Goal: Task Accomplishment & Management: Manage account settings

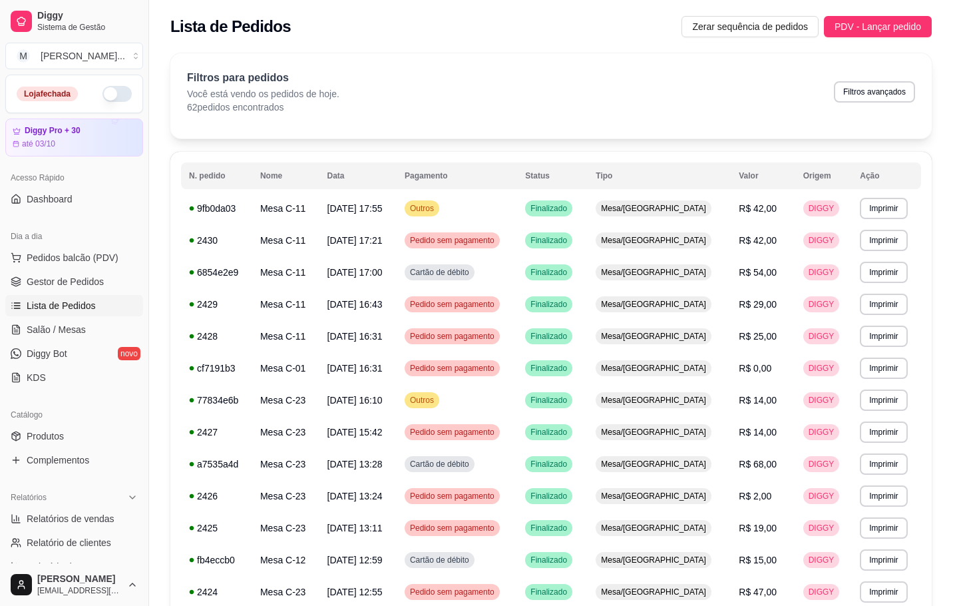
scroll to position [399, 0]
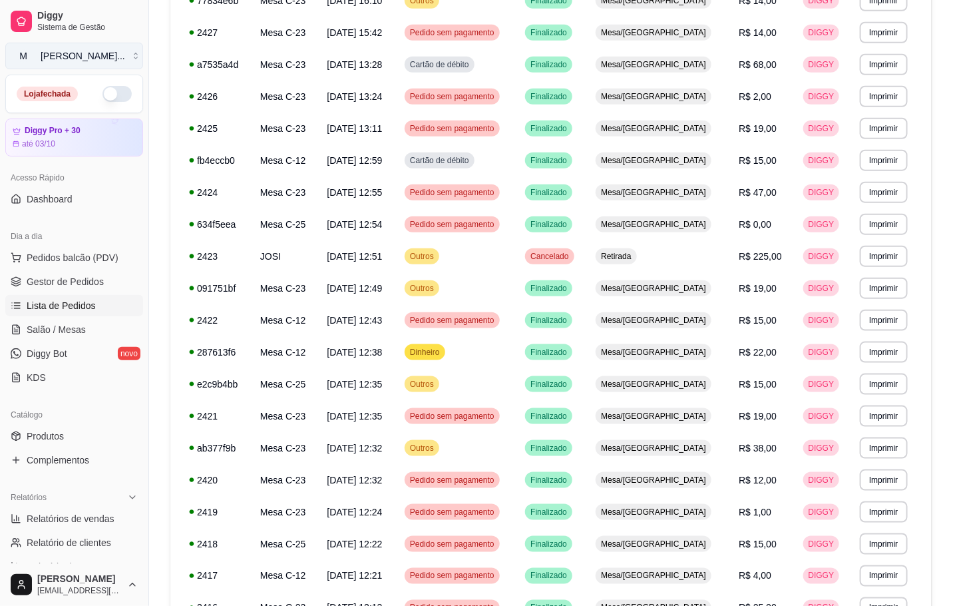
click at [70, 45] on button "M [PERSON_NAME] ..." at bounding box center [74, 56] width 138 height 27
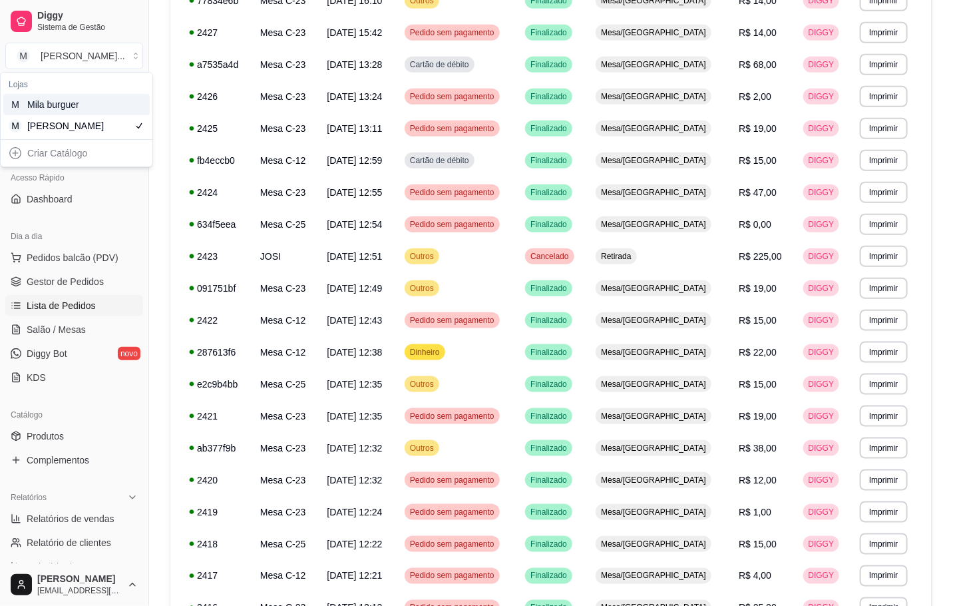
click at [71, 110] on div "Mila burguer" at bounding box center [57, 104] width 60 height 13
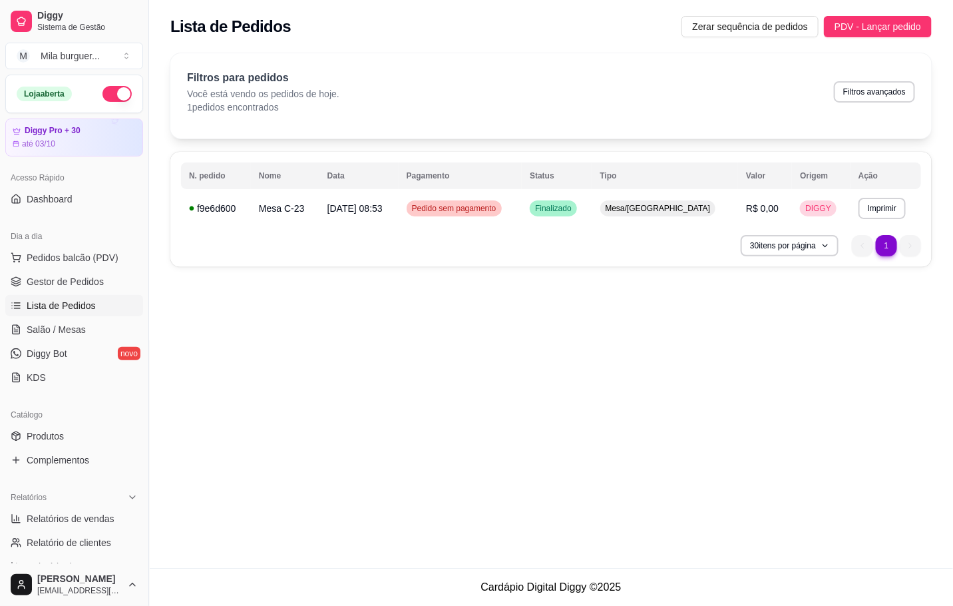
scroll to position [0, 0]
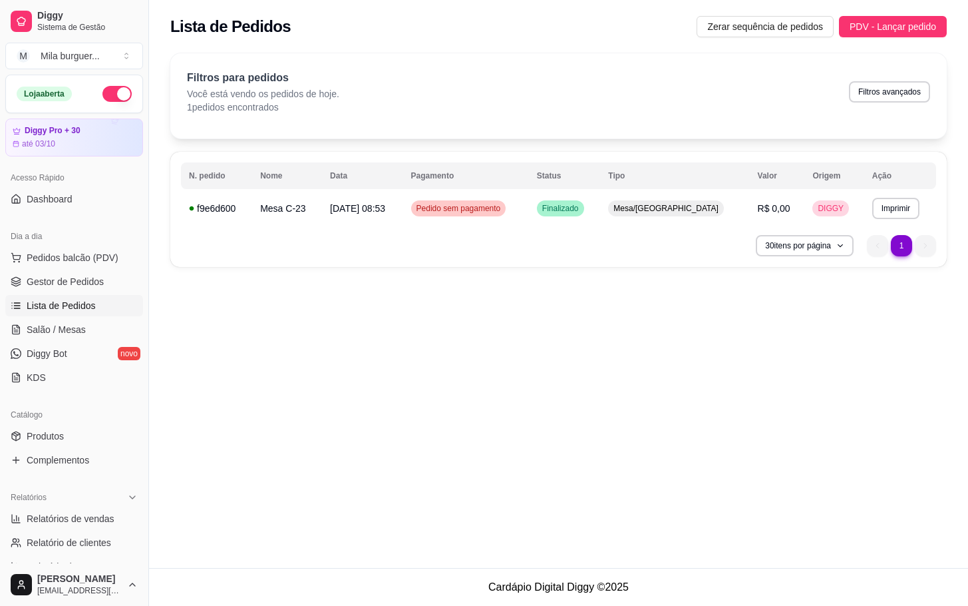
click at [70, 317] on ul "Pedidos balcão (PDV) Gestor de Pedidos Lista de Pedidos Salão / Mesas Diggy Bot…" at bounding box center [74, 317] width 138 height 141
click at [70, 321] on link "Salão / Mesas" at bounding box center [74, 329] width 138 height 21
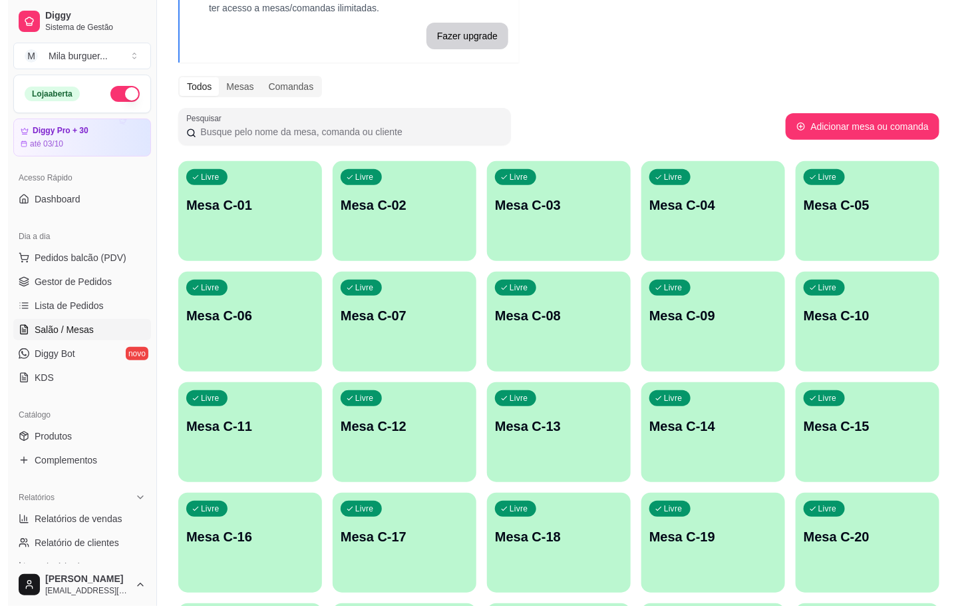
scroll to position [200, 0]
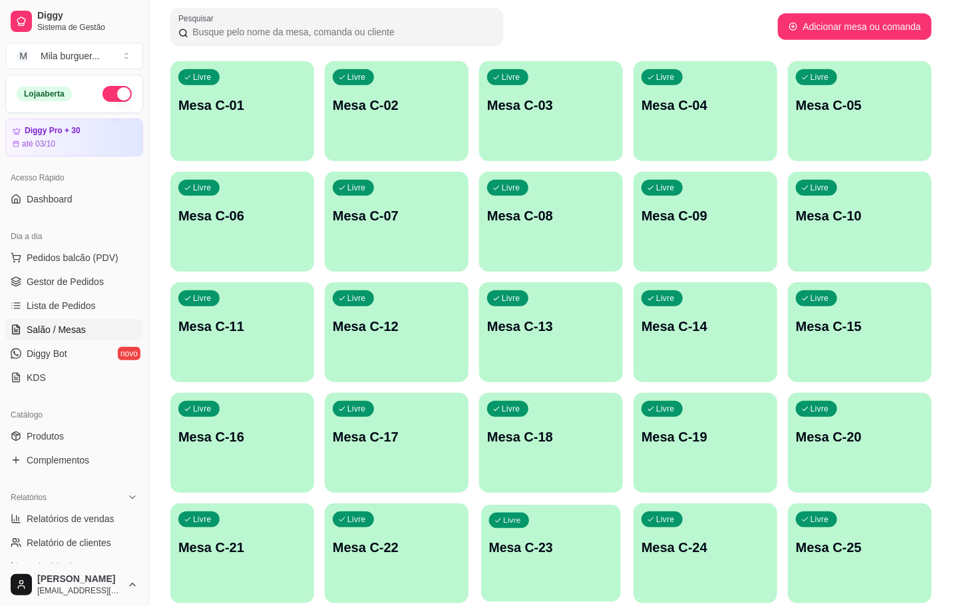
click at [566, 546] on p "Mesa C-23" at bounding box center [551, 547] width 124 height 18
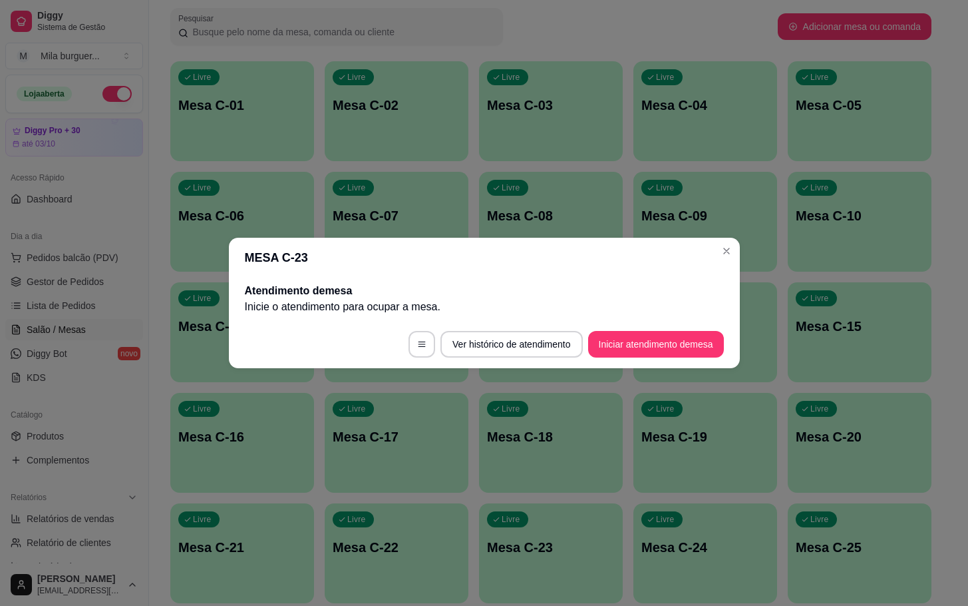
click at [627, 329] on footer "Ver histórico de atendimento Iniciar atendimento de mesa" at bounding box center [484, 344] width 511 height 48
click at [622, 341] on button "Iniciar atendimento de mesa" at bounding box center [656, 344] width 132 height 26
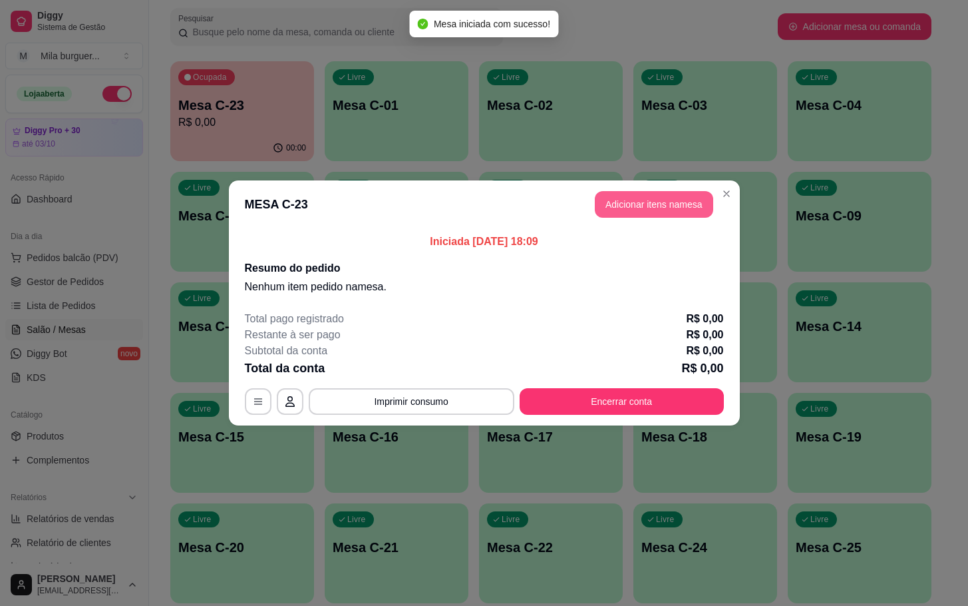
click at [637, 212] on button "Adicionar itens na mesa" at bounding box center [654, 204] width 118 height 27
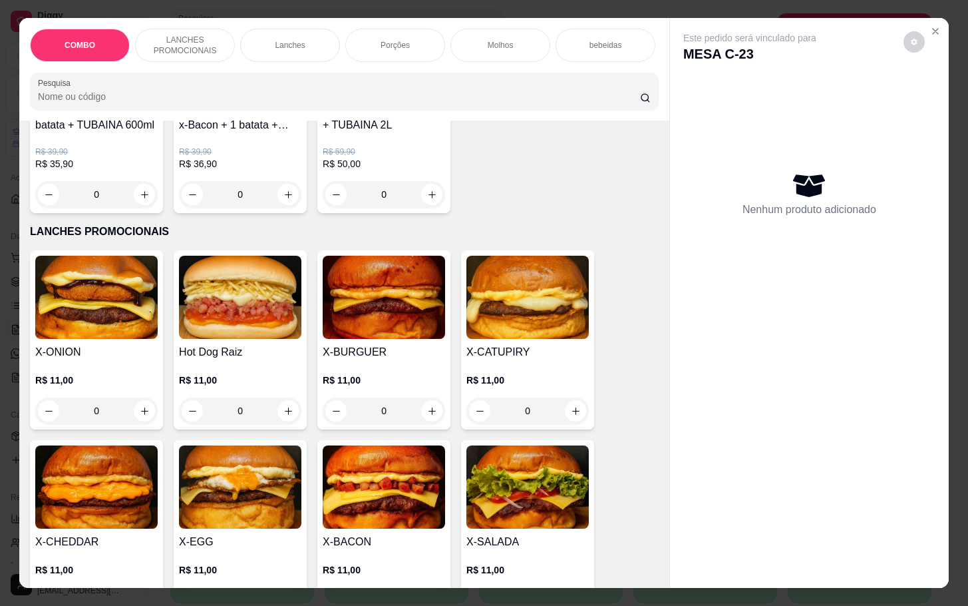
scroll to position [300, 0]
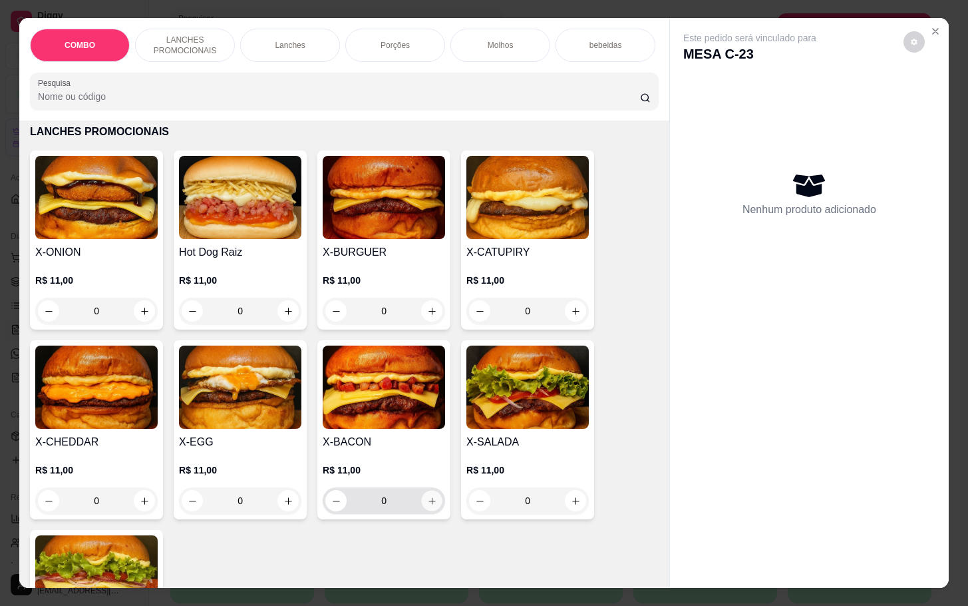
click at [426, 511] on button "increase-product-quantity" at bounding box center [432, 501] width 21 height 21
type input "1"
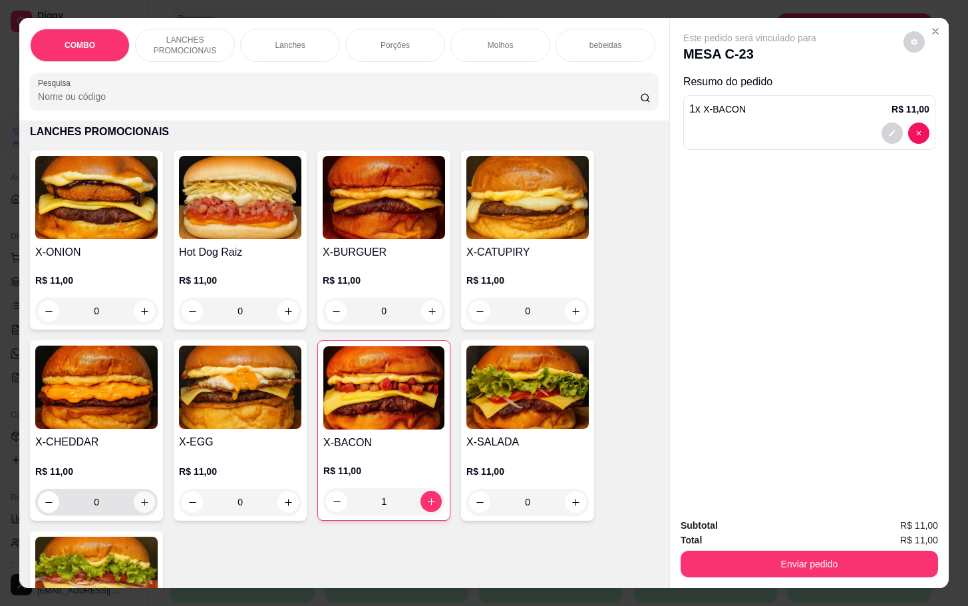
click at [140, 507] on icon "increase-product-quantity" at bounding box center [145, 502] width 10 height 10
type input "1"
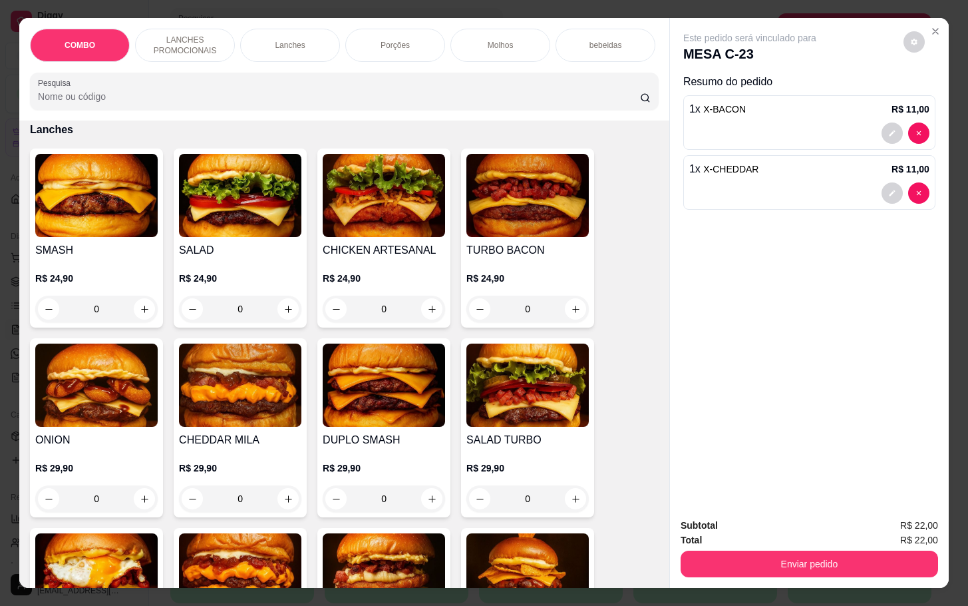
scroll to position [799, 0]
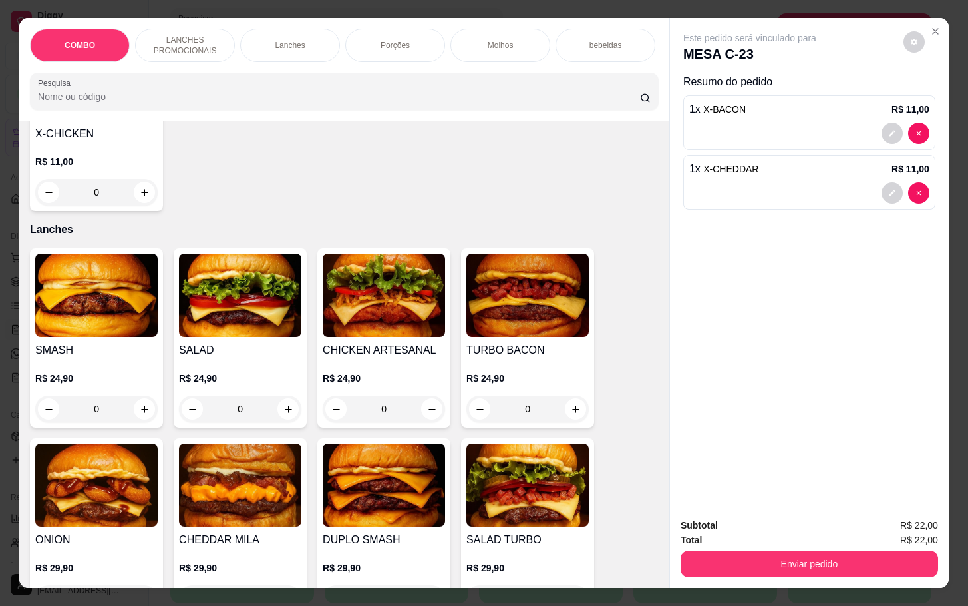
click at [611, 42] on p "bebeidas" at bounding box center [606, 45] width 33 height 11
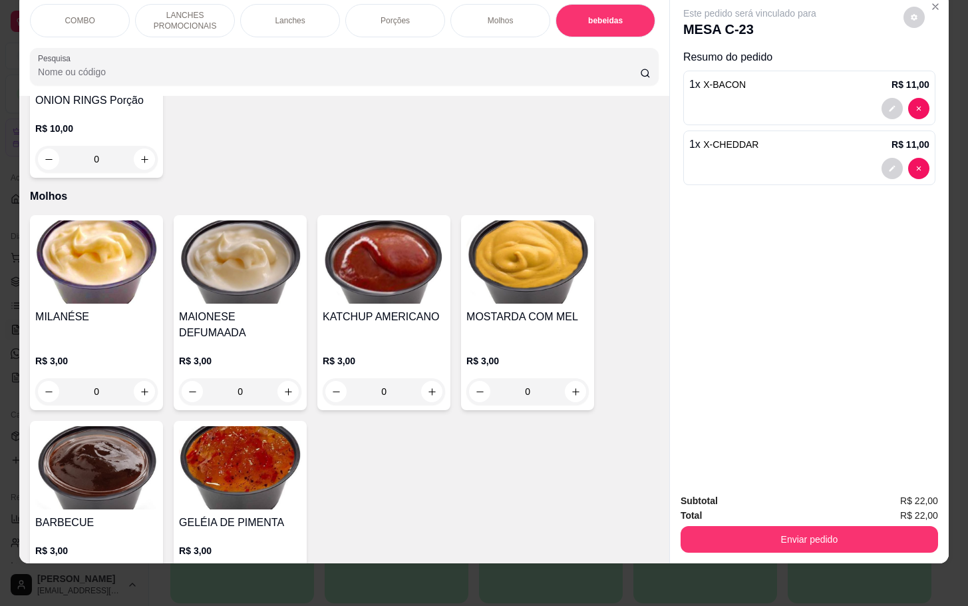
scroll to position [1725, 0]
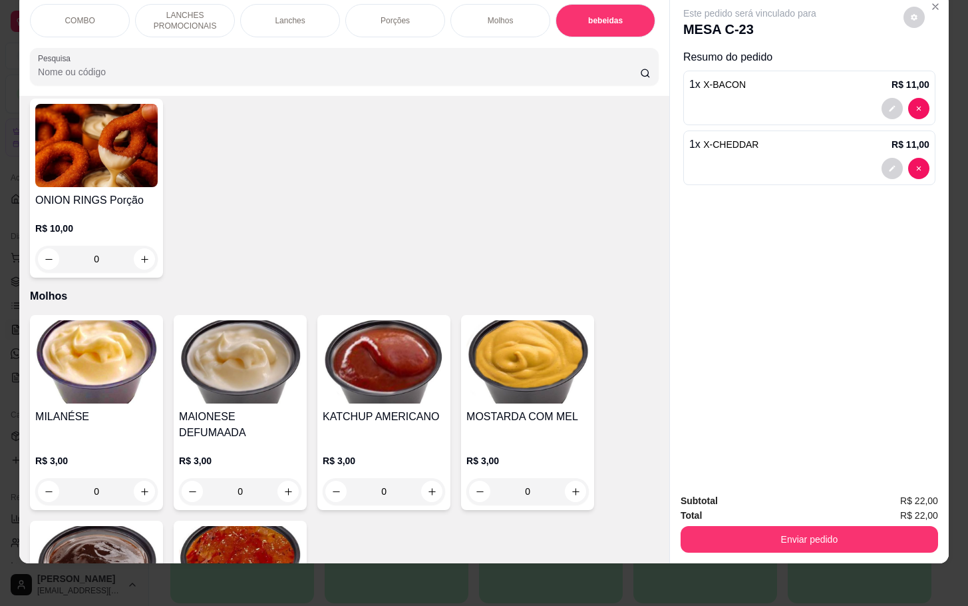
click at [64, 15] on div "COMBO" at bounding box center [80, 20] width 100 height 33
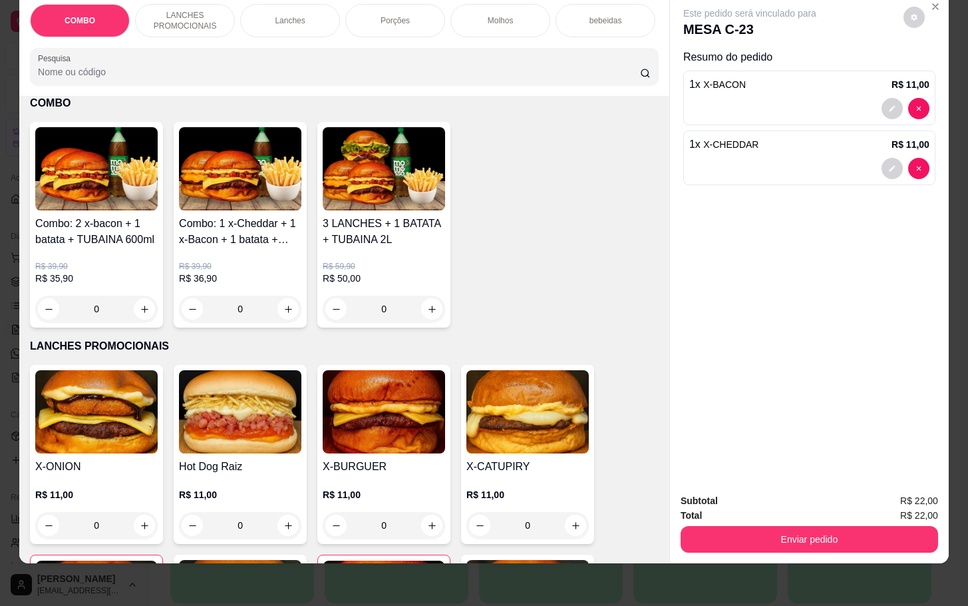
scroll to position [0, 0]
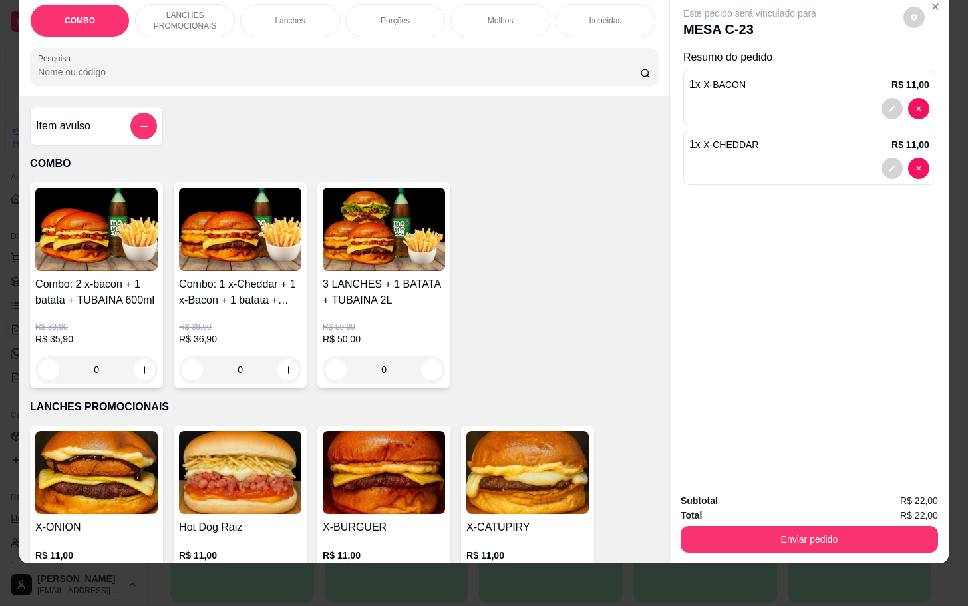
click at [86, 114] on div "Item avulso" at bounding box center [96, 125] width 121 height 27
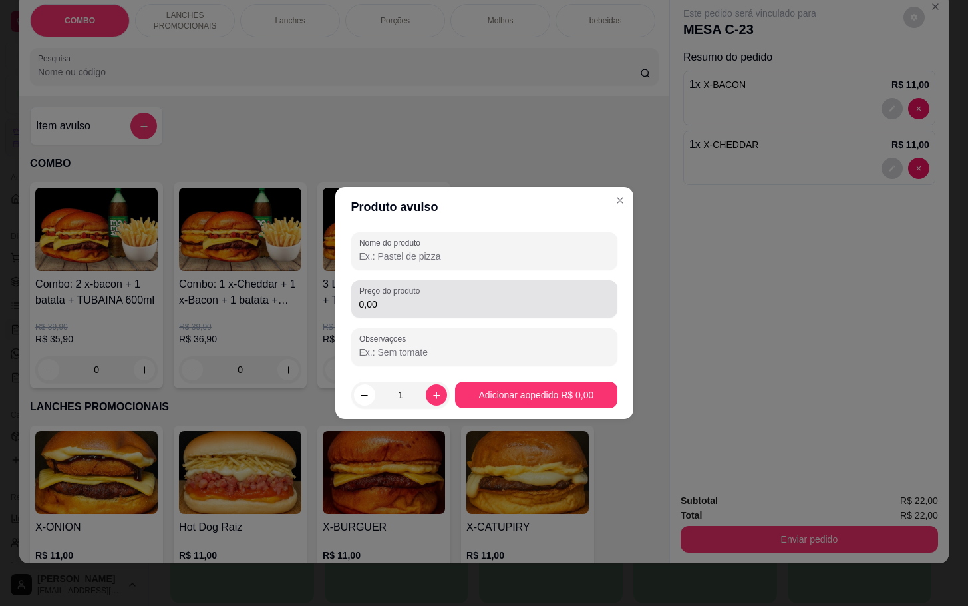
click at [407, 296] on div "0,00" at bounding box center [484, 299] width 250 height 27
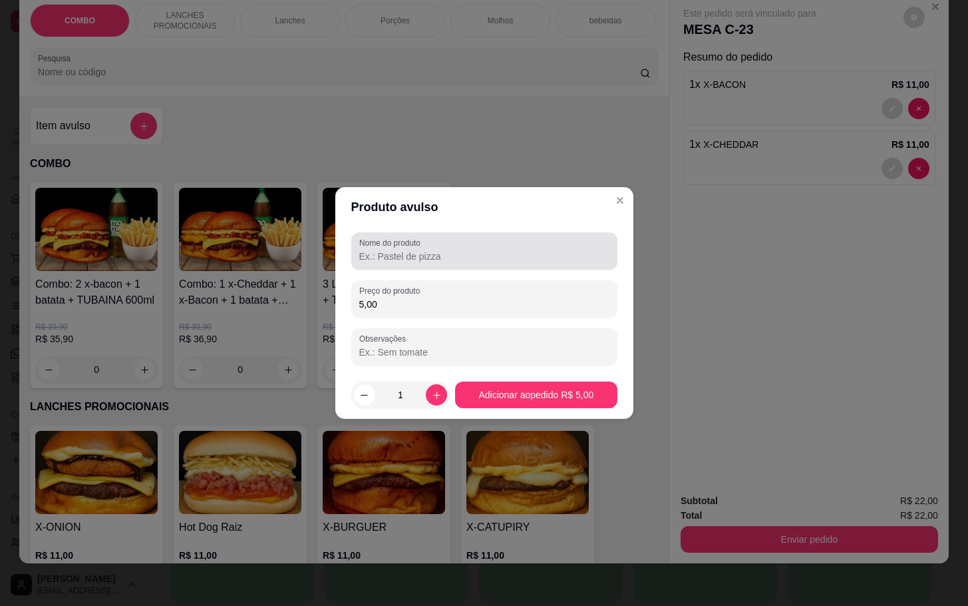
type input "5,00"
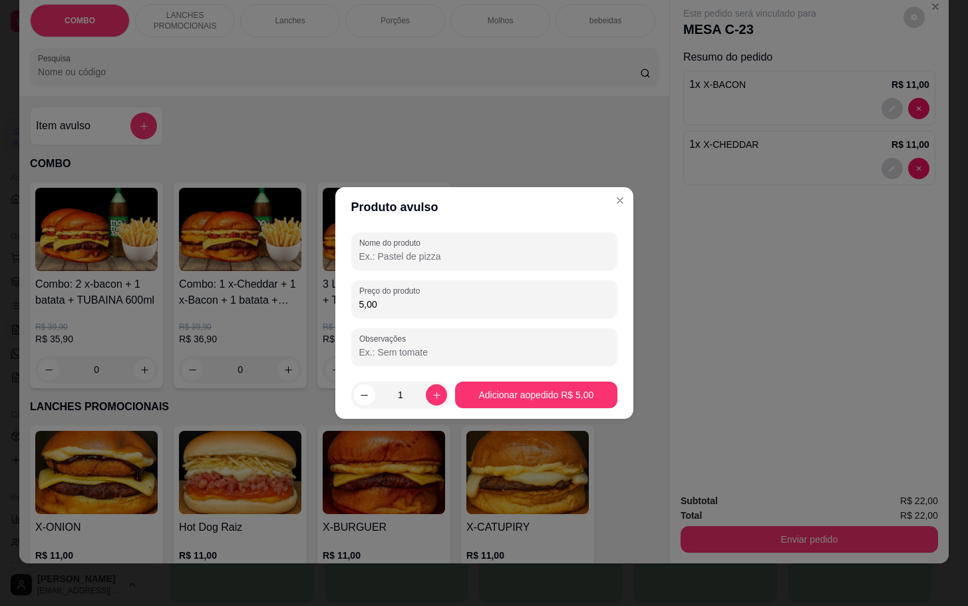
click at [382, 262] on input "Nome do produto" at bounding box center [484, 256] width 250 height 13
type input "ABACAXI"
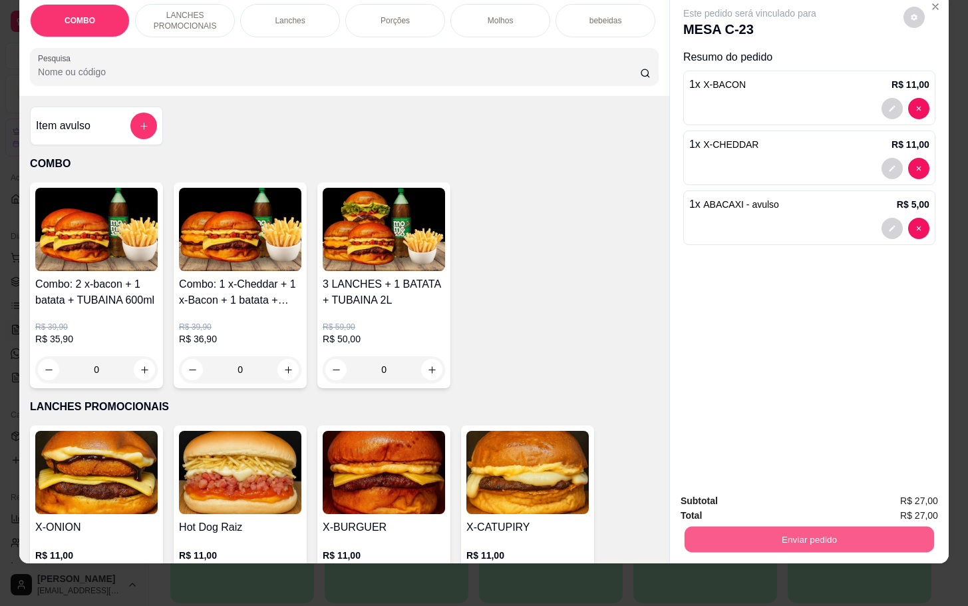
click at [725, 528] on button "Enviar pedido" at bounding box center [810, 539] width 250 height 26
click at [787, 494] on button "Não registrar e enviar pedido" at bounding box center [763, 491] width 138 height 25
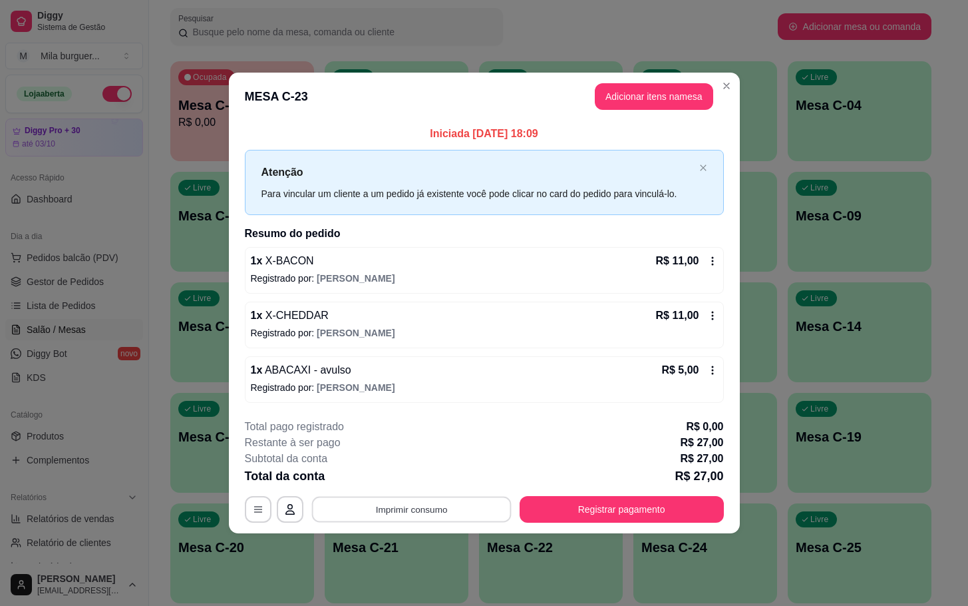
click at [369, 511] on button "Imprimir consumo" at bounding box center [411, 509] width 200 height 26
click at [405, 473] on button "IMPRESSORA" at bounding box center [415, 479] width 93 height 21
click at [689, 505] on button "Registrar pagamento" at bounding box center [622, 509] width 204 height 27
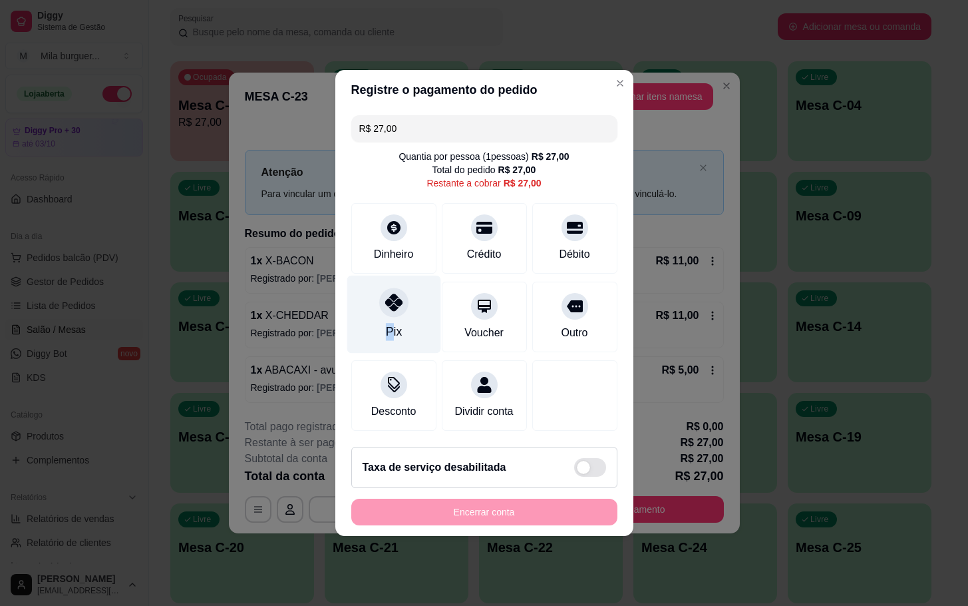
click at [388, 329] on div "Pix" at bounding box center [393, 331] width 16 height 17
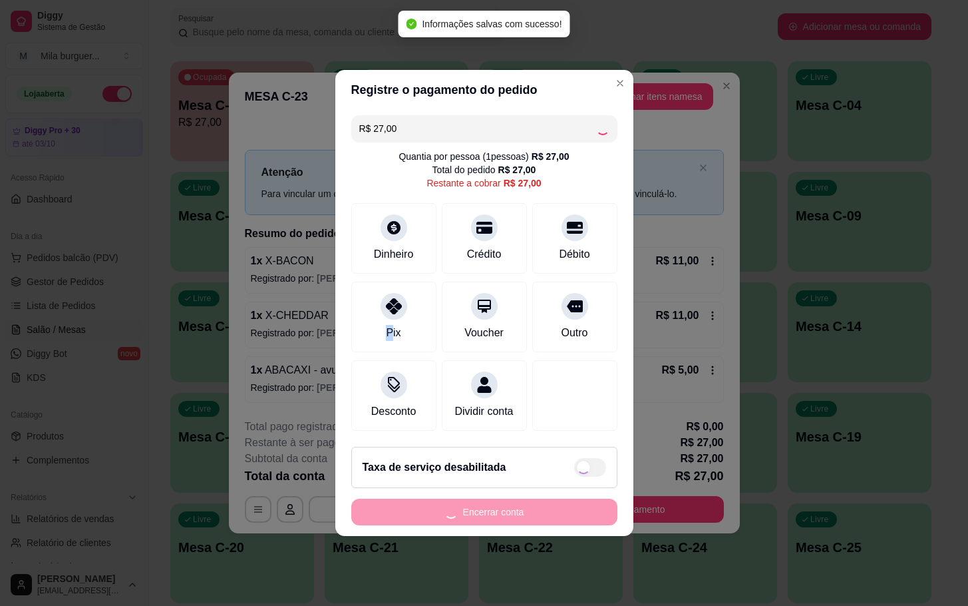
type input "R$ 0,00"
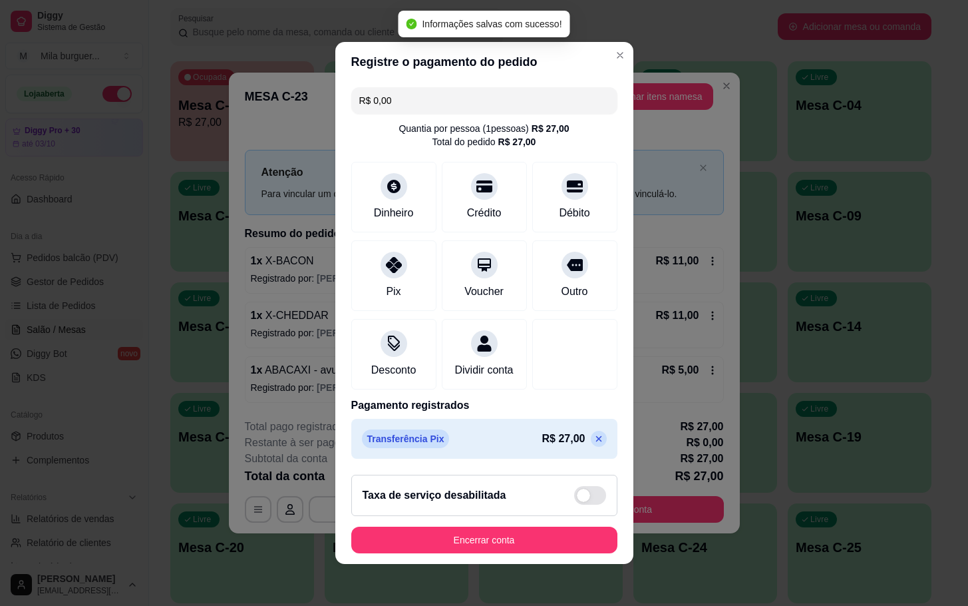
click at [537, 563] on footer "Taxa de serviço desabilitada Encerrar conta" at bounding box center [484, 514] width 298 height 100
click at [532, 542] on button "Encerrar conta" at bounding box center [484, 540] width 258 height 26
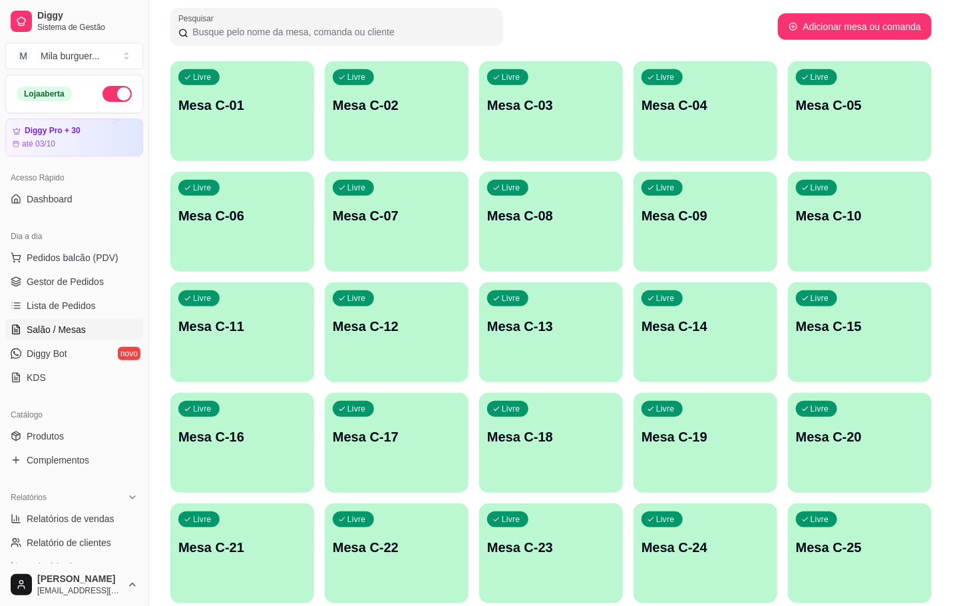
click at [494, 541] on p "Mesa C-23" at bounding box center [551, 547] width 128 height 19
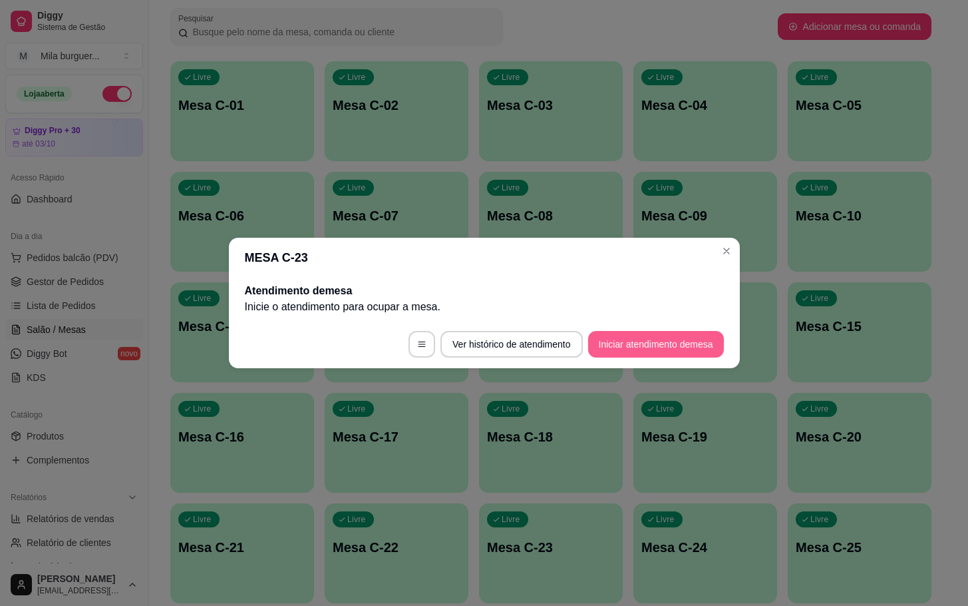
click at [599, 335] on button "Iniciar atendimento de mesa" at bounding box center [656, 344] width 136 height 27
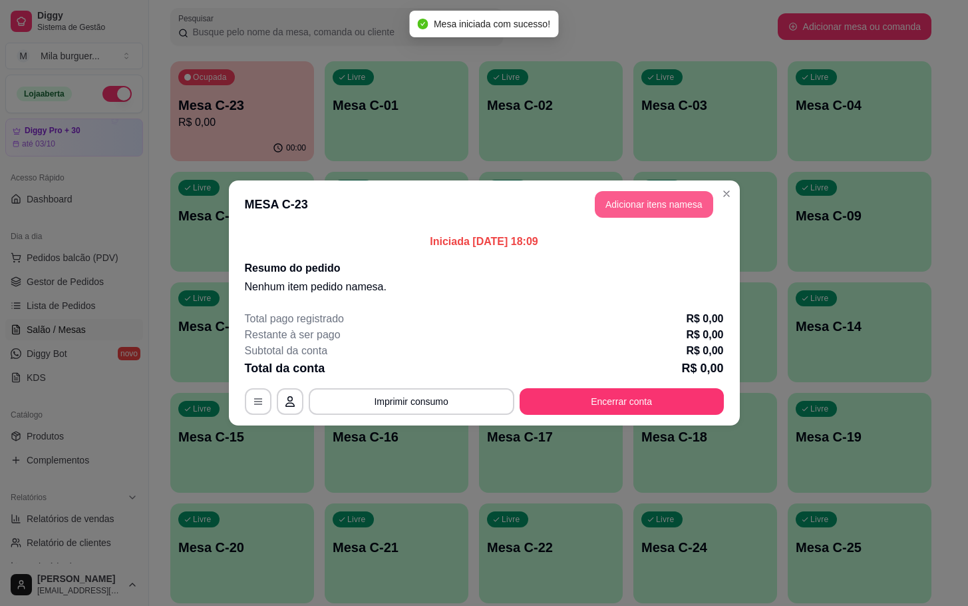
click at [642, 198] on button "Adicionar itens na mesa" at bounding box center [654, 204] width 118 height 27
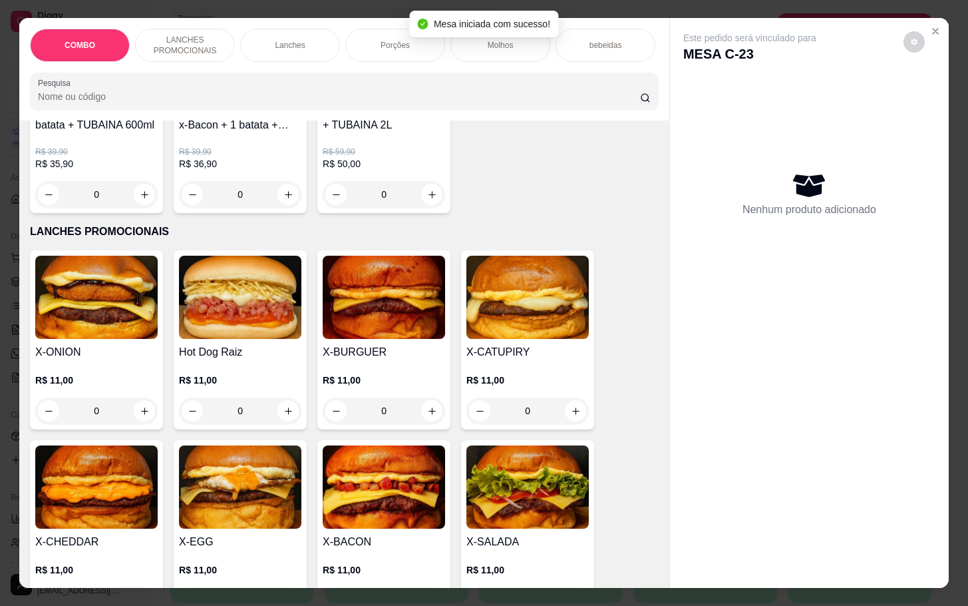
scroll to position [300, 0]
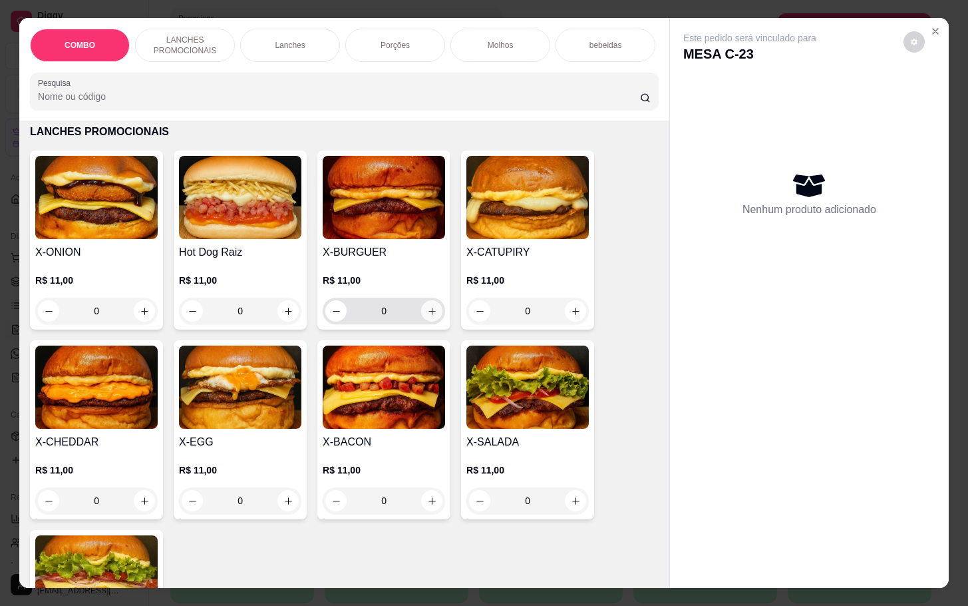
click at [421, 321] on button "increase-product-quantity" at bounding box center [431, 310] width 21 height 21
type input "1"
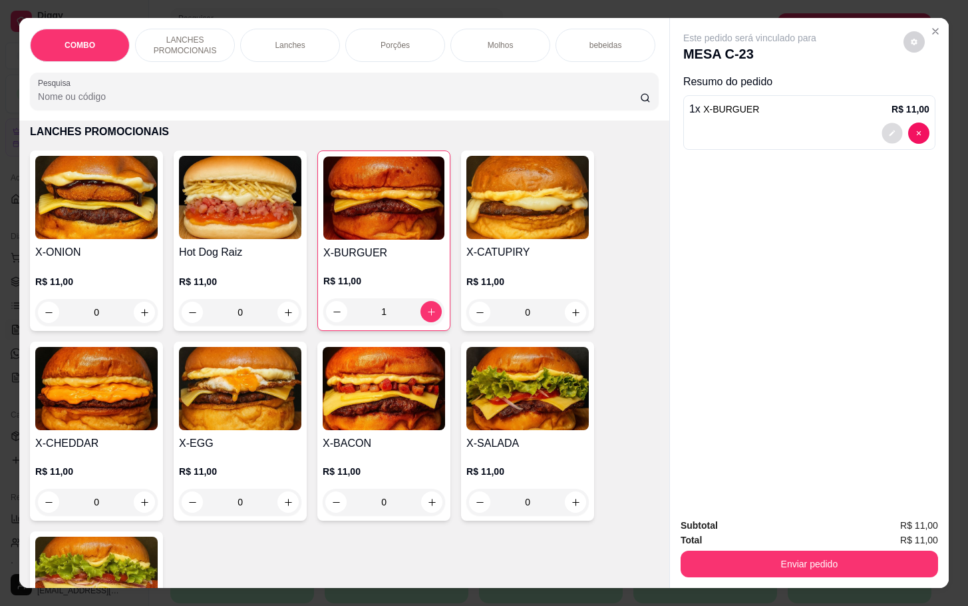
click at [882, 124] on button "decrease-product-quantity" at bounding box center [892, 133] width 21 height 21
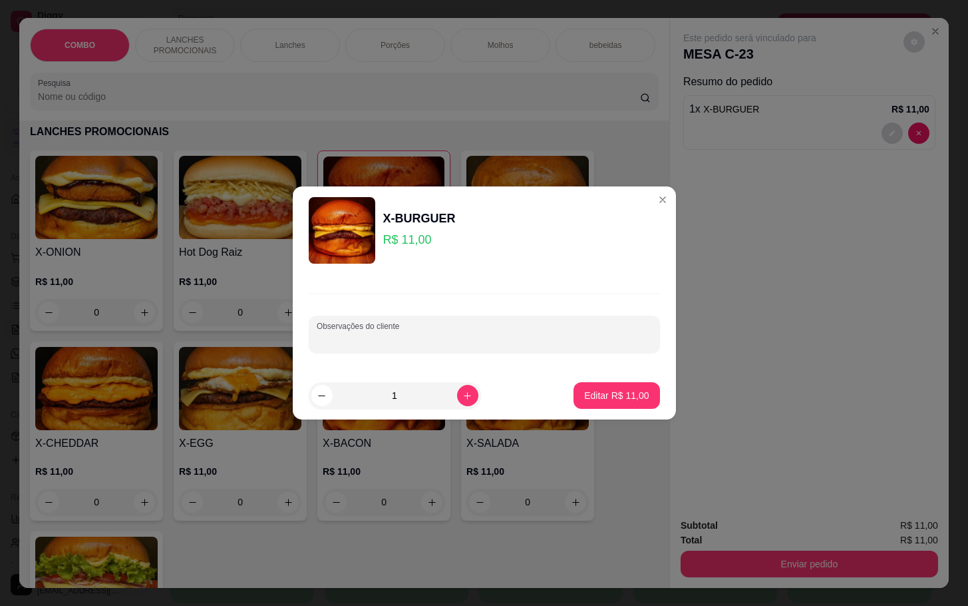
click at [513, 340] on input "Observações do cliente" at bounding box center [484, 339] width 335 height 13
type input "SEM MAIONESE"
click at [598, 389] on p "Editar R$ 11,00" at bounding box center [617, 395] width 63 height 13
type input "0"
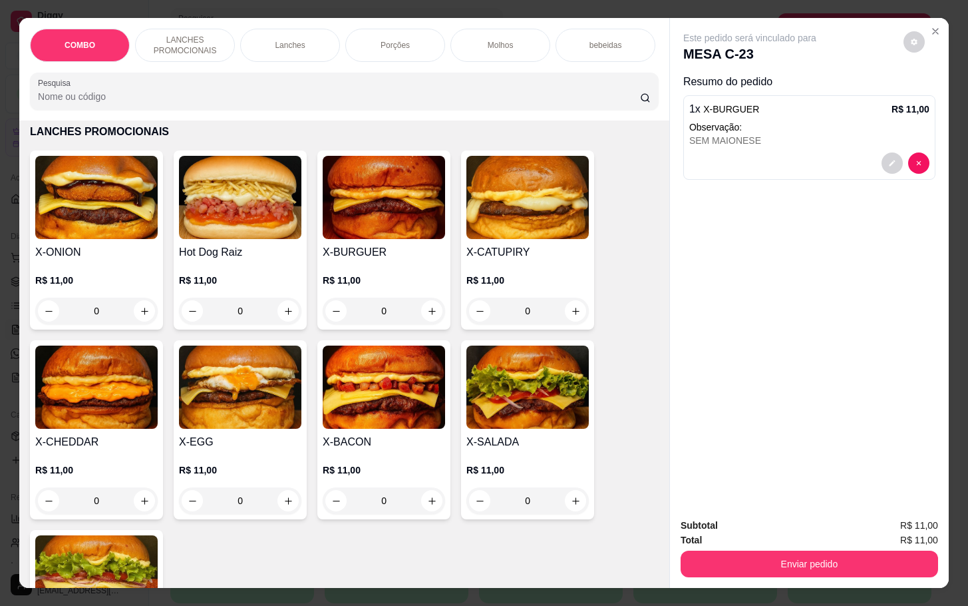
click at [280, 300] on div "R$ 11,00 0" at bounding box center [240, 299] width 122 height 51
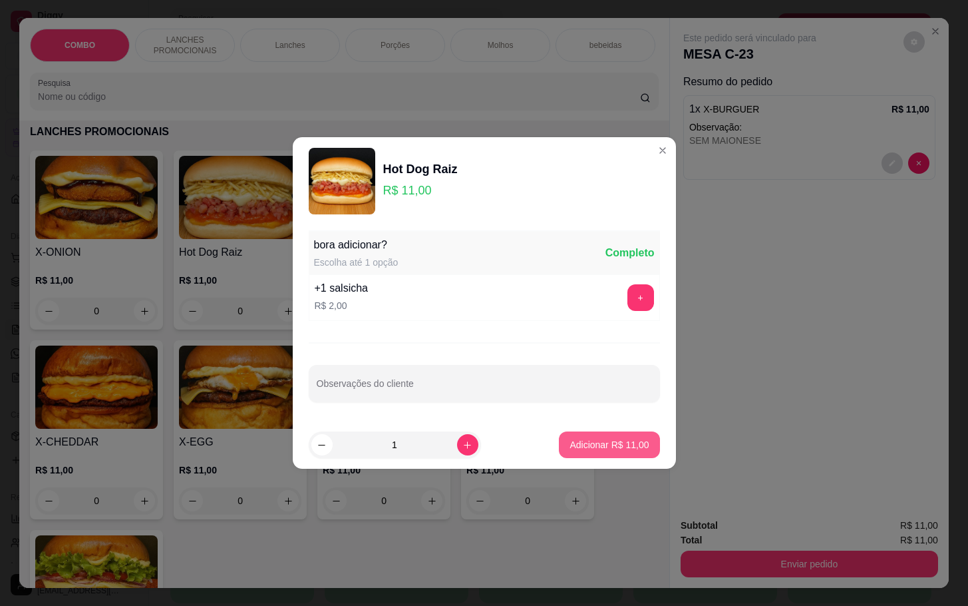
click at [570, 441] on p "Adicionar R$ 11,00" at bounding box center [609, 444] width 79 height 13
type input "1"
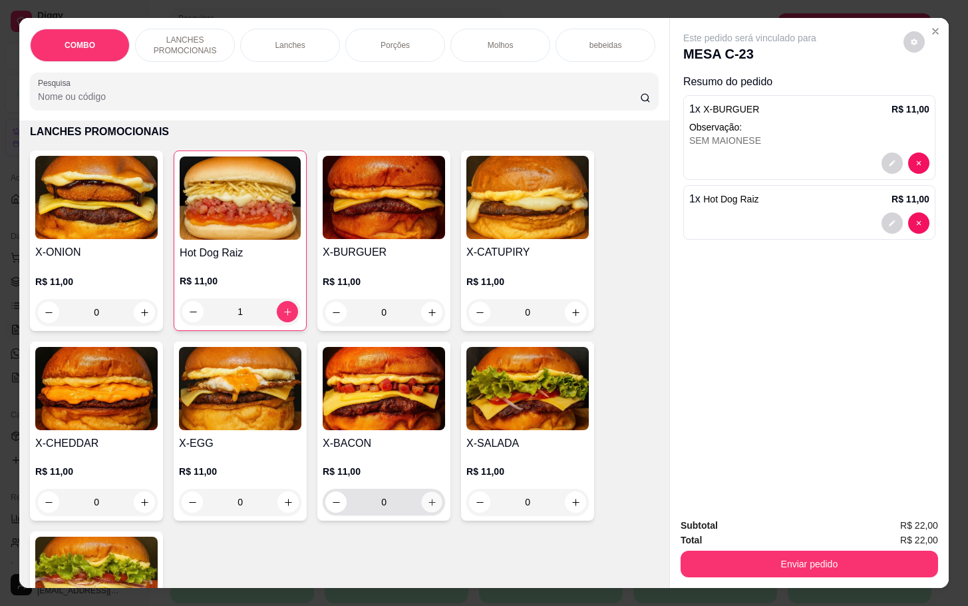
click at [427, 507] on icon "increase-product-quantity" at bounding box center [432, 502] width 10 height 10
type input "1"
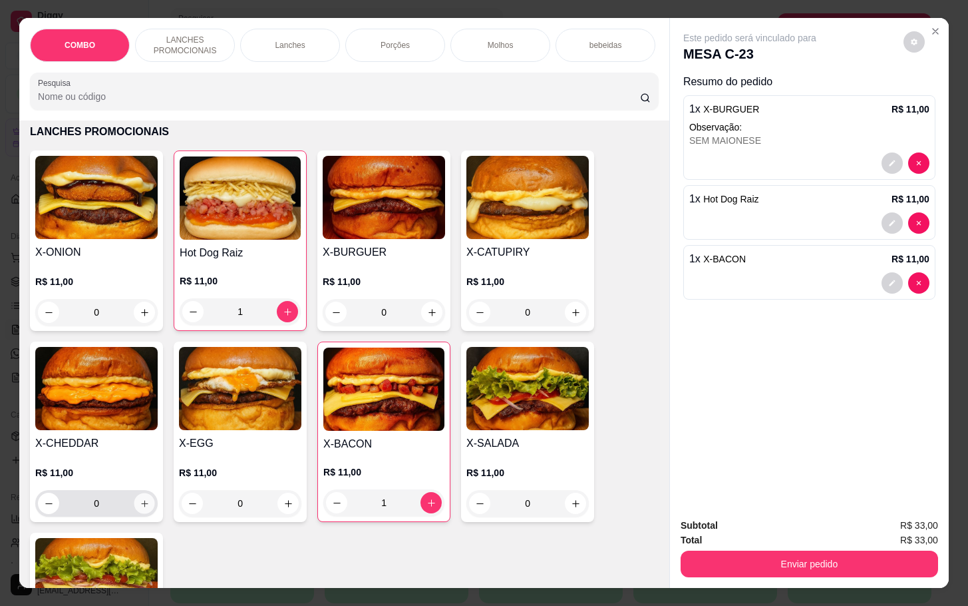
click at [140, 508] on icon "increase-product-quantity" at bounding box center [145, 504] width 10 height 10
type input "1"
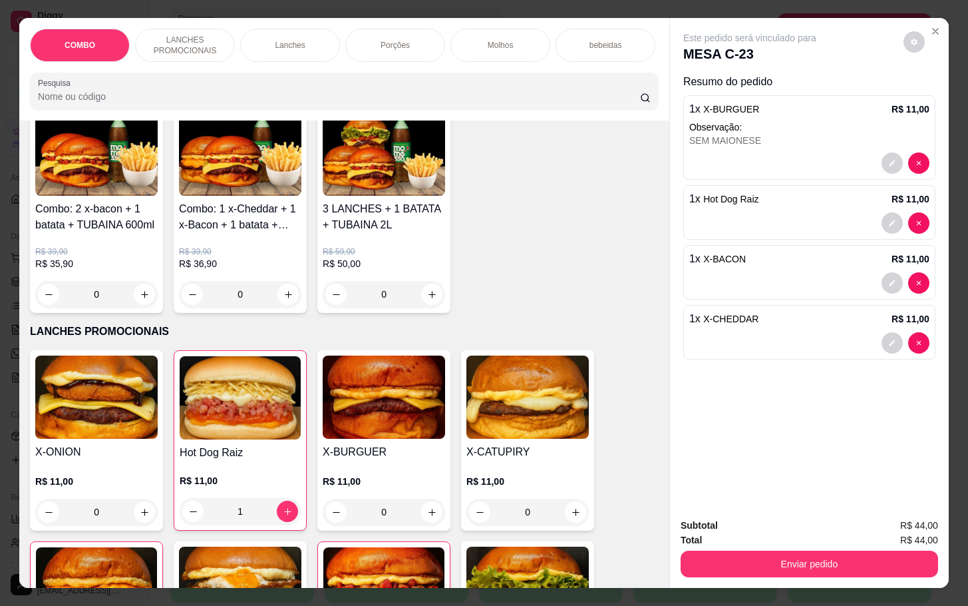
scroll to position [0, 0]
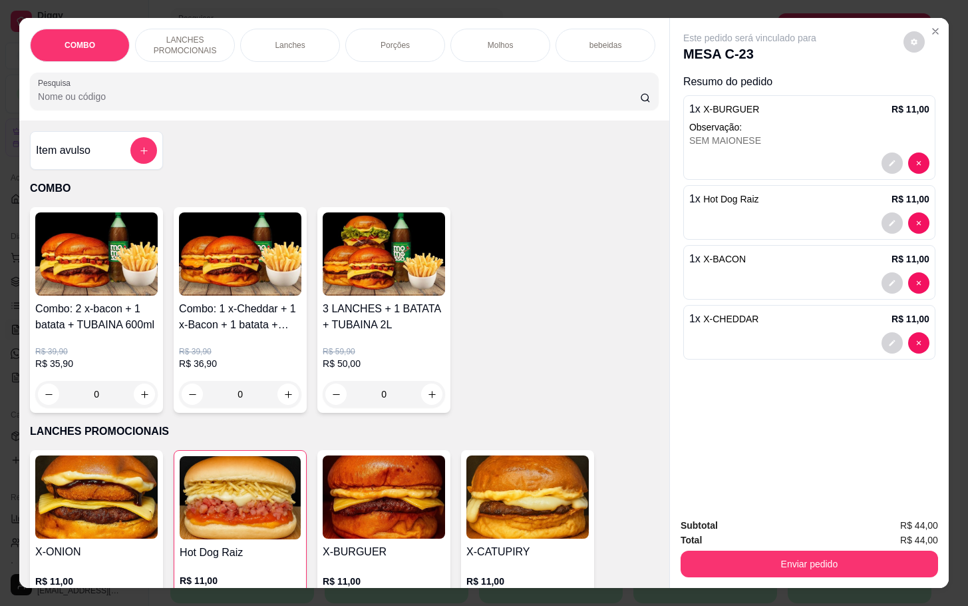
click at [564, 35] on div "bebeidas" at bounding box center [606, 45] width 100 height 33
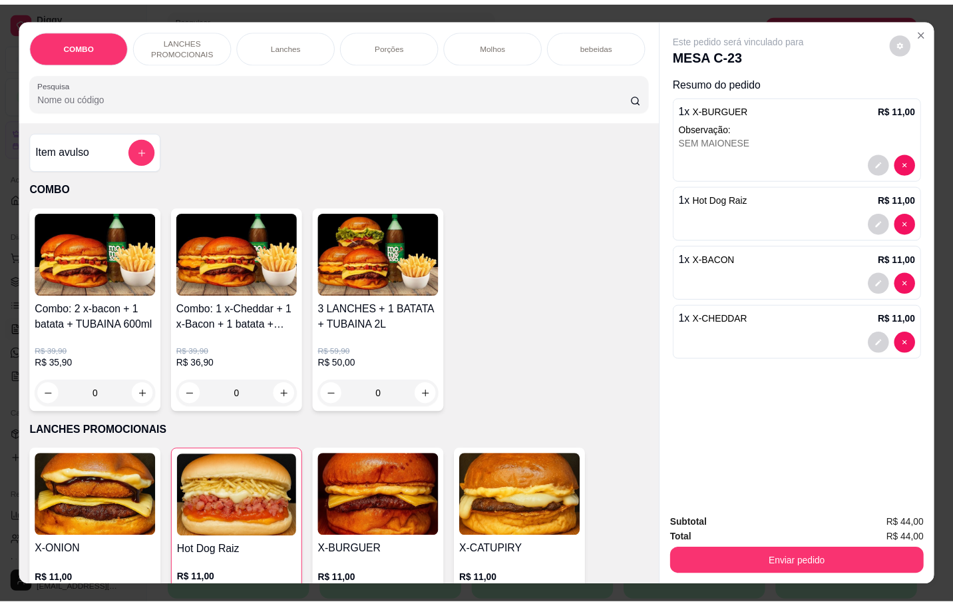
scroll to position [32, 0]
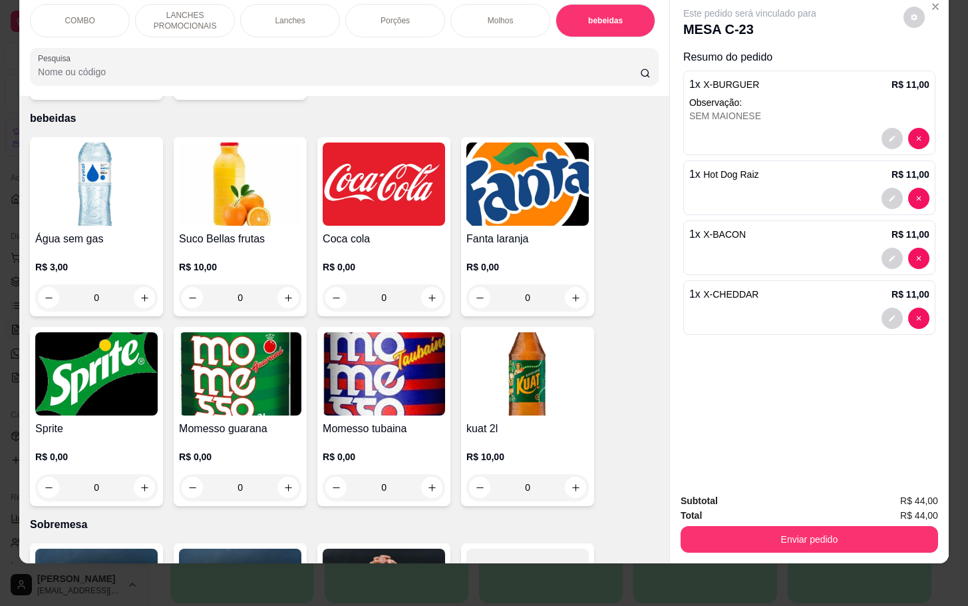
click at [420, 284] on div "0" at bounding box center [384, 297] width 122 height 27
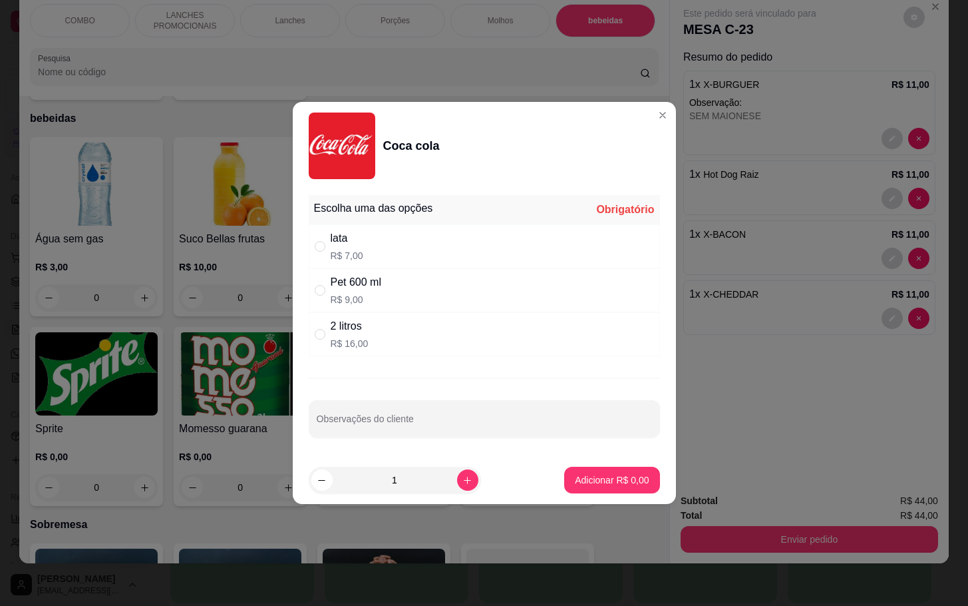
click at [376, 336] on div "2 litros R$ 16,00" at bounding box center [484, 334] width 351 height 44
radio input "true"
click at [588, 474] on p "Adicionar R$ 16,00" at bounding box center [609, 479] width 79 height 13
type input "1"
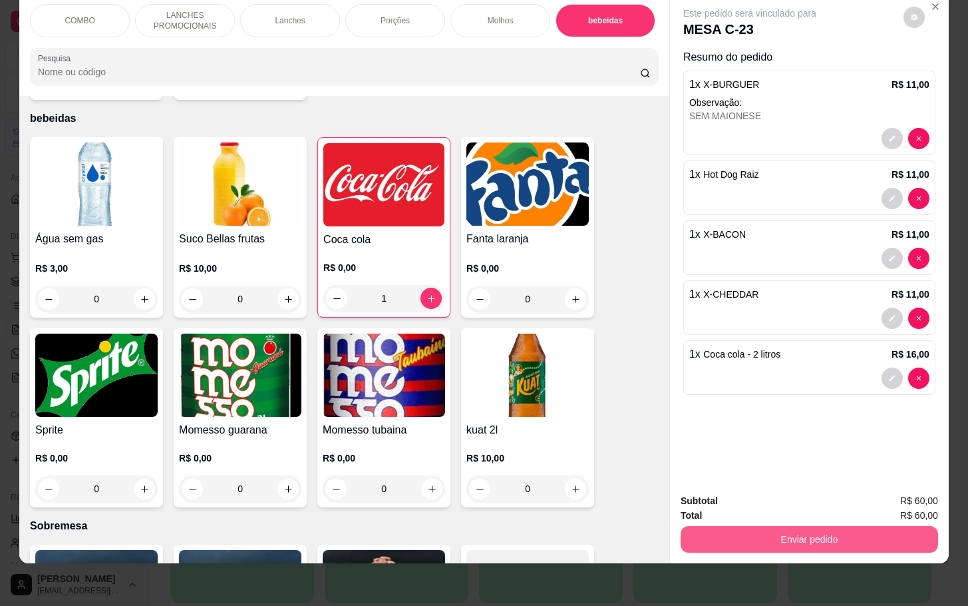
click at [753, 526] on button "Enviar pedido" at bounding box center [810, 539] width 258 height 27
click at [779, 494] on button "Não registrar e enviar pedido" at bounding box center [763, 491] width 138 height 25
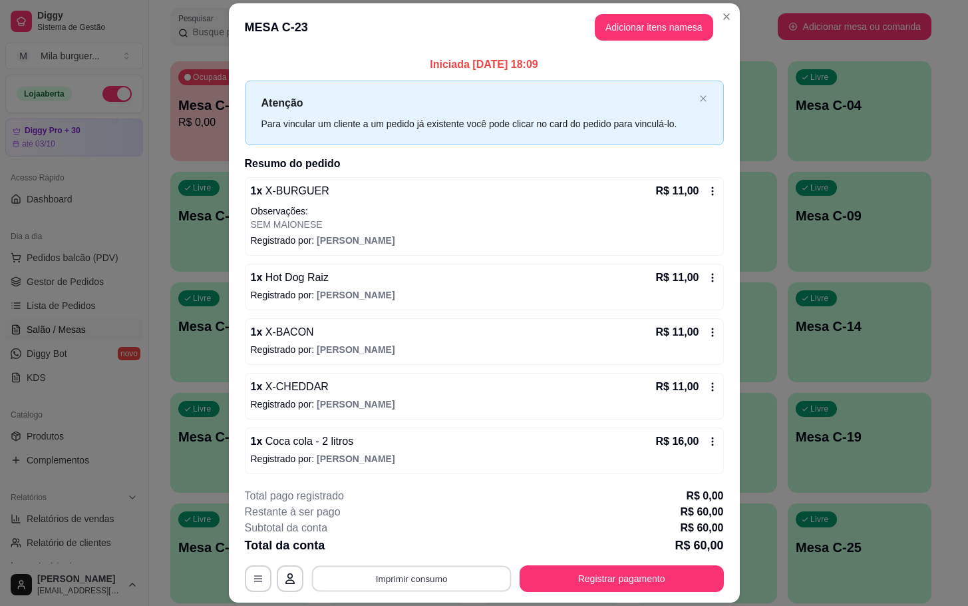
click at [449, 588] on button "Imprimir consumo" at bounding box center [411, 579] width 200 height 26
click at [411, 544] on button "IMPRESSORA" at bounding box center [407, 548] width 93 height 21
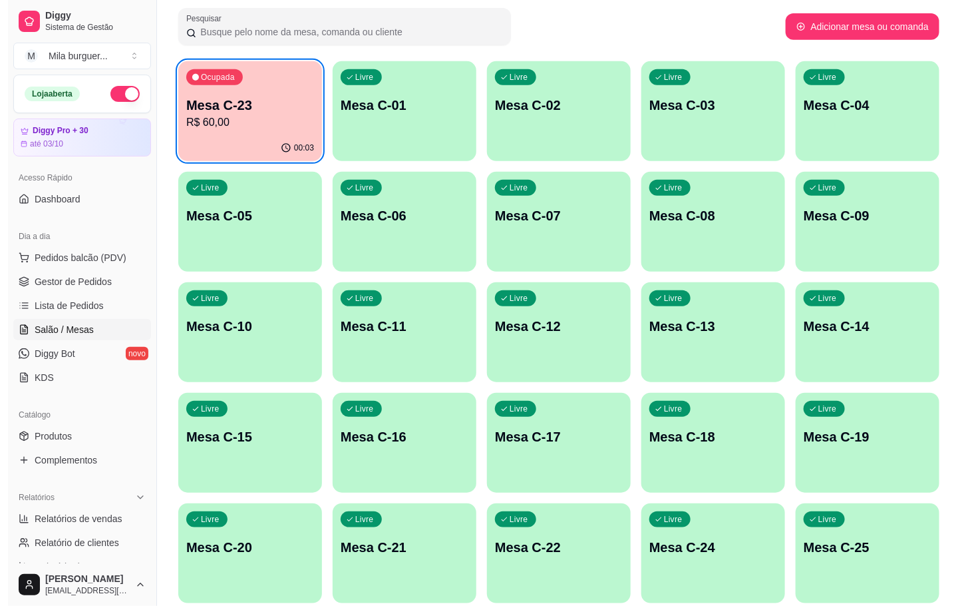
scroll to position [0, 0]
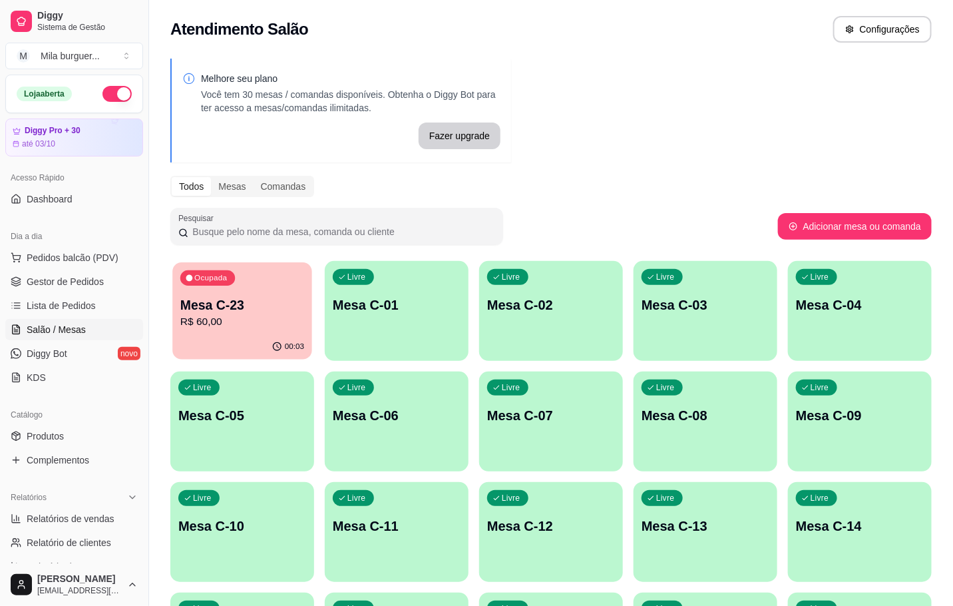
click at [228, 302] on p "Mesa C-23" at bounding box center [242, 305] width 124 height 18
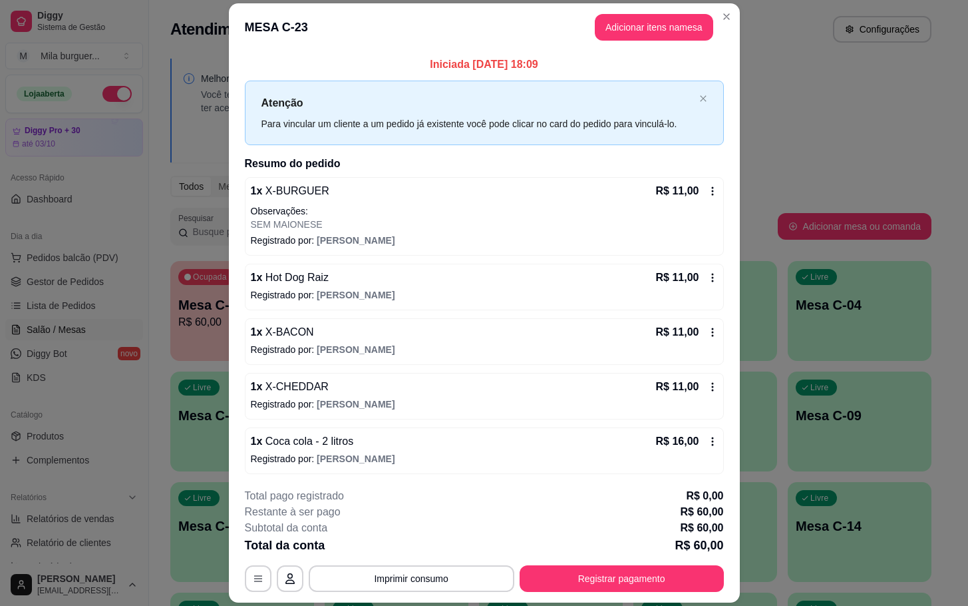
click at [229, 320] on div "Iniciada [DATE] 18:09 Atenção Para vincular um cliente a um pedido já existente…" at bounding box center [484, 264] width 511 height 427
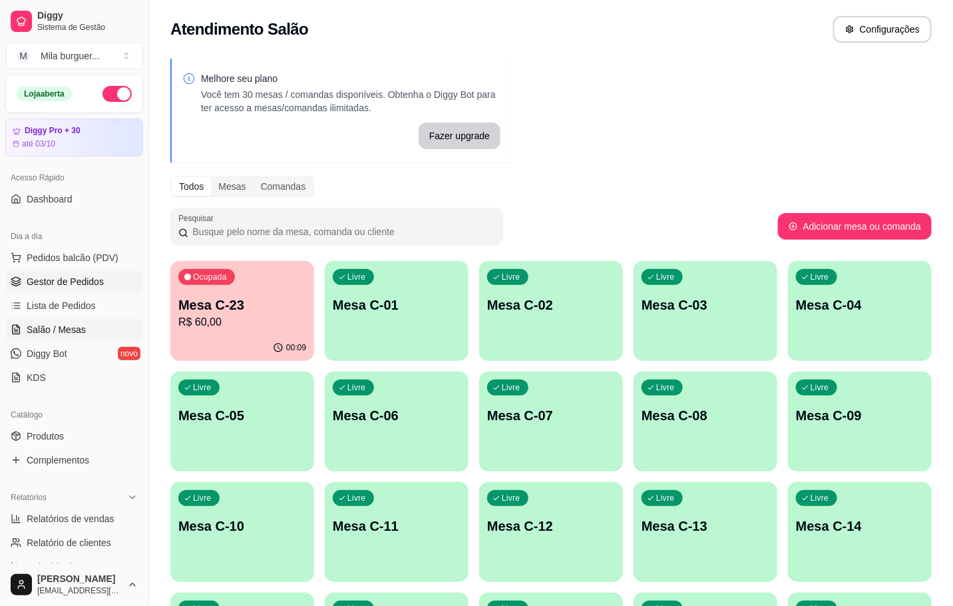
click at [48, 278] on span "Gestor de Pedidos" at bounding box center [65, 281] width 77 height 13
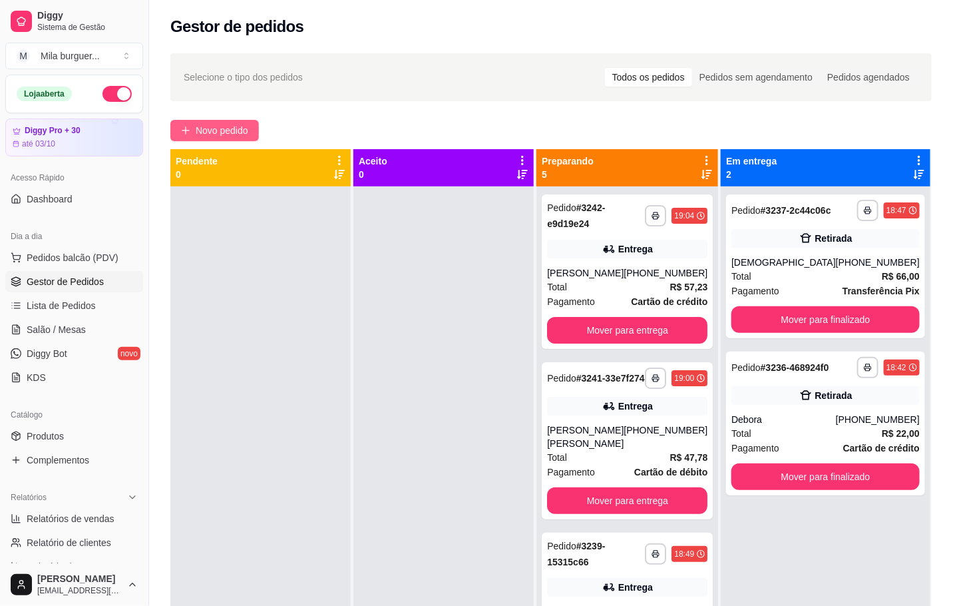
click at [218, 134] on span "Novo pedido" at bounding box center [222, 130] width 53 height 15
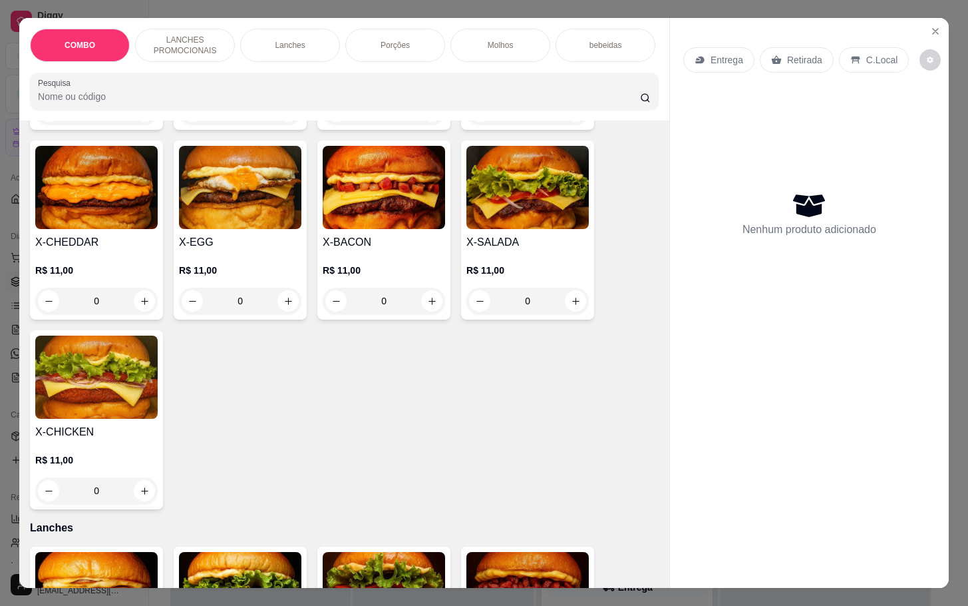
scroll to position [998, 0]
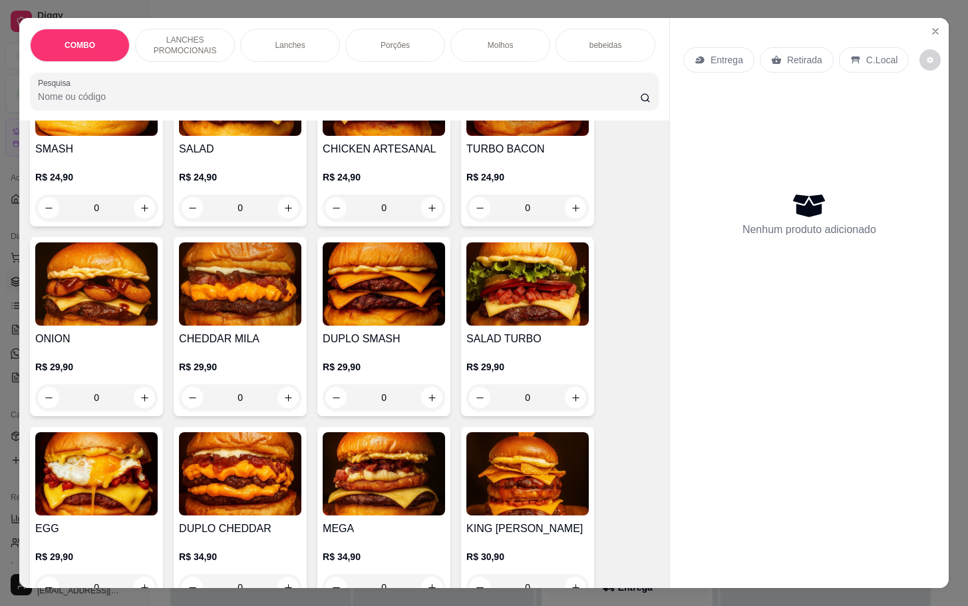
click at [560, 403] on div "0" at bounding box center [528, 397] width 122 height 27
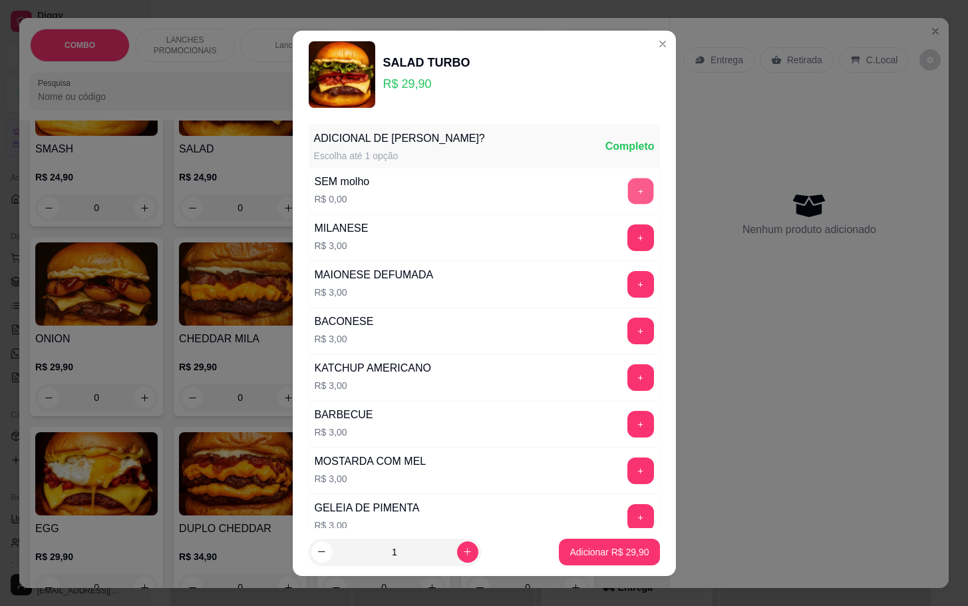
click at [628, 196] on button "+" at bounding box center [641, 191] width 26 height 26
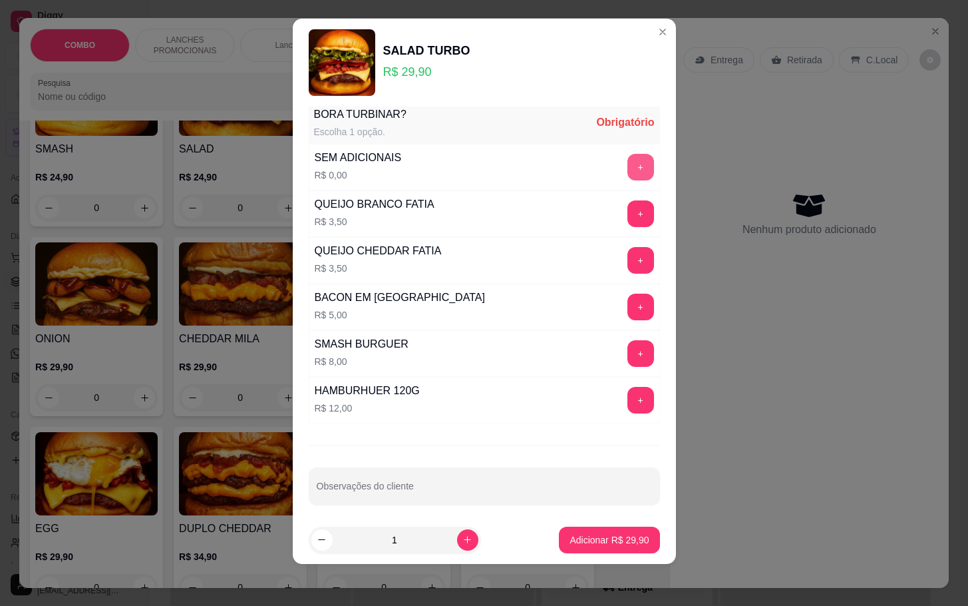
click at [628, 170] on button "+" at bounding box center [641, 167] width 27 height 27
click at [590, 537] on p "Adicionar R$ 29,90" at bounding box center [609, 539] width 79 height 13
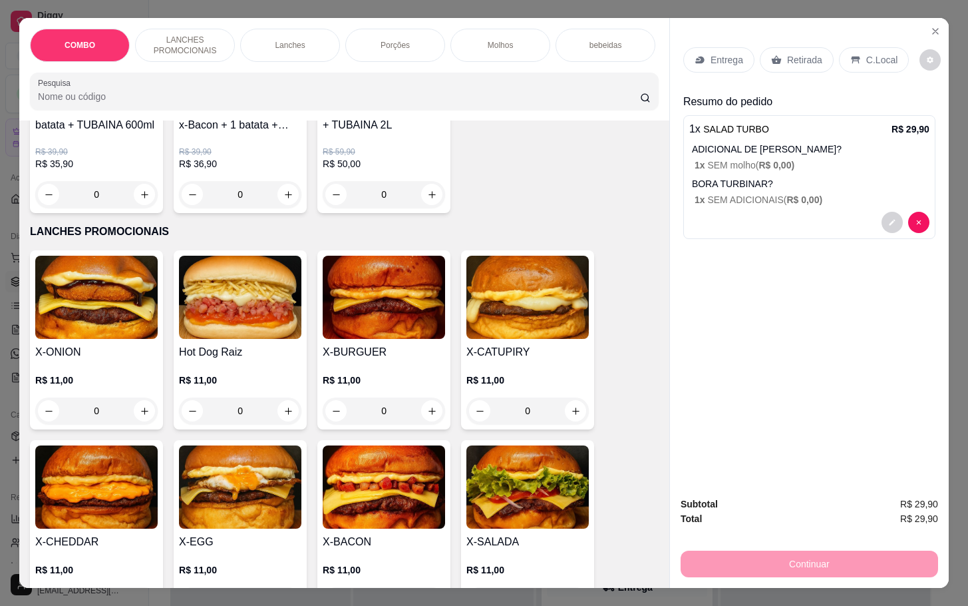
scroll to position [399, 0]
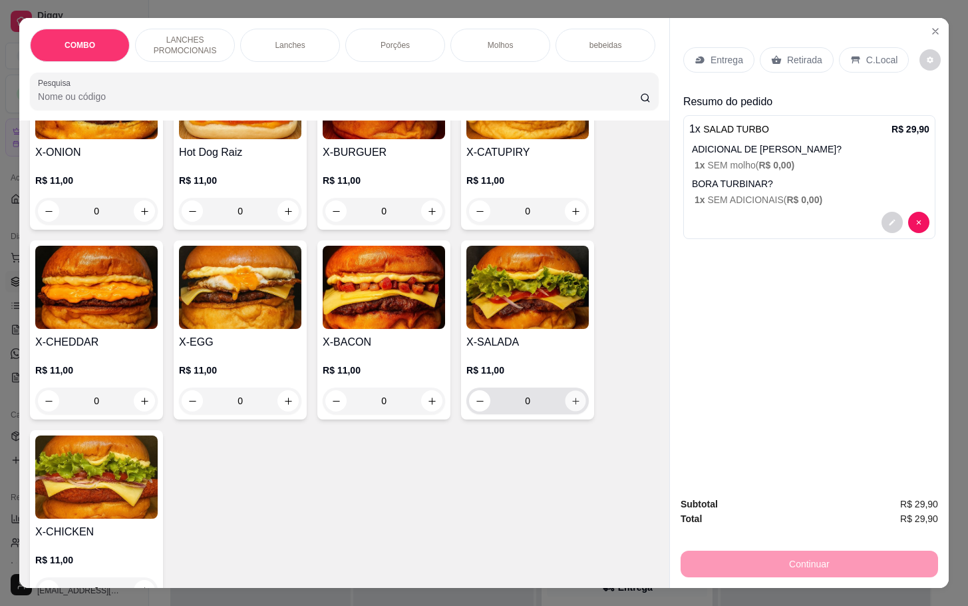
click at [571, 406] on icon "increase-product-quantity" at bounding box center [576, 401] width 10 height 10
type input "1"
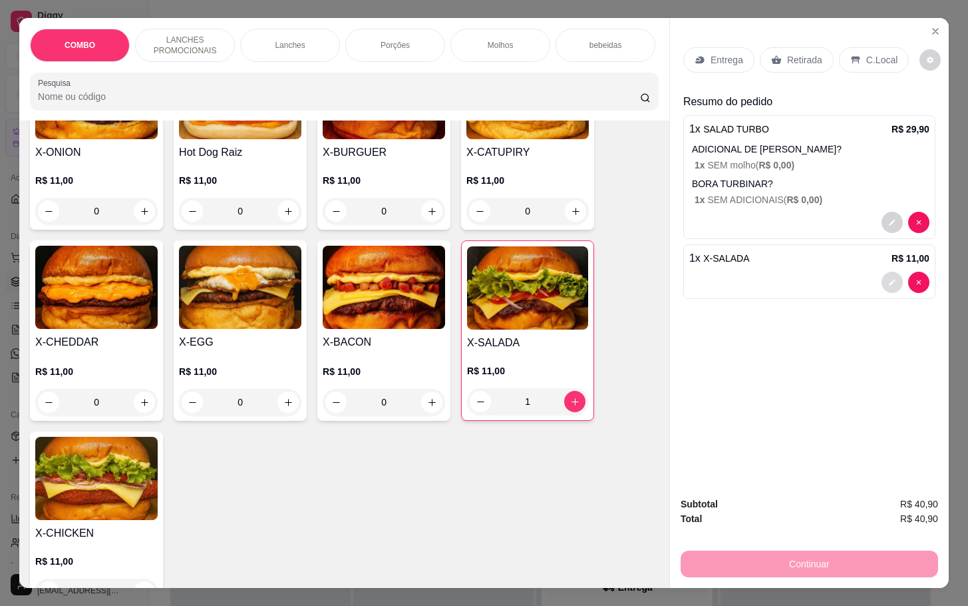
click at [873, 280] on div at bounding box center [810, 282] width 240 height 21
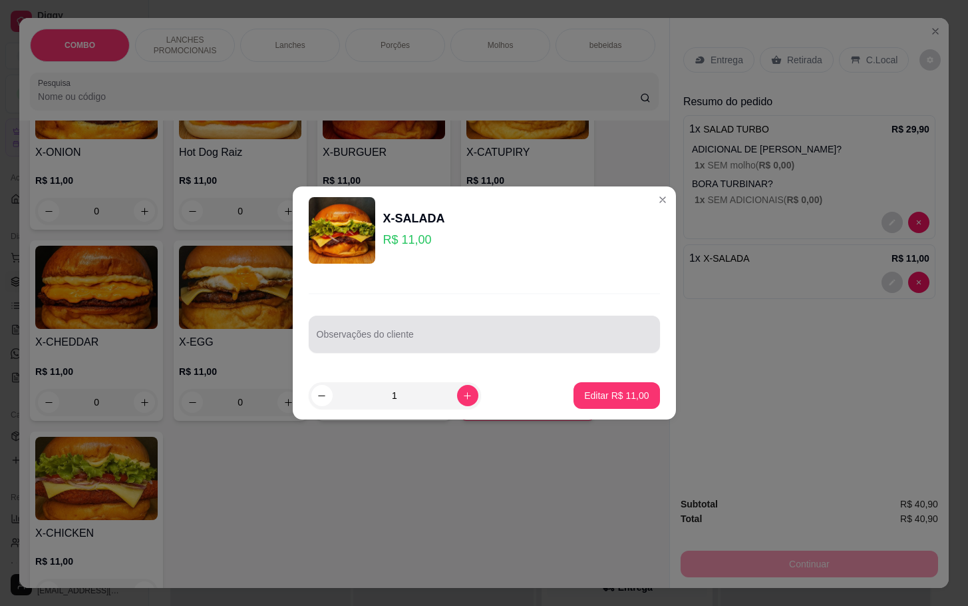
click at [505, 334] on input "Observações do cliente" at bounding box center [484, 339] width 335 height 13
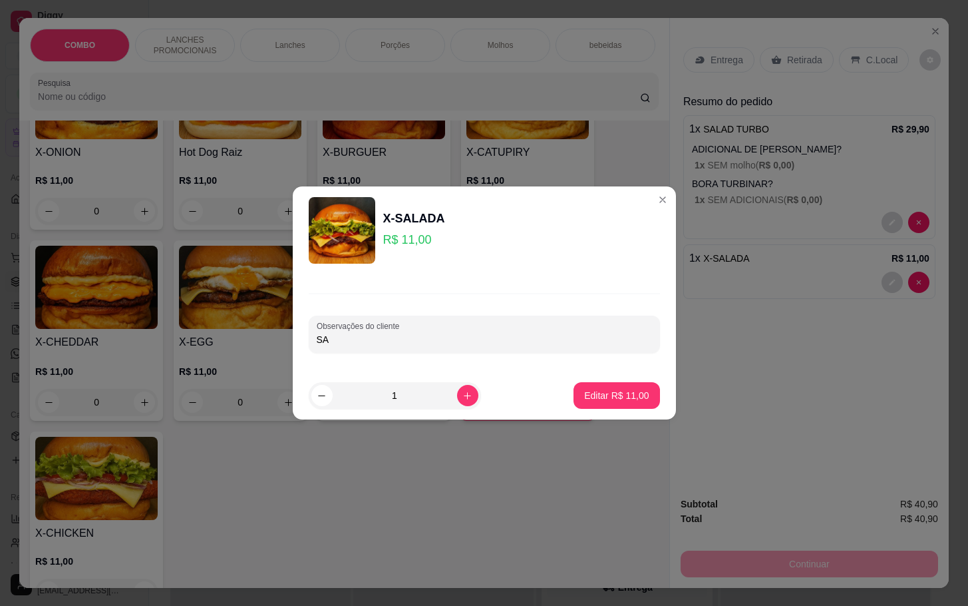
type input "S"
type input "SEM TOMATE E SEM CEBOLA ROXA"
click at [615, 401] on p "Editar R$ 11,00" at bounding box center [617, 395] width 63 height 13
type input "0"
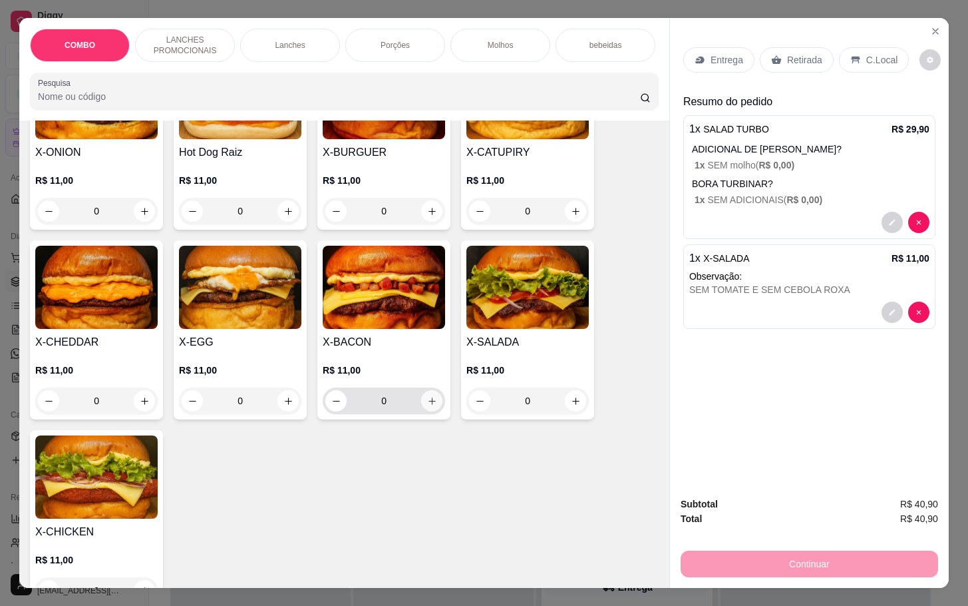
click at [421, 409] on button "increase-product-quantity" at bounding box center [431, 400] width 21 height 21
type input "1"
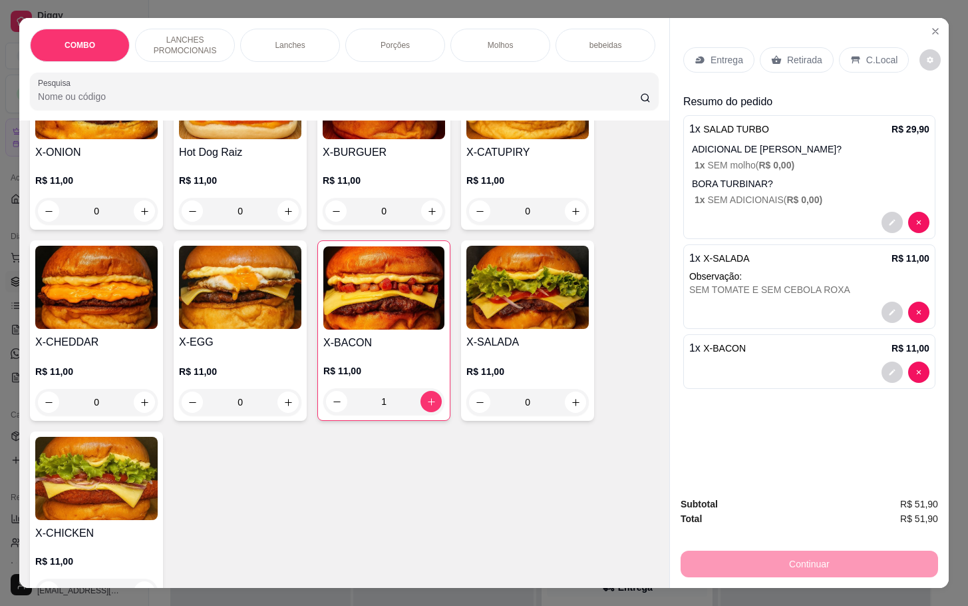
scroll to position [0, 0]
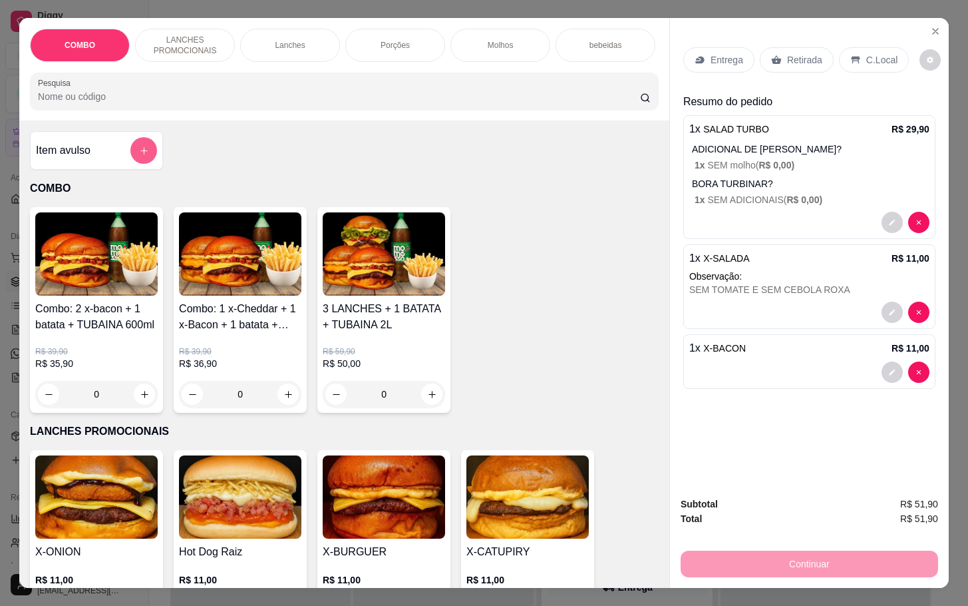
click at [134, 164] on button "add-separate-item" at bounding box center [143, 150] width 27 height 27
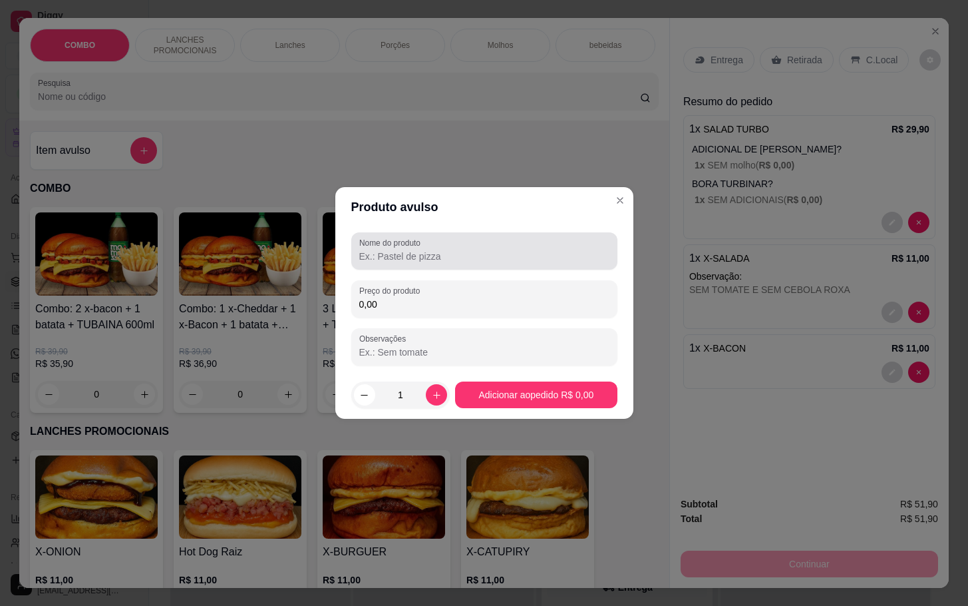
click at [499, 266] on div "Nome do produto" at bounding box center [484, 250] width 266 height 37
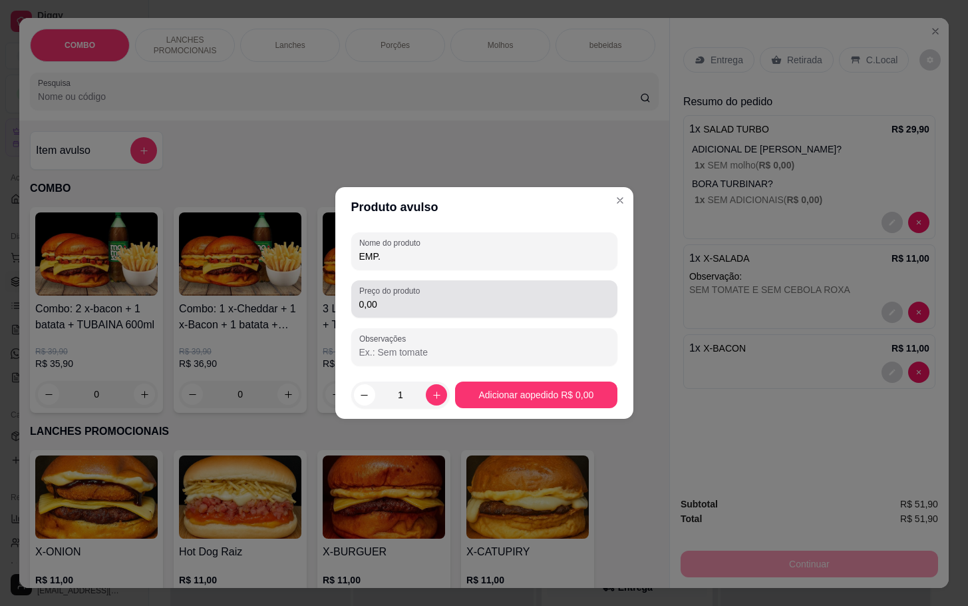
type input "EMP."
click at [488, 290] on div "0,00" at bounding box center [484, 299] width 250 height 27
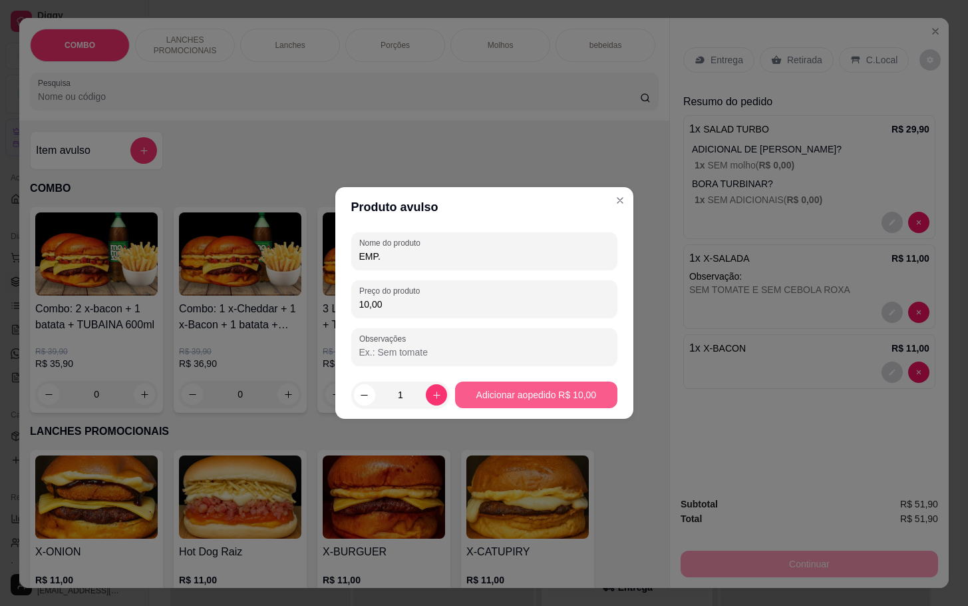
type input "10,00"
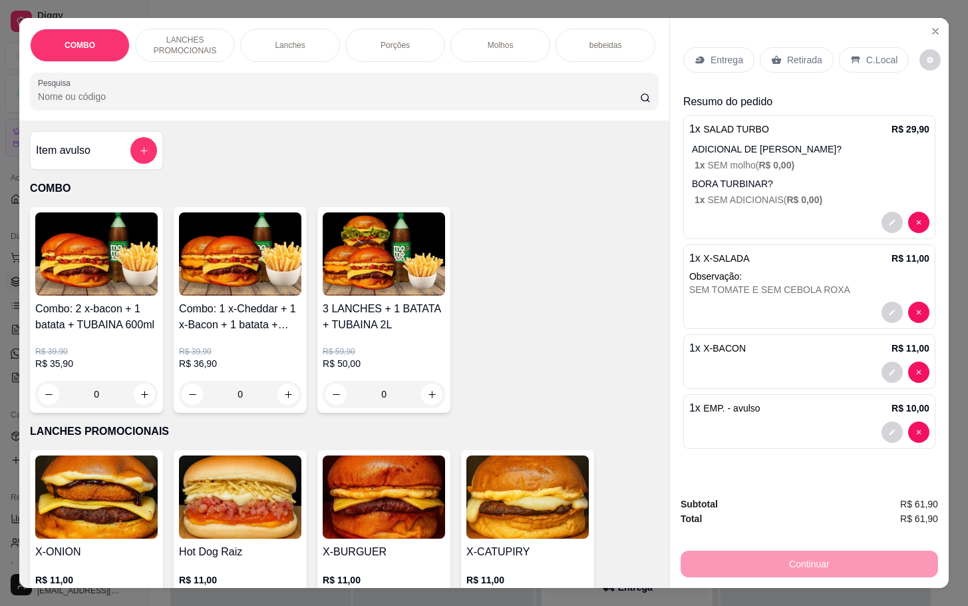
click at [787, 59] on p "Retirada" at bounding box center [804, 59] width 35 height 13
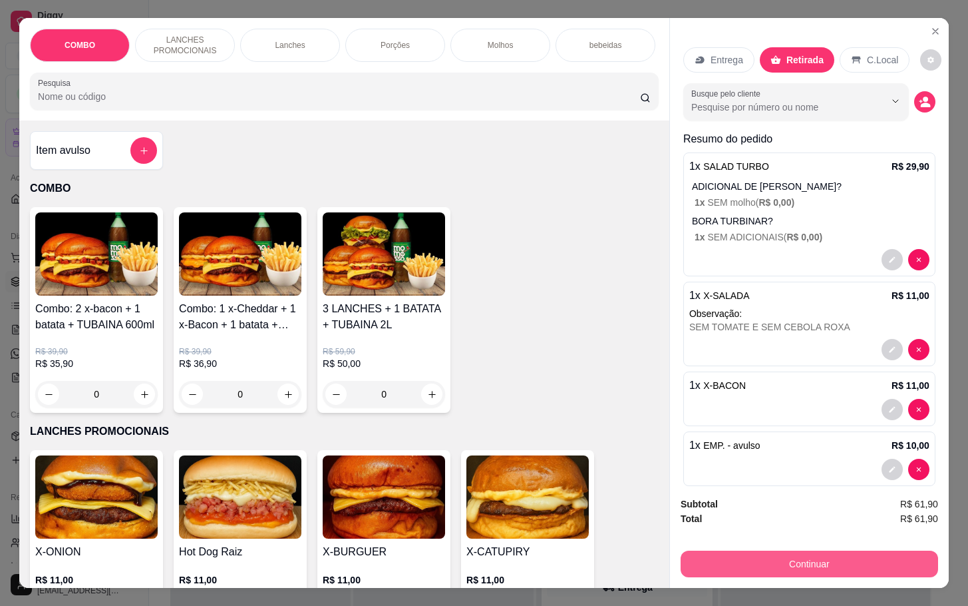
click at [787, 550] on button "Continuar" at bounding box center [810, 563] width 258 height 27
click at [821, 559] on button "Continuar" at bounding box center [810, 563] width 250 height 26
click at [873, 56] on p "C.Local" at bounding box center [882, 59] width 31 height 13
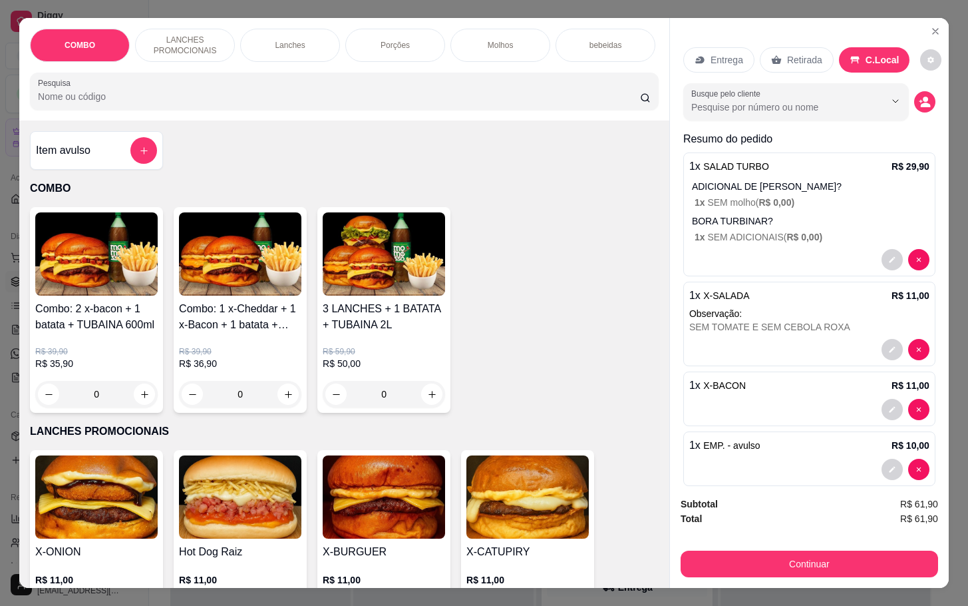
scroll to position [36, 0]
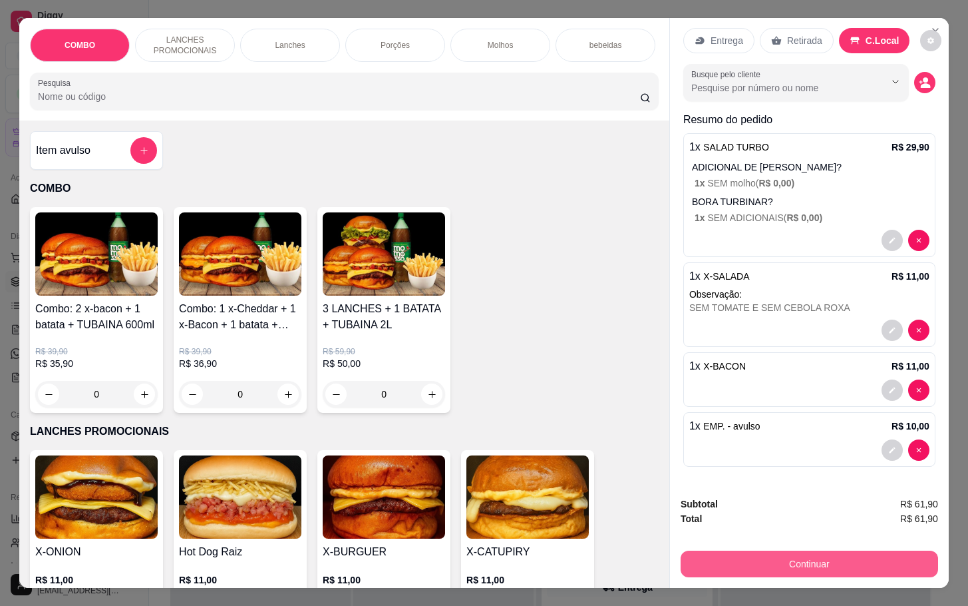
click at [811, 550] on button "Continuar" at bounding box center [810, 563] width 258 height 27
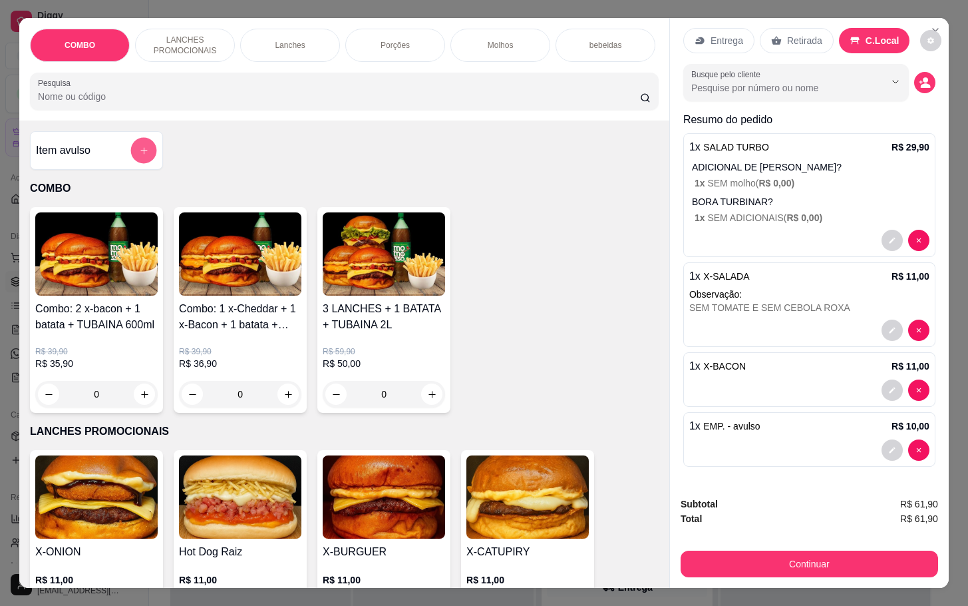
click at [142, 162] on button "add-separate-item" at bounding box center [144, 151] width 26 height 26
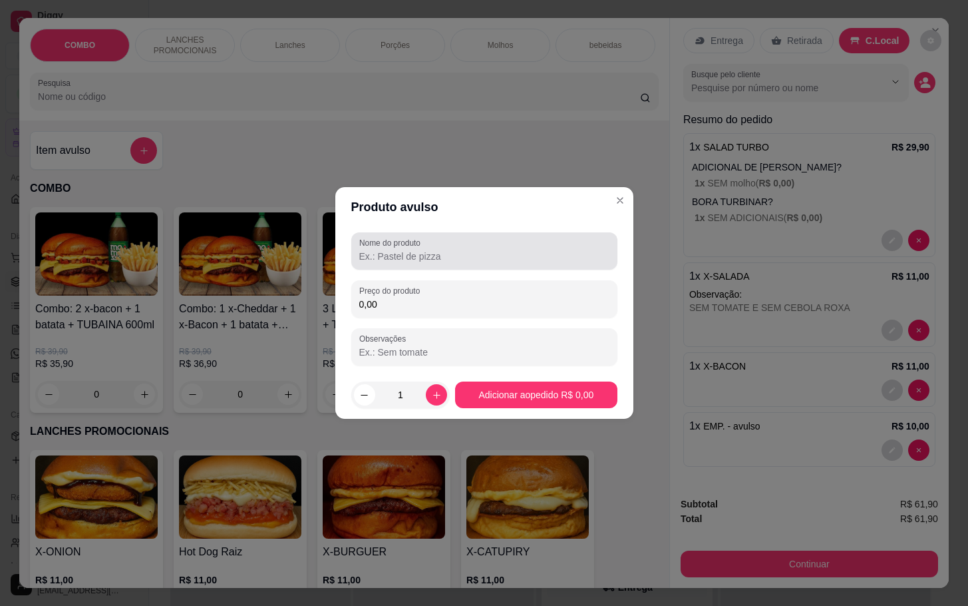
click at [439, 244] on div at bounding box center [484, 251] width 250 height 27
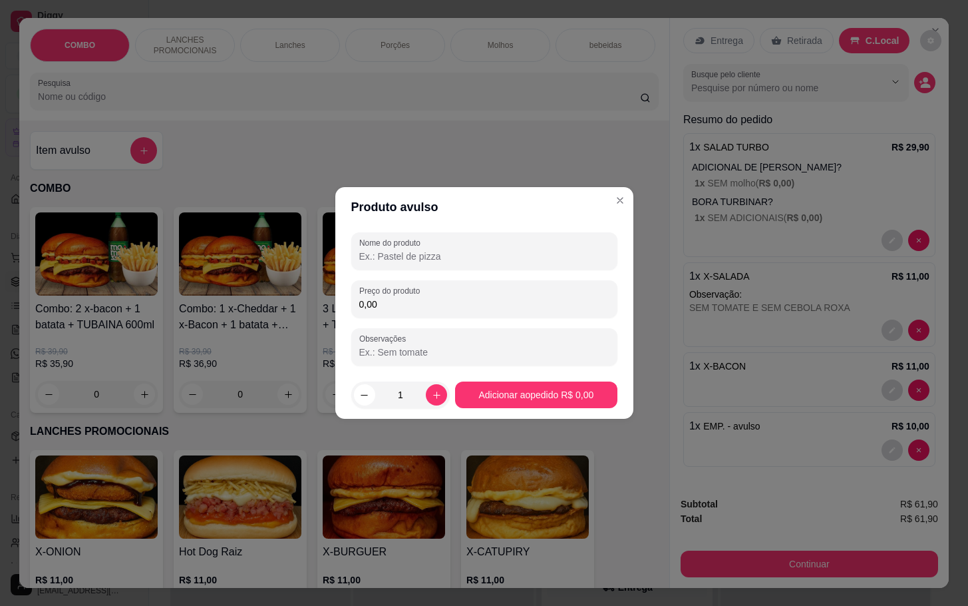
click at [416, 234] on div "Nome do produto" at bounding box center [484, 250] width 266 height 37
type input "LS COCA"
click at [400, 286] on div "Preço do produto 0,00" at bounding box center [484, 298] width 266 height 37
click at [440, 312] on div "Preço do produto 0,00" at bounding box center [484, 298] width 266 height 37
type input "8,00"
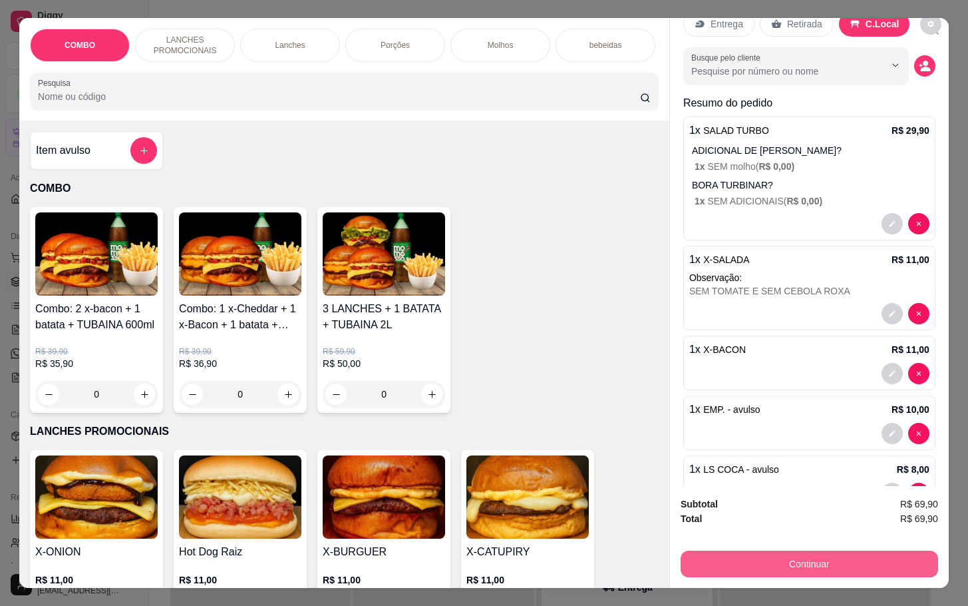
click at [799, 562] on button "Continuar" at bounding box center [810, 563] width 258 height 27
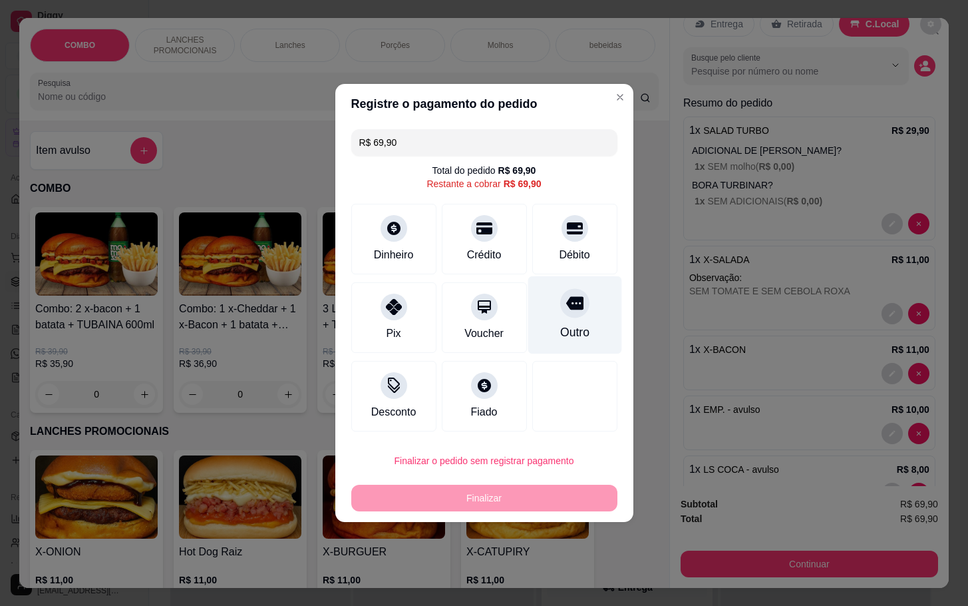
click at [582, 312] on div "Outro" at bounding box center [575, 315] width 94 height 78
type input "R$ 0,00"
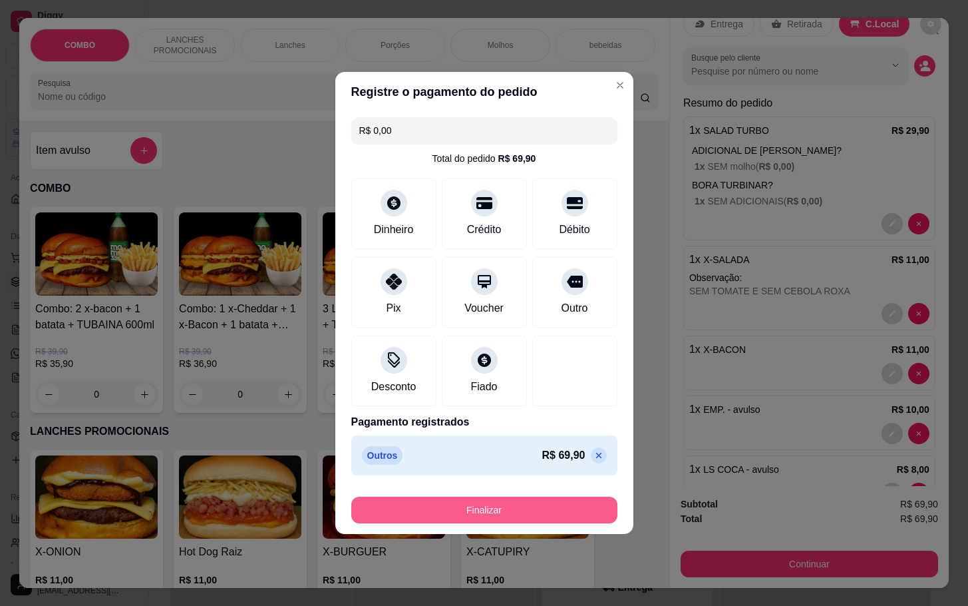
click at [493, 503] on button "Finalizar" at bounding box center [484, 510] width 266 height 27
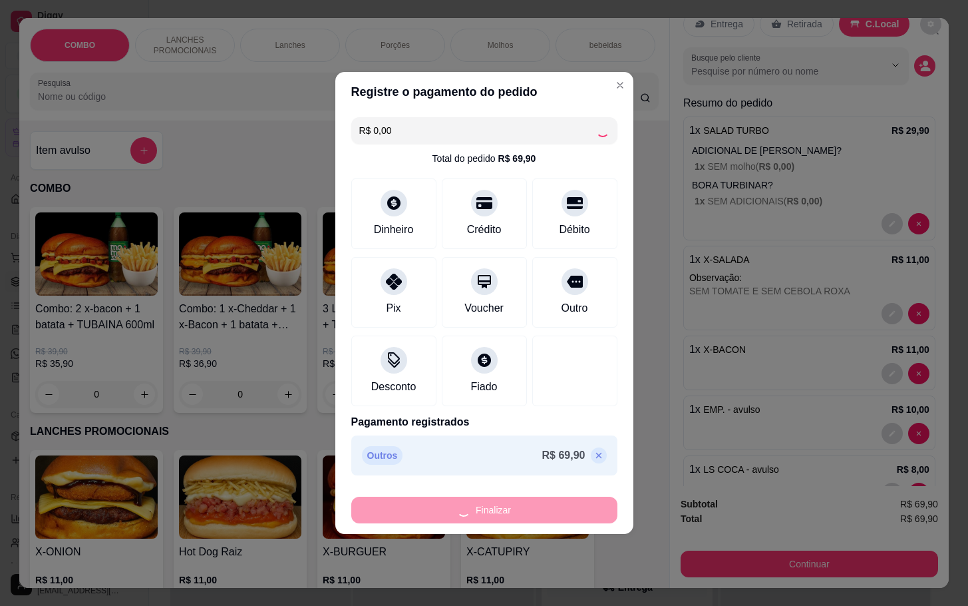
type input "0"
type input "-R$ 69,90"
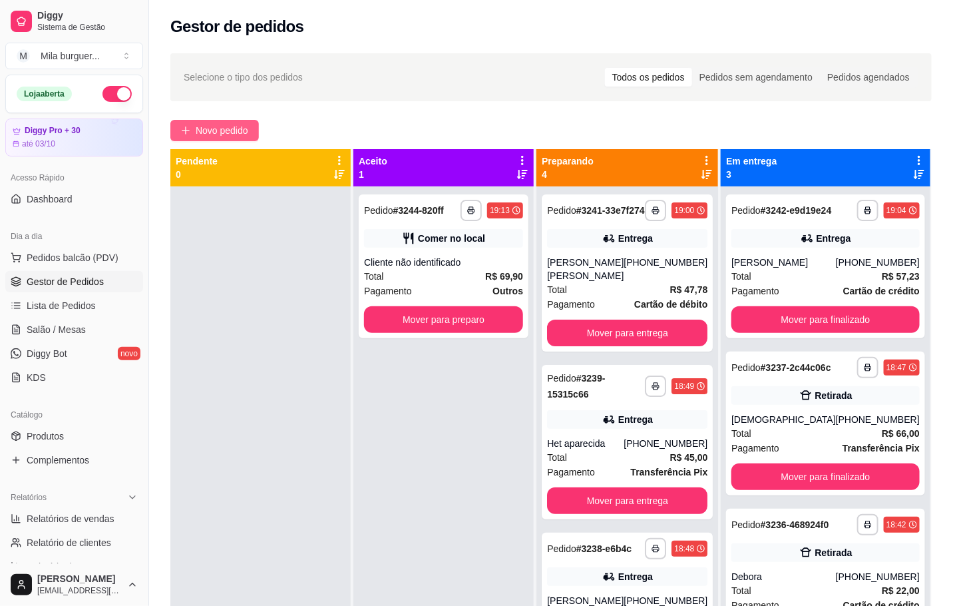
click at [212, 130] on span "Novo pedido" at bounding box center [222, 130] width 53 height 15
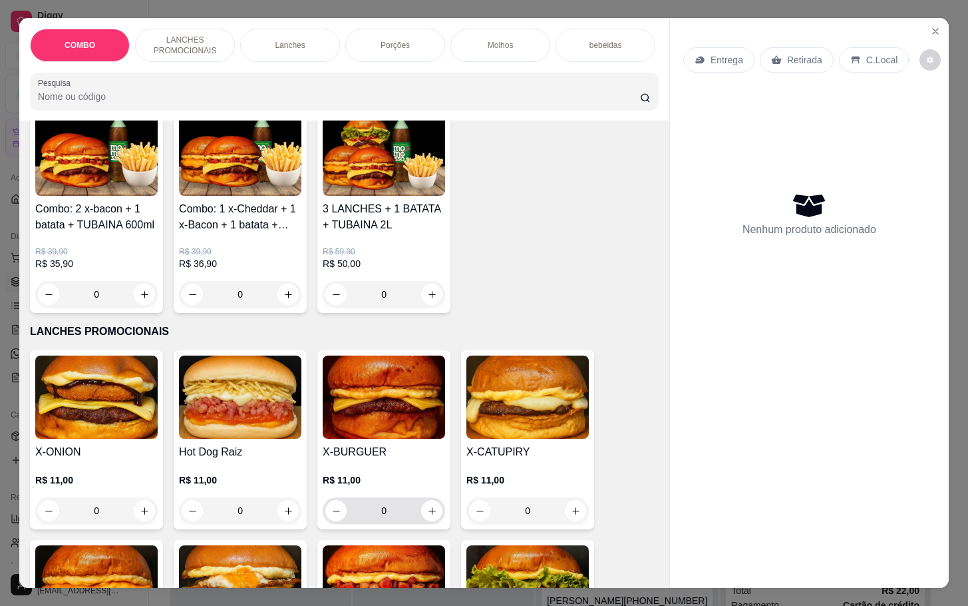
scroll to position [399, 0]
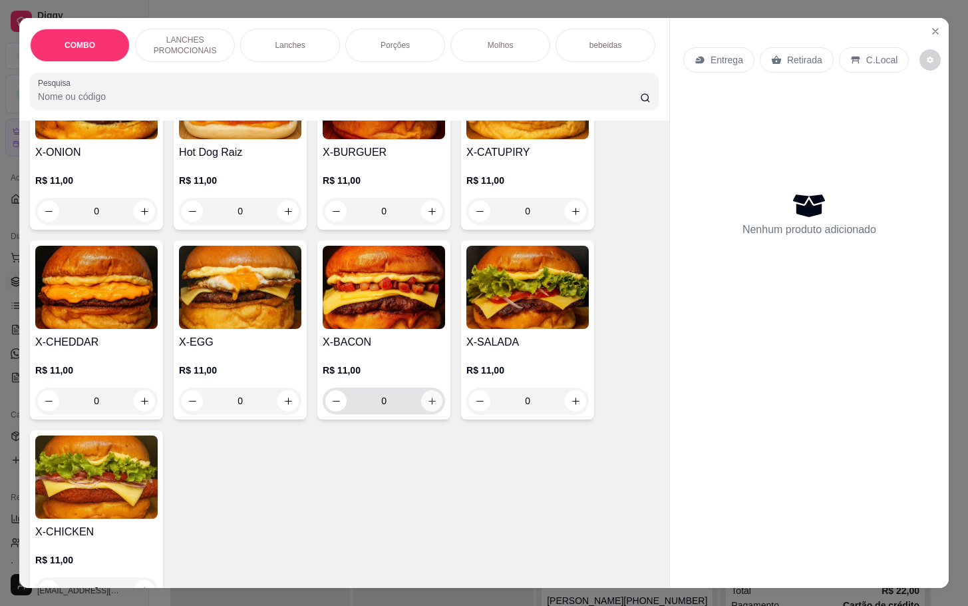
click at [430, 411] on button "increase-product-quantity" at bounding box center [431, 400] width 21 height 21
type input "1"
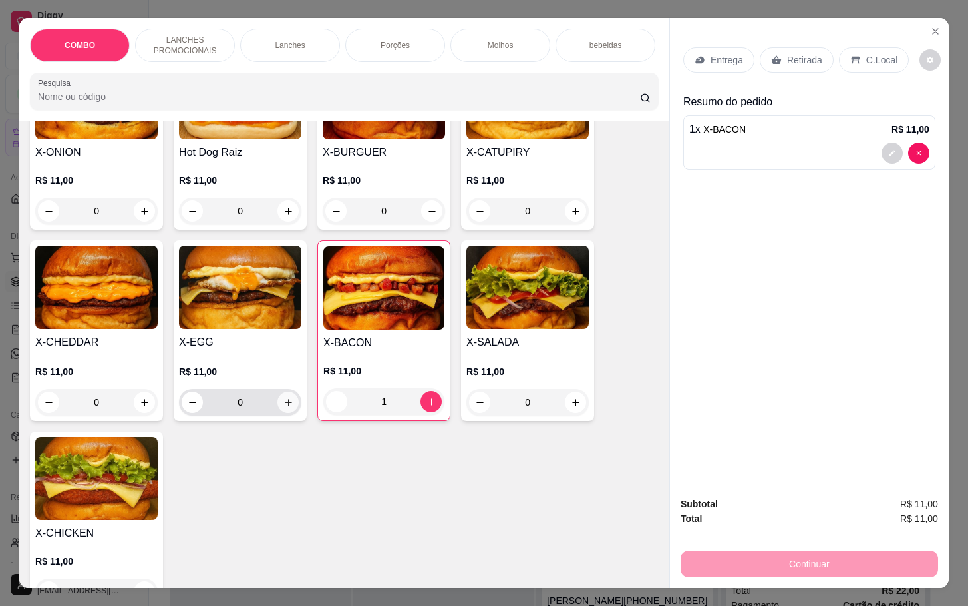
click at [284, 407] on icon "increase-product-quantity" at bounding box center [289, 402] width 10 height 10
type input "1"
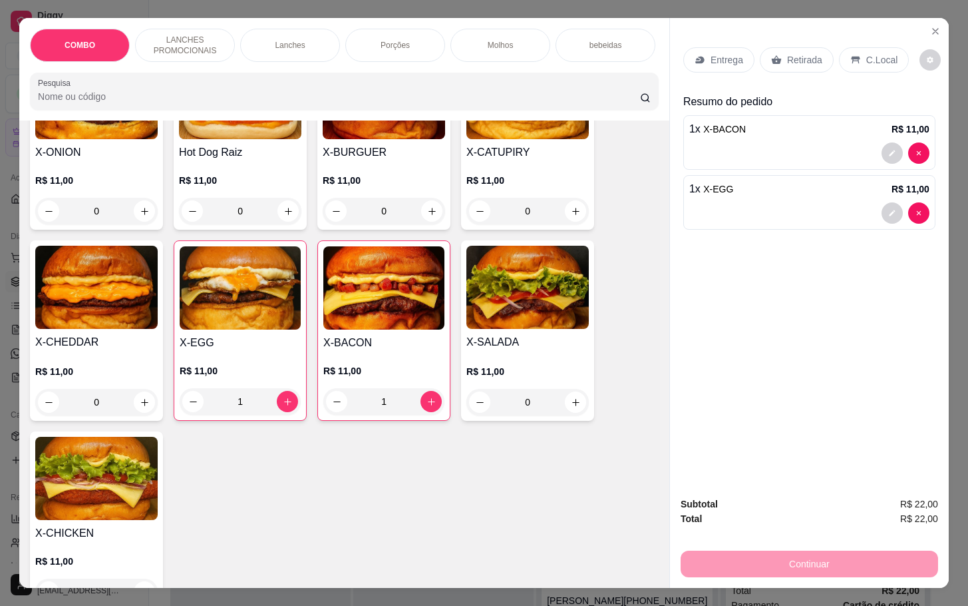
click at [785, 47] on div "Retirada" at bounding box center [797, 59] width 74 height 25
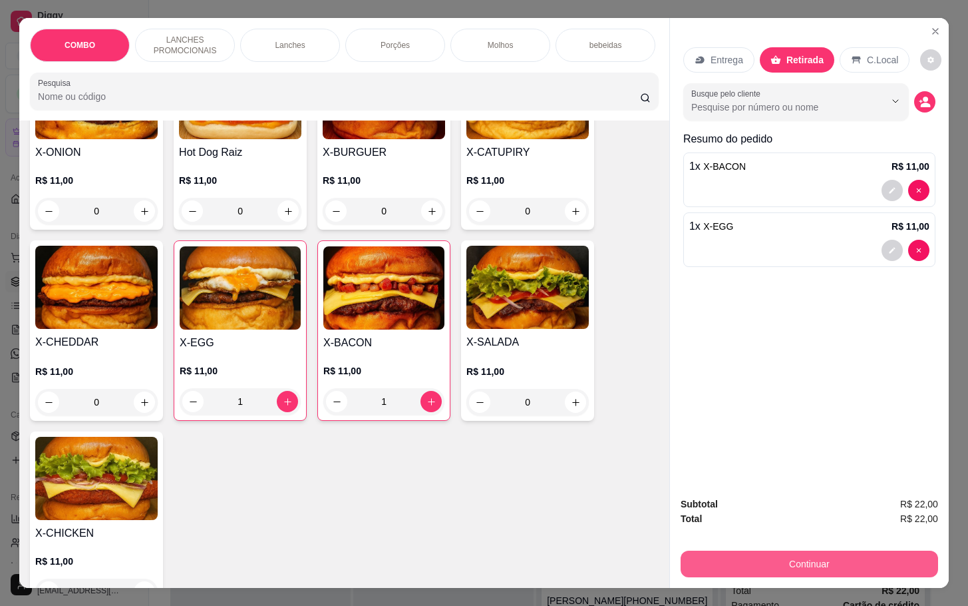
click at [755, 554] on button "Continuar" at bounding box center [810, 563] width 258 height 27
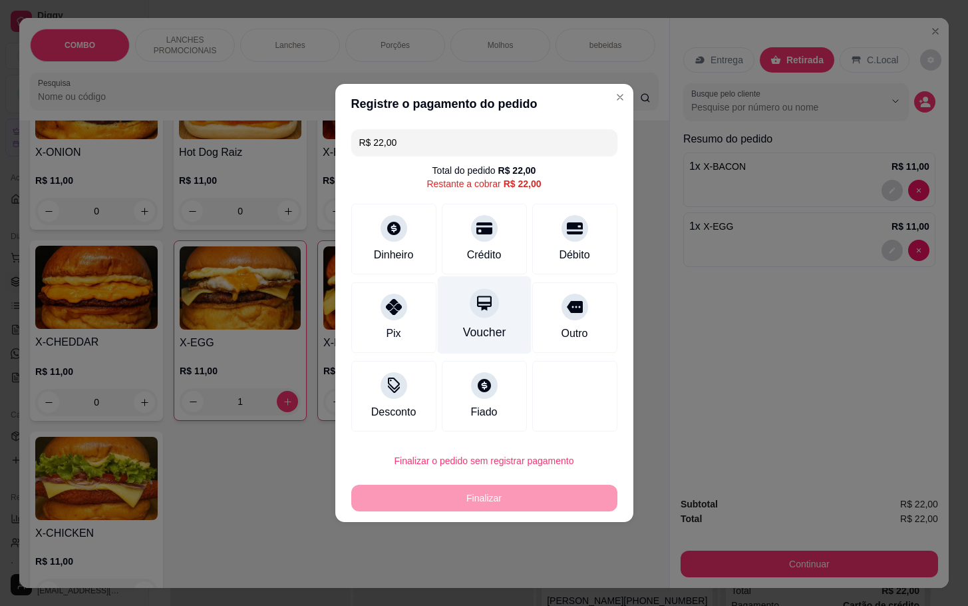
click at [510, 315] on div "Voucher" at bounding box center [484, 315] width 94 height 78
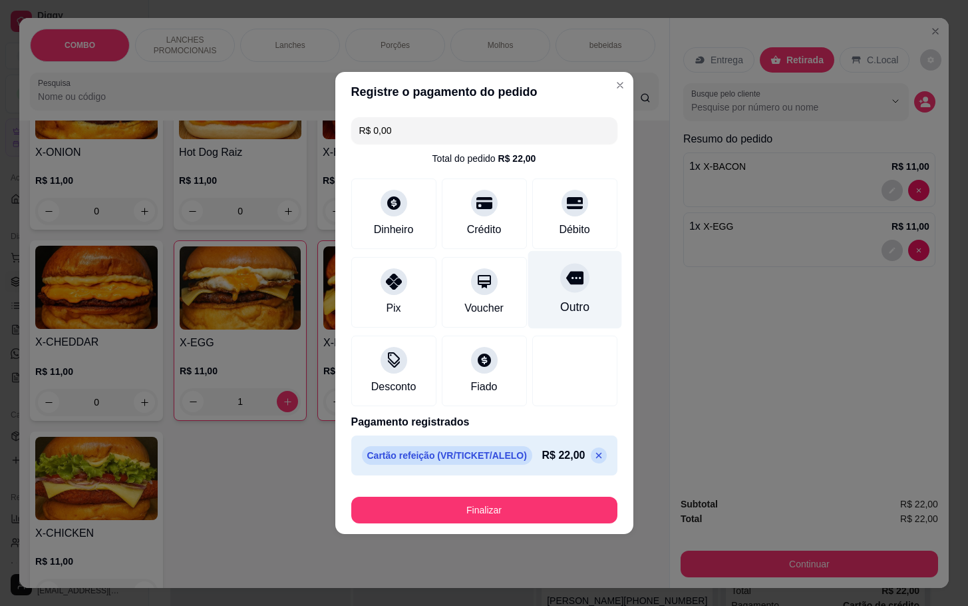
click at [560, 307] on div "Outro" at bounding box center [574, 306] width 29 height 17
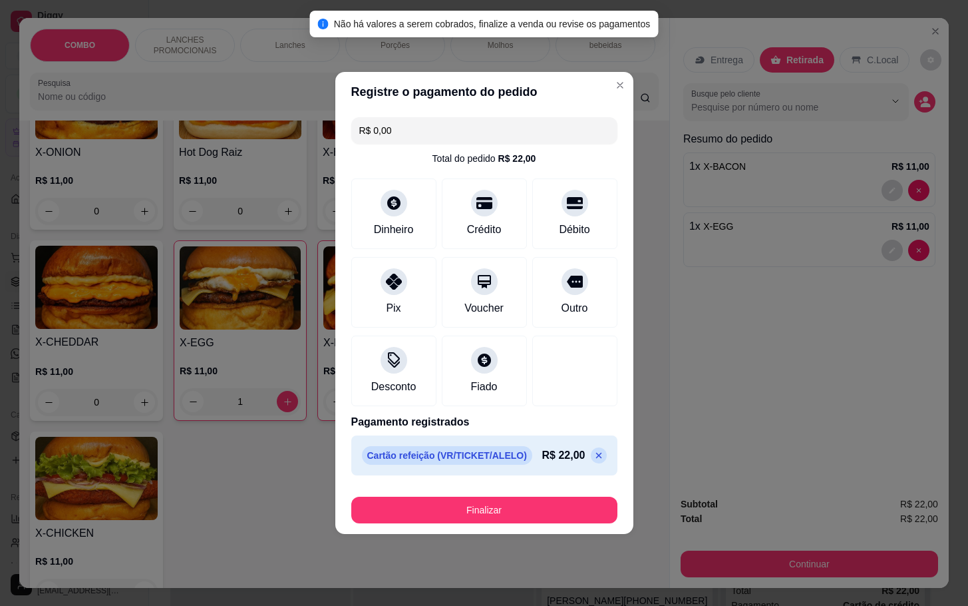
click at [594, 454] on icon at bounding box center [599, 455] width 11 height 11
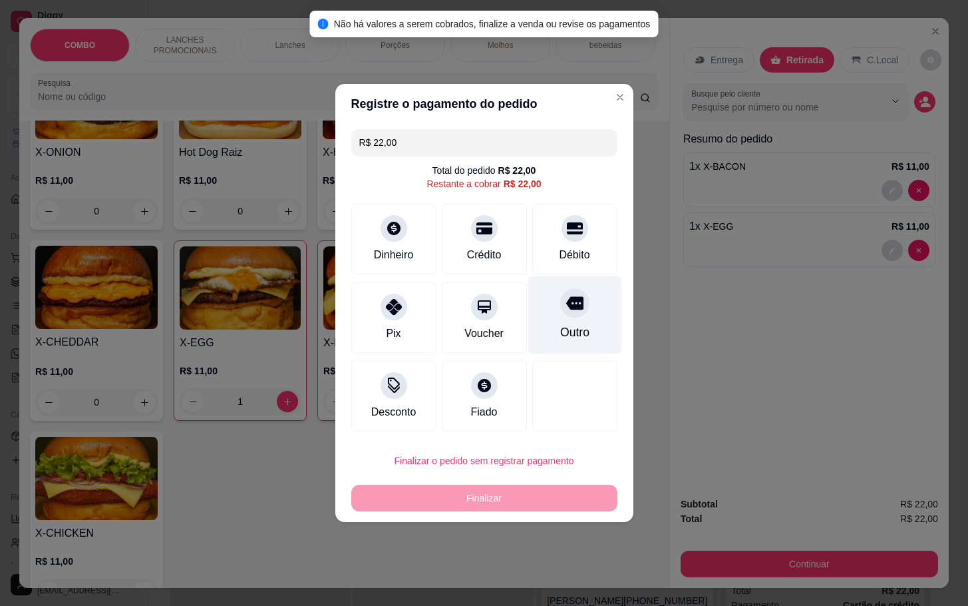
click at [542, 290] on div "Outro" at bounding box center [575, 315] width 94 height 78
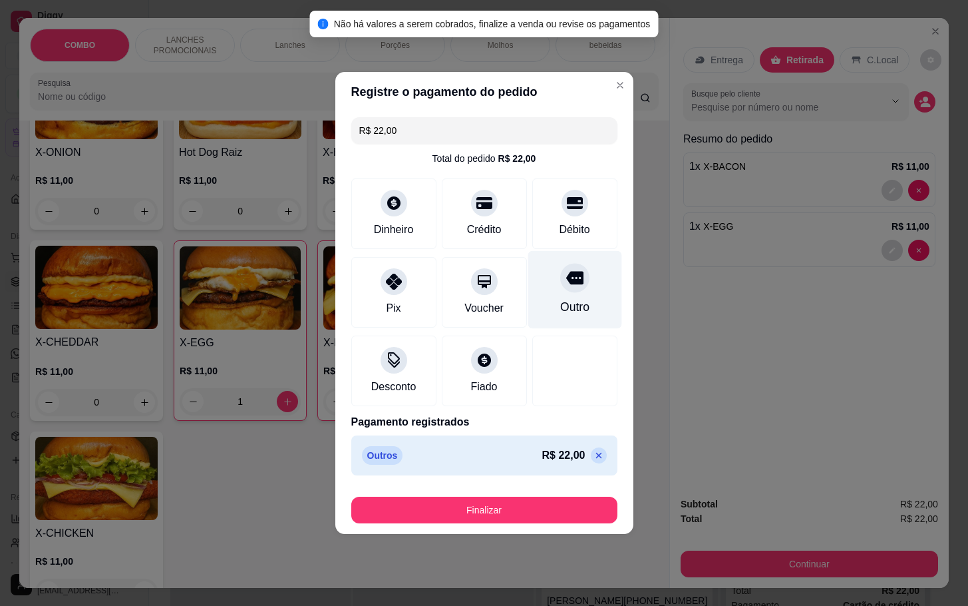
type input "R$ 0,00"
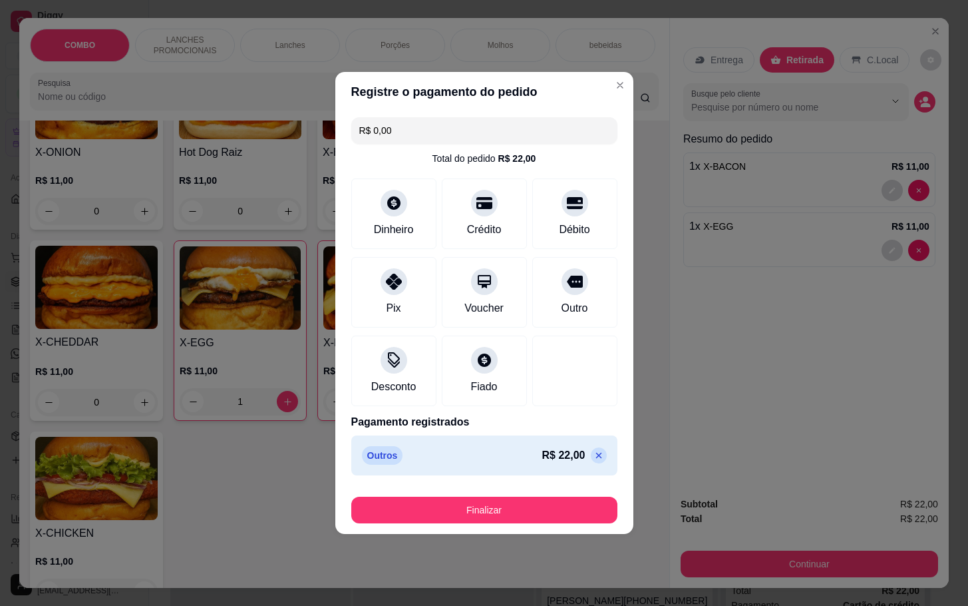
click at [505, 484] on footer "Finalizar" at bounding box center [484, 507] width 298 height 53
click at [501, 533] on footer "Finalizar" at bounding box center [484, 507] width 298 height 53
click at [503, 515] on button "Finalizar" at bounding box center [484, 510] width 266 height 27
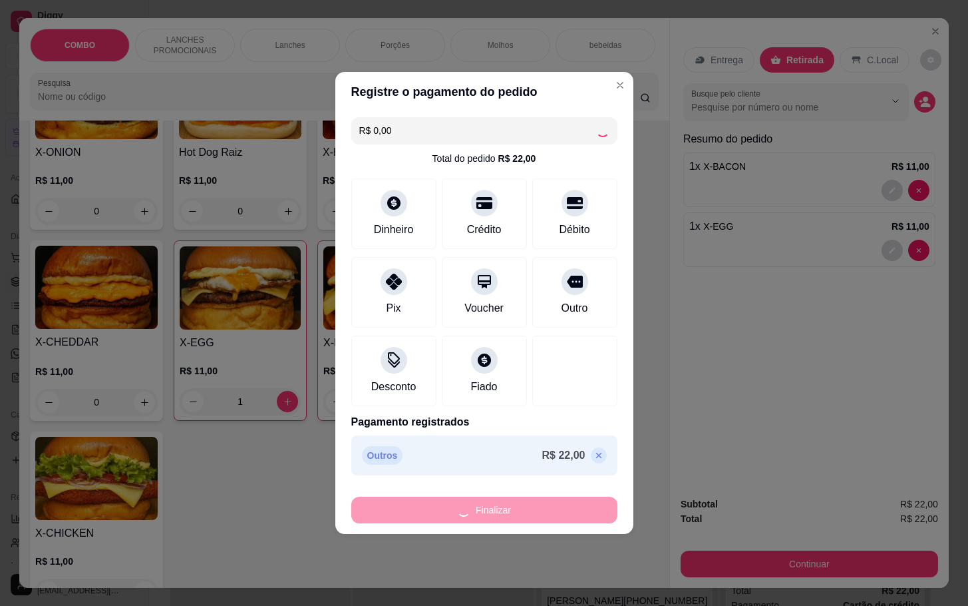
type input "0"
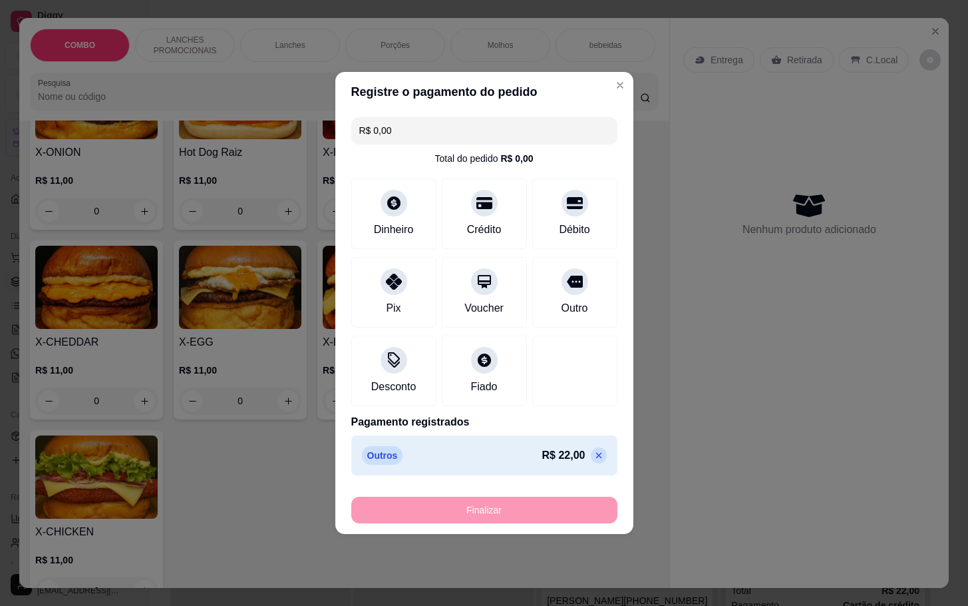
type input "-R$ 22,00"
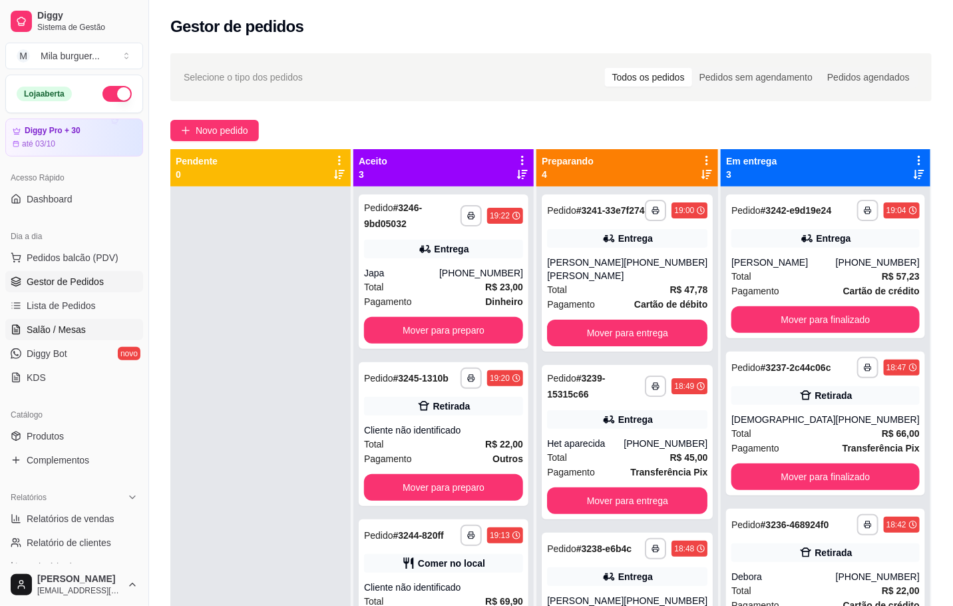
click at [62, 330] on span "Salão / Mesas" at bounding box center [56, 329] width 59 height 13
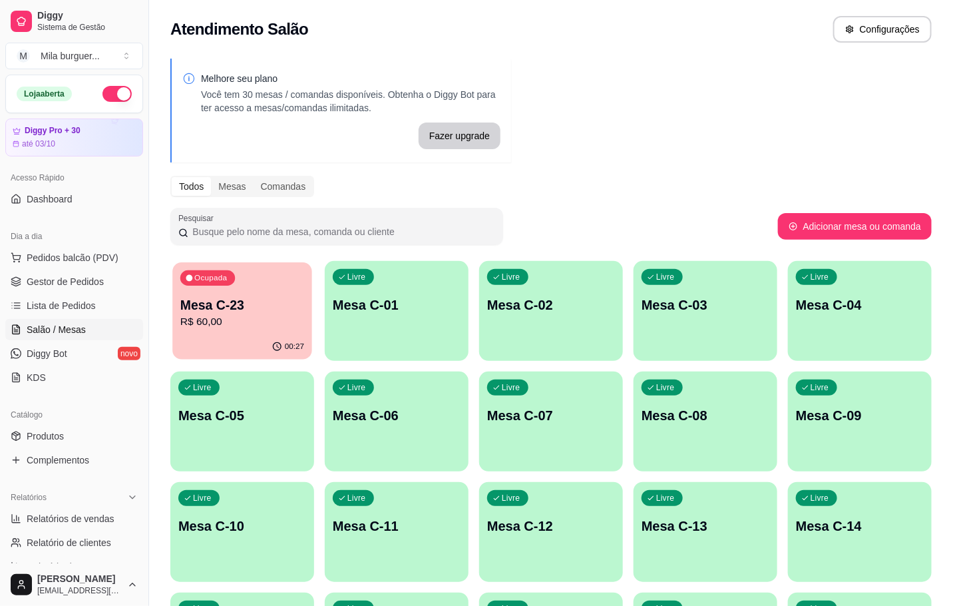
click at [290, 300] on p "Mesa C-23" at bounding box center [242, 305] width 124 height 18
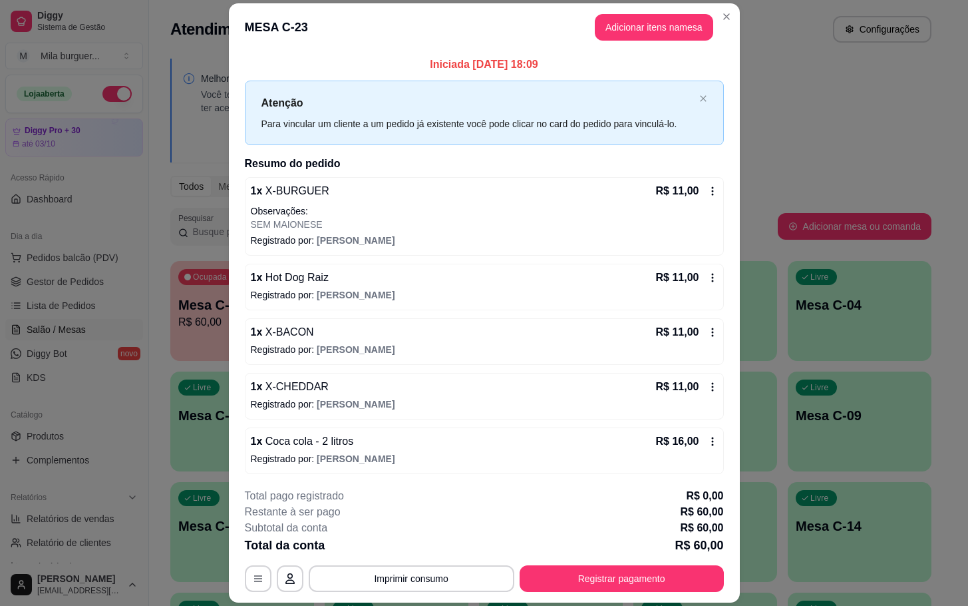
scroll to position [5, 0]
click at [532, 563] on div "**********" at bounding box center [484, 540] width 479 height 104
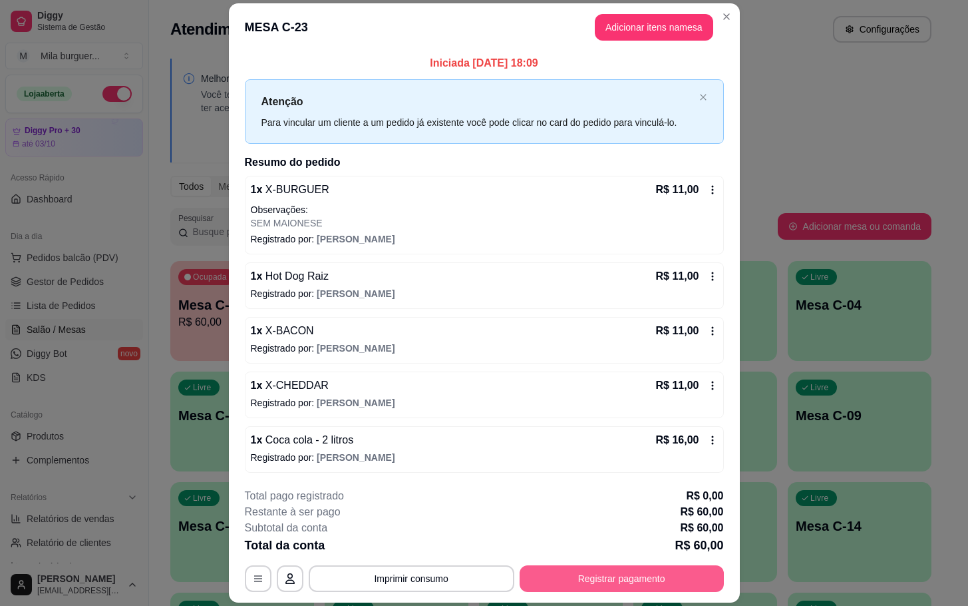
click at [528, 571] on button "Registrar pagamento" at bounding box center [622, 578] width 204 height 27
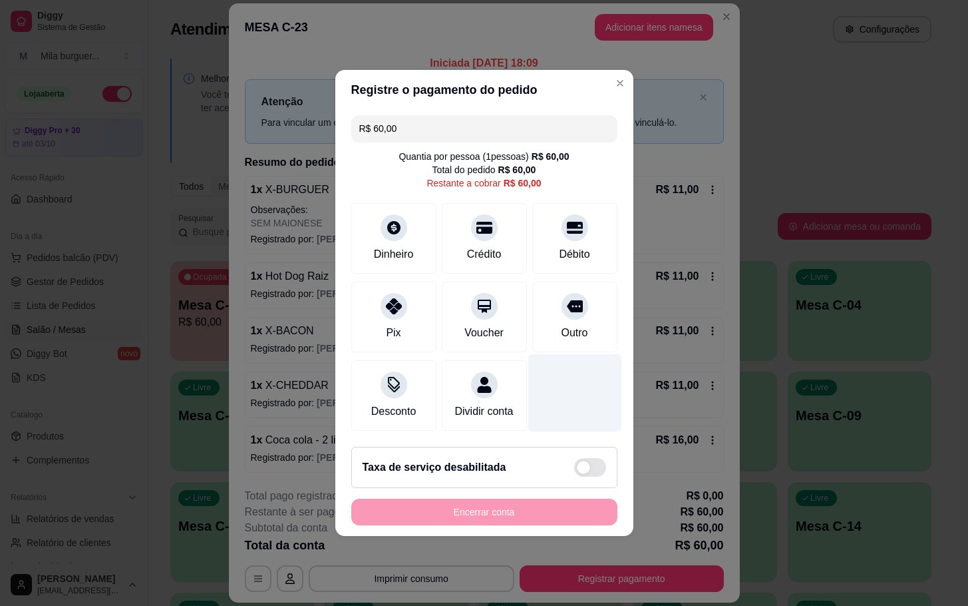
click at [577, 363] on div at bounding box center [575, 393] width 94 height 78
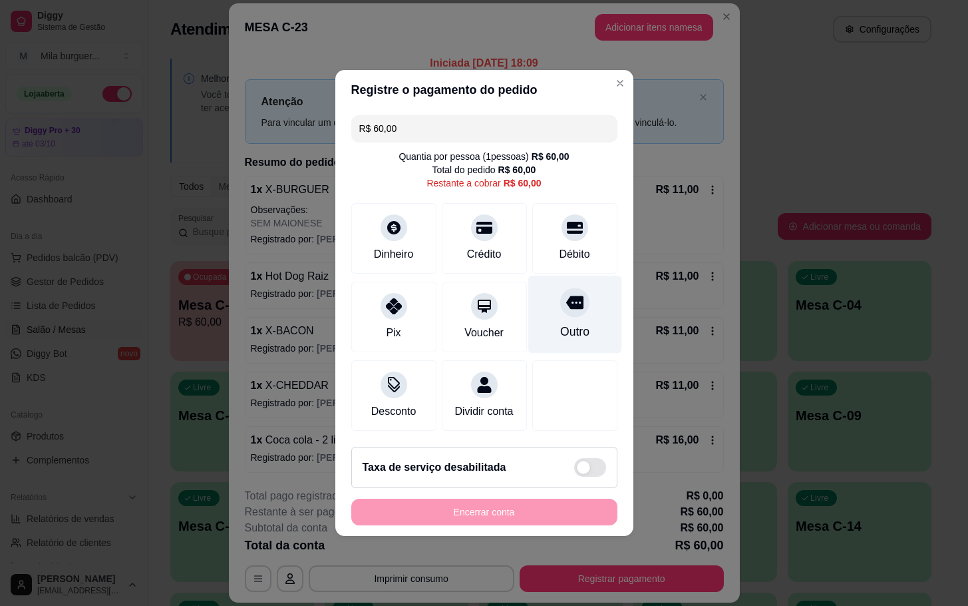
click at [585, 314] on div "Outro" at bounding box center [575, 315] width 94 height 78
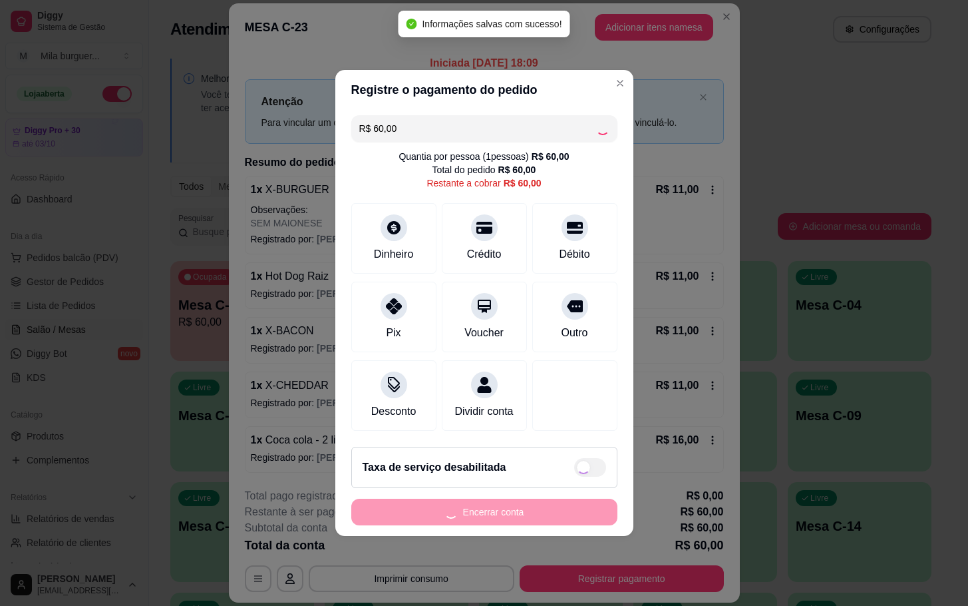
type input "R$ 0,00"
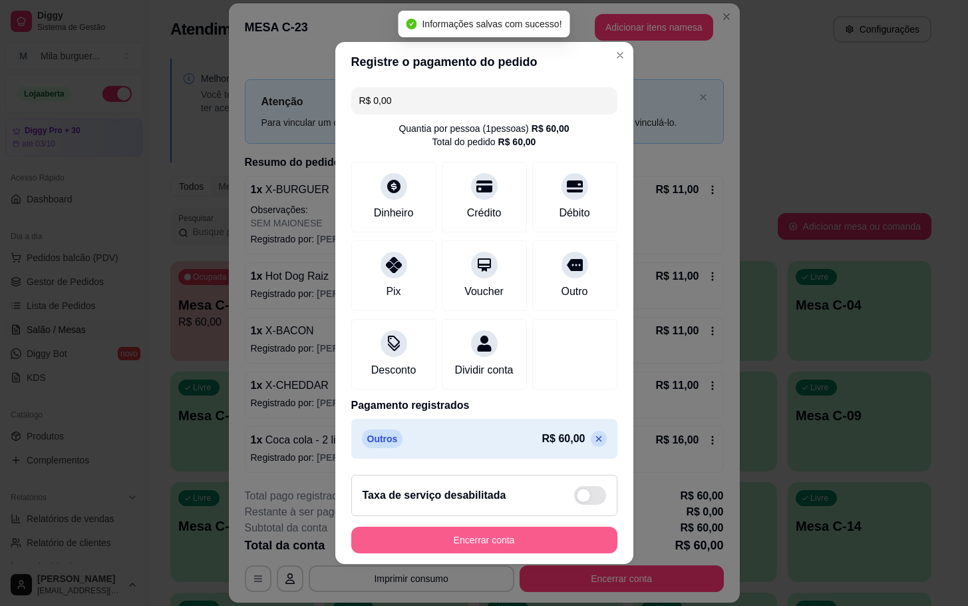
click at [537, 545] on button "Encerrar conta" at bounding box center [484, 539] width 266 height 27
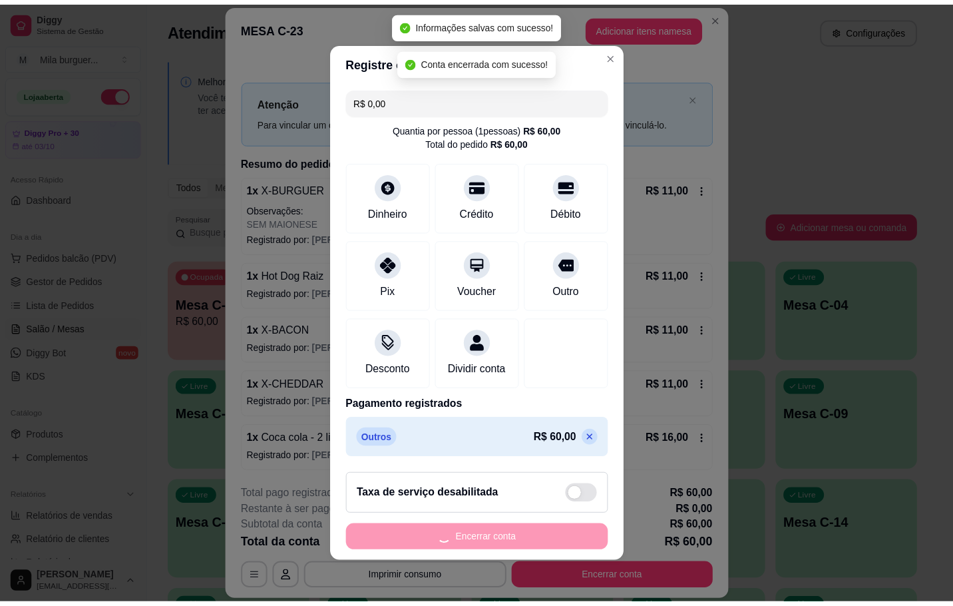
scroll to position [0, 0]
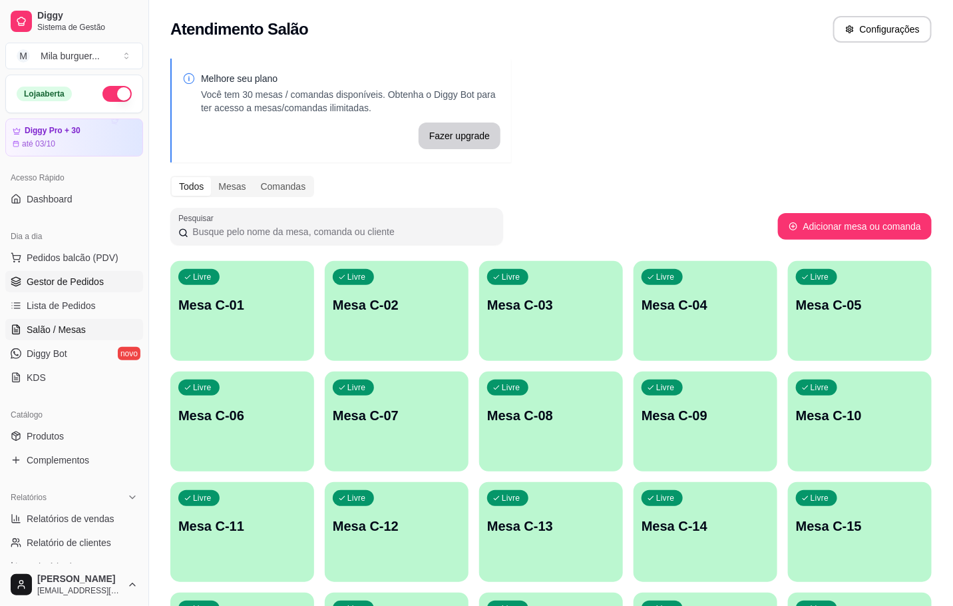
click at [95, 288] on span "Gestor de Pedidos" at bounding box center [65, 281] width 77 height 13
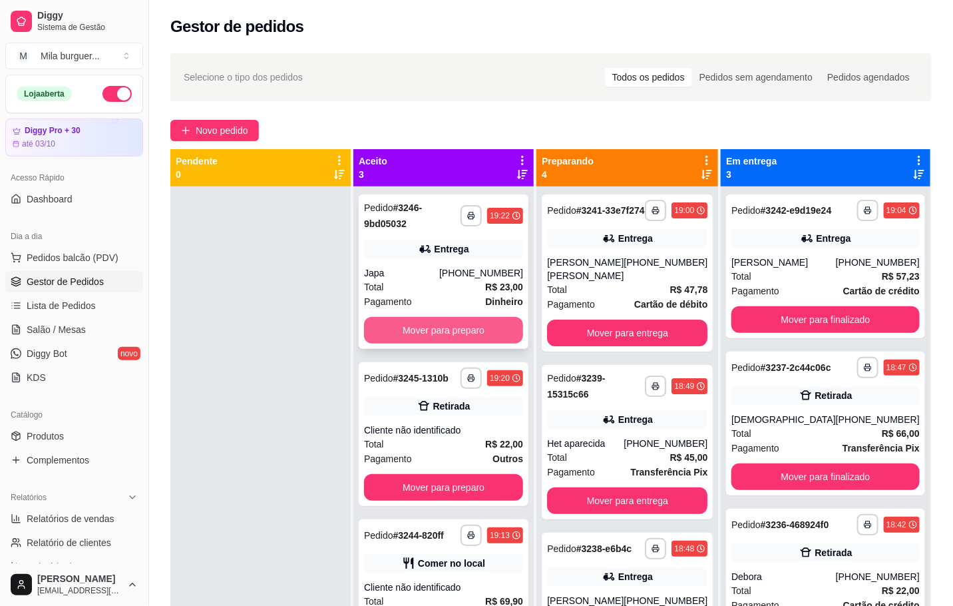
click at [502, 323] on button "Mover para preparo" at bounding box center [443, 330] width 159 height 27
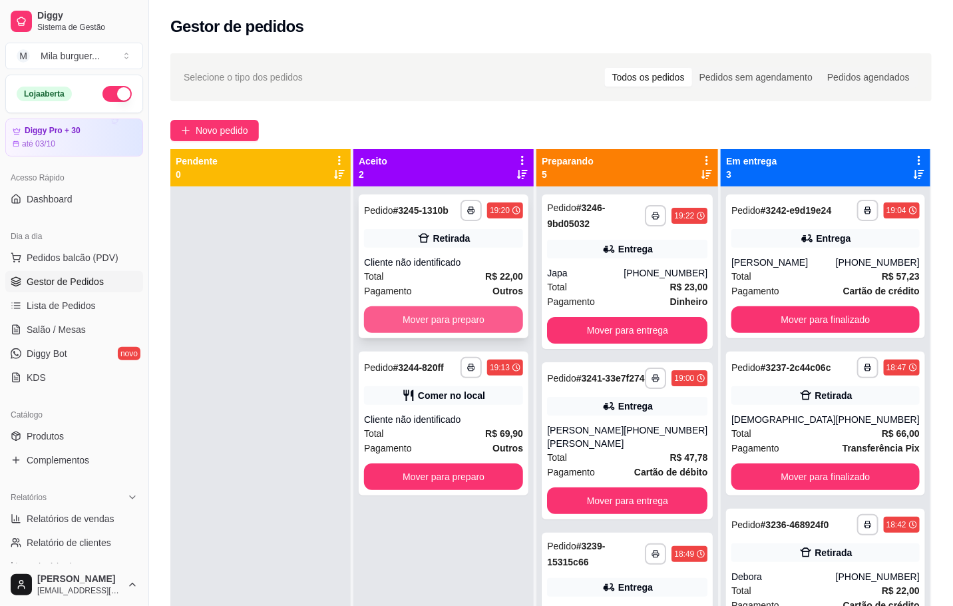
click at [480, 318] on button "Mover para preparo" at bounding box center [443, 319] width 159 height 27
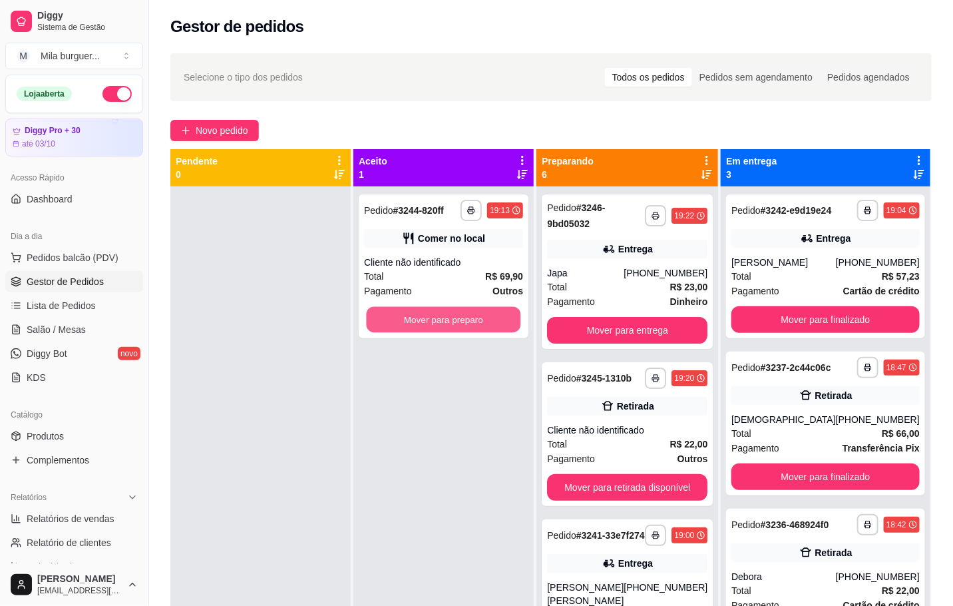
click at [479, 318] on button "Mover para preparo" at bounding box center [444, 320] width 154 height 26
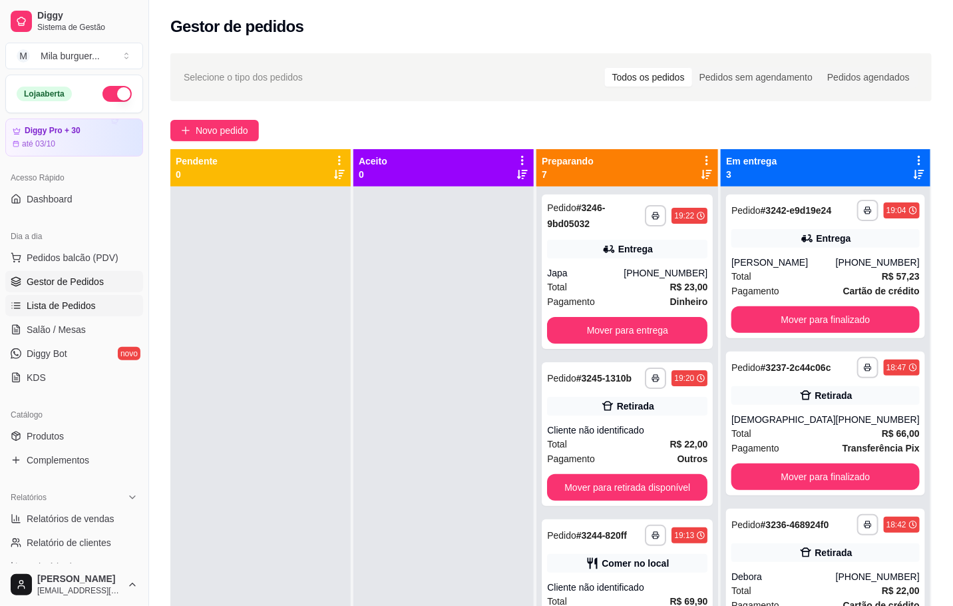
click at [66, 314] on link "Lista de Pedidos" at bounding box center [74, 305] width 138 height 21
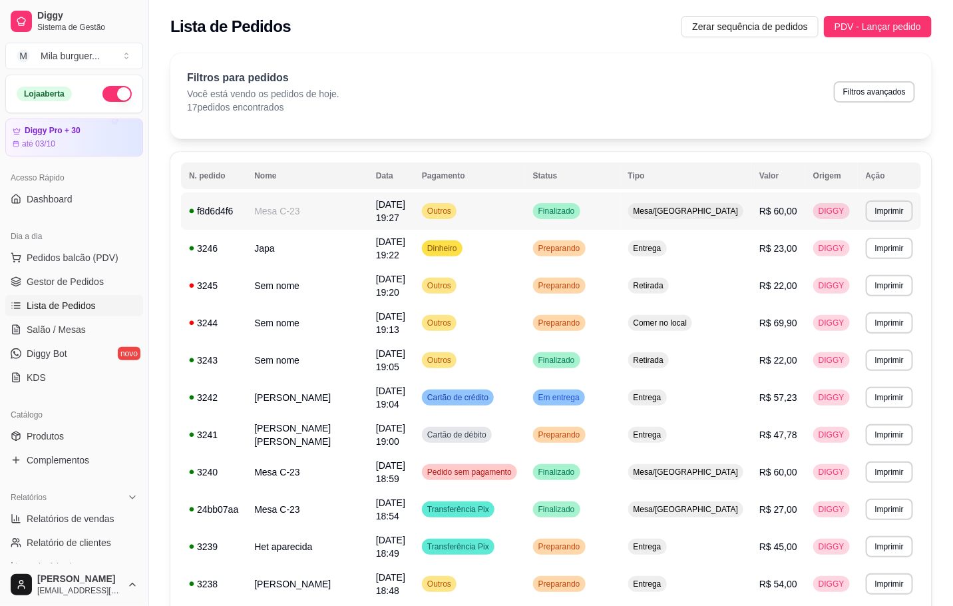
click at [250, 202] on td "Mesa C-23" at bounding box center [307, 210] width 122 height 37
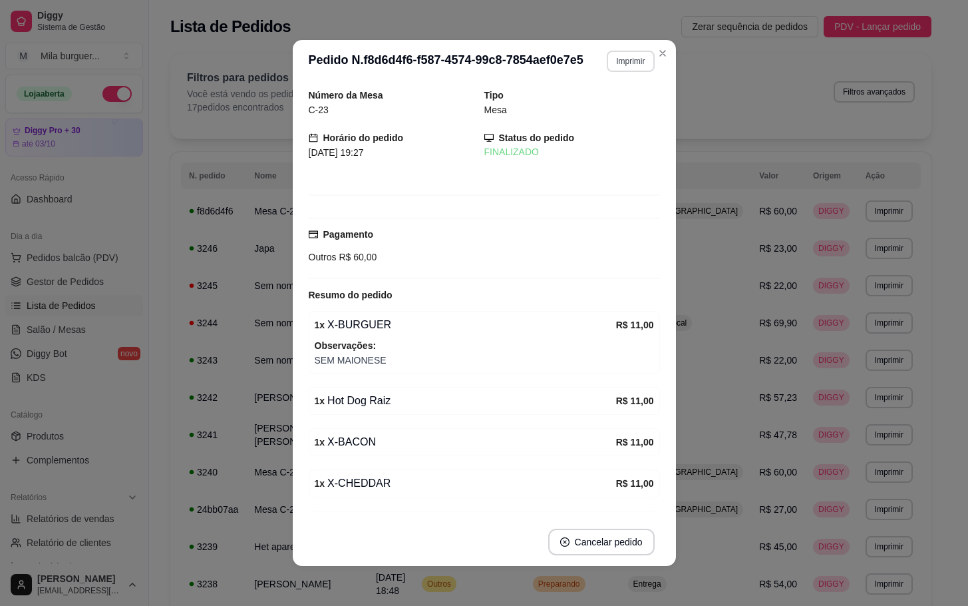
click at [607, 60] on button "Imprimir" at bounding box center [630, 61] width 47 height 21
click at [604, 106] on button "IMPRESSORA" at bounding box center [600, 108] width 97 height 21
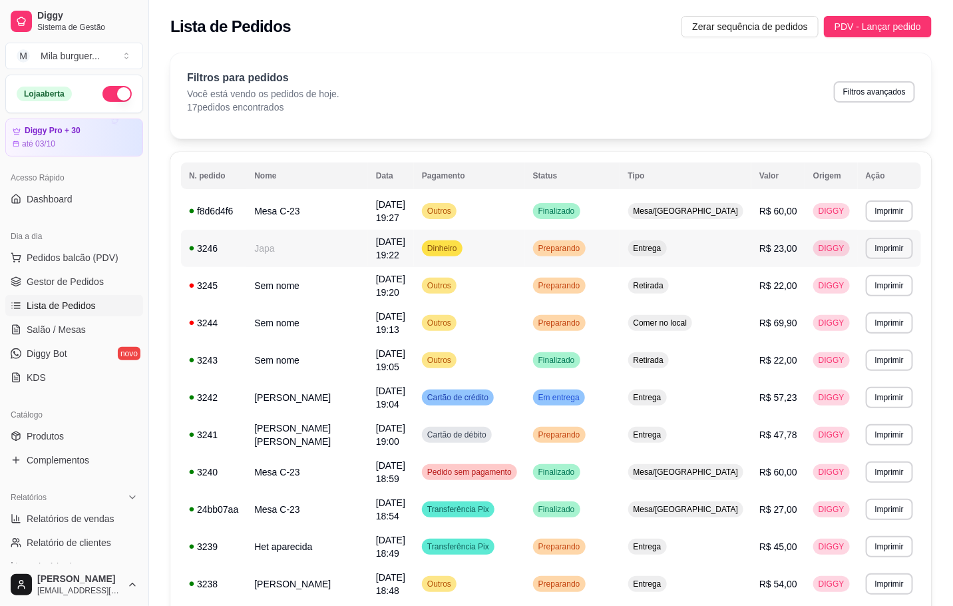
click at [811, 238] on td "DIGGY" at bounding box center [831, 248] width 53 height 37
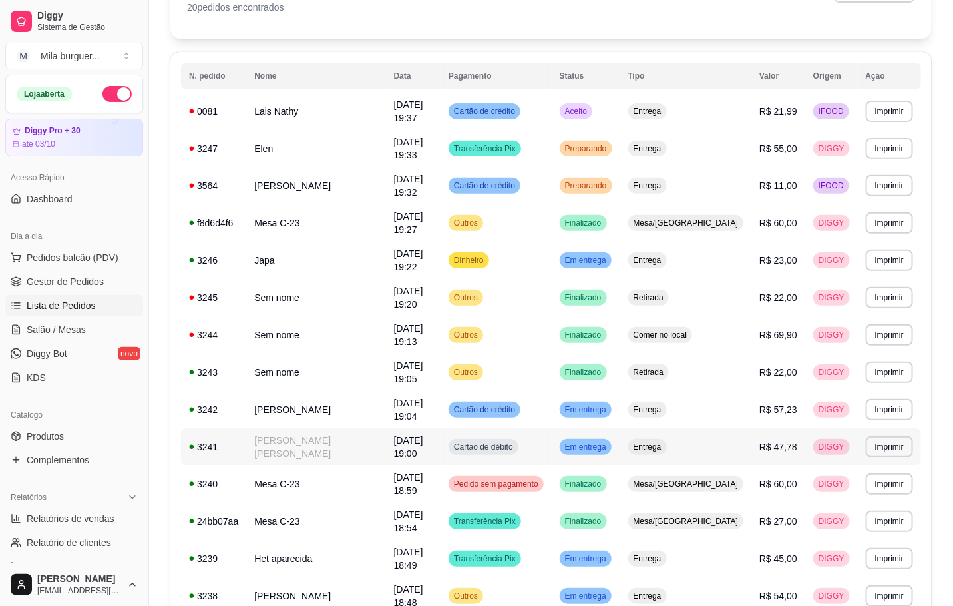
scroll to position [200, 0]
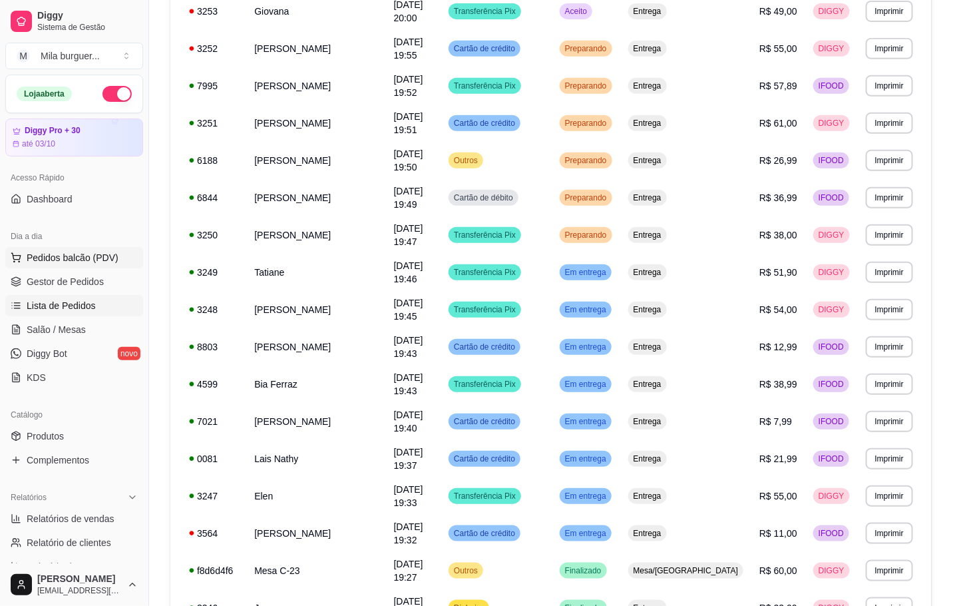
click at [80, 264] on span "Pedidos balcão (PDV)" at bounding box center [73, 257] width 92 height 13
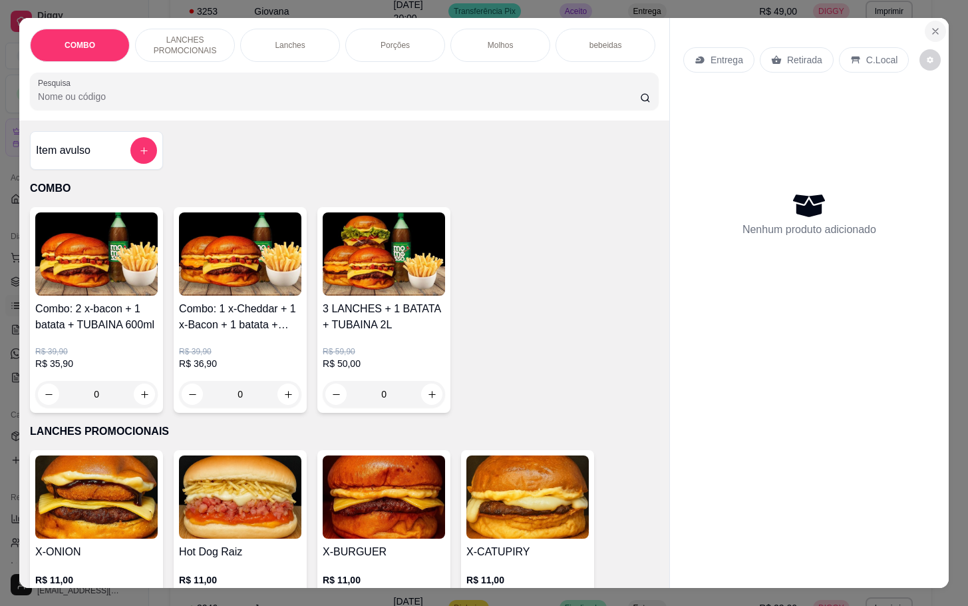
click at [933, 29] on icon "Close" at bounding box center [935, 31] width 5 height 5
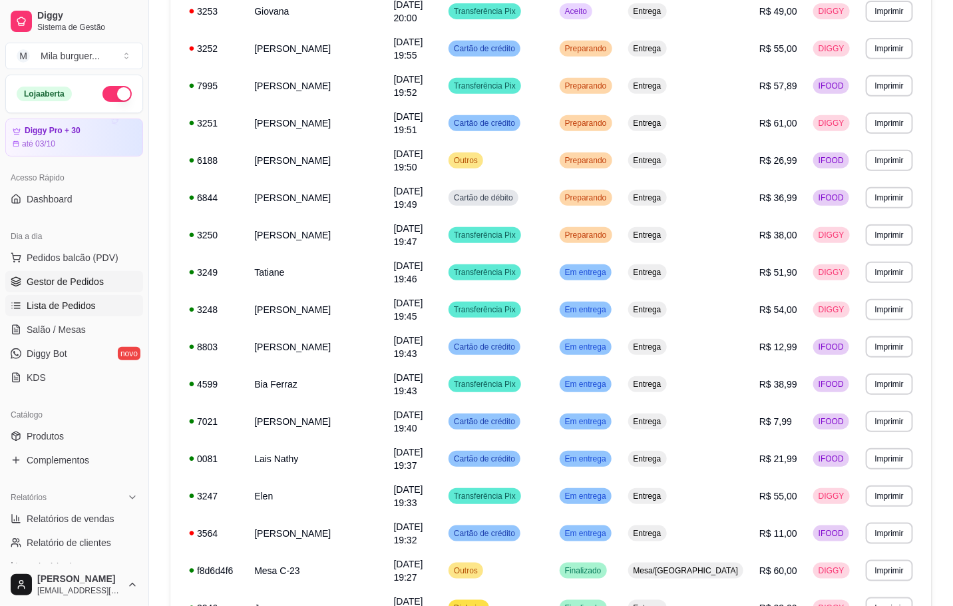
click at [43, 278] on span "Gestor de Pedidos" at bounding box center [65, 281] width 77 height 13
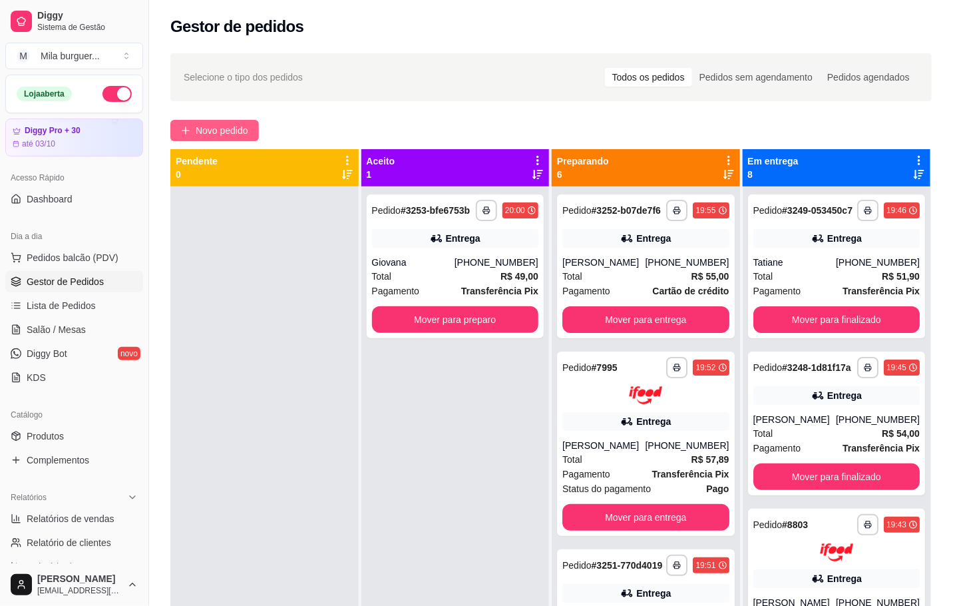
click at [218, 124] on span "Novo pedido" at bounding box center [222, 130] width 53 height 15
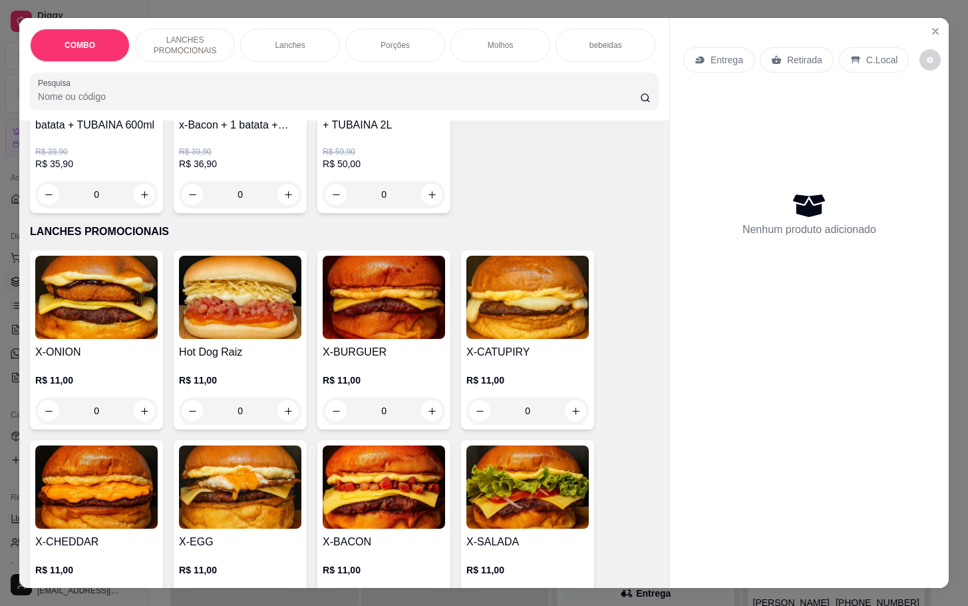
scroll to position [300, 0]
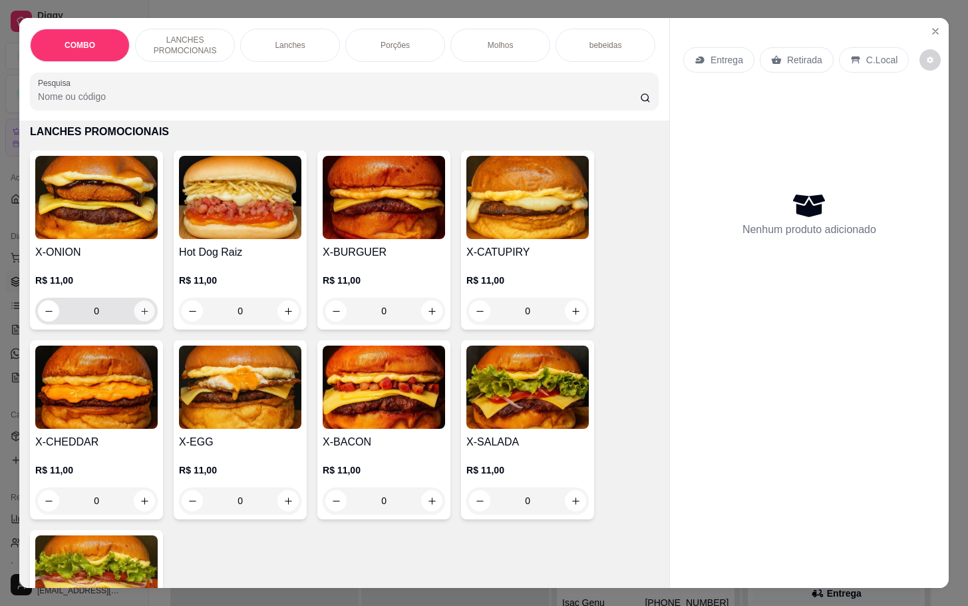
click at [140, 316] on icon "increase-product-quantity" at bounding box center [145, 311] width 10 height 10
type input "1"
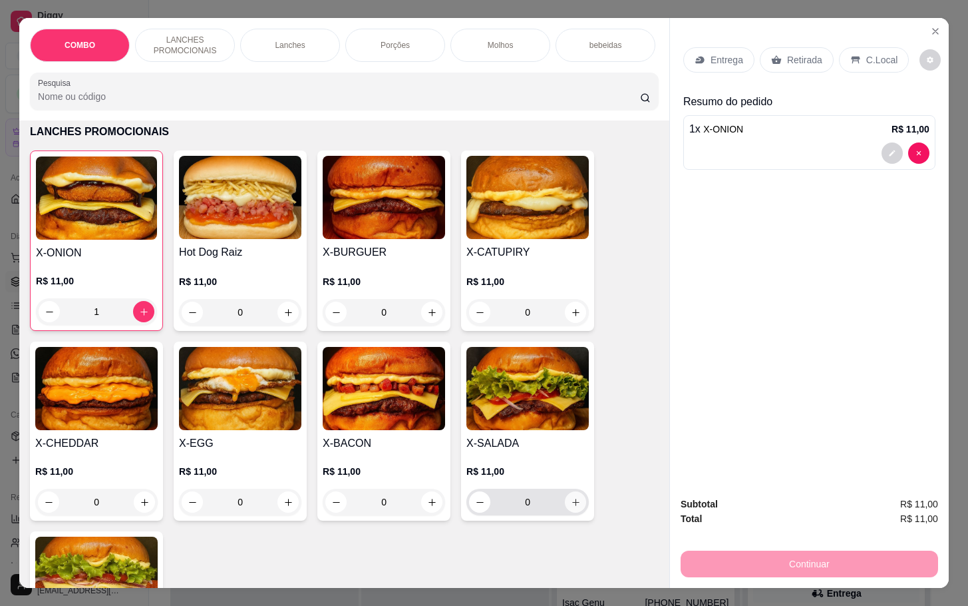
click at [571, 507] on icon "increase-product-quantity" at bounding box center [576, 502] width 10 height 10
type input "1"
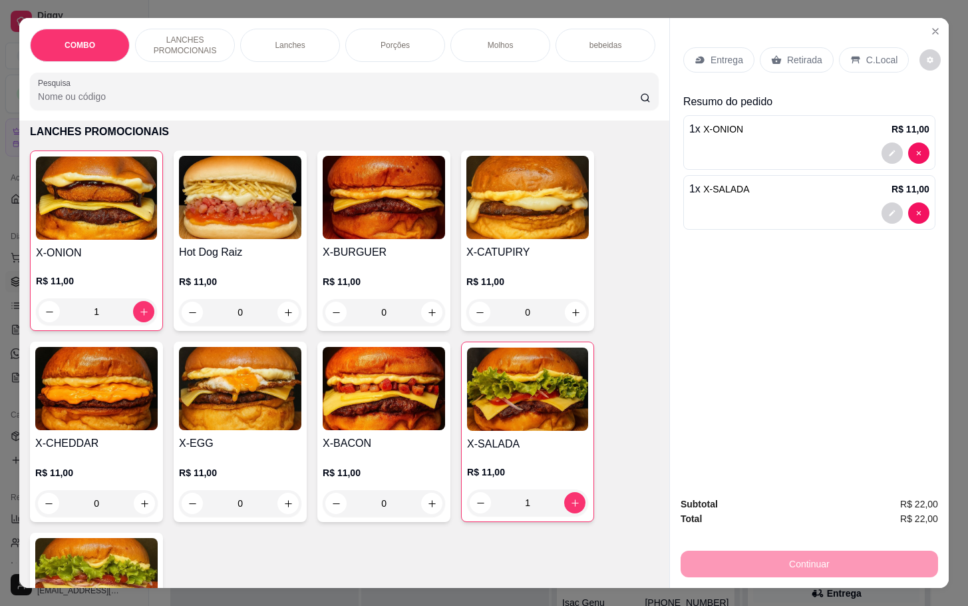
click at [725, 53] on p "Entrega" at bounding box center [727, 59] width 33 height 13
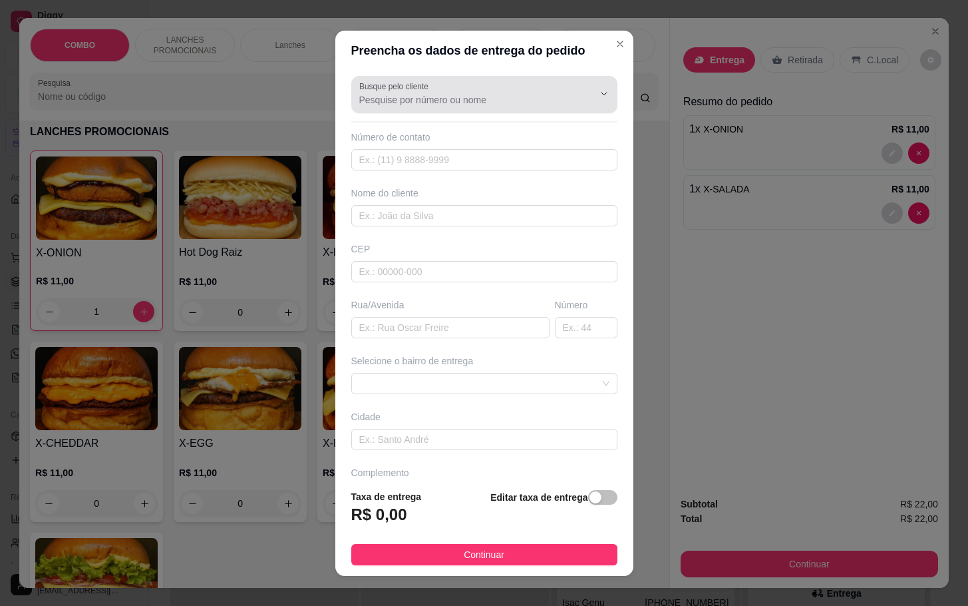
click at [520, 106] on div at bounding box center [484, 94] width 250 height 27
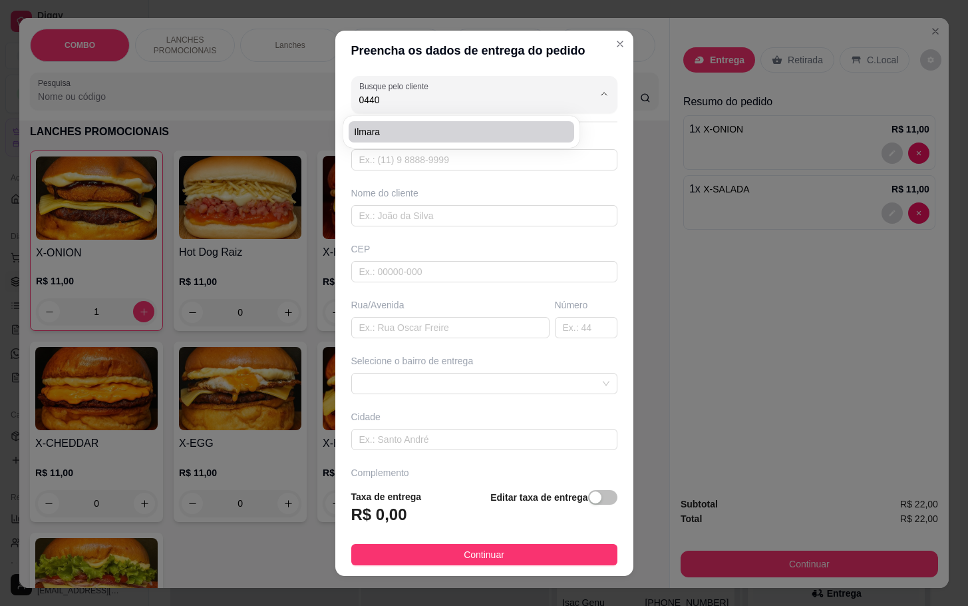
click at [404, 138] on span "Ilmara" at bounding box center [455, 131] width 202 height 13
type input "Ilmara"
type input "15988430440"
type input "Ilmara"
type input "18079519"
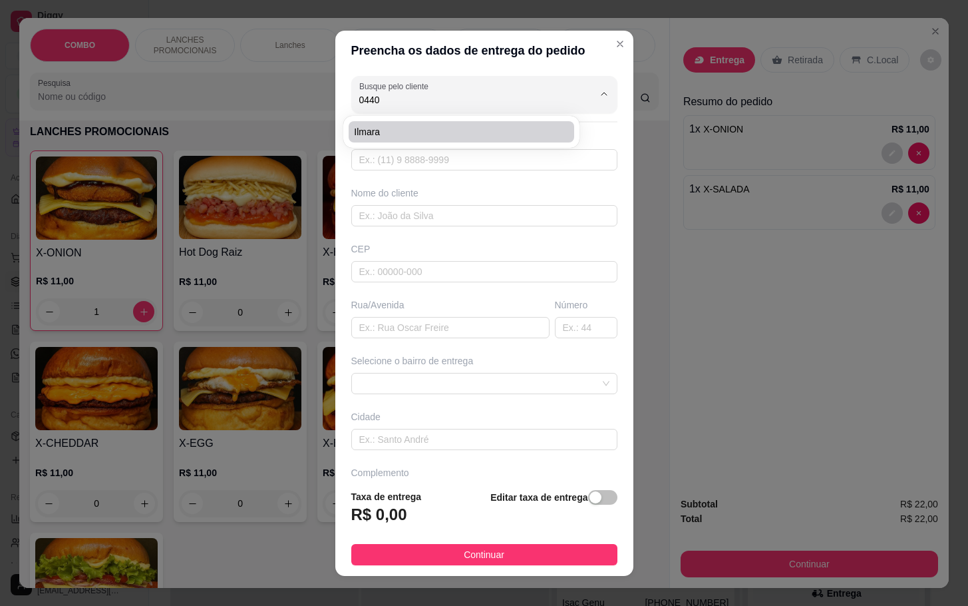
type input "Rua [PERSON_NAME]"
type input "123"
type input "Casa"
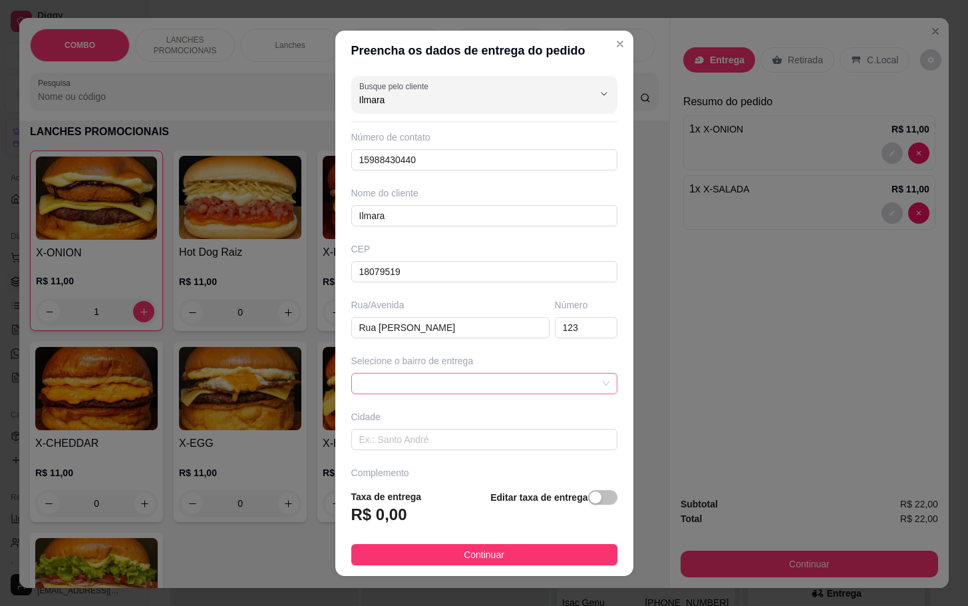
click at [495, 393] on span at bounding box center [484, 383] width 250 height 20
type input "Ilmara"
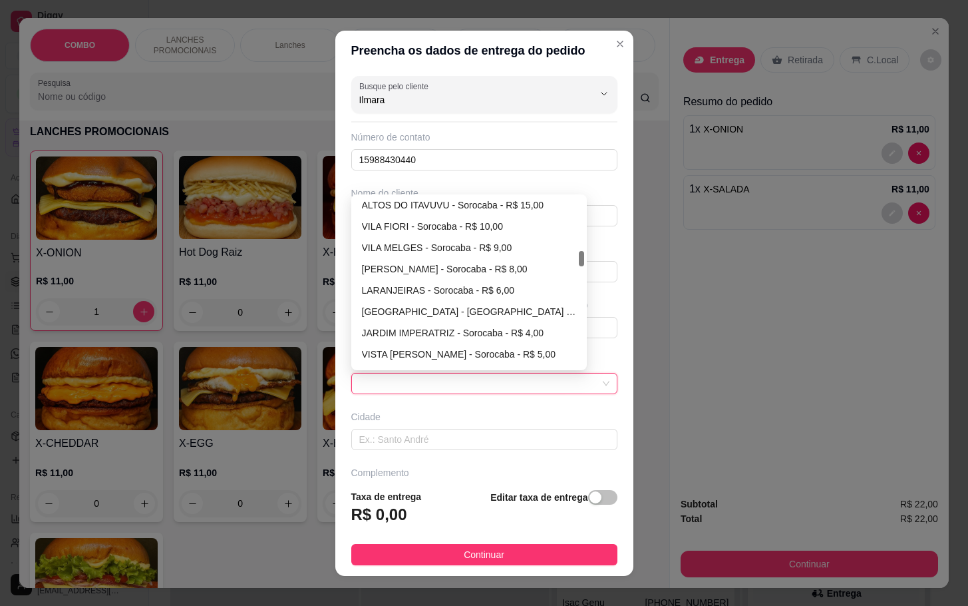
scroll to position [699, 0]
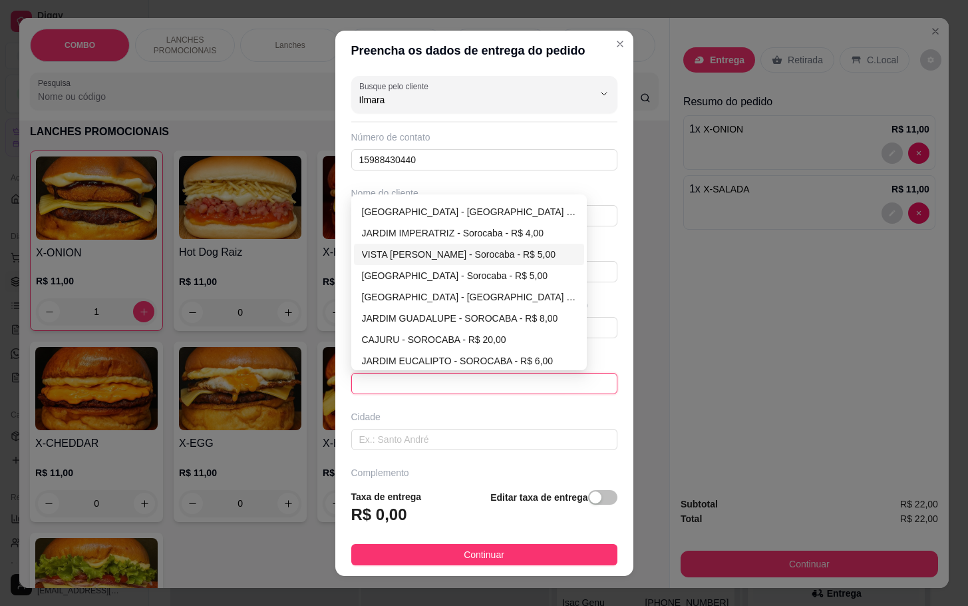
click at [405, 256] on div "VISTA [PERSON_NAME] - Sorocaba - R$ 5,00" at bounding box center [469, 254] width 215 height 15
type input "Sorocaba"
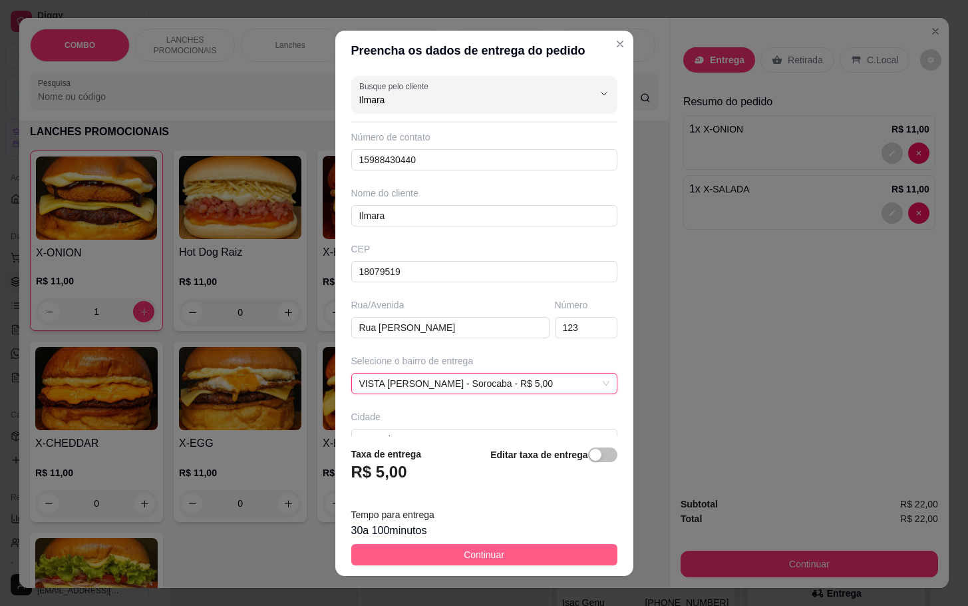
click at [471, 554] on span "Continuar" at bounding box center [484, 554] width 41 height 15
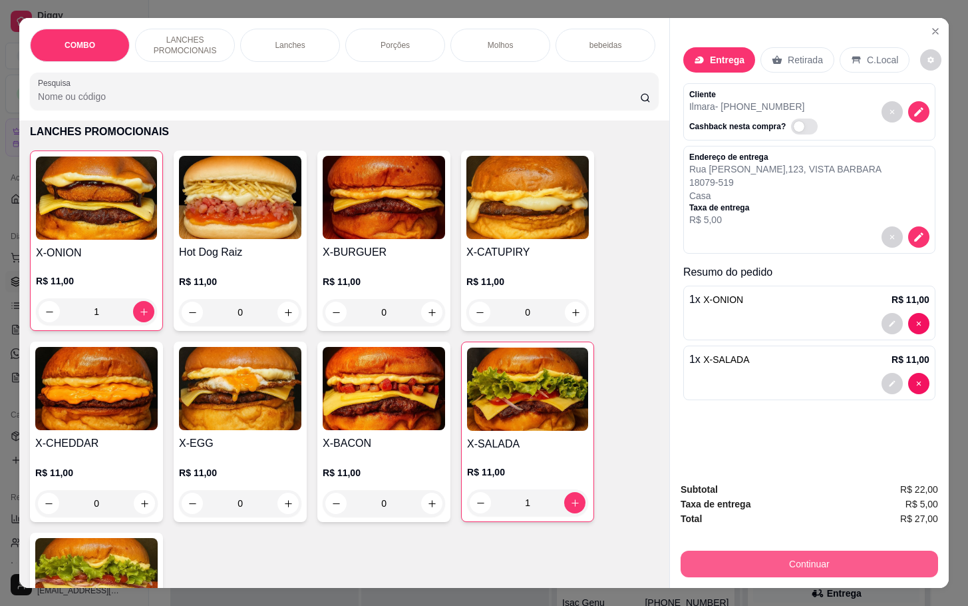
click at [785, 553] on button "Continuar" at bounding box center [810, 563] width 258 height 27
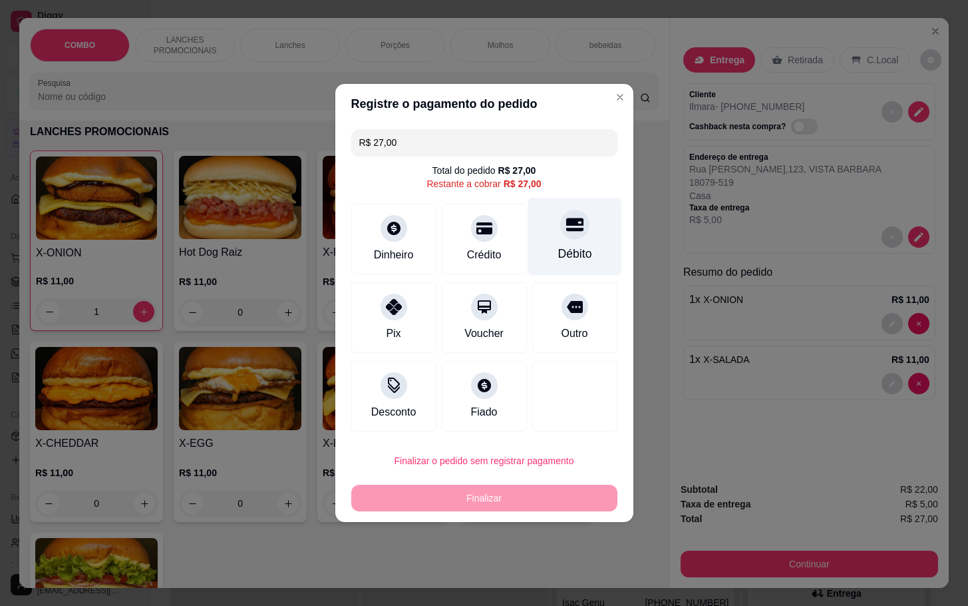
click at [560, 216] on div at bounding box center [574, 224] width 29 height 29
type input "R$ 0,00"
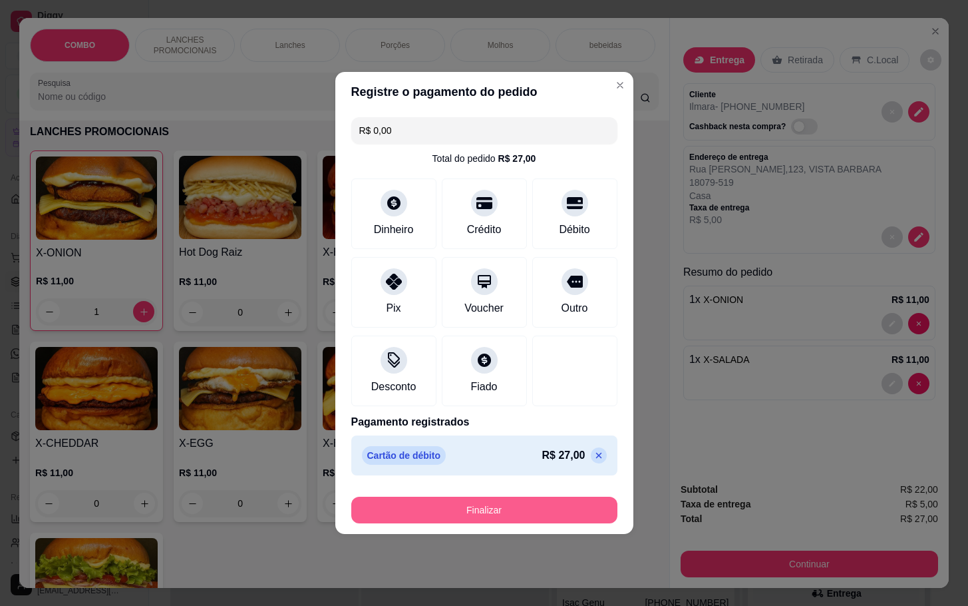
click at [541, 505] on button "Finalizar" at bounding box center [484, 510] width 266 height 27
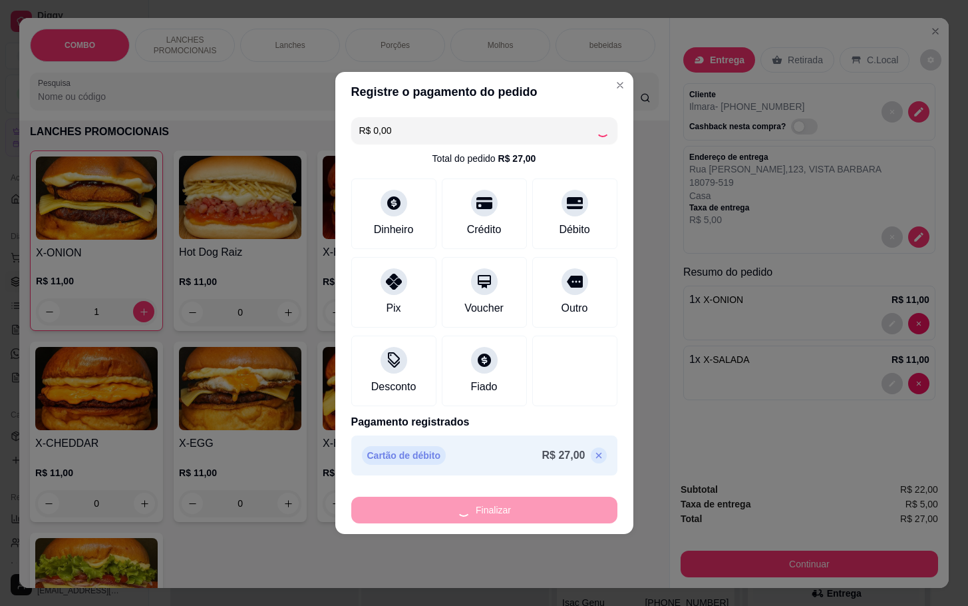
type input "0"
type input "-R$ 27,00"
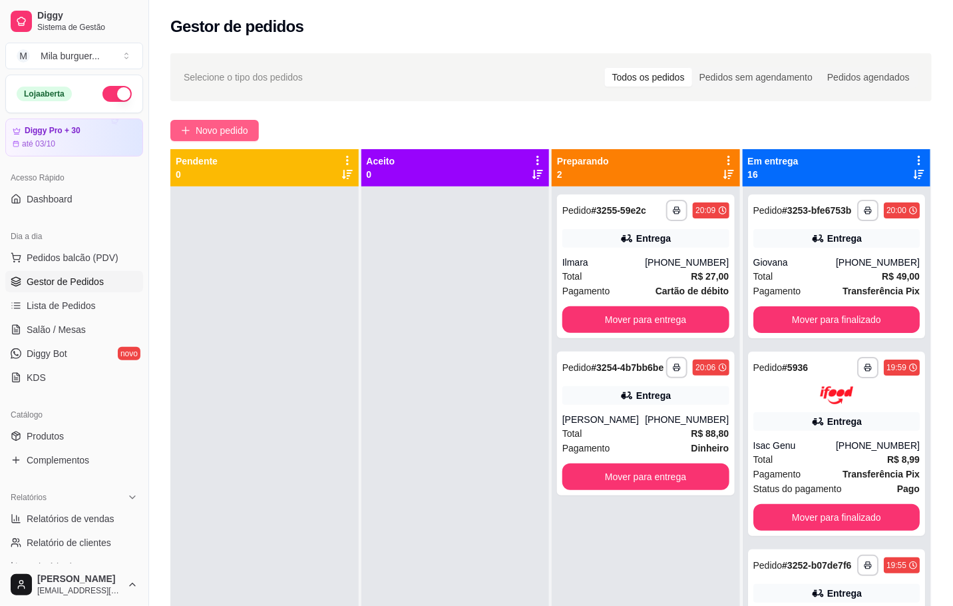
click at [214, 138] on button "Novo pedido" at bounding box center [214, 130] width 89 height 21
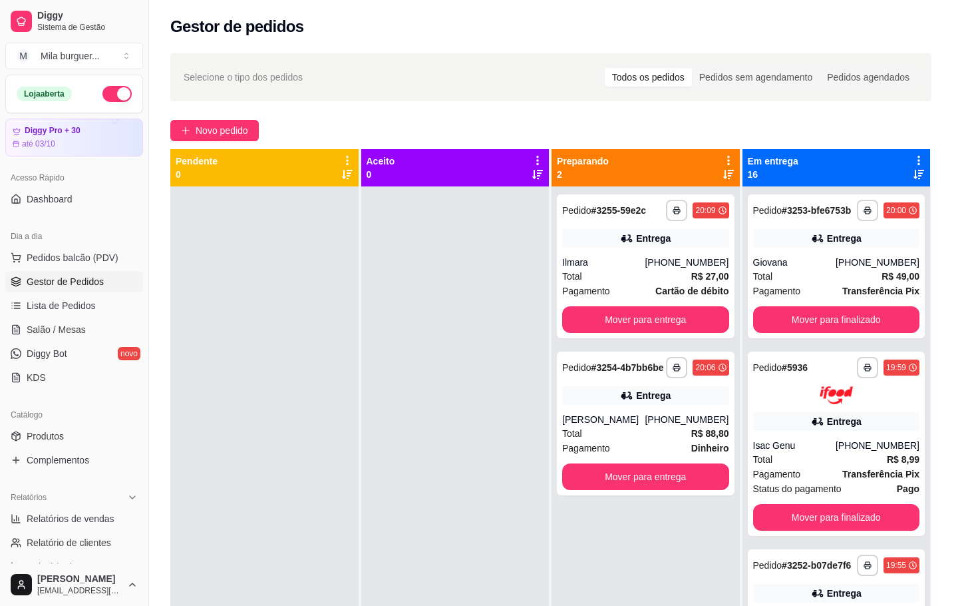
click at [228, 120] on div "COMBO LANCHES PROMOCIONAIS Lanches Porções Molhos bebeidas Sobremesa bebidas em…" at bounding box center [344, 69] width 650 height 102
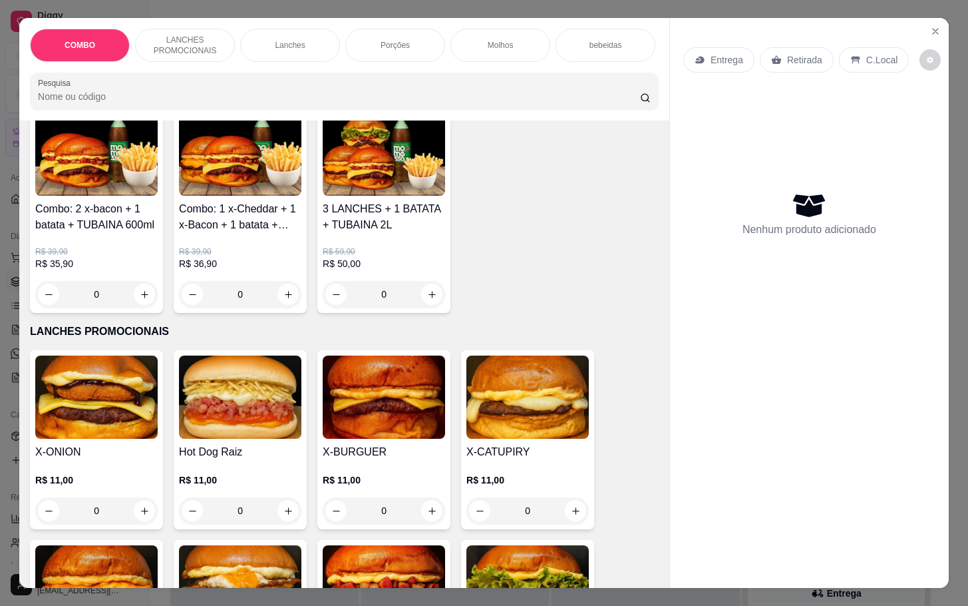
scroll to position [200, 0]
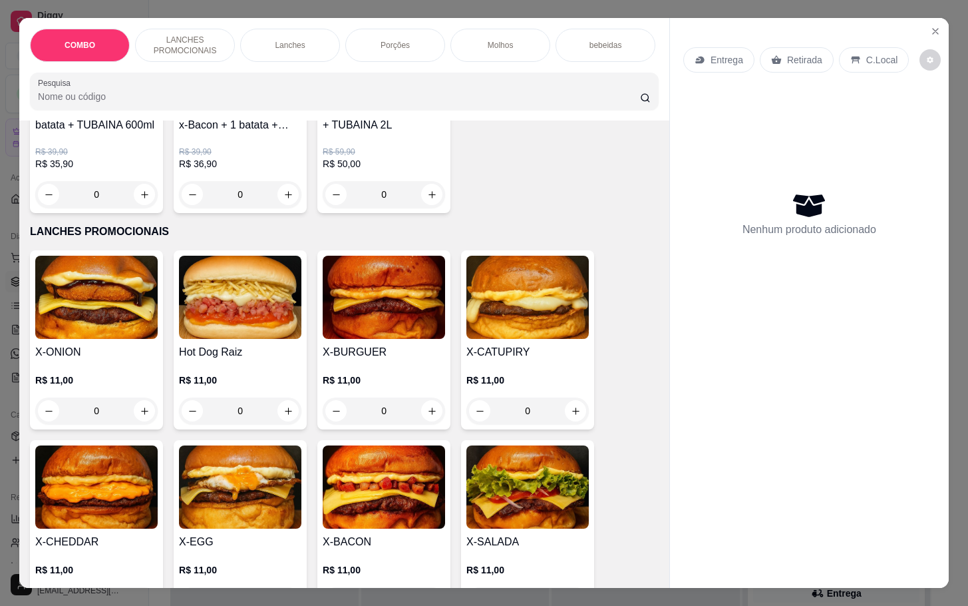
click at [278, 413] on div "0" at bounding box center [240, 410] width 122 height 27
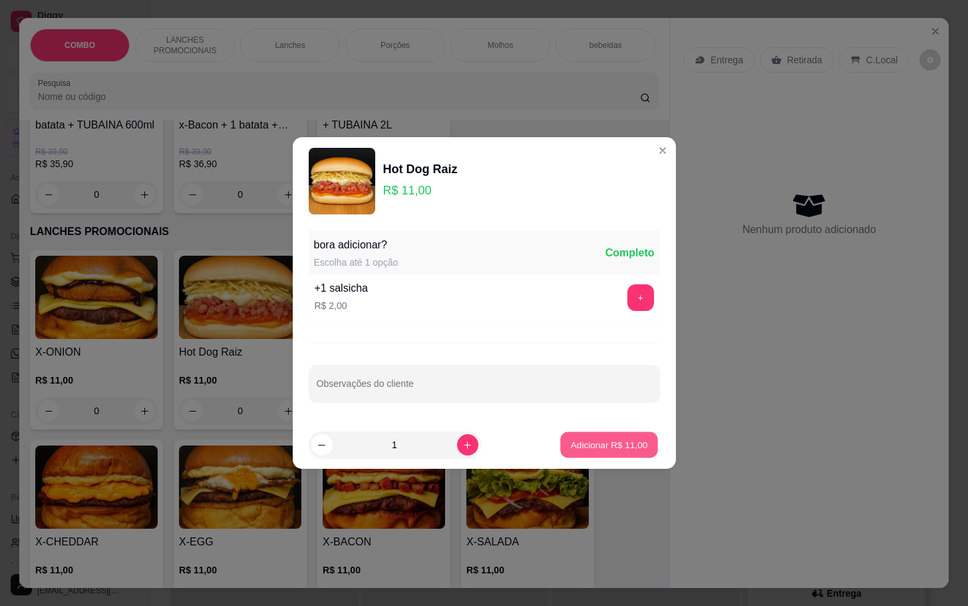
click at [594, 452] on button "Adicionar R$ 11,00" at bounding box center [610, 445] width 98 height 26
type input "1"
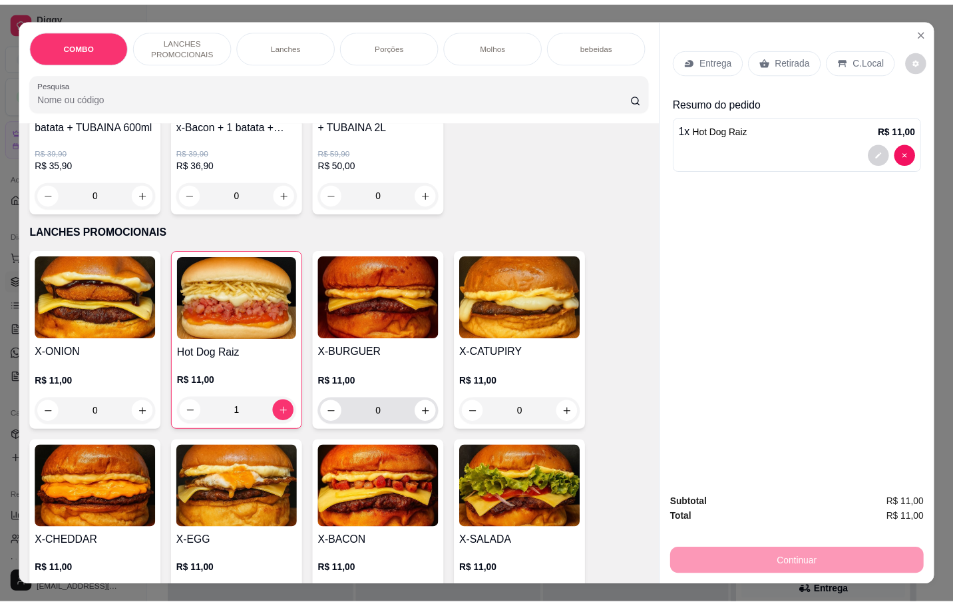
scroll to position [300, 0]
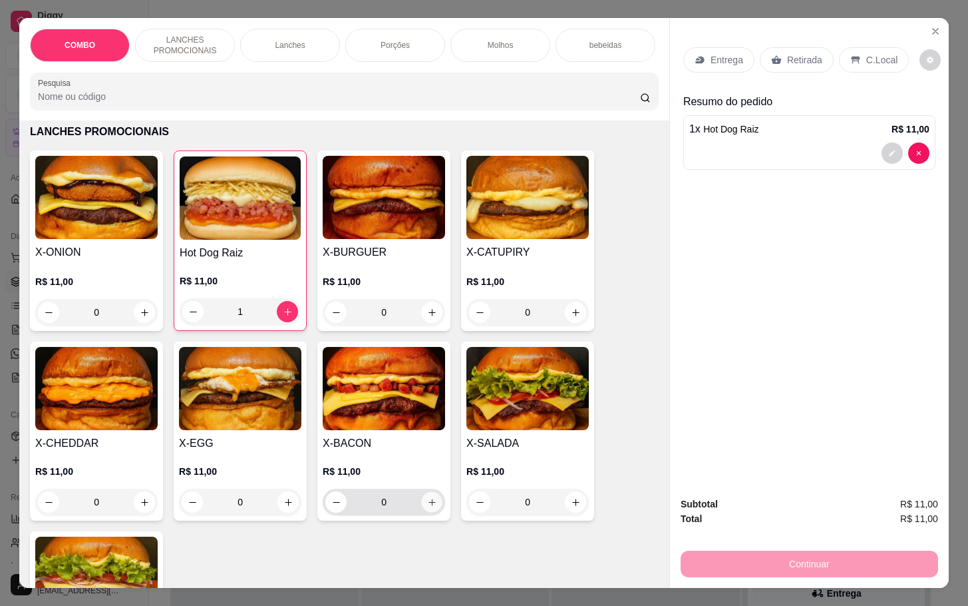
click at [427, 506] on icon "increase-product-quantity" at bounding box center [432, 502] width 10 height 10
type input "1"
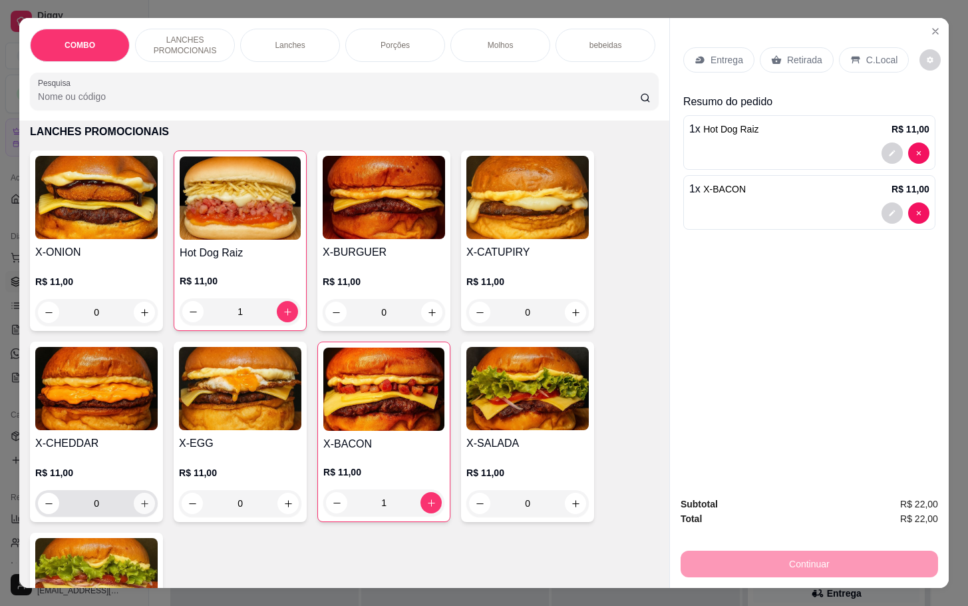
click at [142, 509] on icon "increase-product-quantity" at bounding box center [145, 504] width 10 height 10
type input "1"
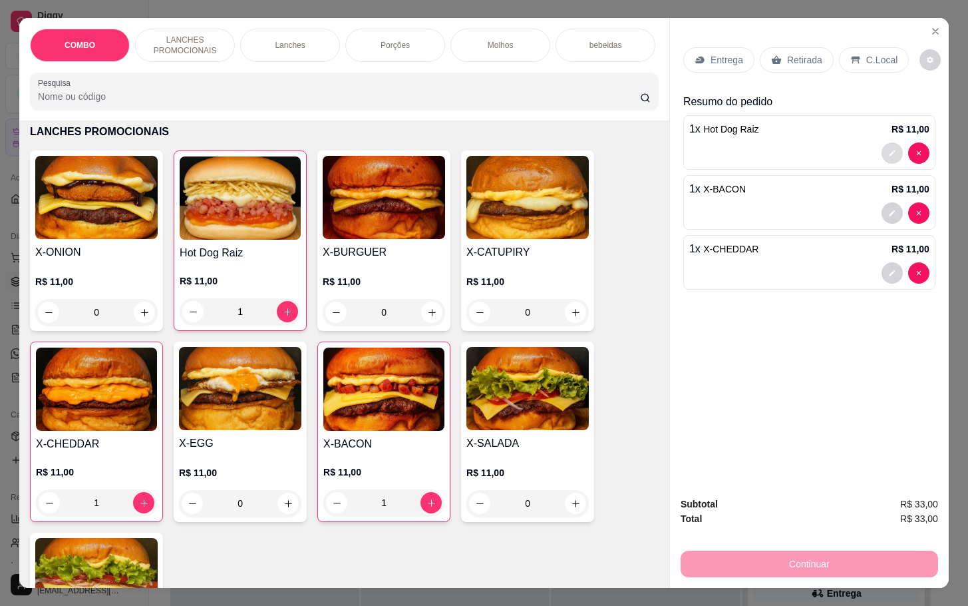
click at [882, 142] on button "decrease-product-quantity" at bounding box center [892, 152] width 21 height 21
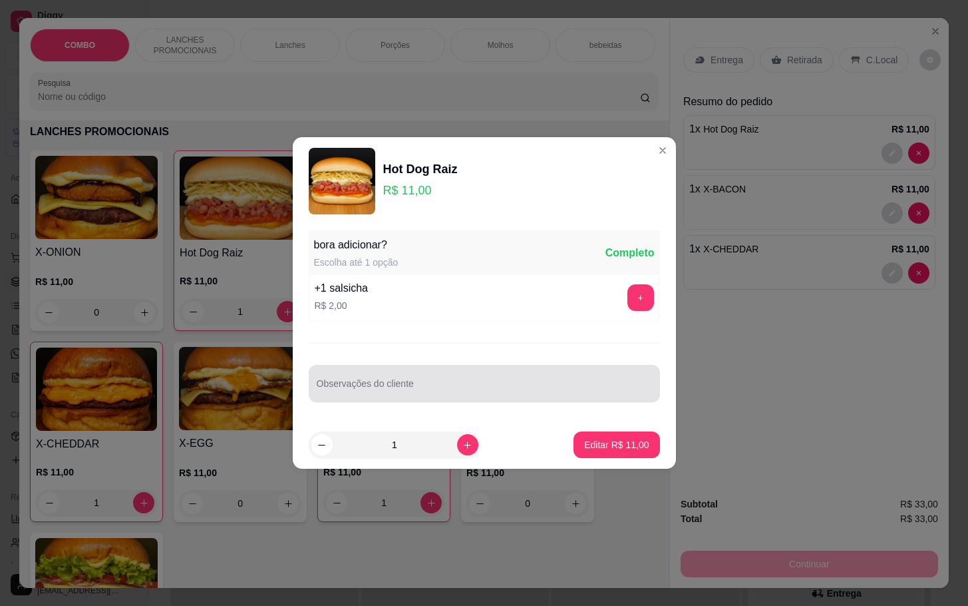
click at [416, 385] on input "Observações do cliente" at bounding box center [484, 388] width 335 height 13
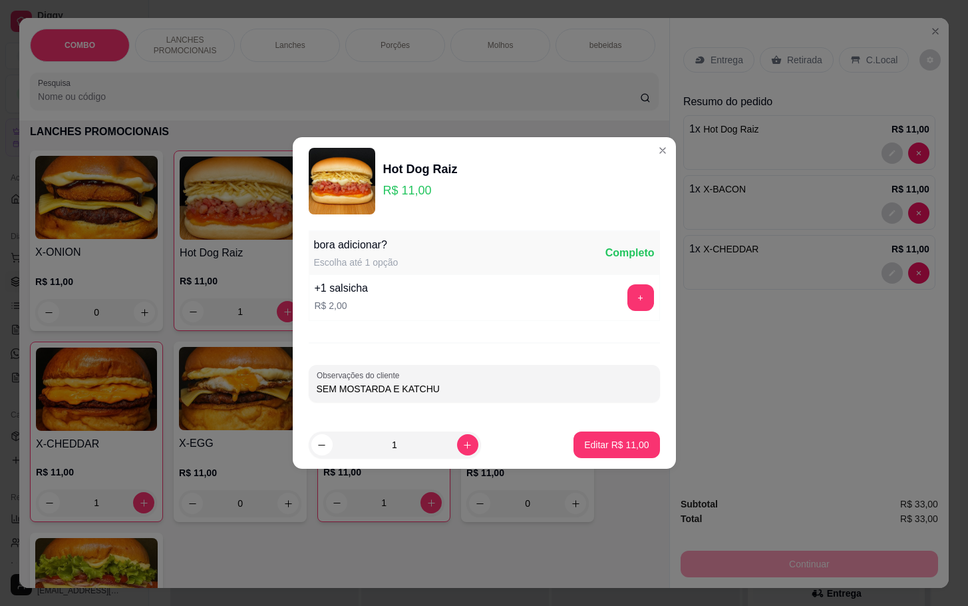
type input "SEM MOSTARDA E KATCHUP"
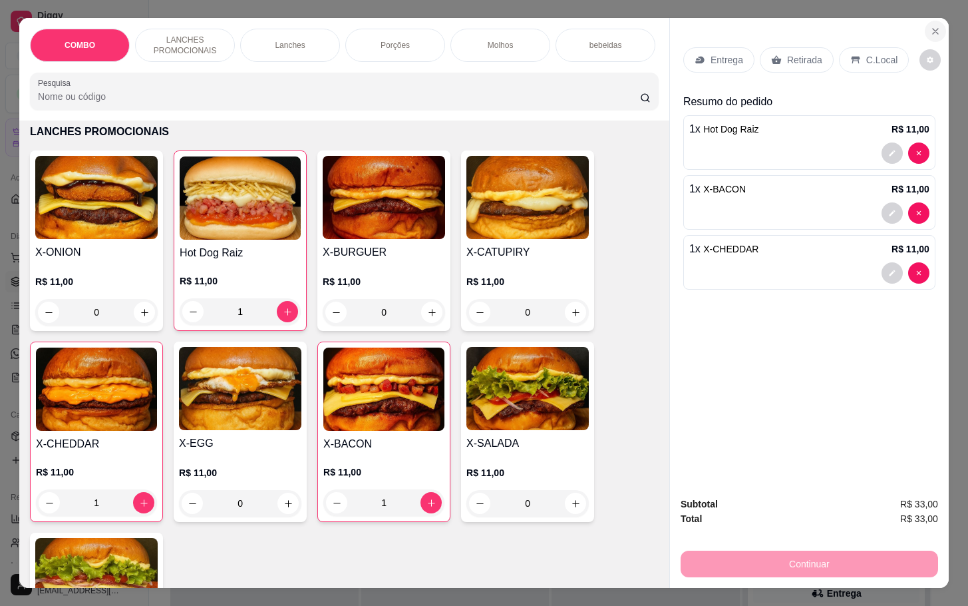
click at [937, 24] on button "Close" at bounding box center [935, 31] width 21 height 21
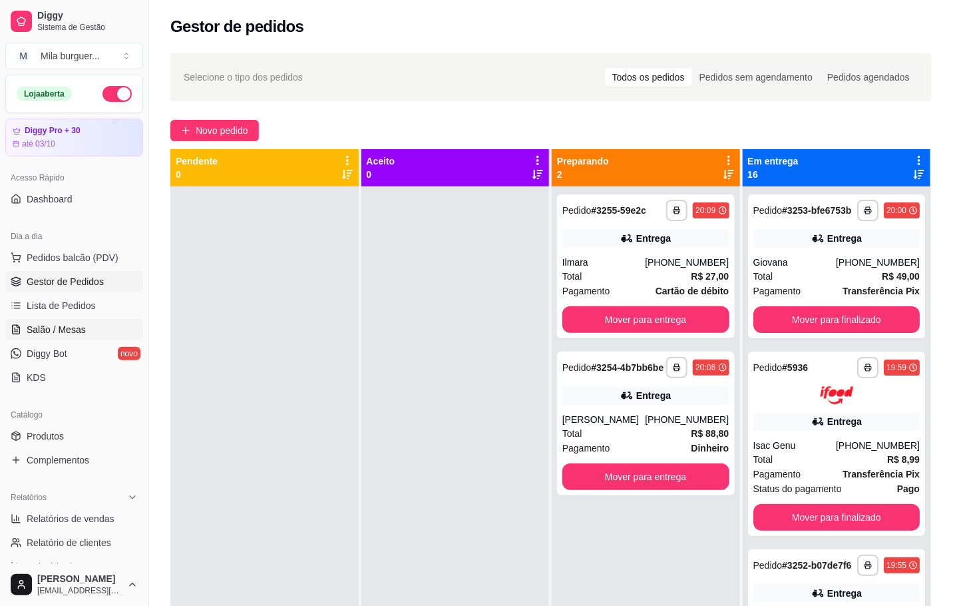
click at [77, 337] on link "Salão / Mesas" at bounding box center [74, 329] width 138 height 21
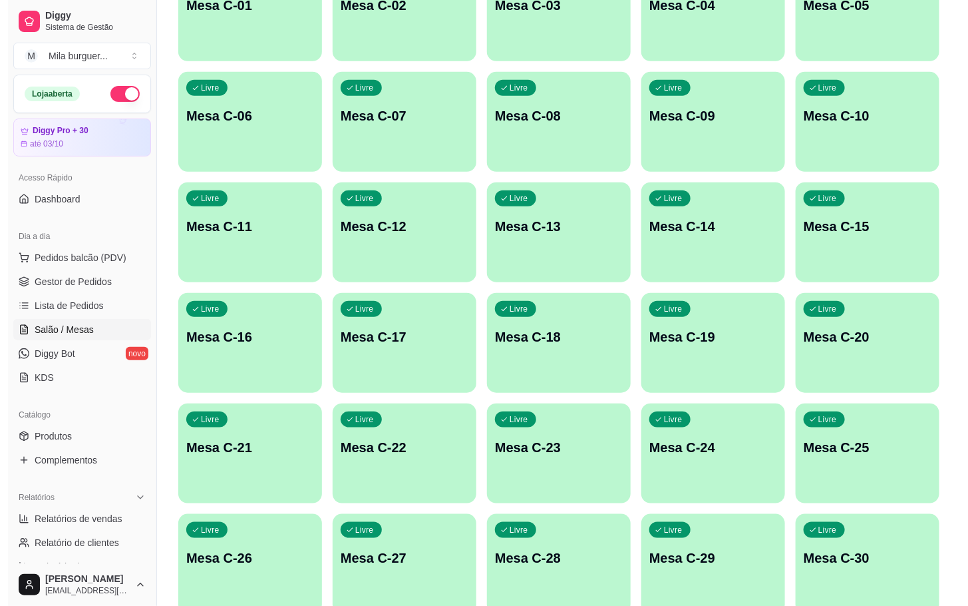
scroll to position [499, 0]
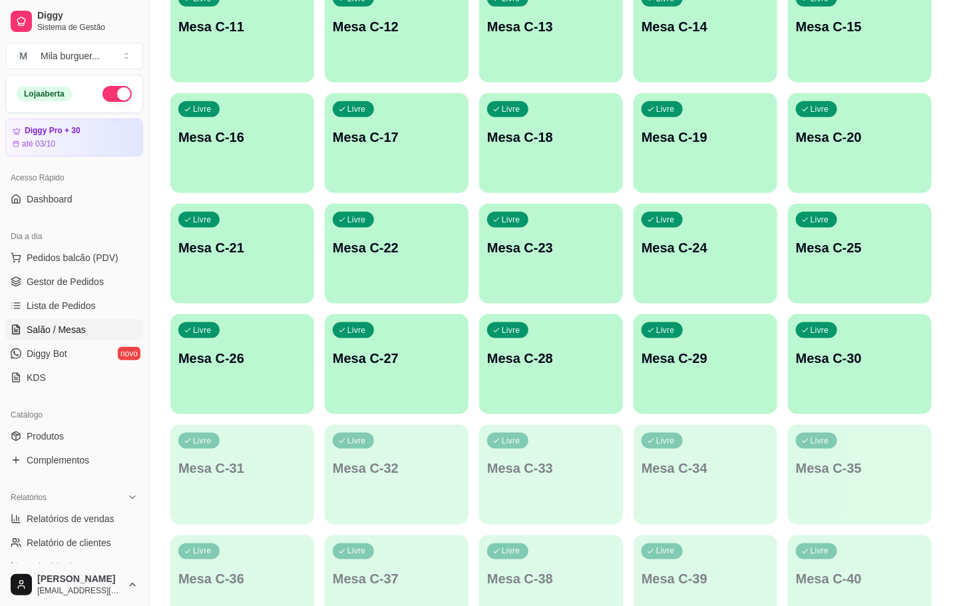
click at [688, 375] on div "Livre Mesa C-29" at bounding box center [706, 356] width 144 height 84
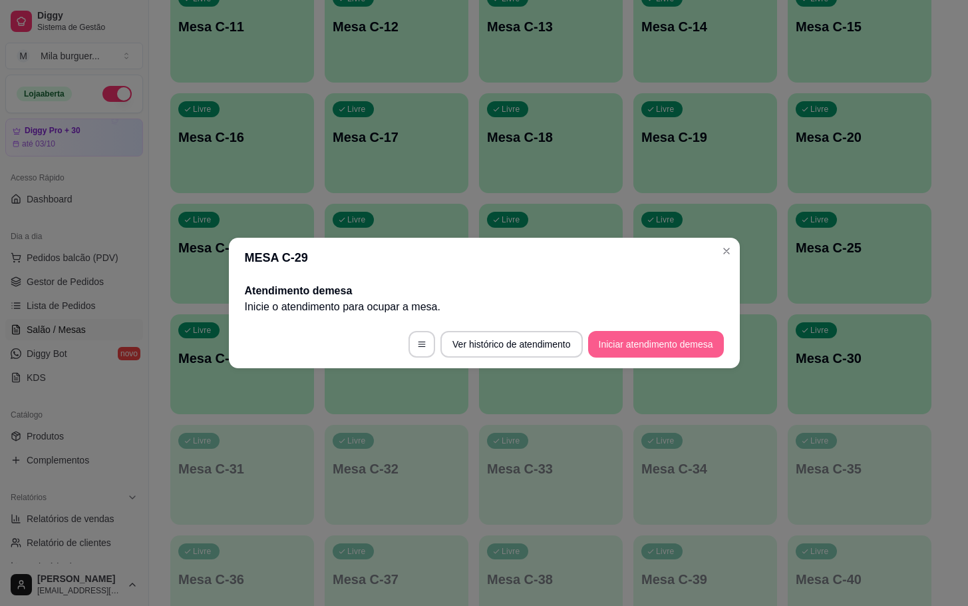
click at [670, 343] on button "Iniciar atendimento de mesa" at bounding box center [656, 344] width 136 height 27
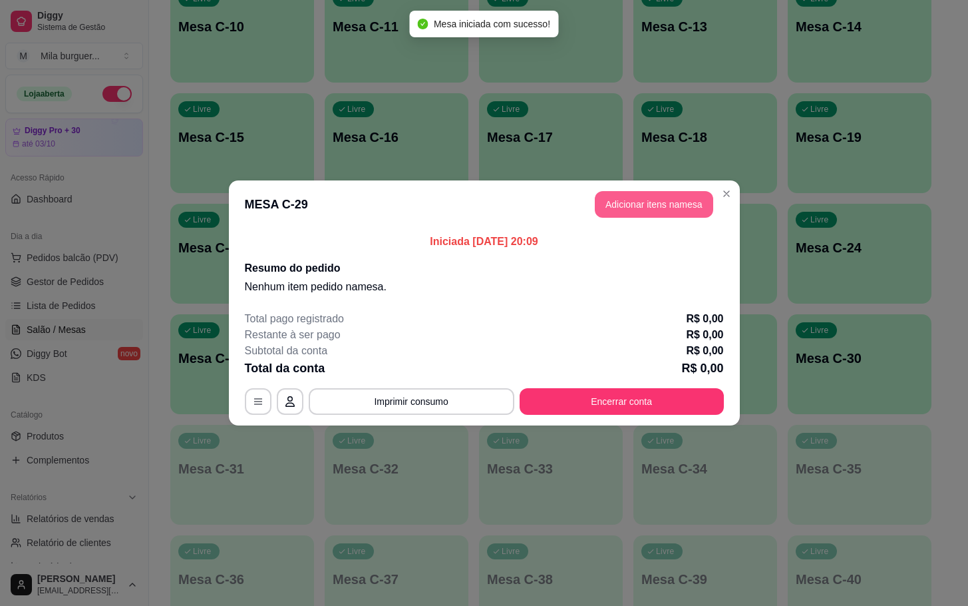
click at [670, 204] on button "Adicionar itens na mesa" at bounding box center [654, 204] width 118 height 27
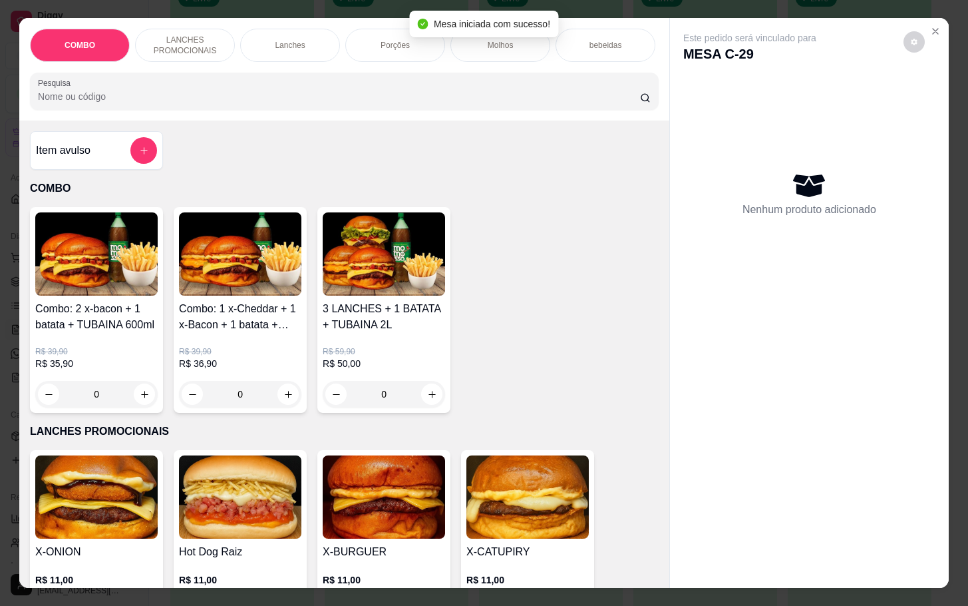
scroll to position [200, 0]
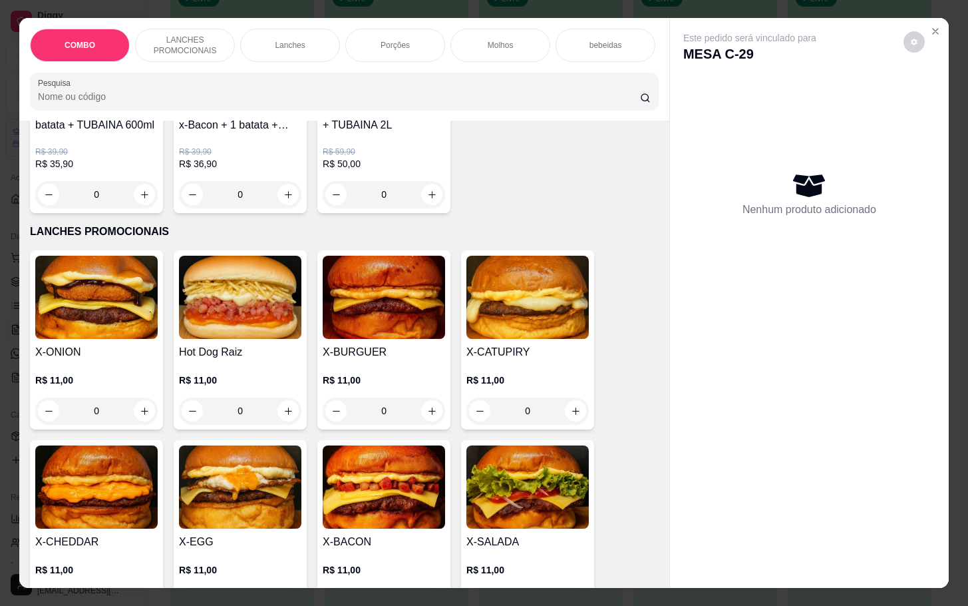
click at [276, 415] on div "0" at bounding box center [240, 410] width 122 height 27
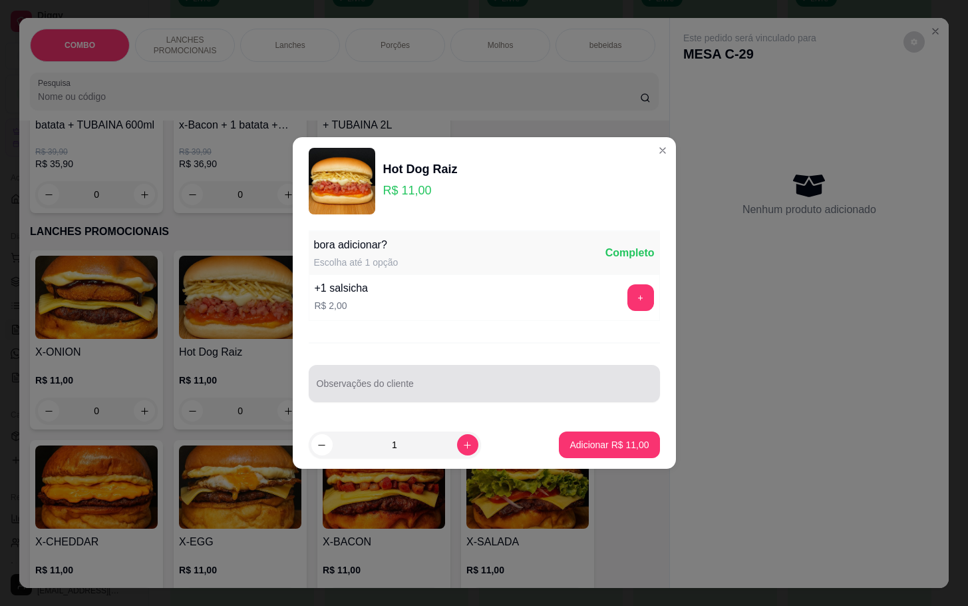
click at [477, 367] on div "Observações do cliente" at bounding box center [484, 383] width 351 height 37
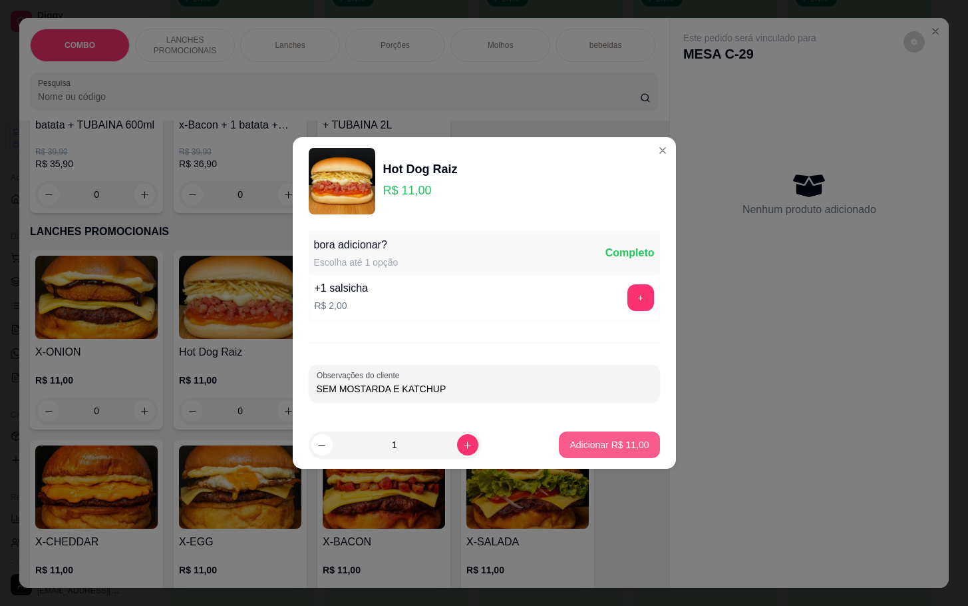
type input "SEM MOSTARDA E KATCHUP"
click at [595, 443] on p "Adicionar R$ 11,00" at bounding box center [609, 444] width 77 height 13
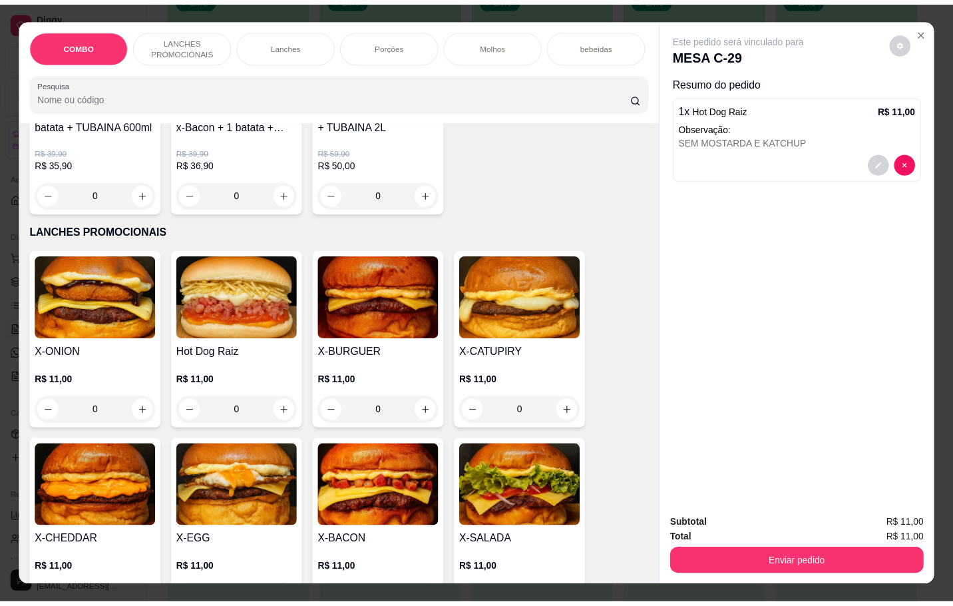
scroll to position [300, 0]
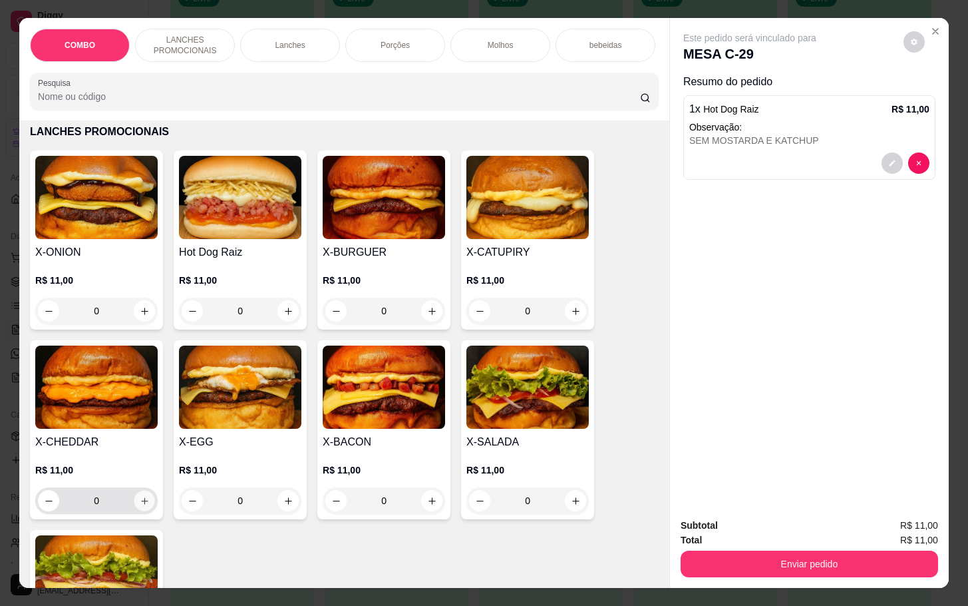
click at [134, 509] on button "increase-product-quantity" at bounding box center [144, 501] width 21 height 21
type input "1"
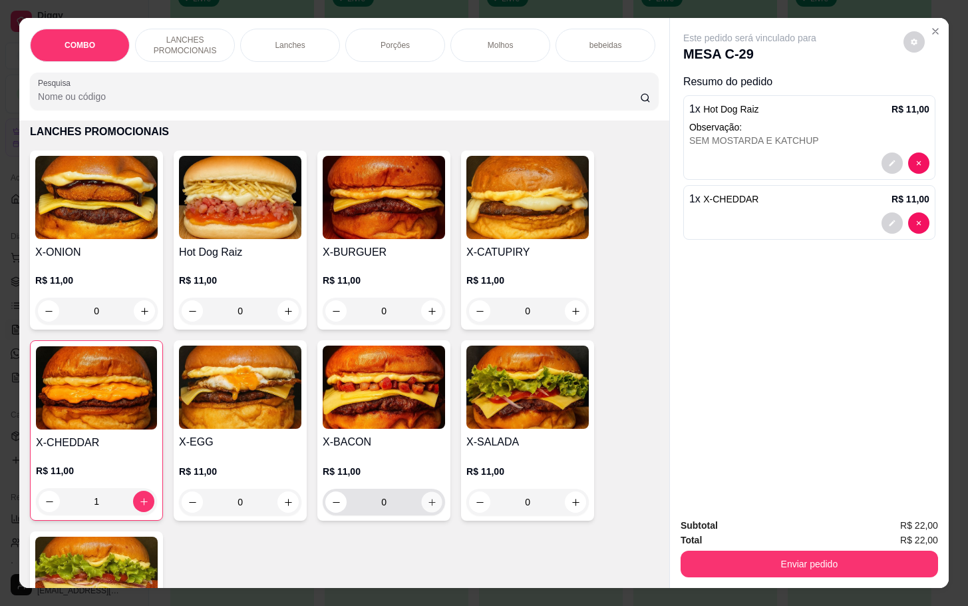
click at [422, 504] on button "increase-product-quantity" at bounding box center [432, 502] width 21 height 21
type input "1"
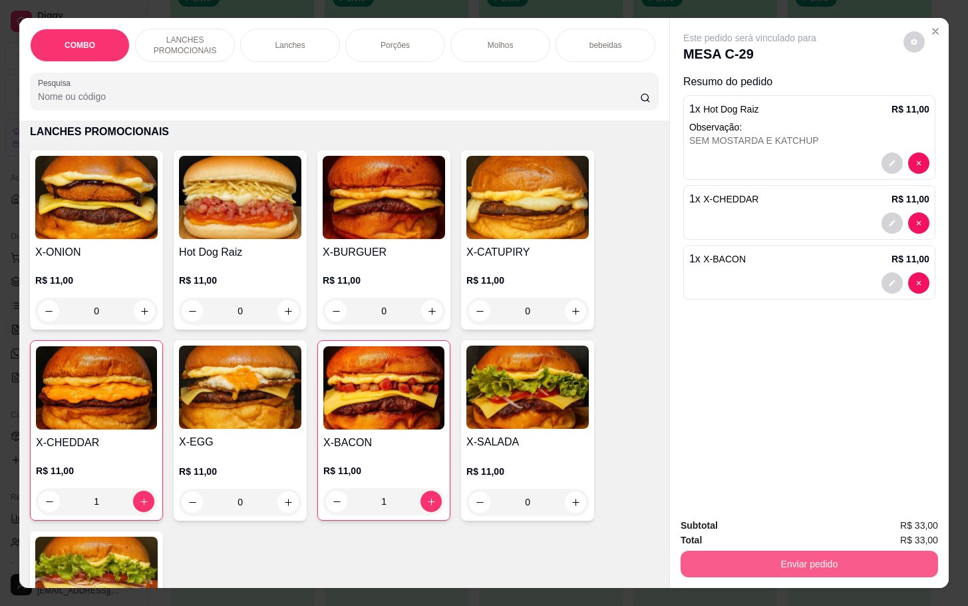
click at [879, 554] on button "Enviar pedido" at bounding box center [810, 563] width 258 height 27
click at [779, 517] on button "Não registrar e enviar pedido" at bounding box center [763, 523] width 138 height 25
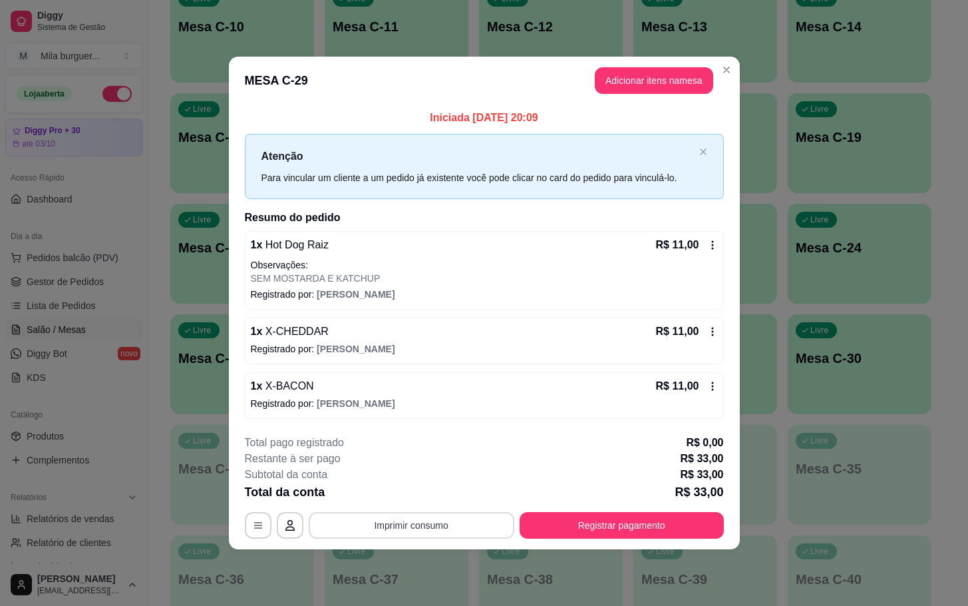
click at [445, 520] on button "Imprimir consumo" at bounding box center [412, 525] width 206 height 27
click at [443, 502] on button "IMPRESSORA" at bounding box center [415, 495] width 97 height 21
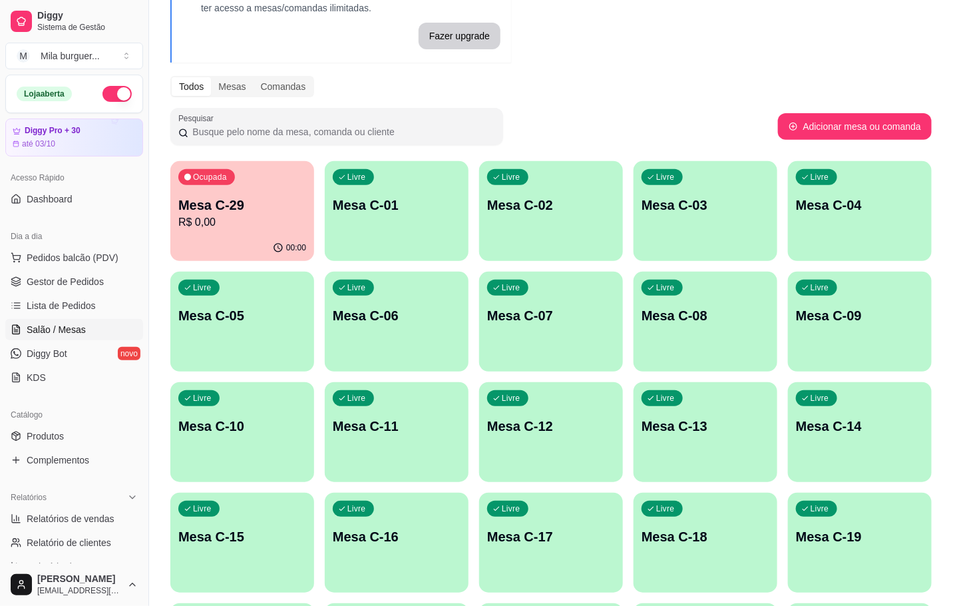
scroll to position [0, 0]
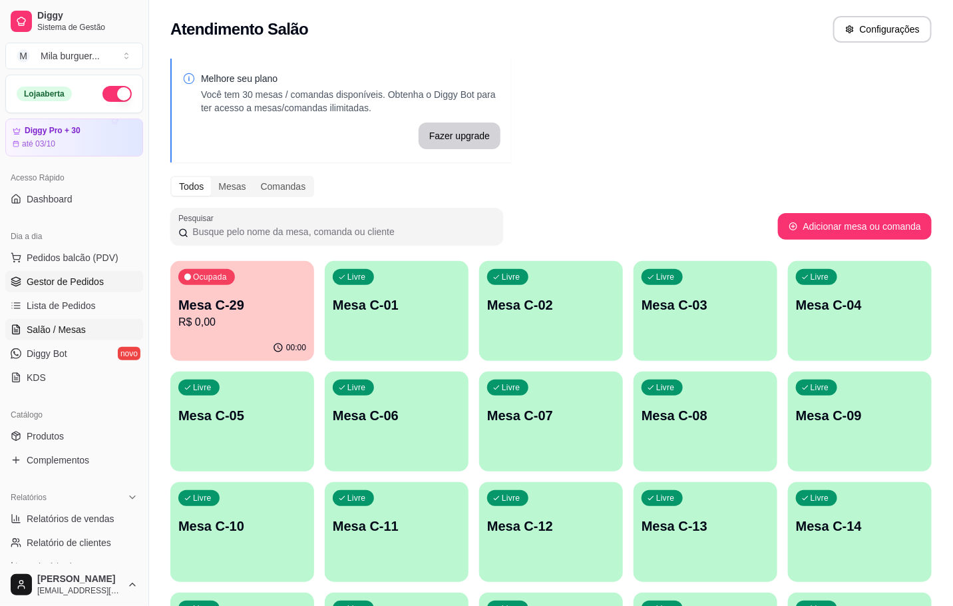
click at [64, 284] on span "Gestor de Pedidos" at bounding box center [65, 281] width 77 height 13
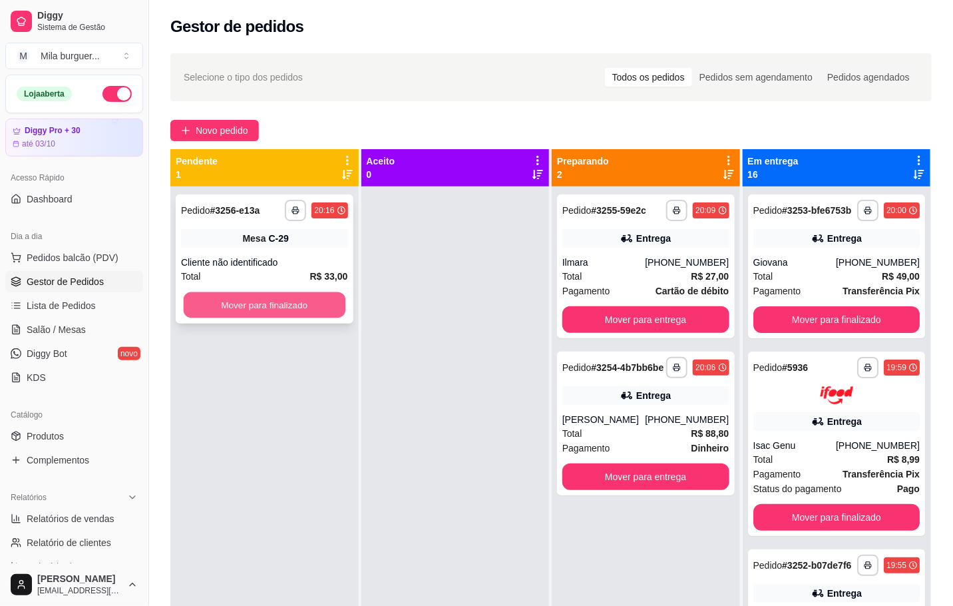
click at [311, 306] on button "Mover para finalizado" at bounding box center [265, 305] width 162 height 26
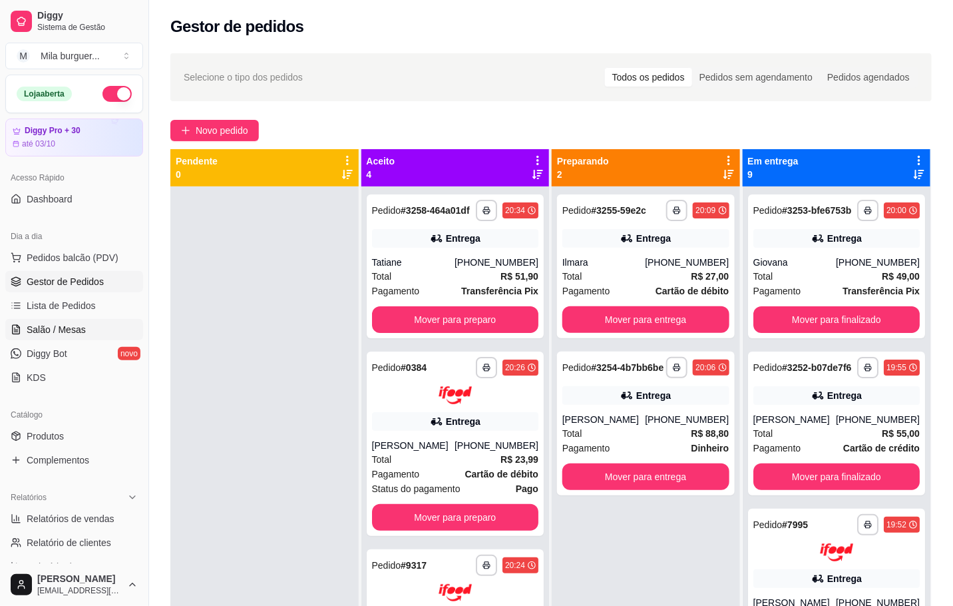
click at [52, 319] on link "Salão / Mesas" at bounding box center [74, 329] width 138 height 21
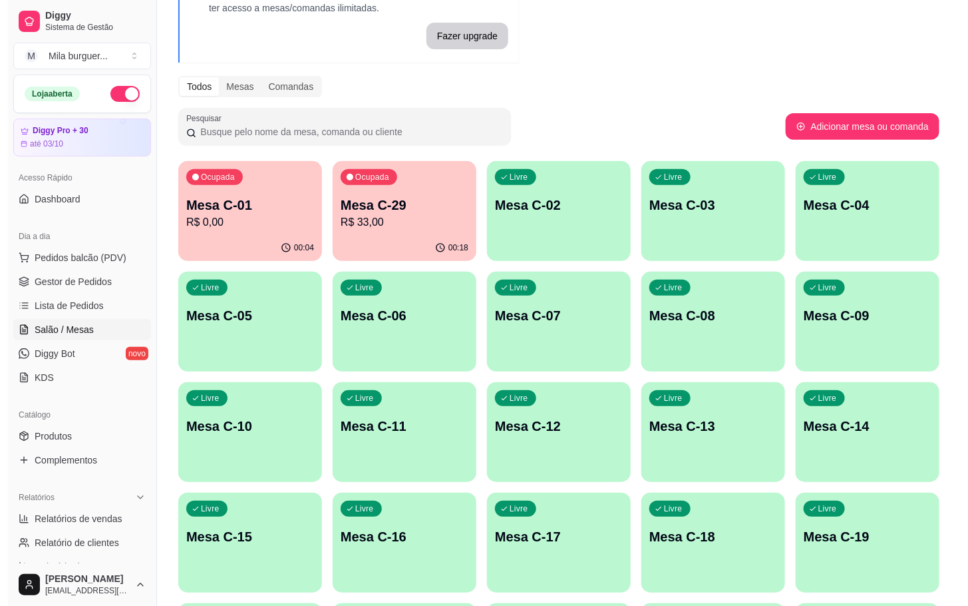
scroll to position [300, 0]
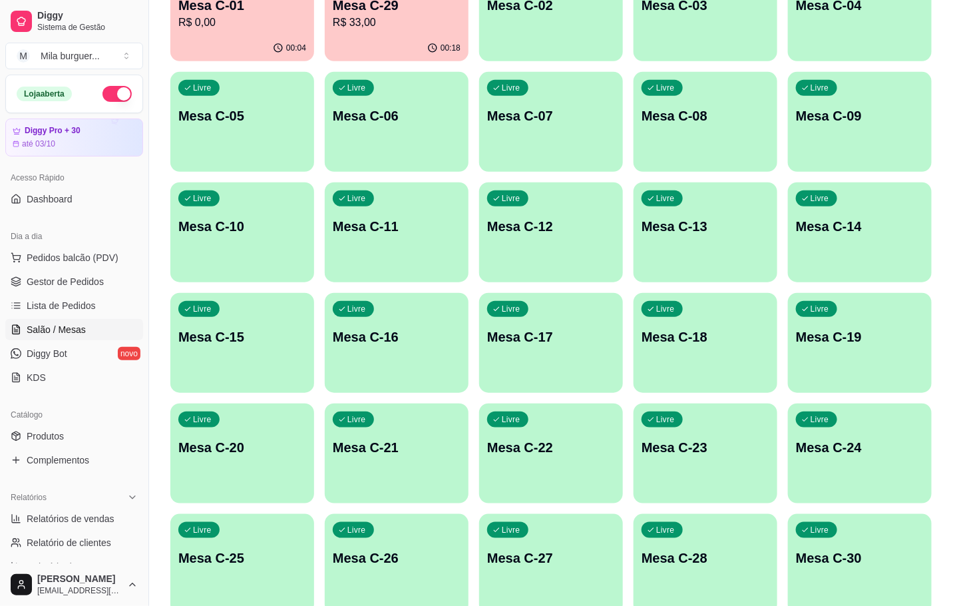
click at [238, 567] on div "Livre Mesa C-25" at bounding box center [242, 556] width 144 height 84
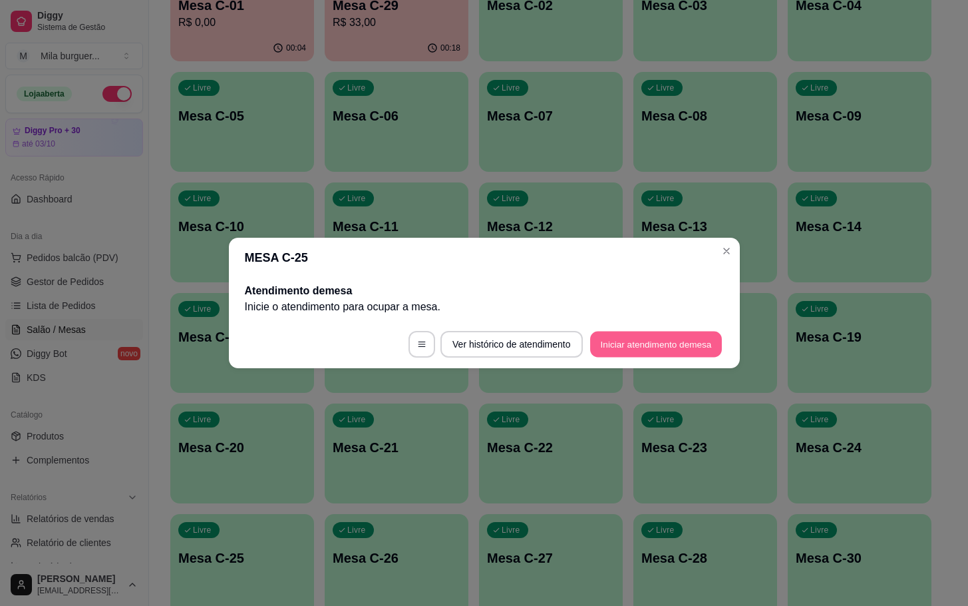
click at [657, 342] on button "Iniciar atendimento de mesa" at bounding box center [656, 344] width 132 height 26
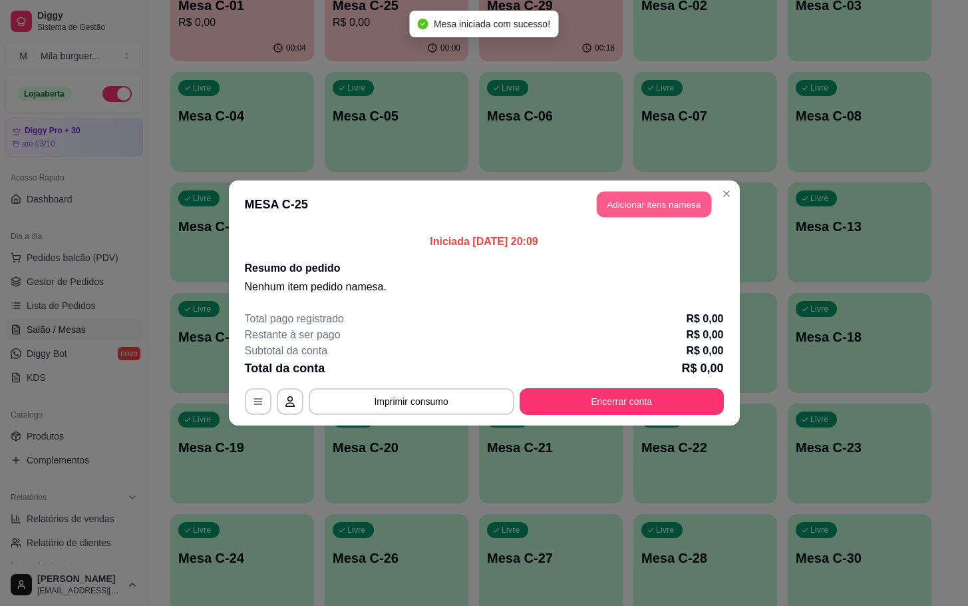
click at [665, 212] on button "Adicionar itens na mesa" at bounding box center [654, 205] width 114 height 26
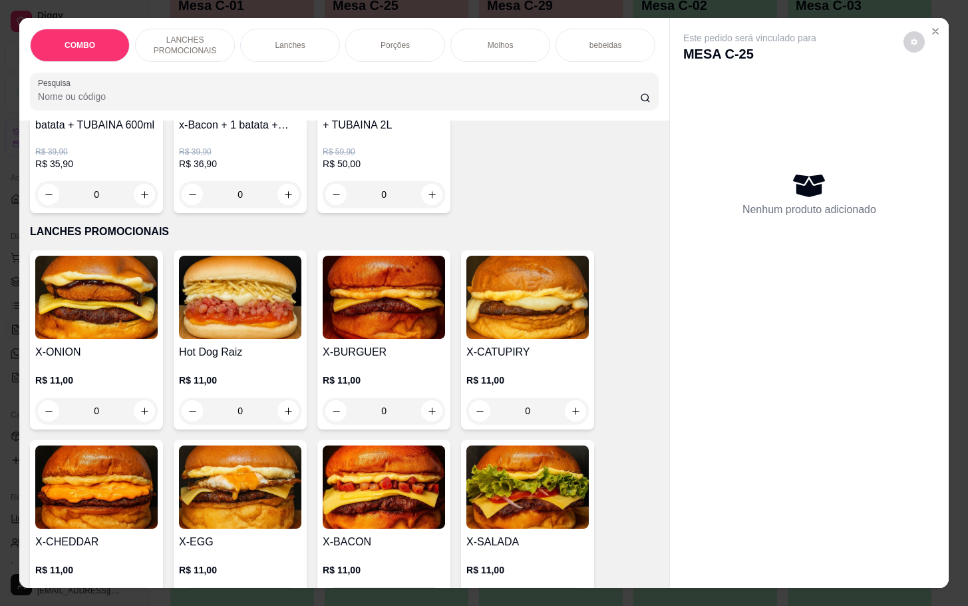
scroll to position [399, 0]
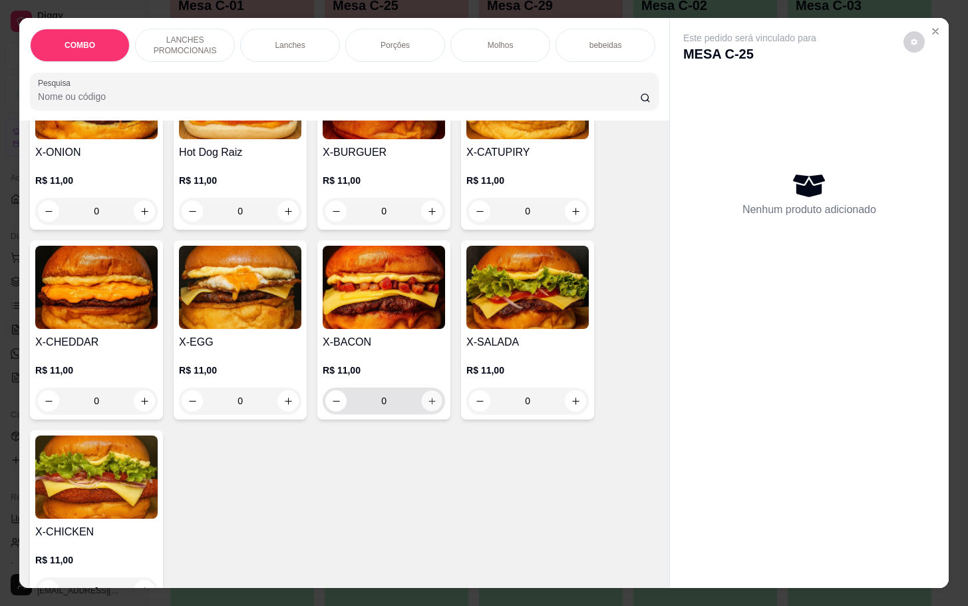
click at [427, 406] on icon "increase-product-quantity" at bounding box center [432, 401] width 10 height 10
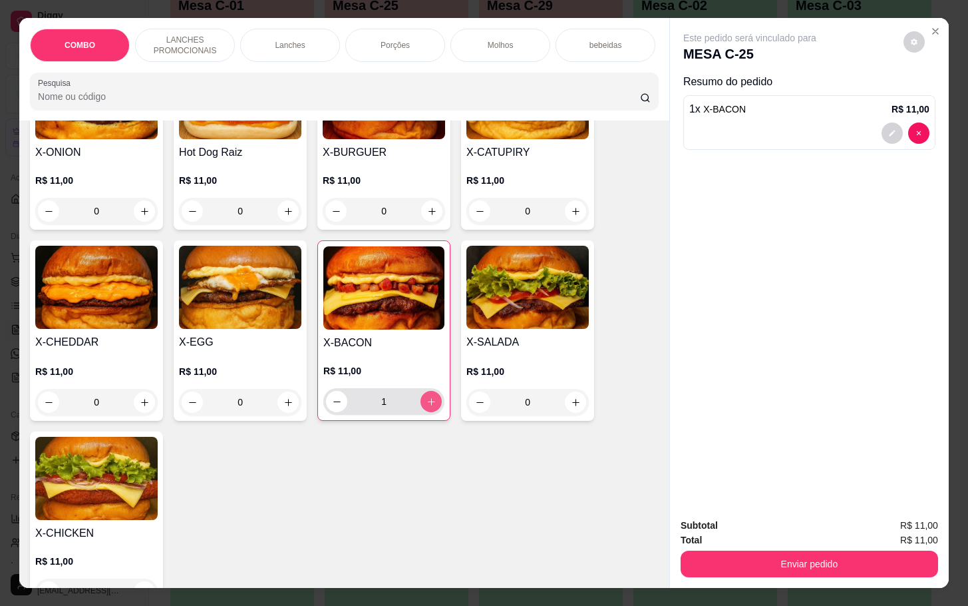
click at [427, 407] on icon "increase-product-quantity" at bounding box center [432, 402] width 10 height 10
type input "2"
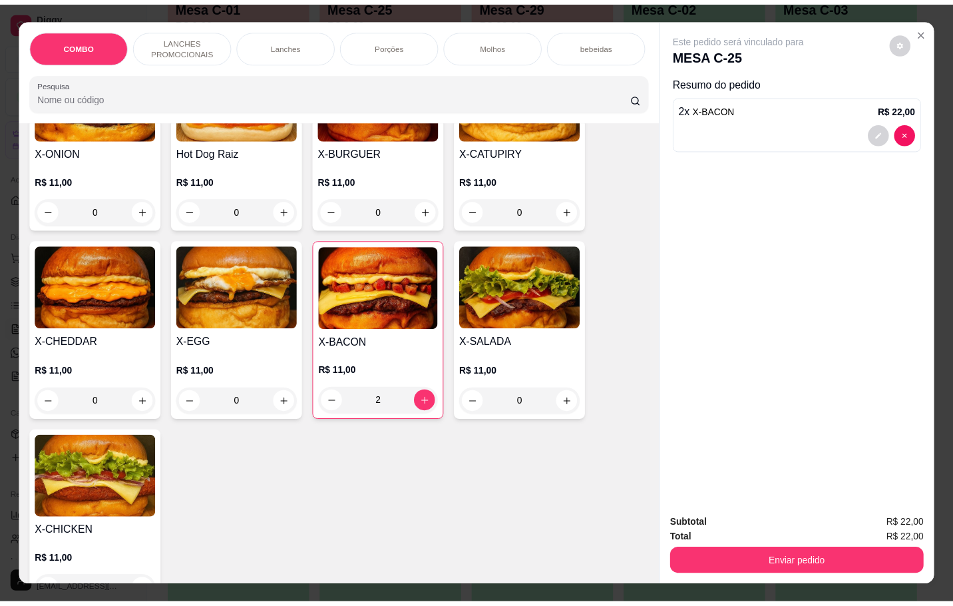
scroll to position [0, 0]
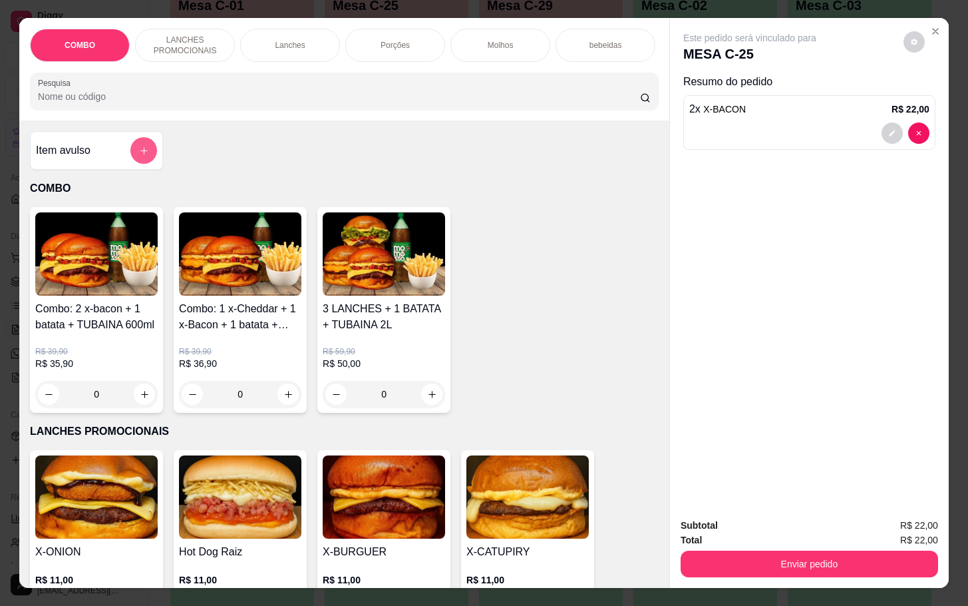
click at [139, 156] on icon "add-separate-item" at bounding box center [144, 151] width 10 height 10
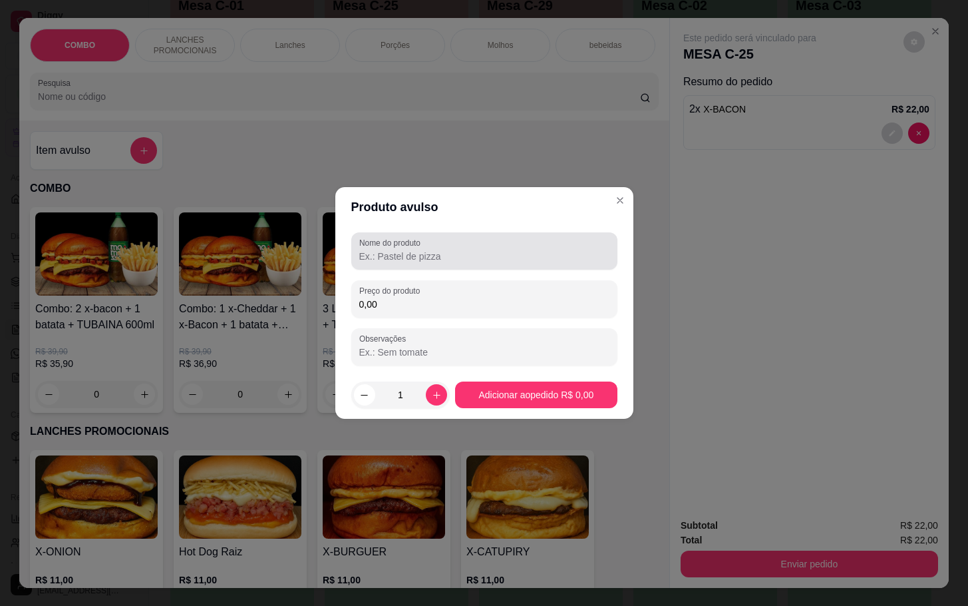
click at [539, 250] on input "Nome do produto" at bounding box center [484, 256] width 250 height 13
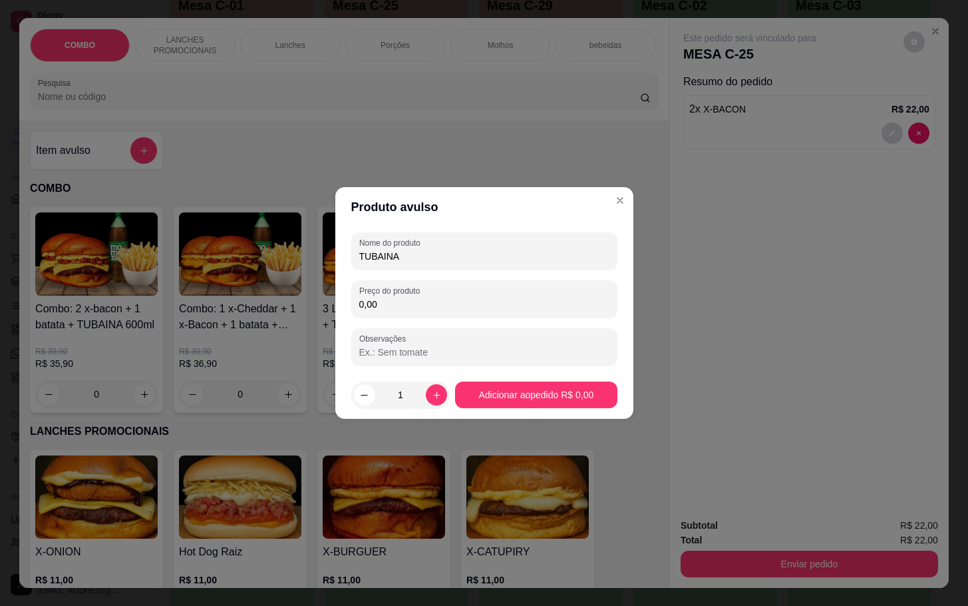
type input "TUBAINA"
click at [551, 292] on div "0,00" at bounding box center [484, 299] width 250 height 27
type input "5,00"
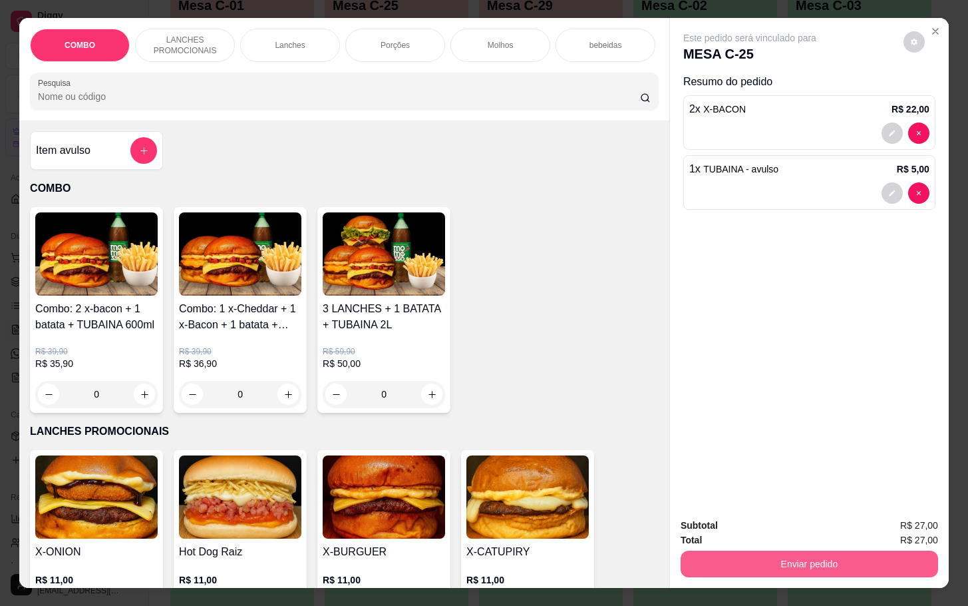
click at [694, 556] on button "Enviar pedido" at bounding box center [810, 563] width 258 height 27
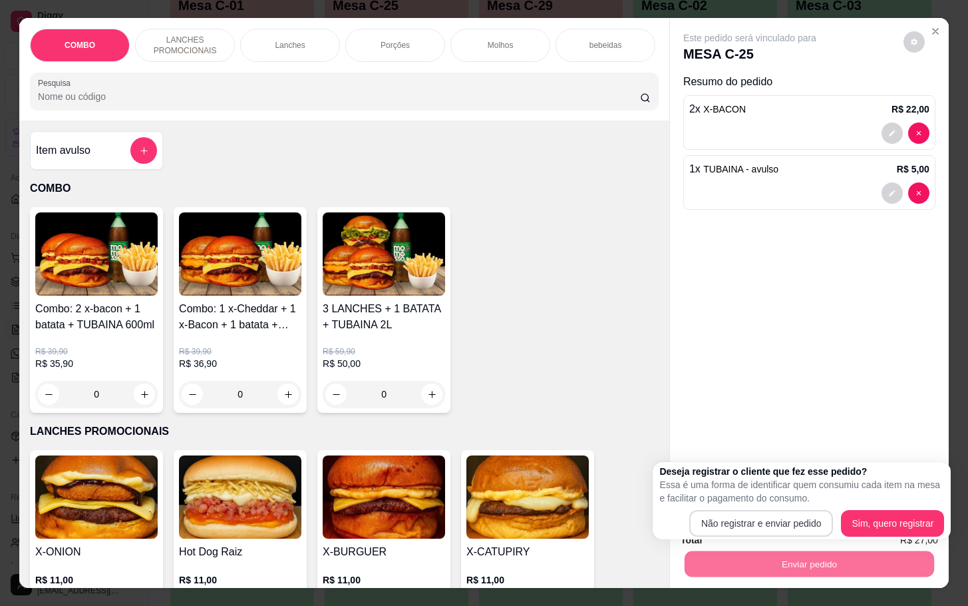
click at [775, 510] on div "Deseja registrar o cliente que fez esse pedido? Essa é uma forma de identificar…" at bounding box center [802, 501] width 285 height 72
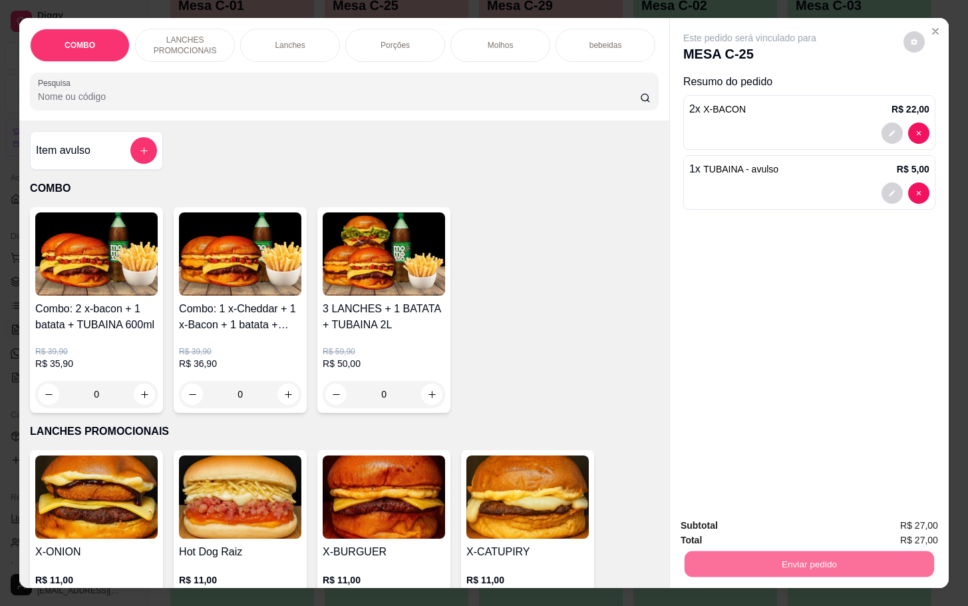
click at [775, 515] on button "Não registrar e enviar pedido" at bounding box center [763, 523] width 138 height 25
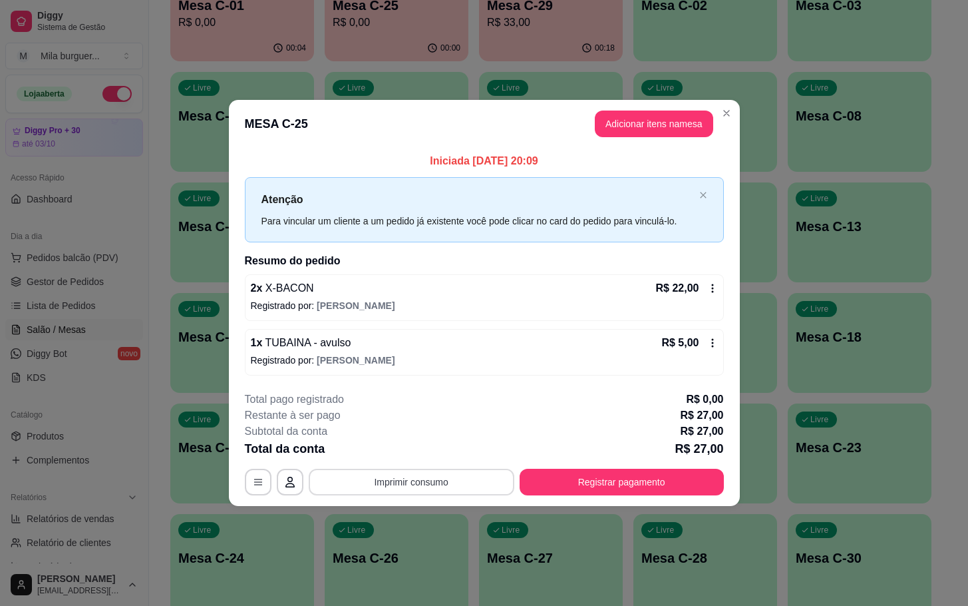
click at [489, 478] on button "Imprimir consumo" at bounding box center [412, 482] width 206 height 27
click at [416, 457] on button "IMPRESSORA" at bounding box center [415, 451] width 97 height 21
click at [462, 480] on button "Imprimir consumo" at bounding box center [411, 482] width 200 height 26
click at [437, 448] on button "IMPRESSORA" at bounding box center [415, 451] width 97 height 21
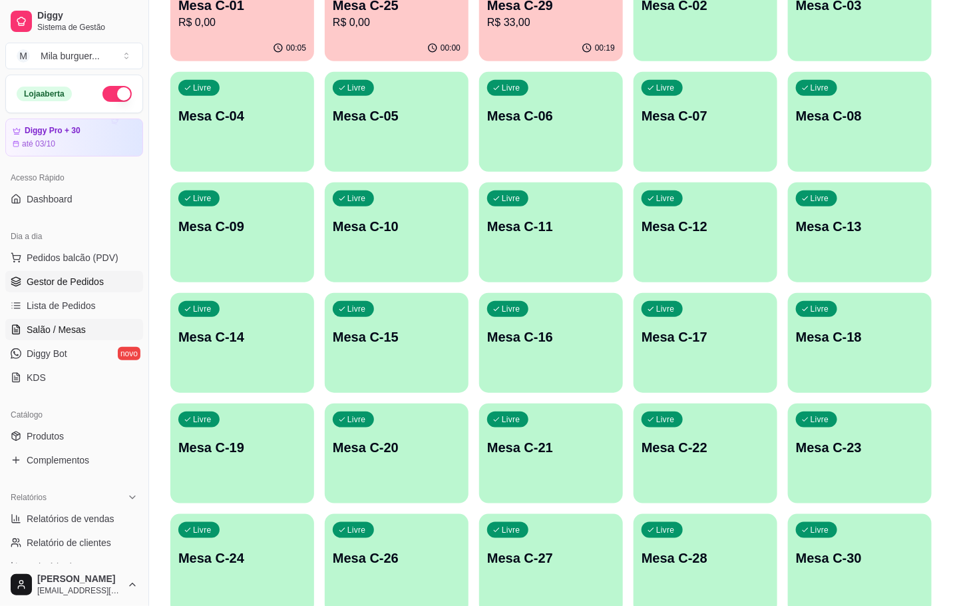
click at [76, 288] on span "Gestor de Pedidos" at bounding box center [65, 281] width 77 height 13
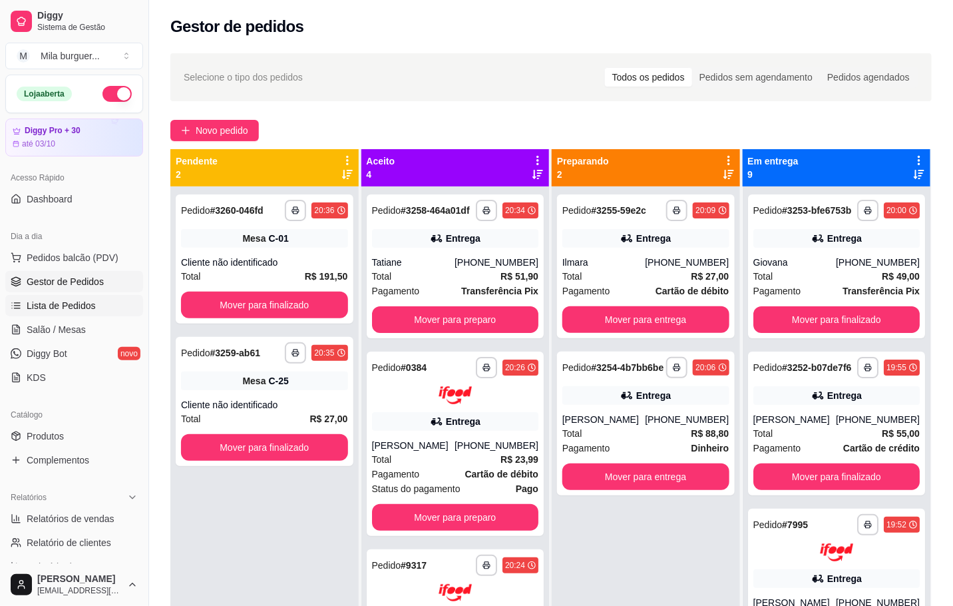
click at [62, 313] on link "Lista de Pedidos" at bounding box center [74, 305] width 138 height 21
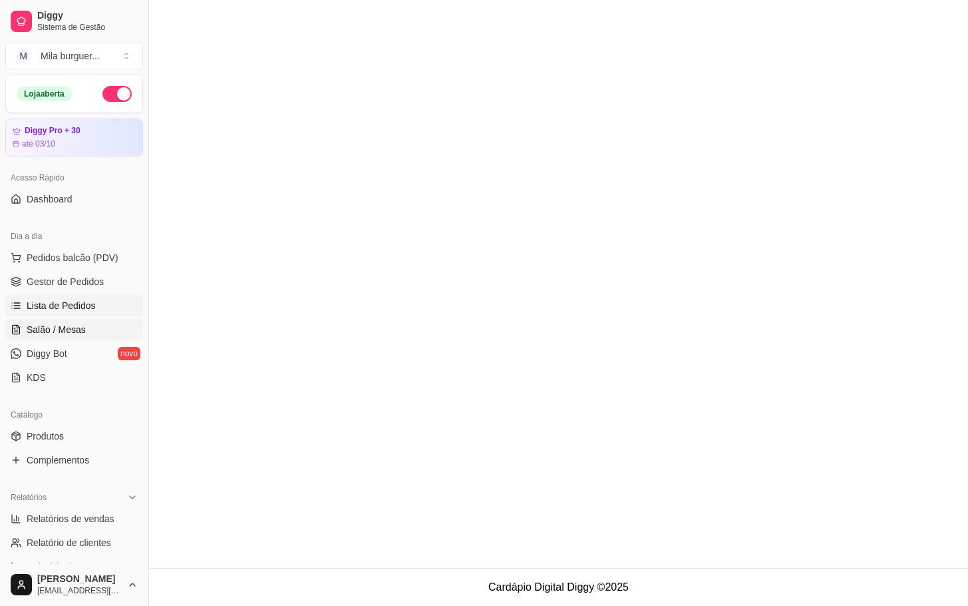
click at [59, 329] on span "Salão / Mesas" at bounding box center [56, 329] width 59 height 13
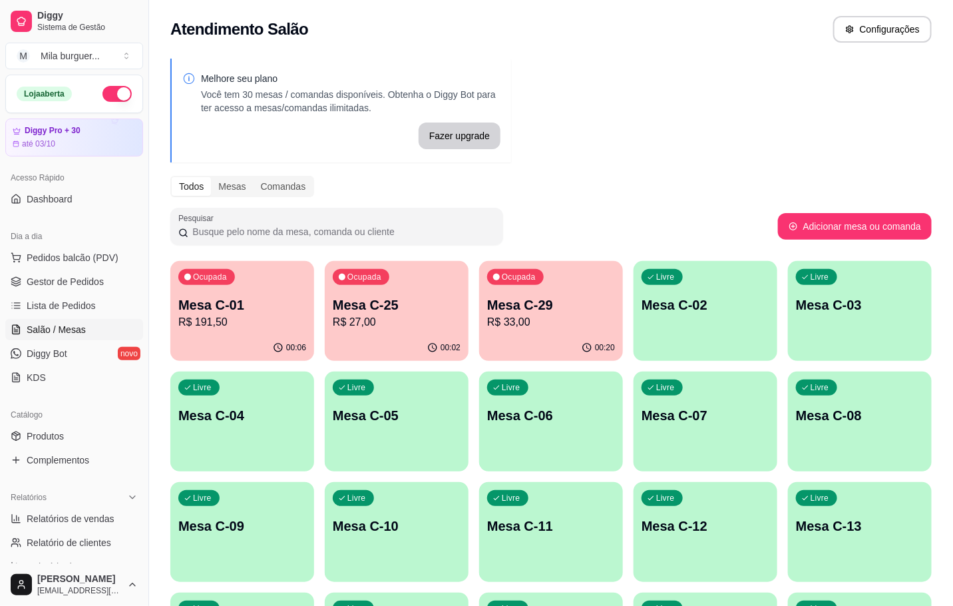
click at [555, 308] on p "Mesa C-29" at bounding box center [551, 305] width 128 height 19
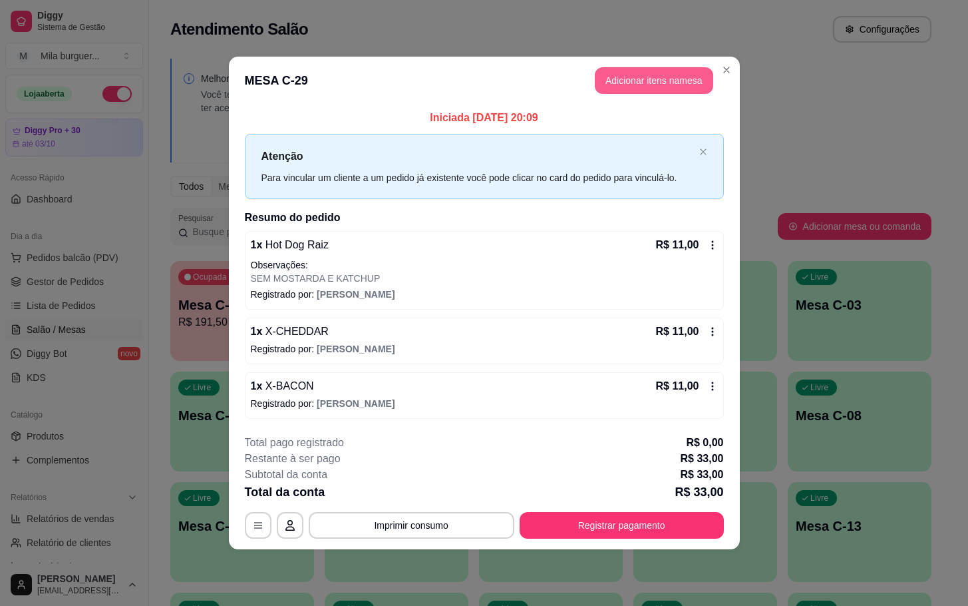
click at [658, 85] on button "Adicionar itens na mesa" at bounding box center [654, 80] width 118 height 27
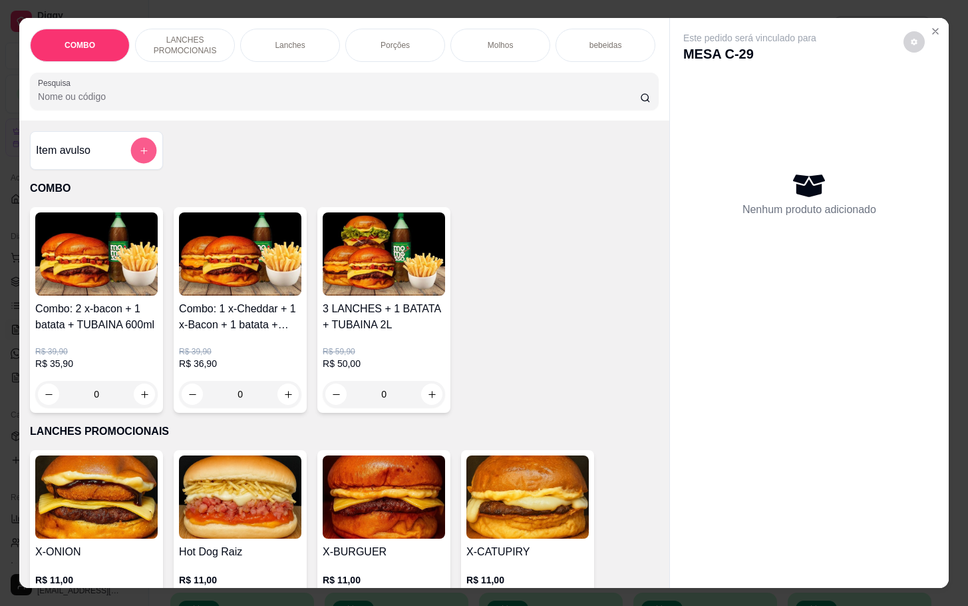
click at [139, 156] on icon "add-separate-item" at bounding box center [144, 151] width 10 height 10
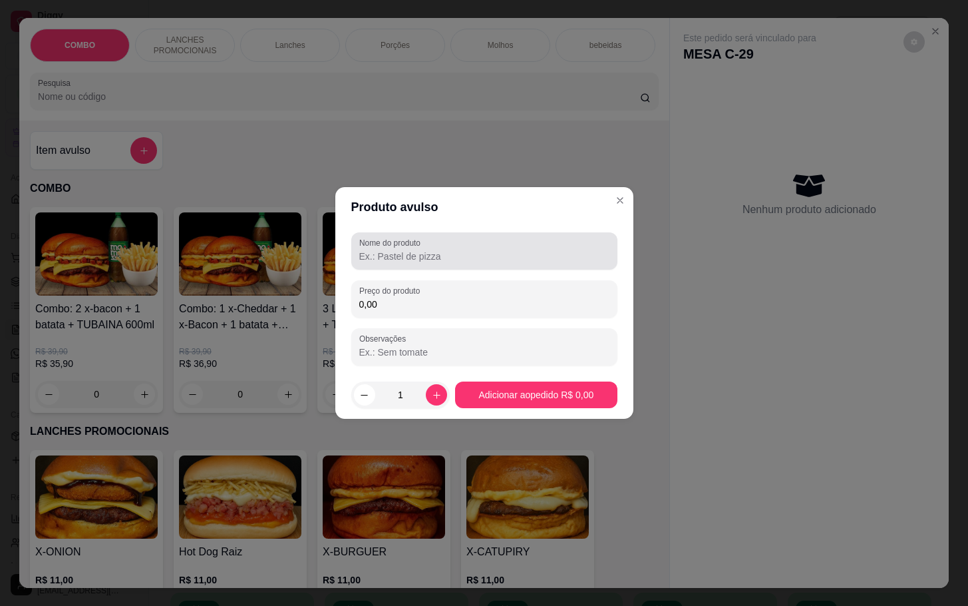
click at [442, 252] on input "Nome do produto" at bounding box center [484, 256] width 250 height 13
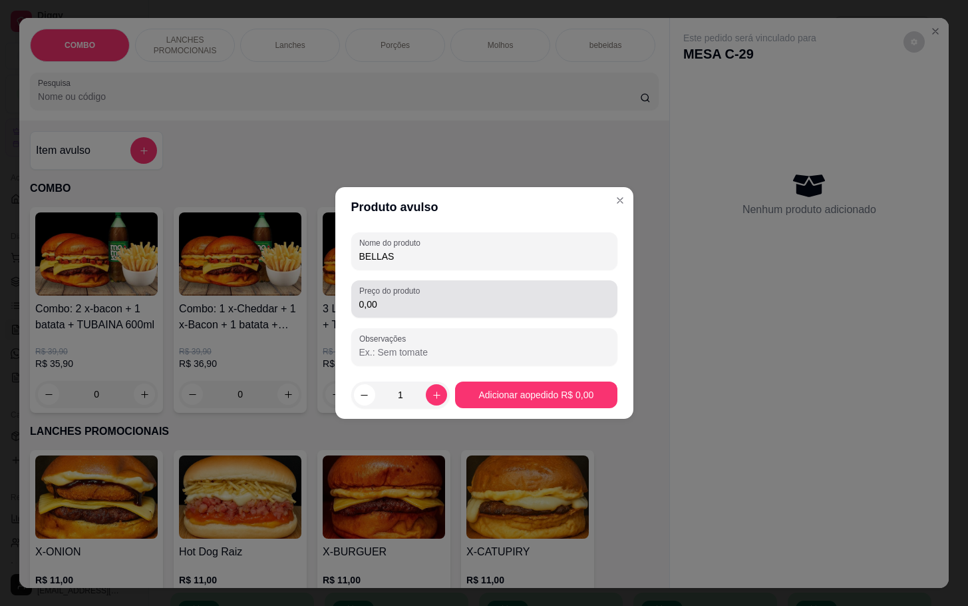
type input "BELLAS"
click at [521, 304] on input "0,00" at bounding box center [484, 304] width 250 height 13
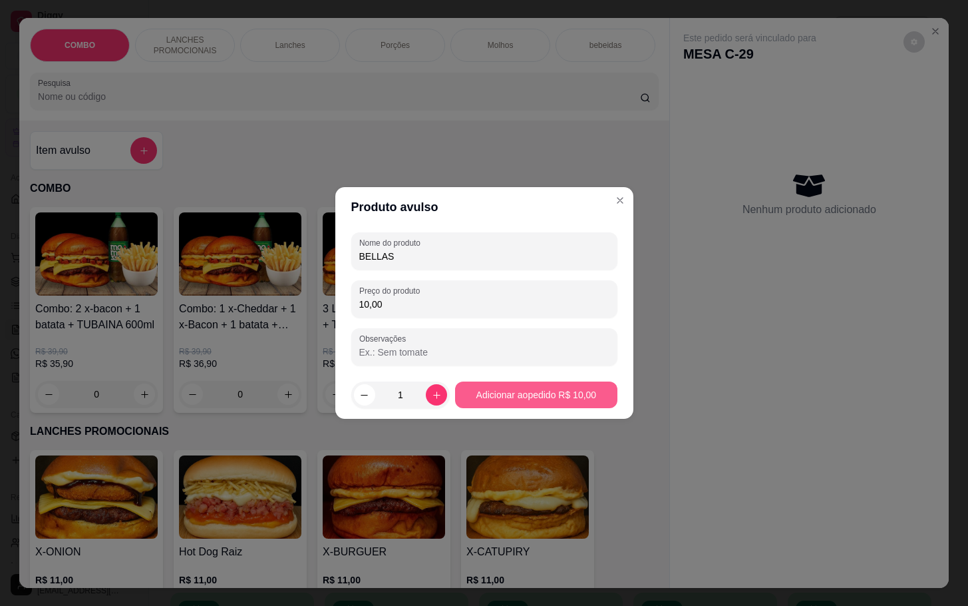
type input "10,00"
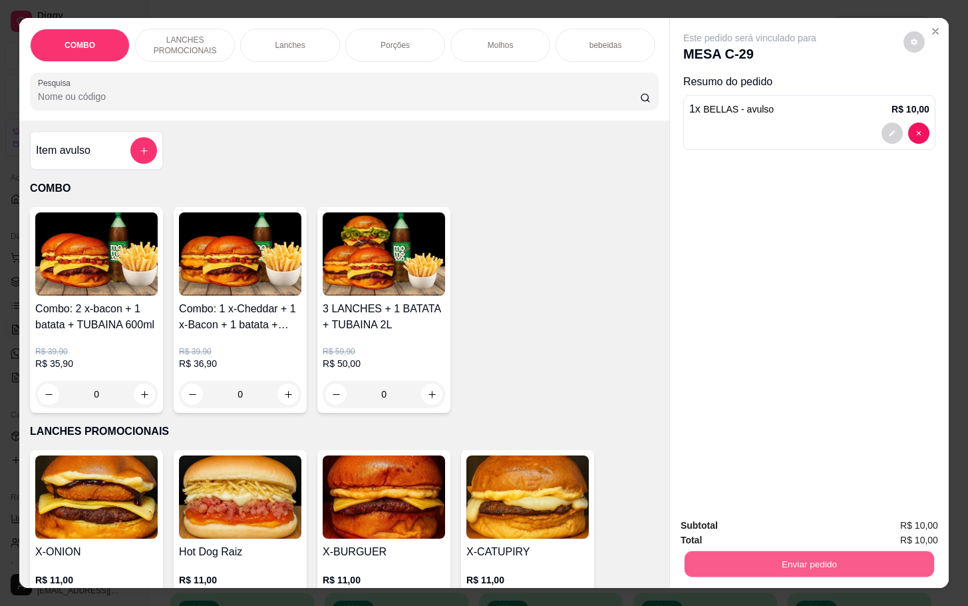
click at [708, 550] on button "Enviar pedido" at bounding box center [810, 563] width 250 height 26
click at [712, 529] on button "Não registrar e enviar pedido" at bounding box center [763, 523] width 138 height 25
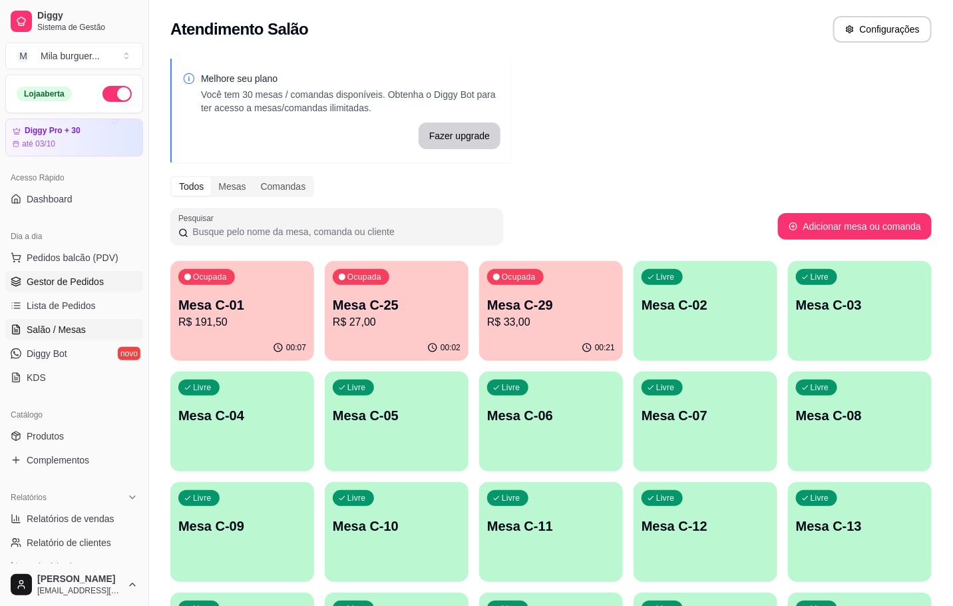
drag, startPoint x: 47, startPoint y: 284, endPoint x: 96, endPoint y: 282, distance: 49.3
click at [48, 284] on span "Gestor de Pedidos" at bounding box center [65, 281] width 77 height 13
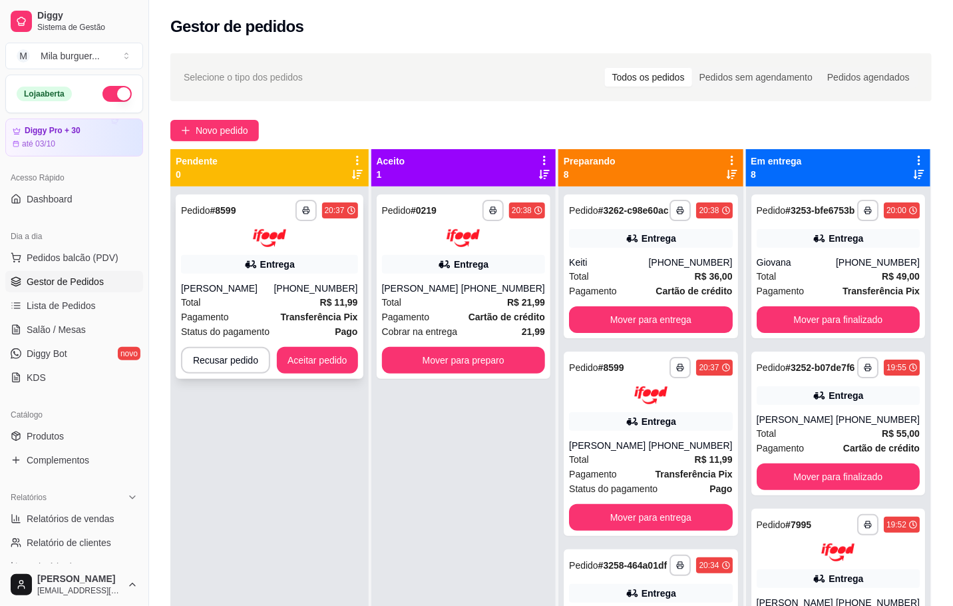
click at [306, 360] on button "Aceitar pedido" at bounding box center [317, 360] width 81 height 27
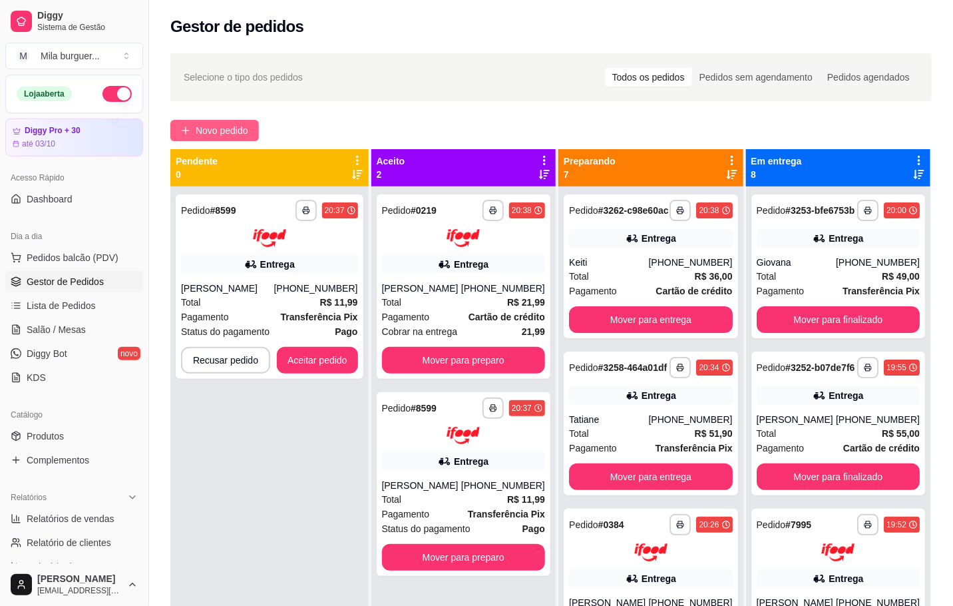
click at [214, 130] on span "Novo pedido" at bounding box center [222, 130] width 53 height 15
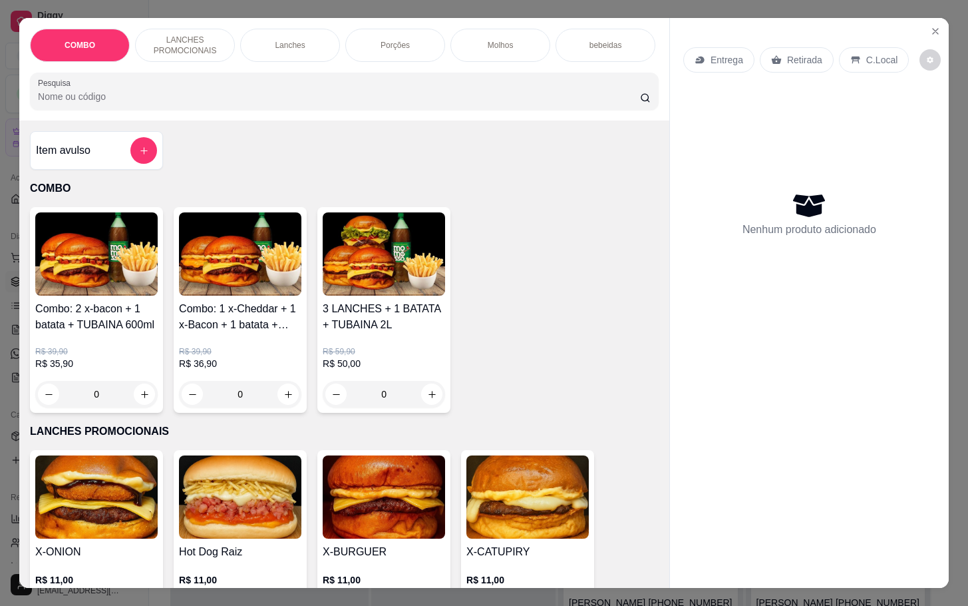
scroll to position [300, 0]
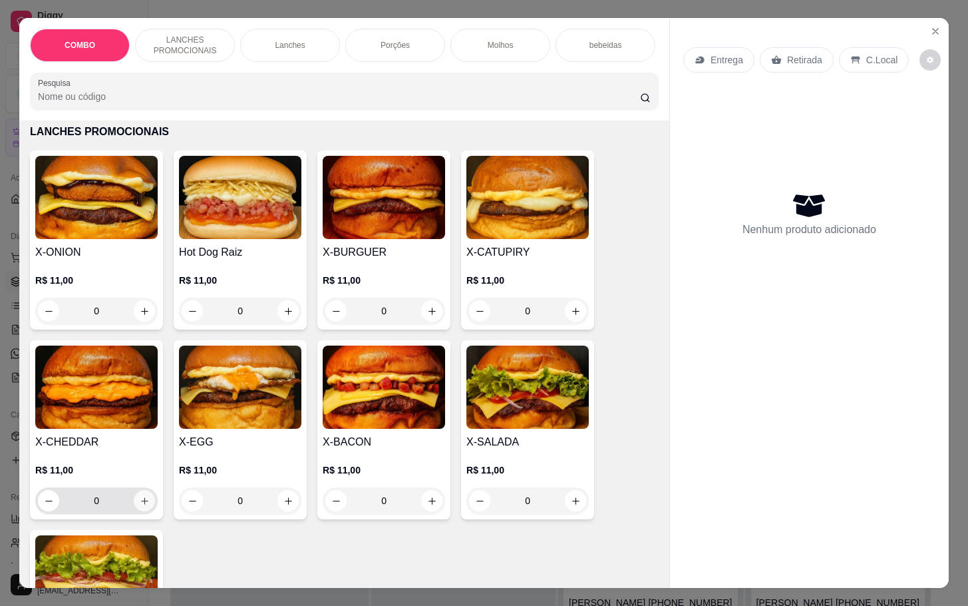
click at [140, 506] on icon "increase-product-quantity" at bounding box center [145, 501] width 10 height 10
type input "1"
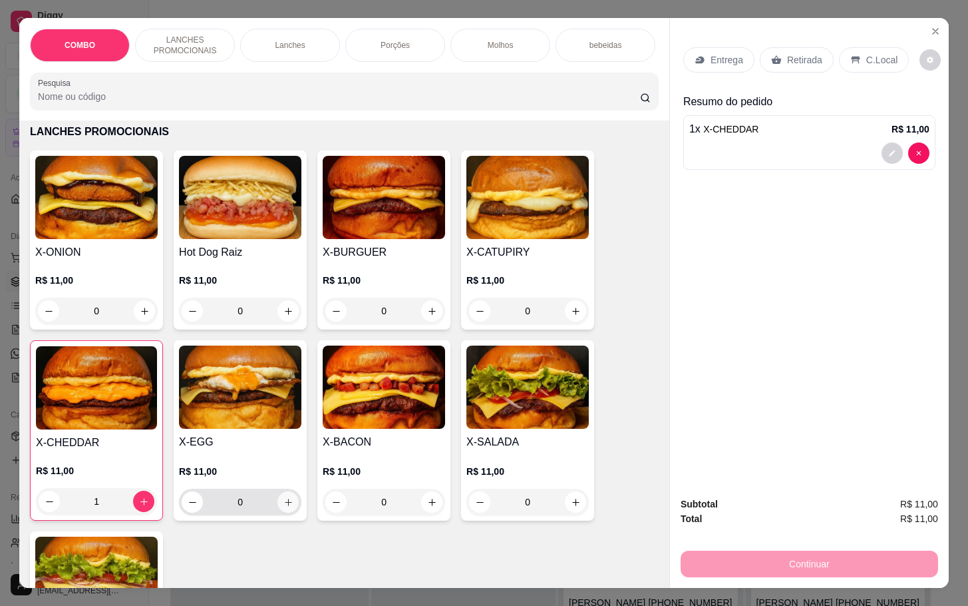
click at [278, 512] on button "increase-product-quantity" at bounding box center [288, 501] width 21 height 21
type input "1"
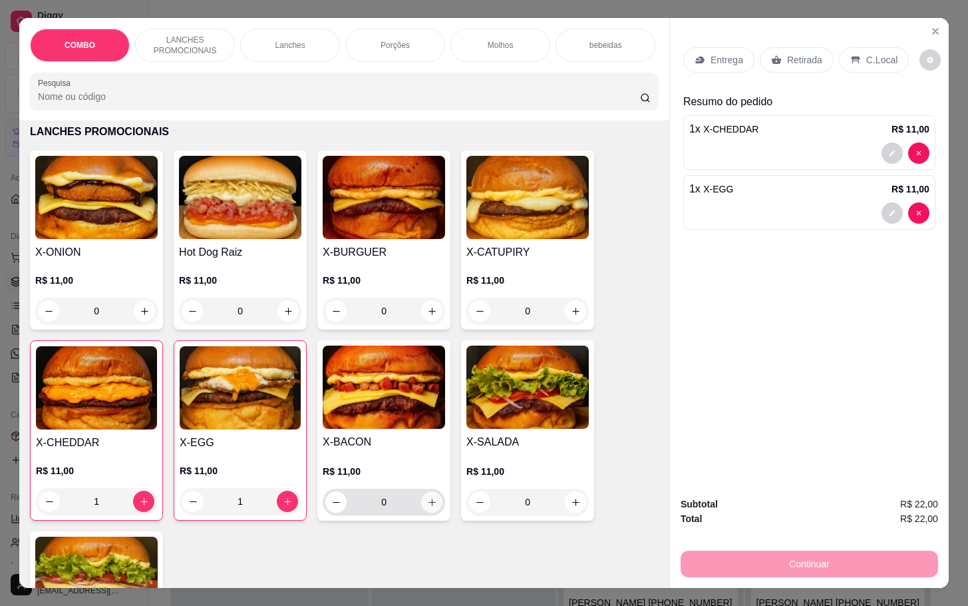
click at [421, 501] on button "increase-product-quantity" at bounding box center [431, 501] width 21 height 21
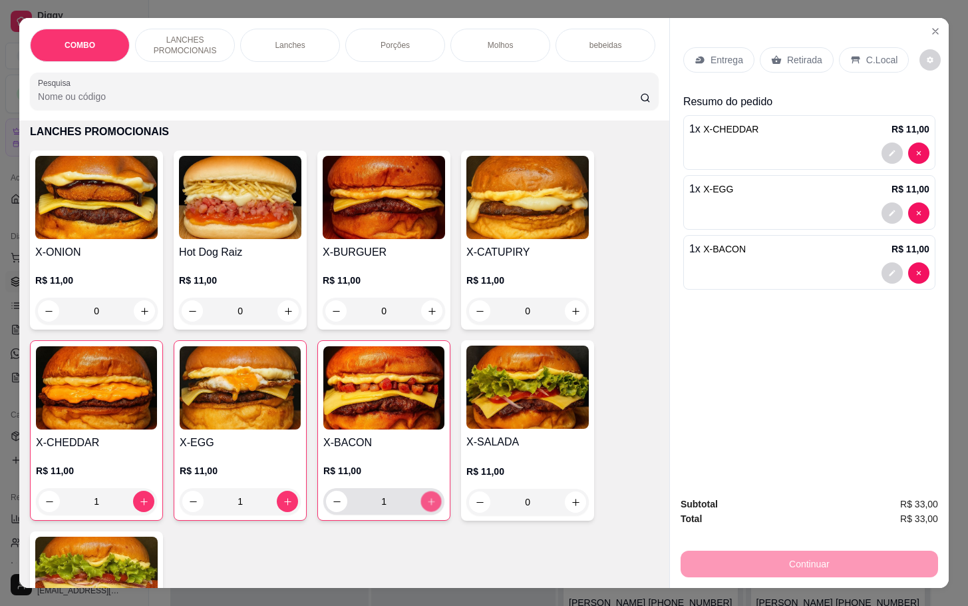
click at [421, 501] on button "increase-product-quantity" at bounding box center [431, 501] width 21 height 21
type input "3"
click at [795, 47] on div "Retirada" at bounding box center [797, 59] width 74 height 25
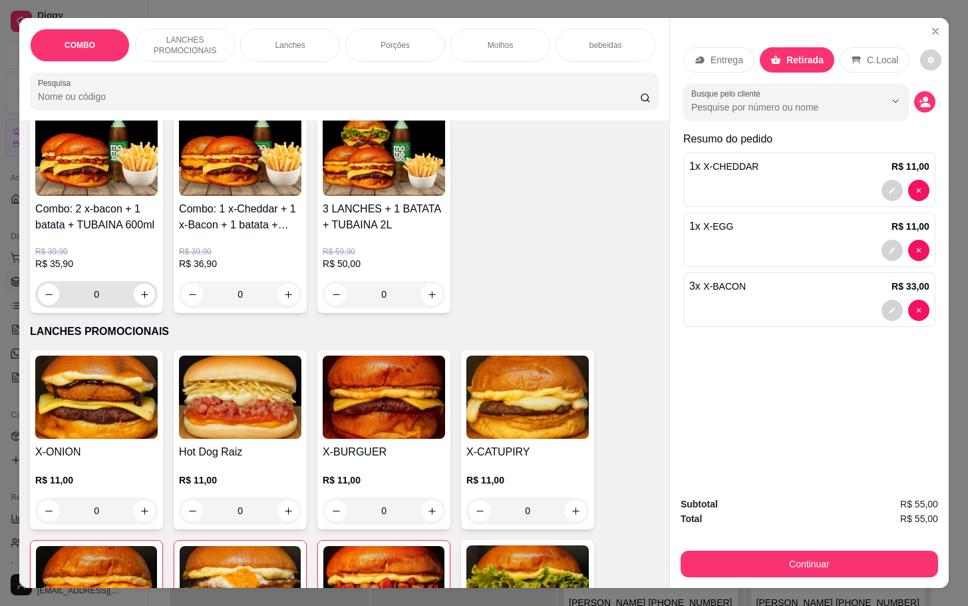
scroll to position [0, 0]
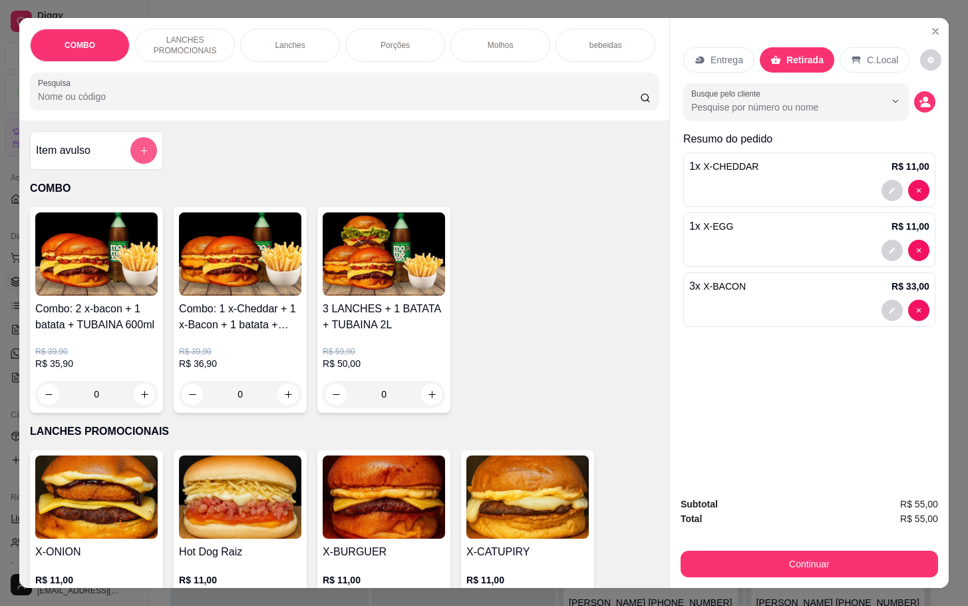
click at [139, 156] on icon "add-separate-item" at bounding box center [144, 151] width 10 height 10
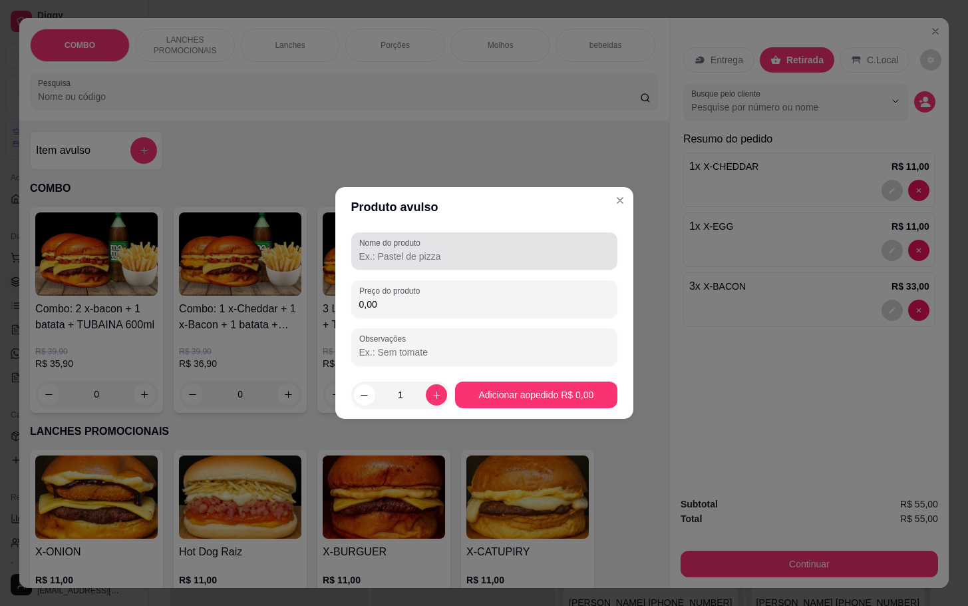
click at [479, 242] on div at bounding box center [484, 251] width 250 height 27
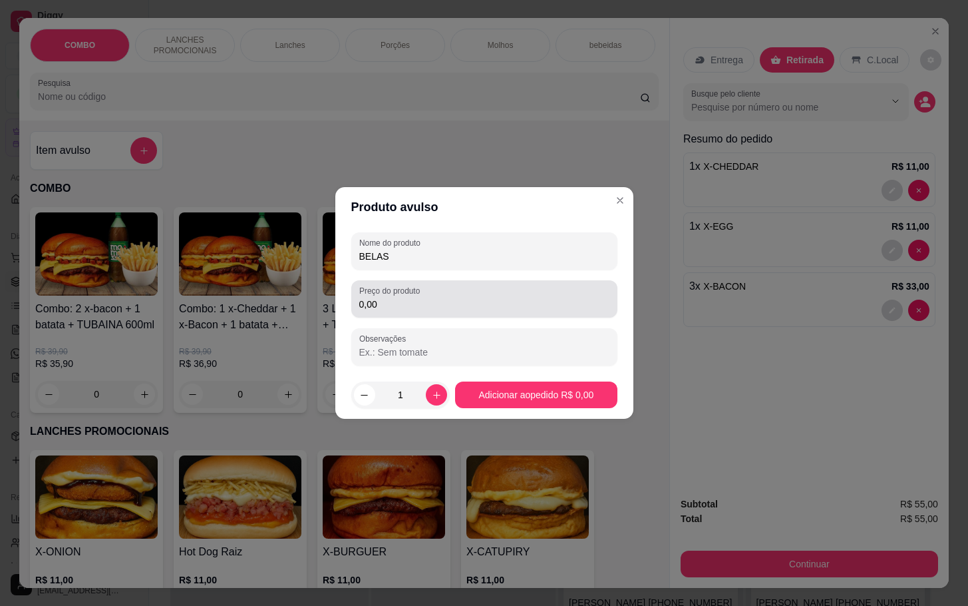
type input "BELAS"
drag, startPoint x: 493, startPoint y: 302, endPoint x: 500, endPoint y: 300, distance: 6.8
click at [500, 300] on input "0,00" at bounding box center [484, 304] width 250 height 13
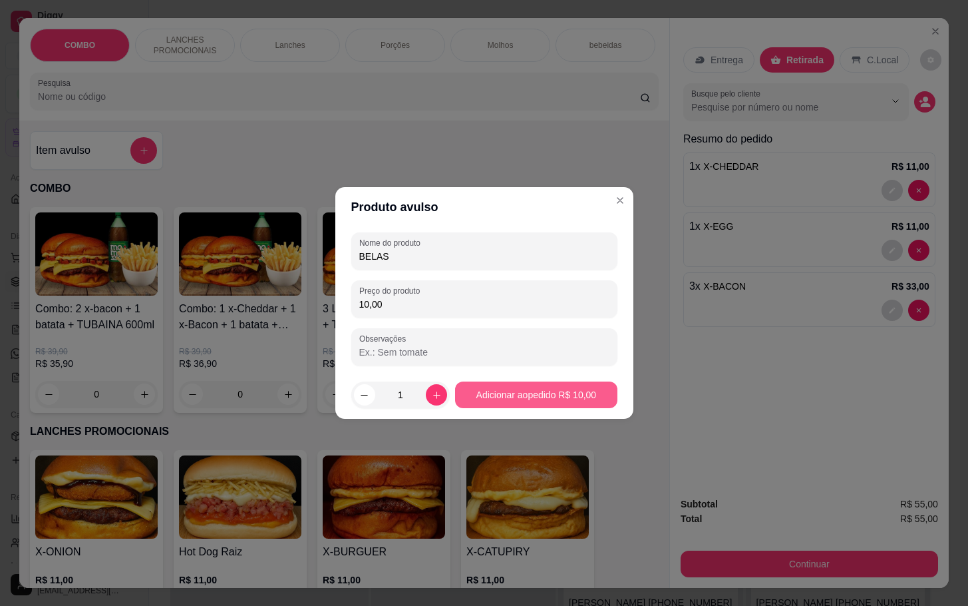
type input "10,00"
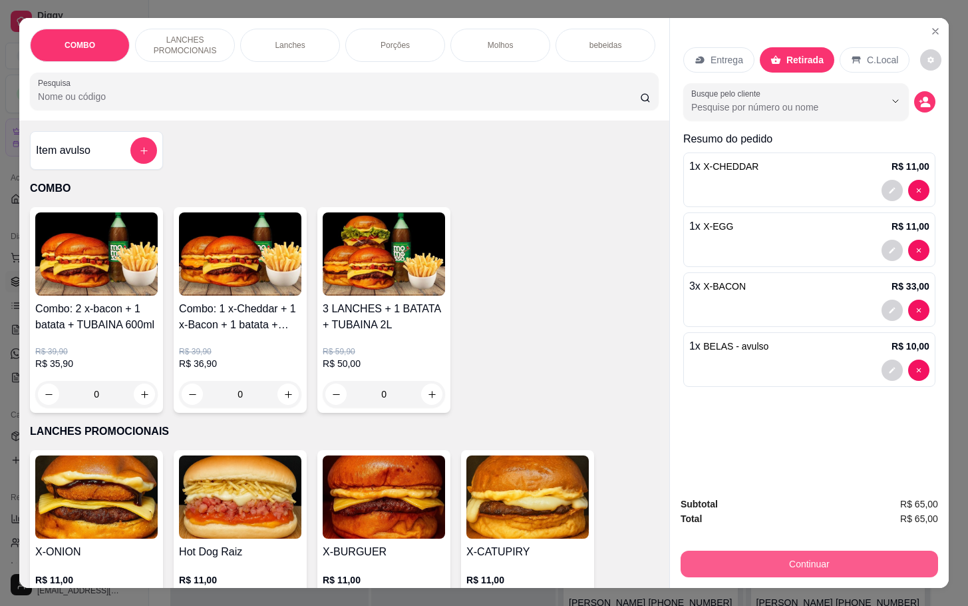
click at [805, 556] on button "Continuar" at bounding box center [810, 563] width 258 height 27
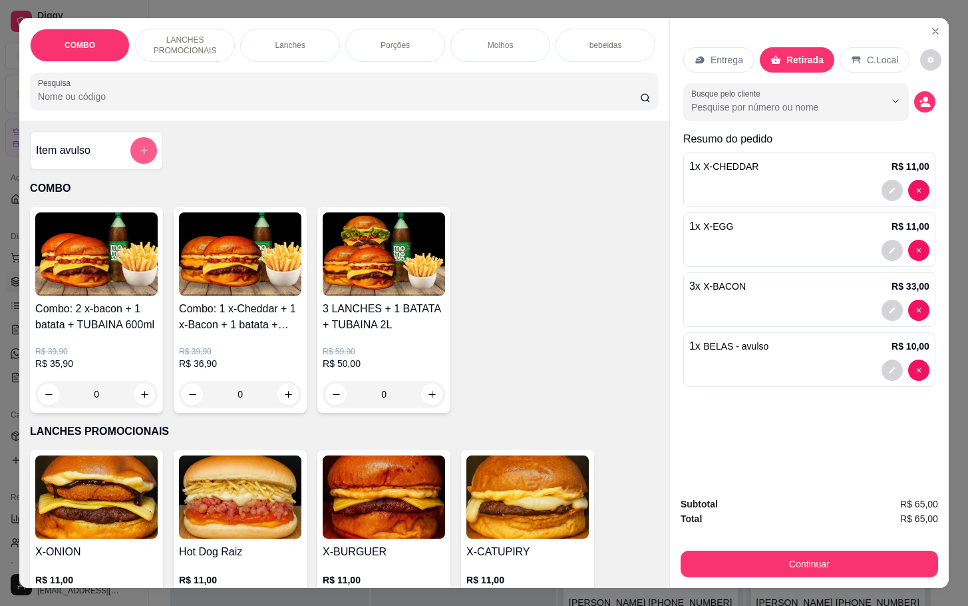
click at [130, 150] on button "add-separate-item" at bounding box center [143, 150] width 27 height 27
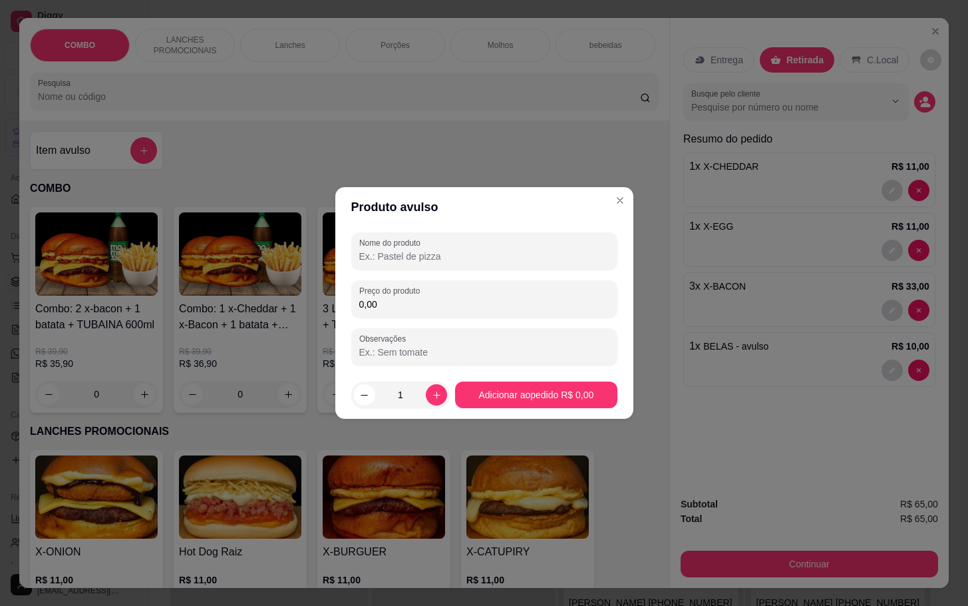
click at [406, 250] on input "Nome do produto" at bounding box center [484, 256] width 250 height 13
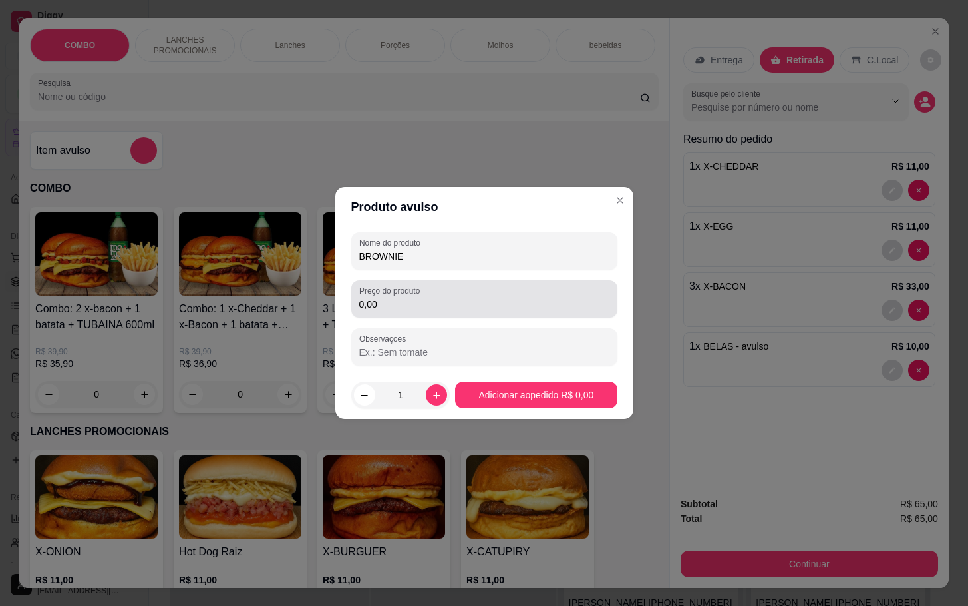
type input "BROWNIE"
click at [423, 286] on label "Preço do produto" at bounding box center [391, 290] width 65 height 11
click at [423, 298] on input "0,00" at bounding box center [484, 304] width 250 height 13
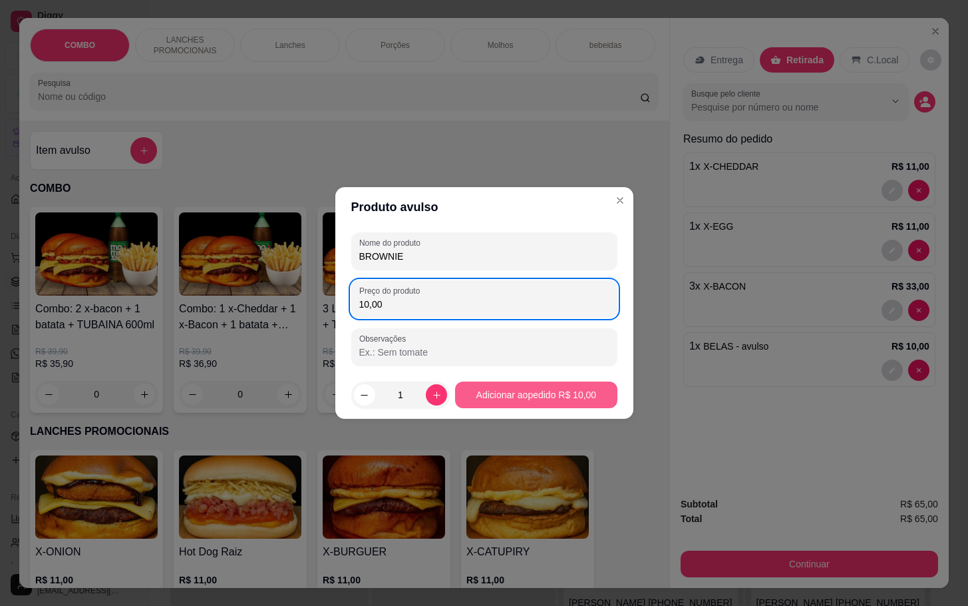
type input "10,00"
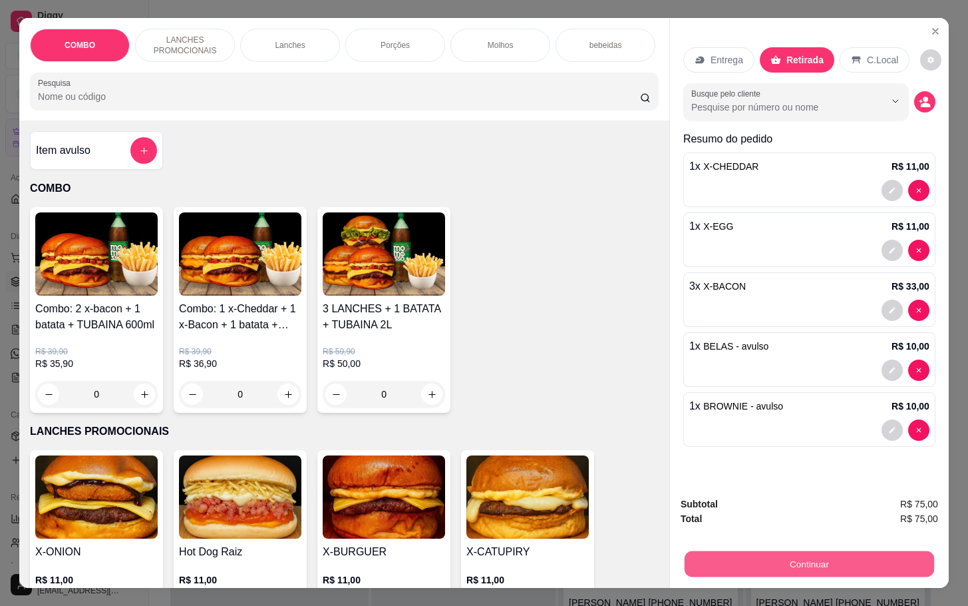
click at [835, 550] on button "Continuar" at bounding box center [810, 563] width 250 height 26
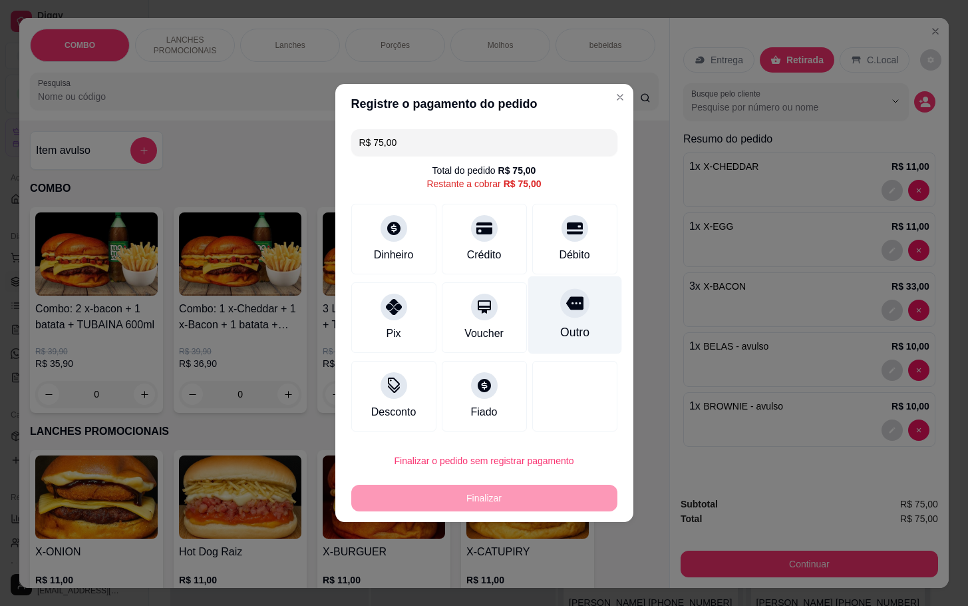
click at [574, 319] on div "Outro" at bounding box center [575, 315] width 94 height 78
type input "R$ 0,00"
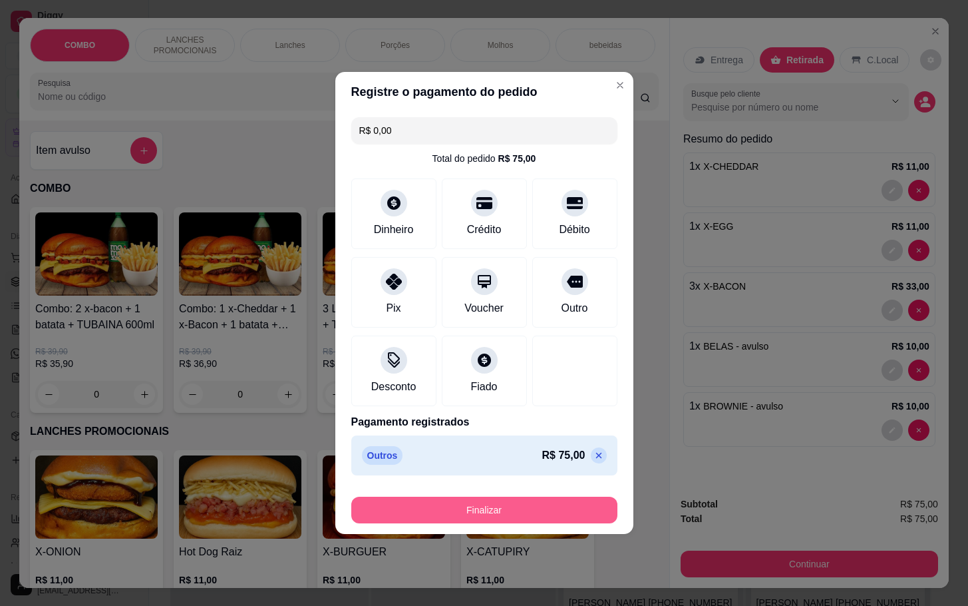
click at [507, 512] on button "Finalizar" at bounding box center [484, 510] width 266 height 27
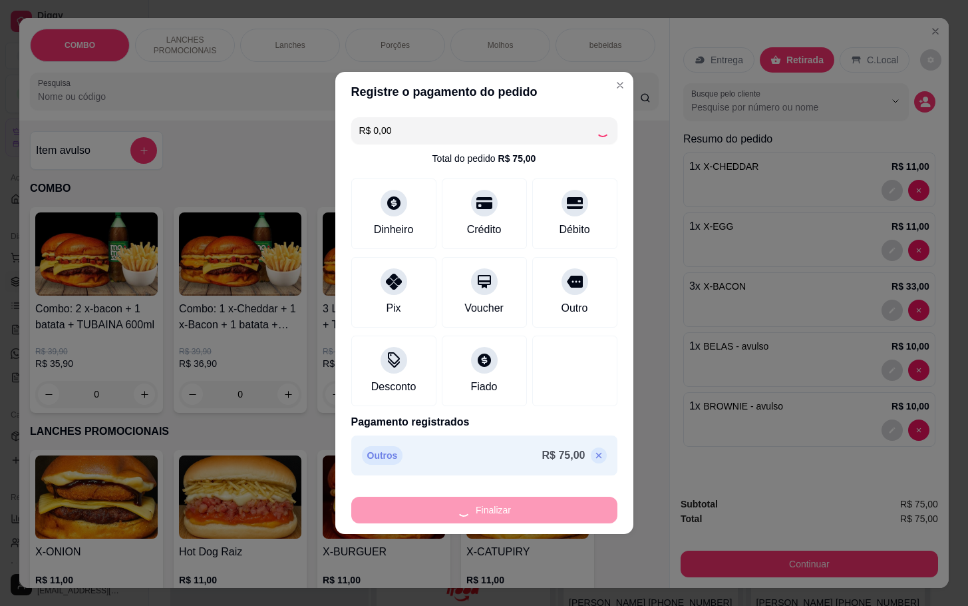
type input "0"
type input "-R$ 75,00"
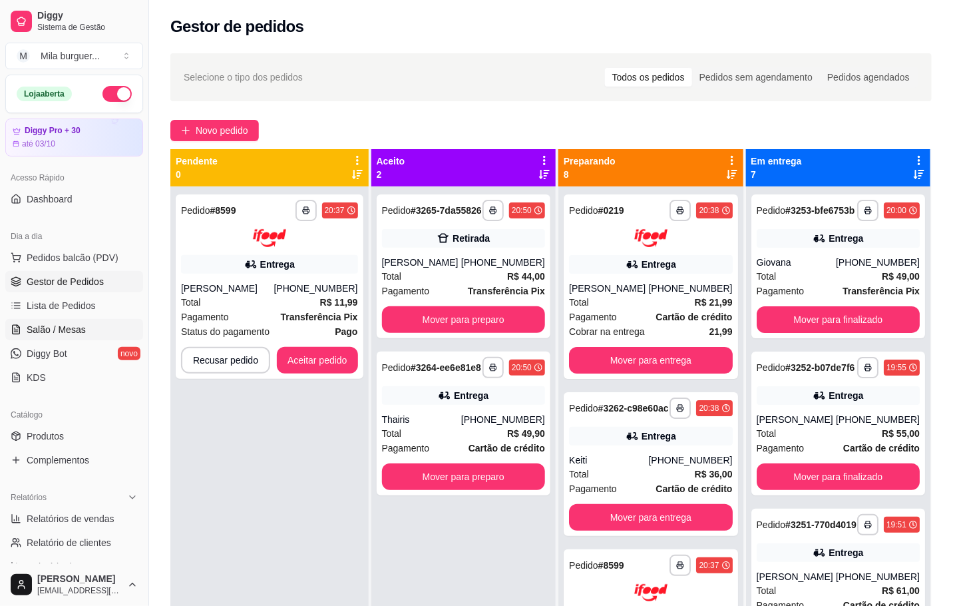
click at [75, 337] on link "Salão / Mesas" at bounding box center [74, 329] width 138 height 21
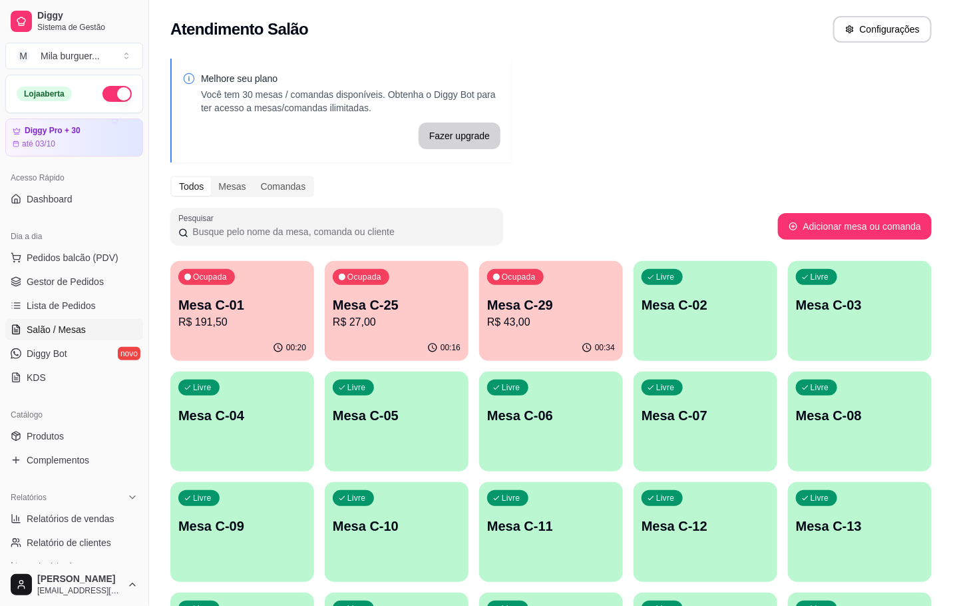
click at [525, 332] on div "Ocupada Mesa C-29 R$ 43,00" at bounding box center [551, 298] width 144 height 74
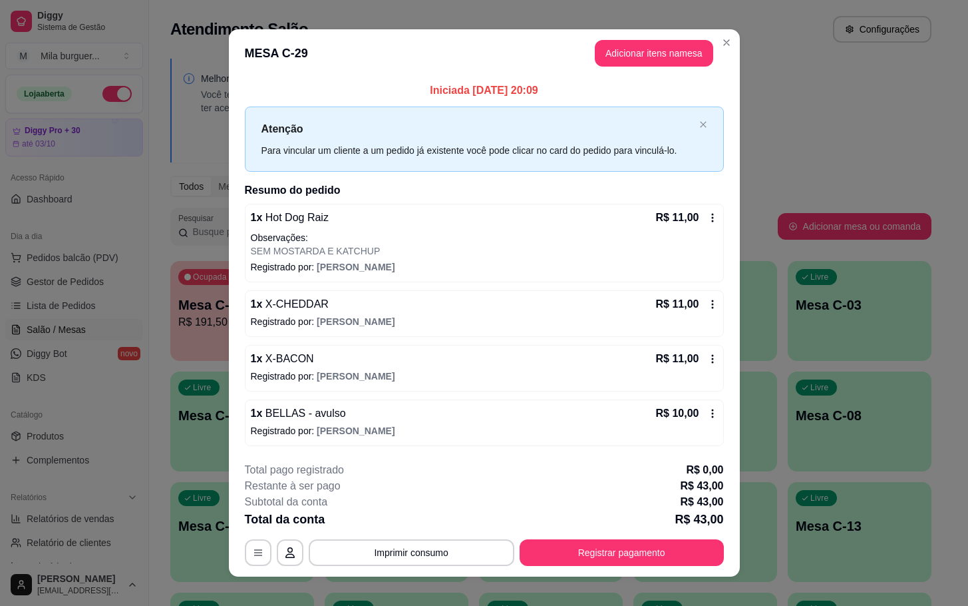
scroll to position [14, 0]
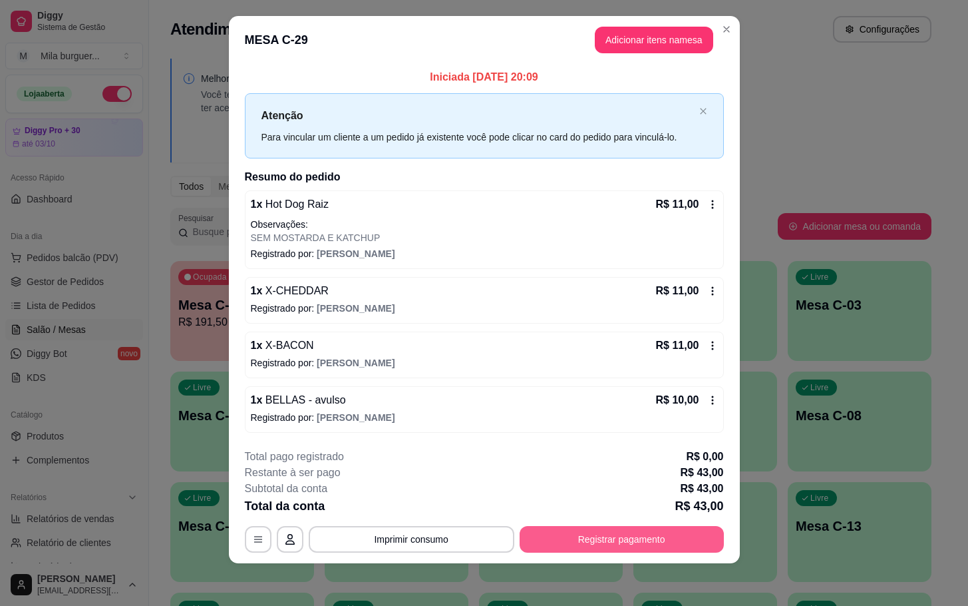
click at [591, 539] on button "Registrar pagamento" at bounding box center [622, 539] width 204 height 27
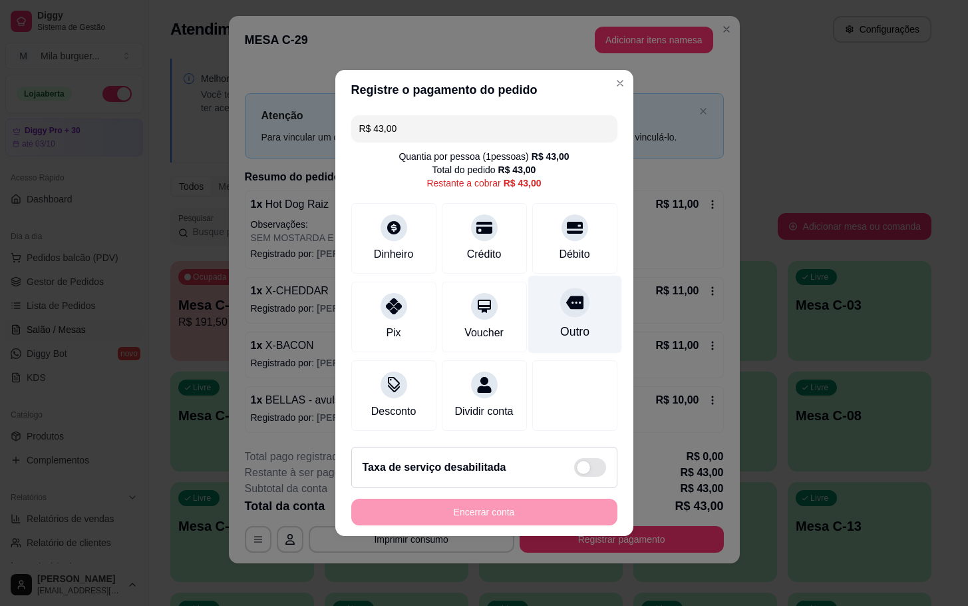
click at [566, 298] on icon at bounding box center [574, 302] width 17 height 17
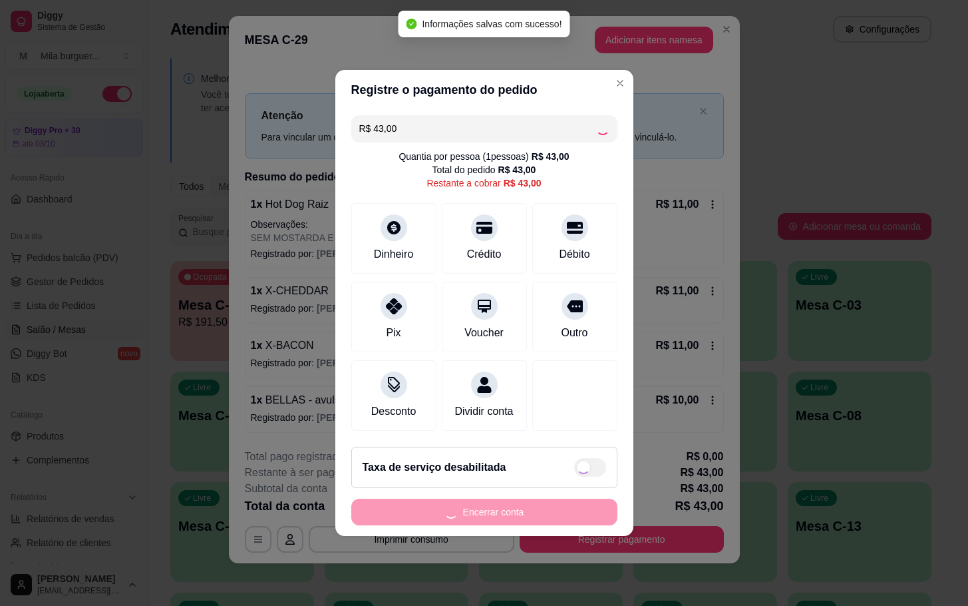
type input "R$ 0,00"
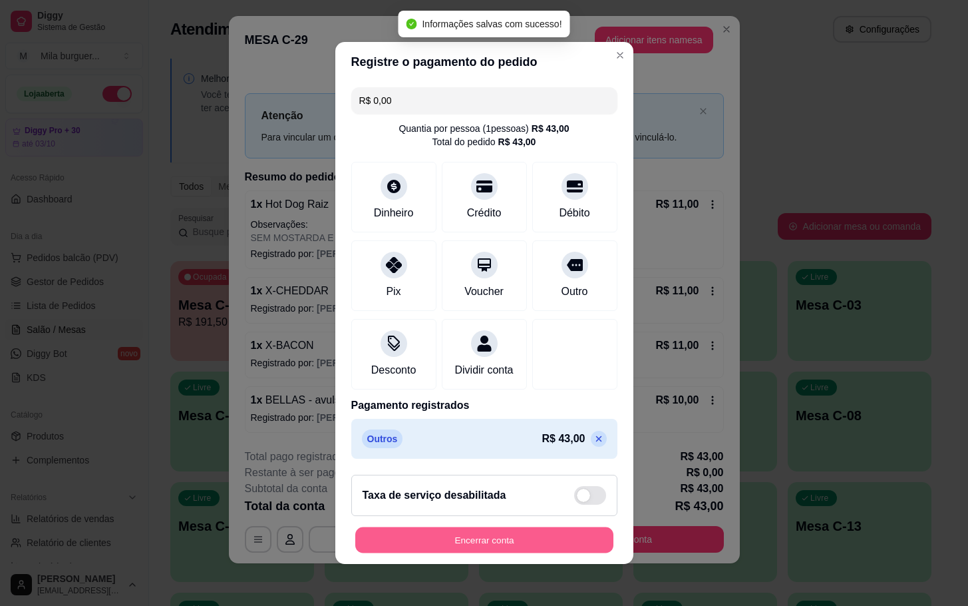
click at [568, 543] on button "Encerrar conta" at bounding box center [484, 540] width 258 height 26
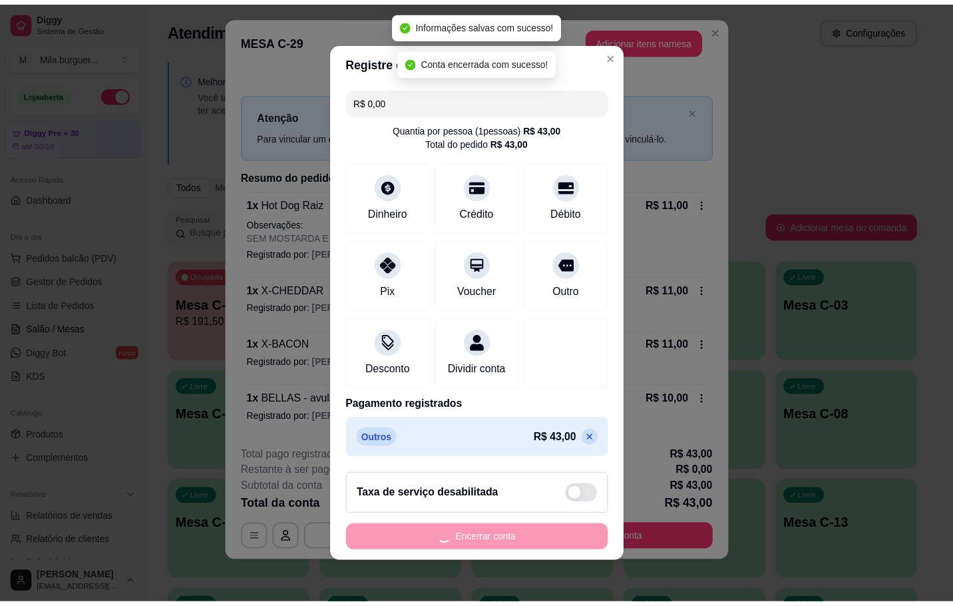
scroll to position [0, 0]
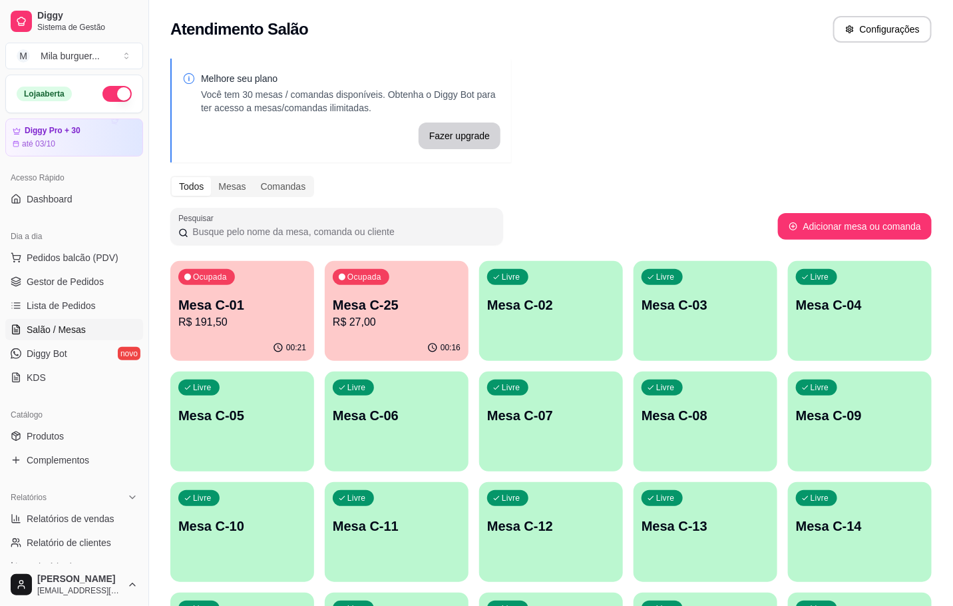
click at [410, 262] on div "Ocupada Mesa C-25 R$ 27,00" at bounding box center [397, 298] width 144 height 74
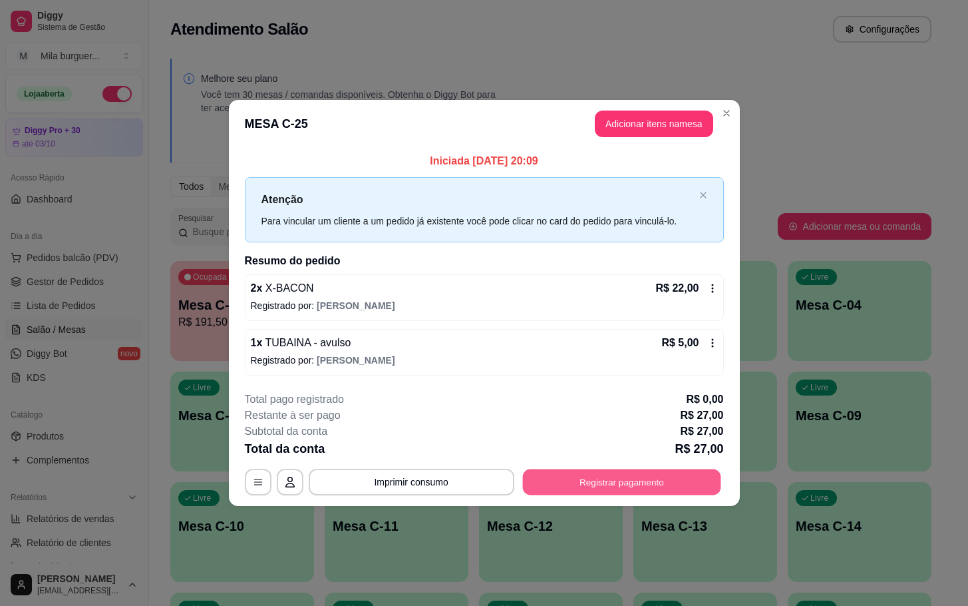
click at [663, 479] on button "Registrar pagamento" at bounding box center [621, 482] width 198 height 26
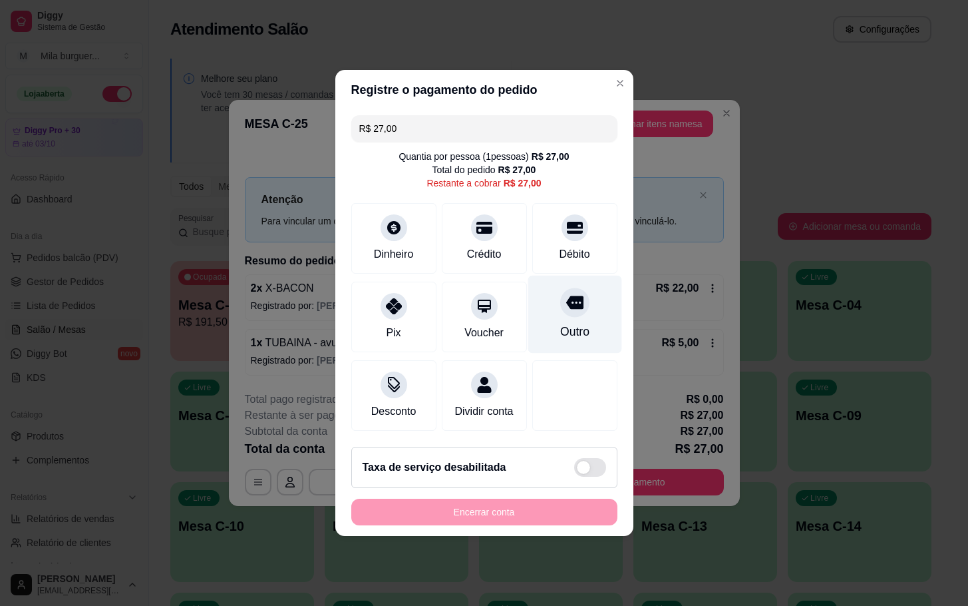
click at [560, 331] on div "Outro" at bounding box center [574, 331] width 29 height 17
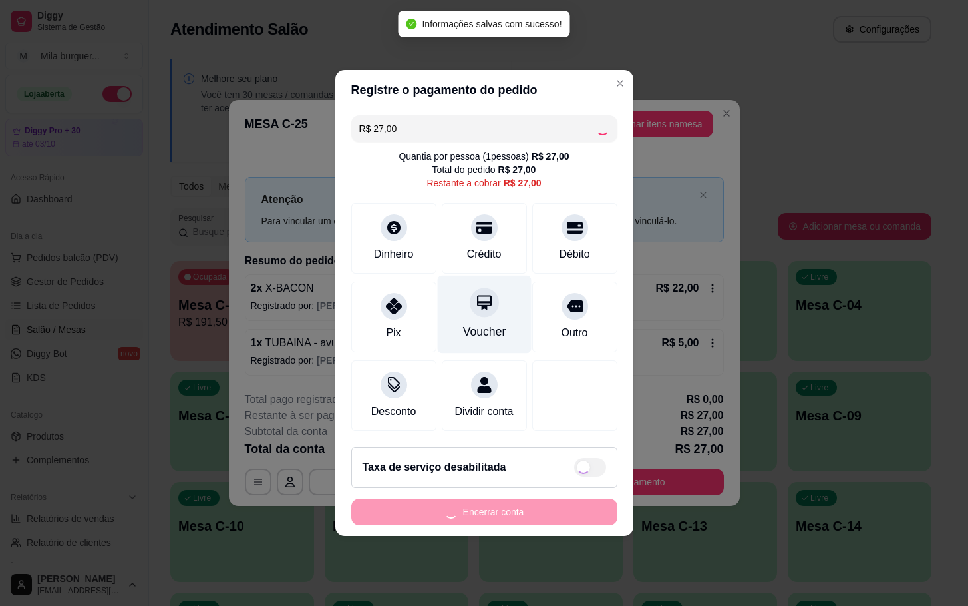
type input "R$ 0,00"
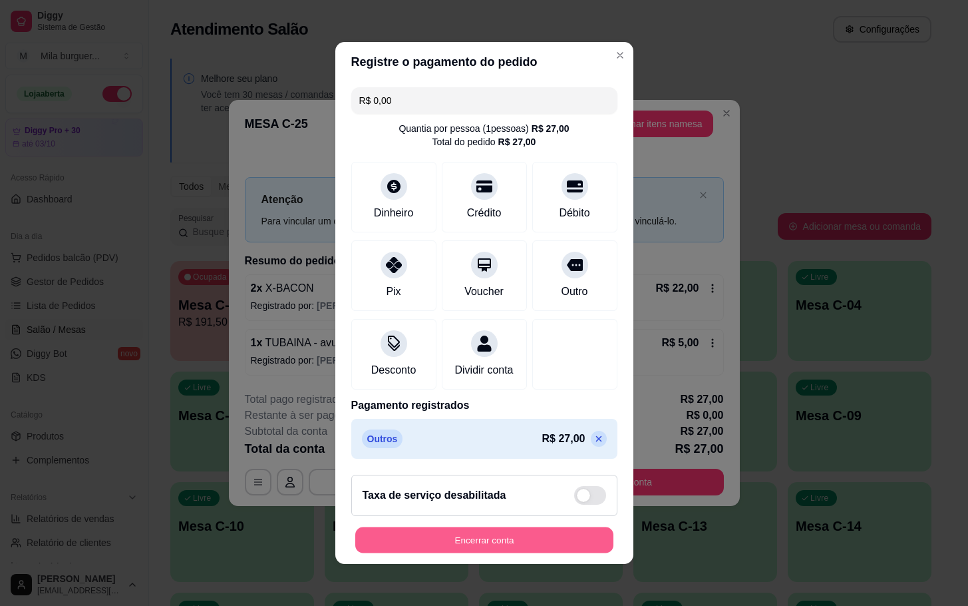
click at [529, 542] on button "Encerrar conta" at bounding box center [484, 540] width 258 height 26
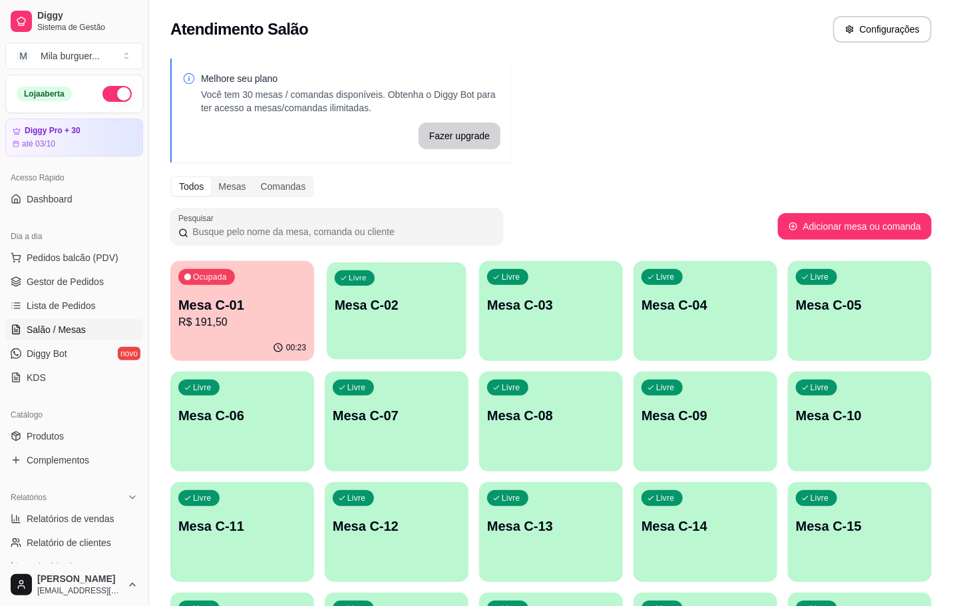
click at [390, 302] on p "Mesa C-02" at bounding box center [397, 305] width 124 height 18
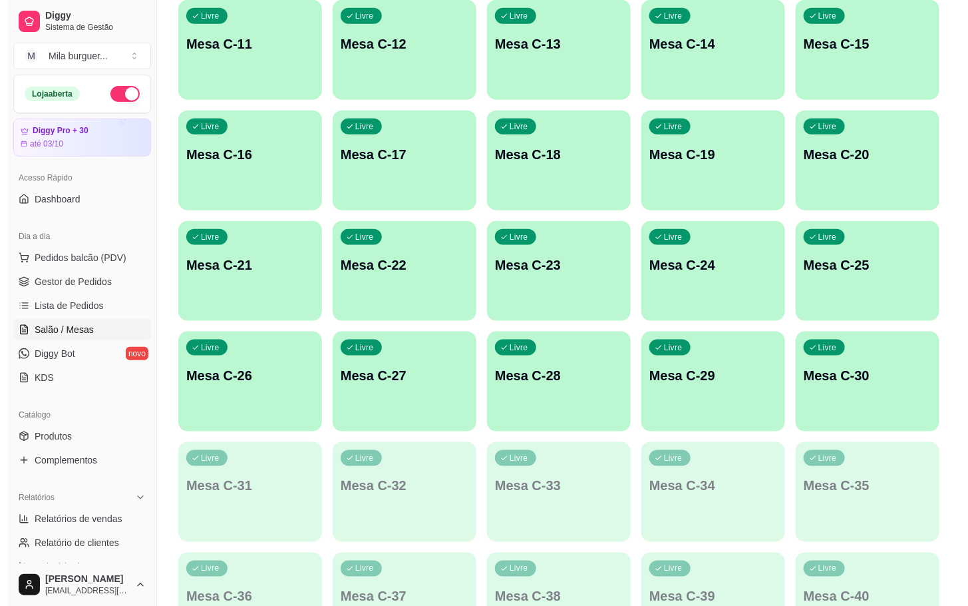
scroll to position [182, 0]
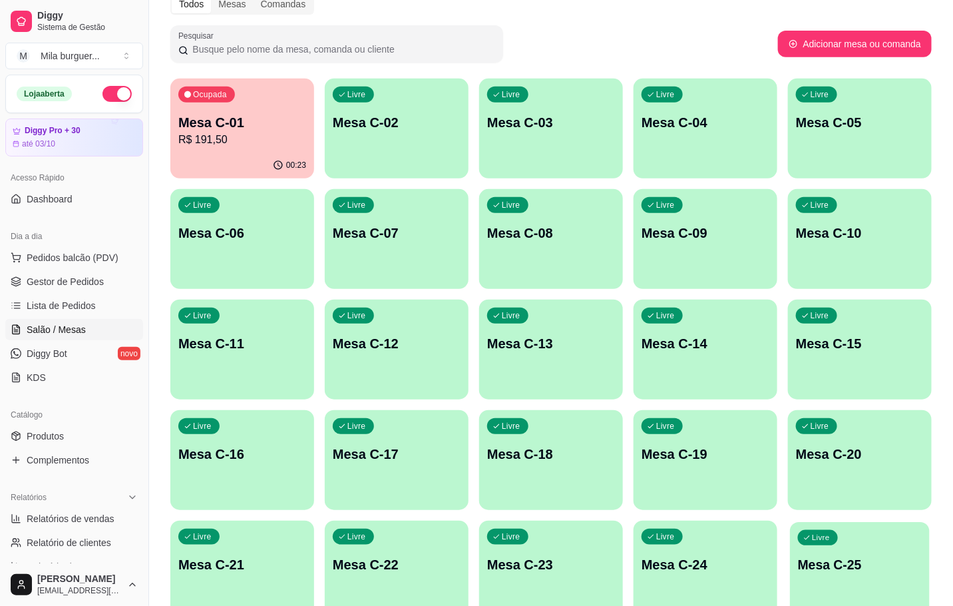
click at [867, 565] on p "Mesa C-25" at bounding box center [860, 565] width 124 height 18
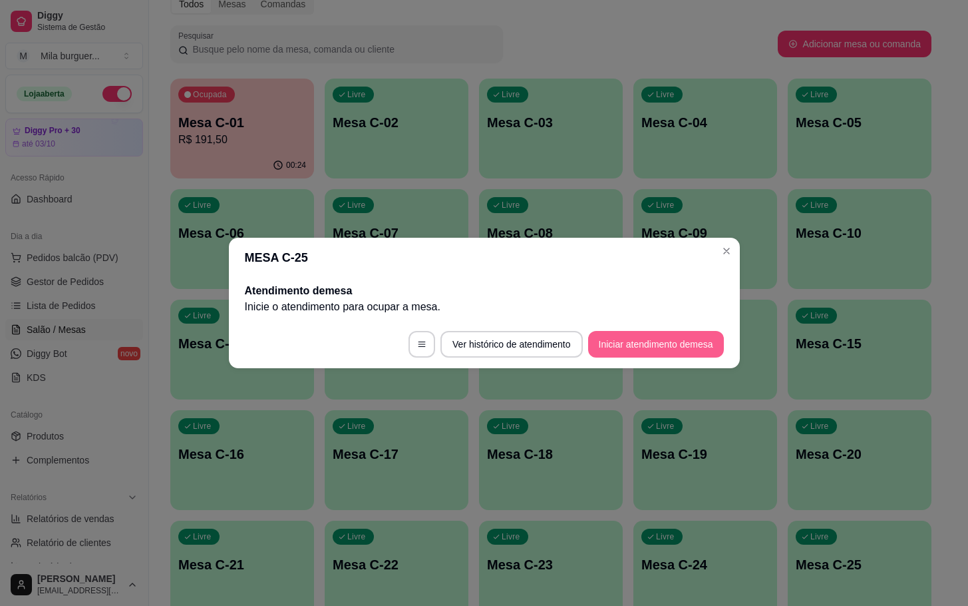
click at [687, 340] on button "Iniciar atendimento de mesa" at bounding box center [656, 344] width 136 height 27
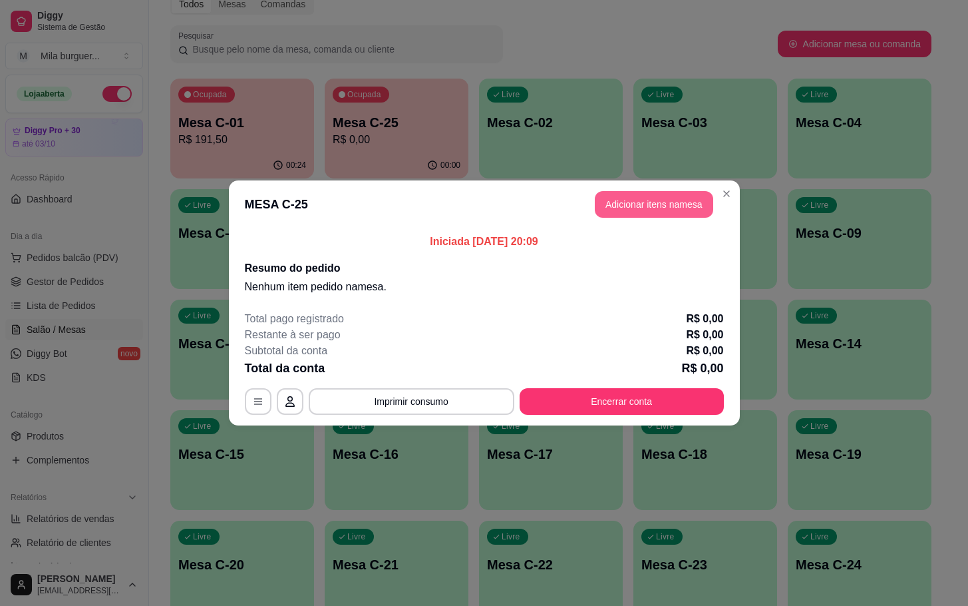
click at [649, 210] on button "Adicionar itens na mesa" at bounding box center [654, 204] width 118 height 27
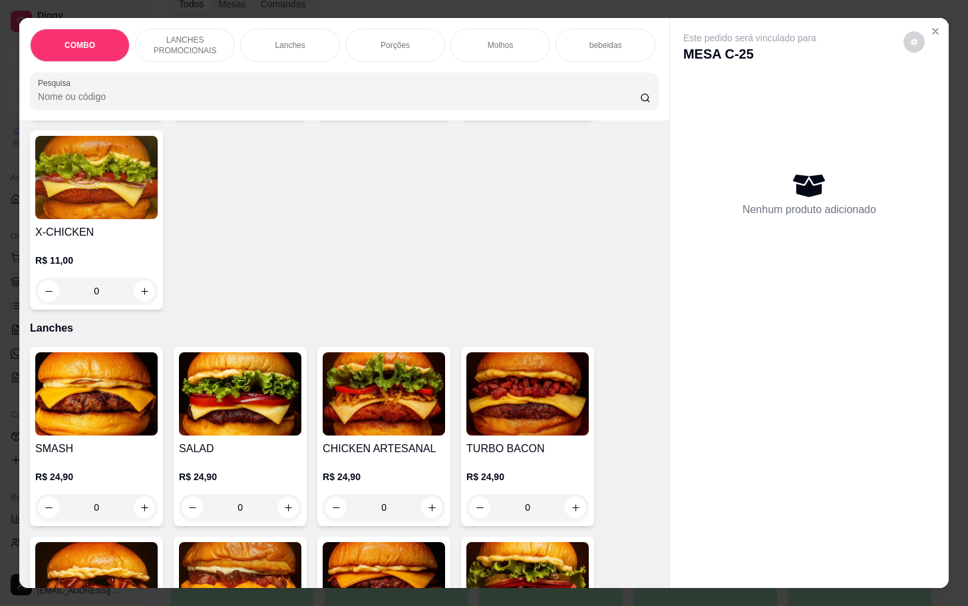
scroll to position [300, 0]
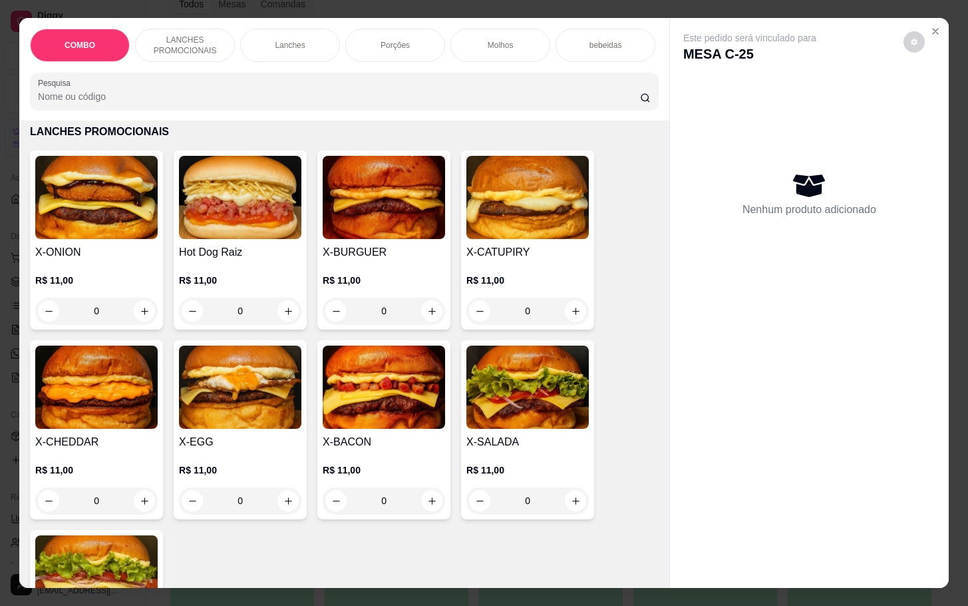
click at [394, 399] on img at bounding box center [384, 386] width 122 height 83
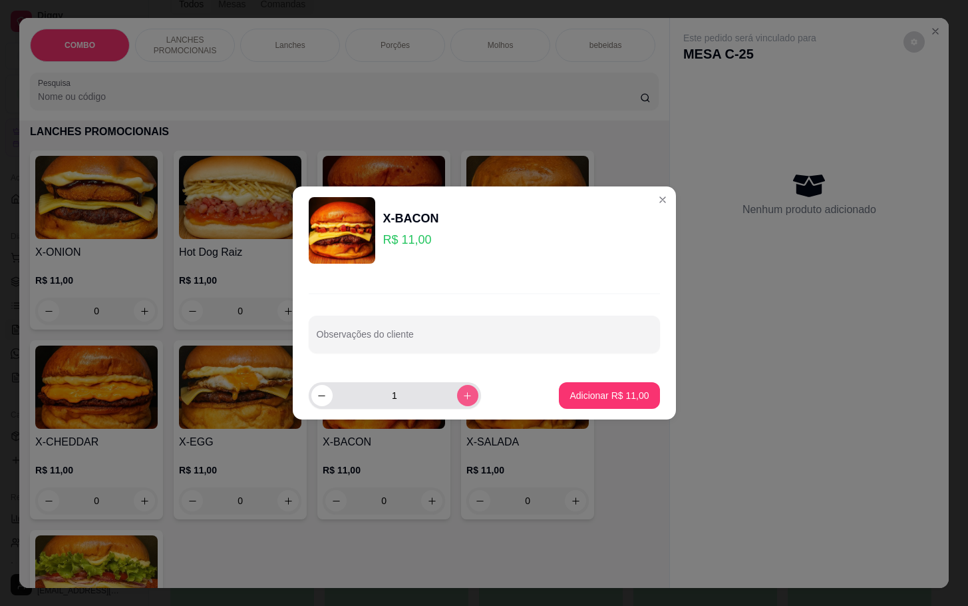
click at [463, 393] on icon "increase-product-quantity" at bounding box center [468, 396] width 10 height 10
click at [463, 393] on button "increase-product-quantity" at bounding box center [467, 395] width 21 height 21
type input "3"
click at [577, 393] on p "Adicionar R$ 33,00" at bounding box center [609, 395] width 77 height 13
type input "3"
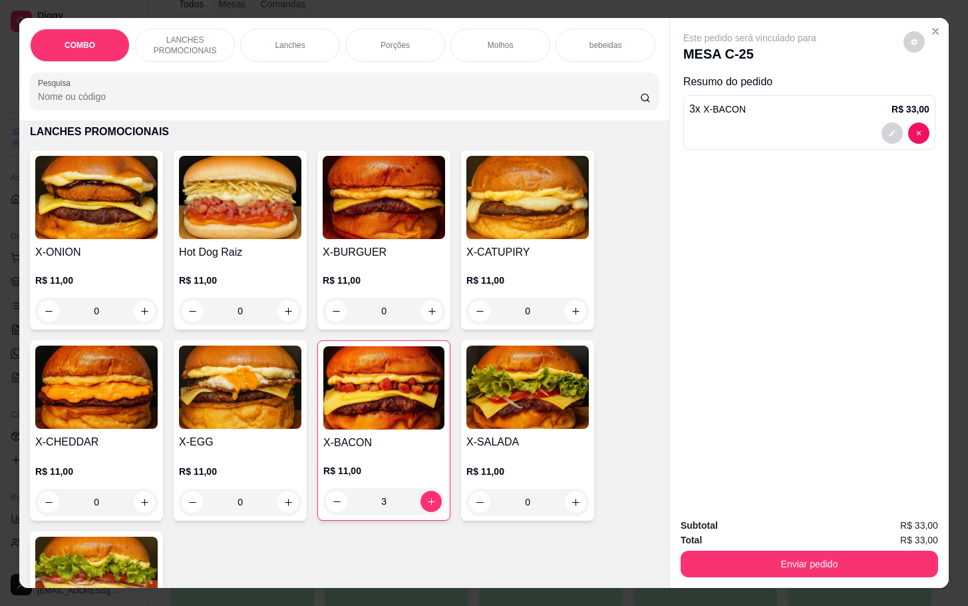
click at [501, 232] on img at bounding box center [528, 197] width 122 height 83
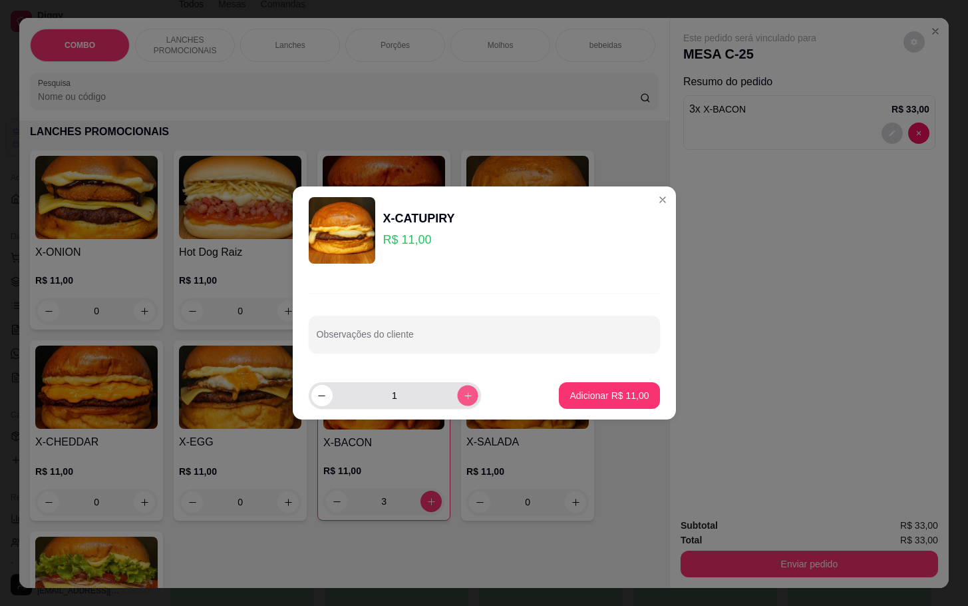
click at [463, 397] on icon "increase-product-quantity" at bounding box center [468, 396] width 10 height 10
type input "2"
click at [560, 387] on button "Adicionar R$ 22,00" at bounding box center [609, 395] width 101 height 27
type input "2"
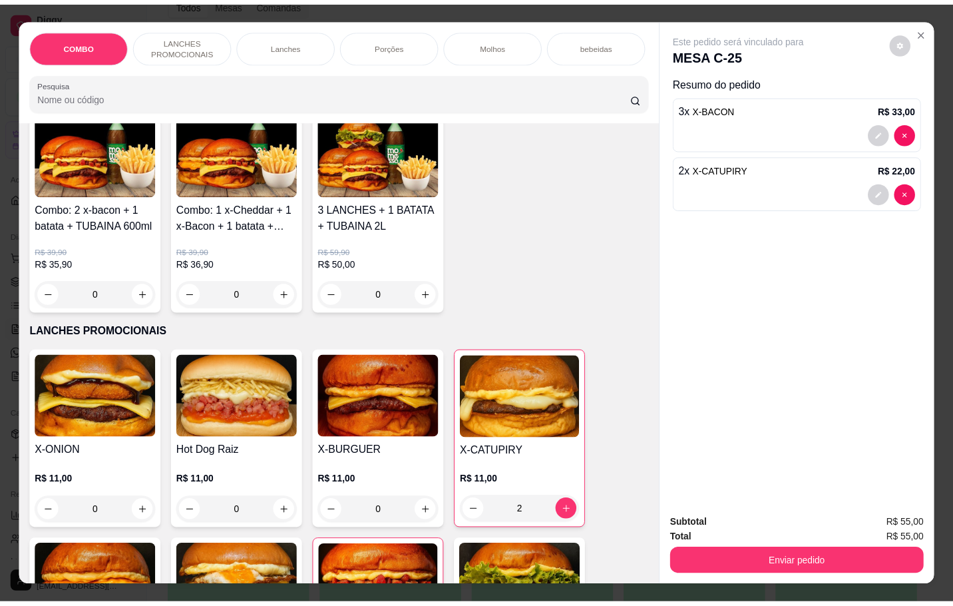
scroll to position [0, 0]
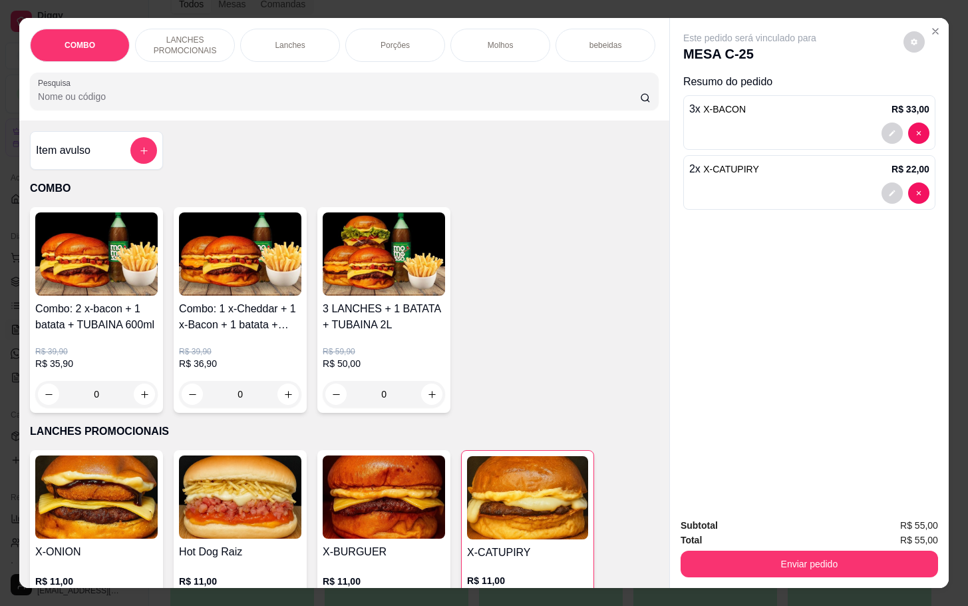
click at [152, 178] on div "Item avulso COMBO Combo: 2 x-bacon + 1 batata + TUBAINA 600ml R$ 39,90 R$ 35,90…" at bounding box center [344, 353] width 650 height 467
click at [142, 164] on div at bounding box center [143, 150] width 27 height 27
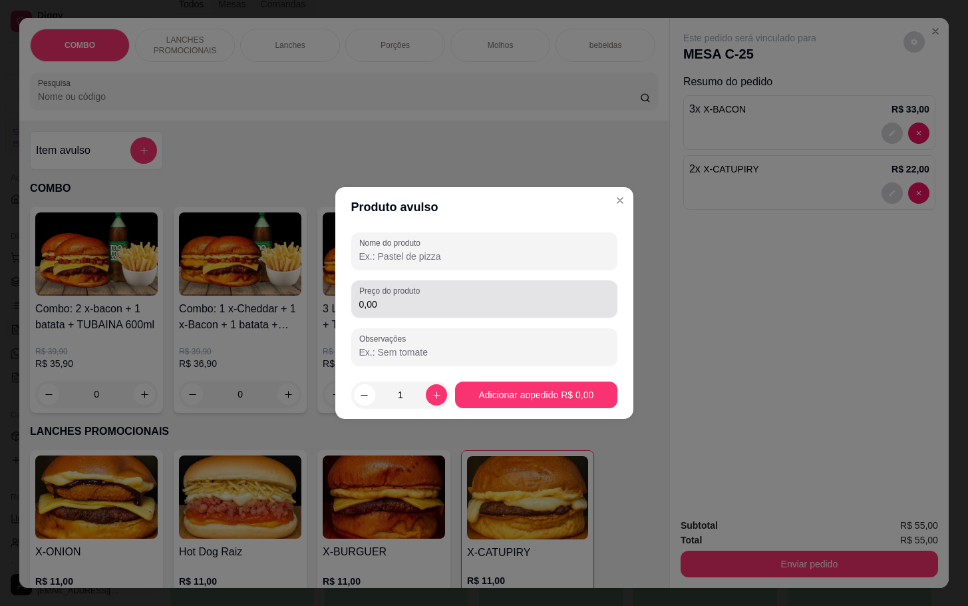
click at [482, 308] on input "0,00" at bounding box center [484, 304] width 250 height 13
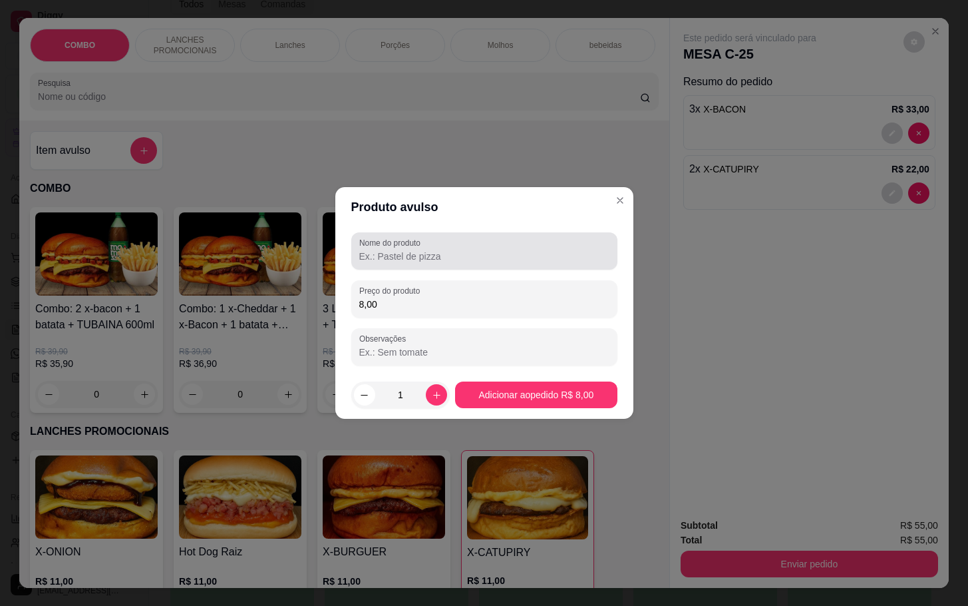
type input "8,00"
click at [427, 254] on input "Nome do produto" at bounding box center [484, 256] width 250 height 13
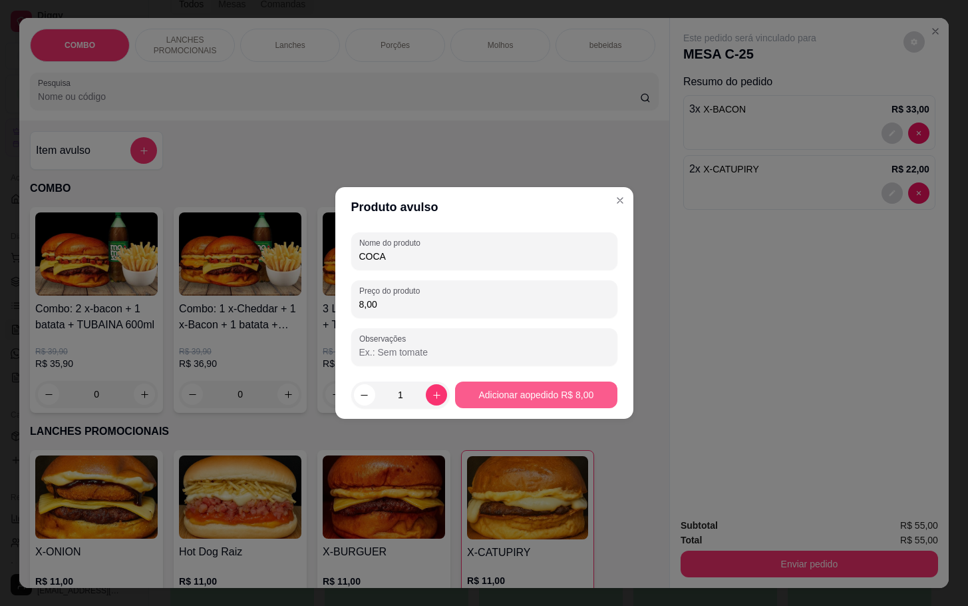
type input "COCA"
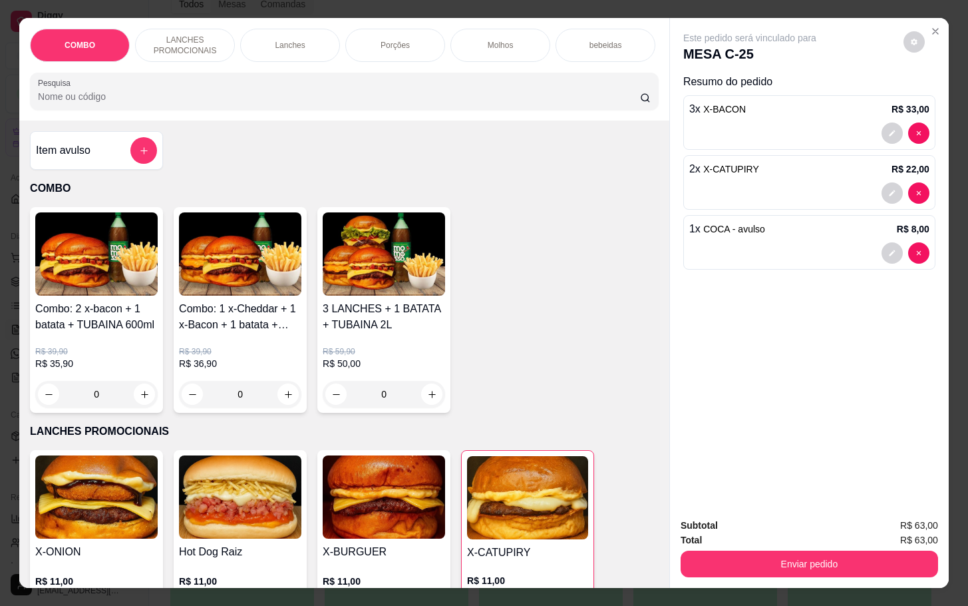
click at [801, 550] on button "Enviar pedido" at bounding box center [810, 563] width 258 height 27
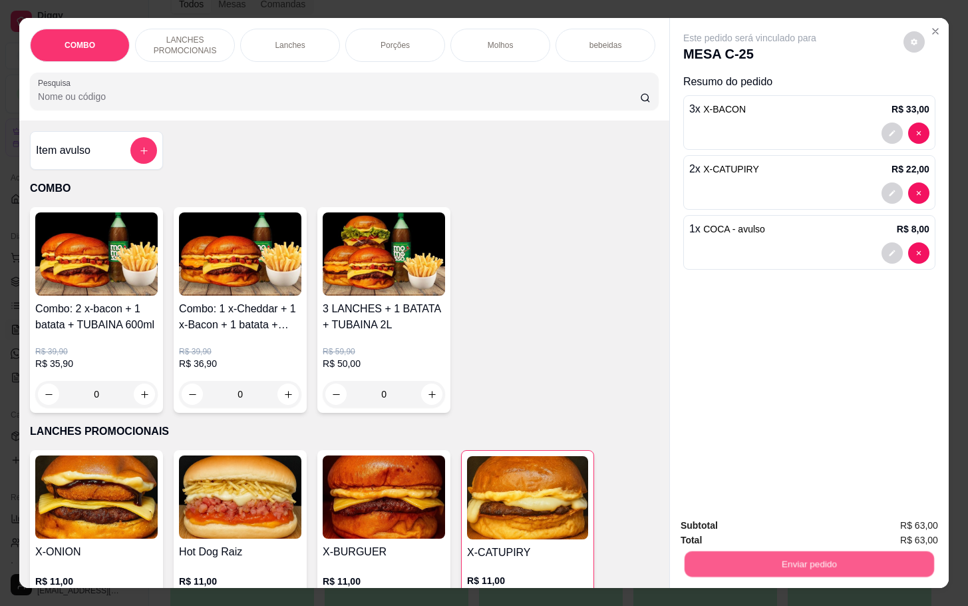
click at [747, 553] on button "Enviar pedido" at bounding box center [810, 563] width 250 height 26
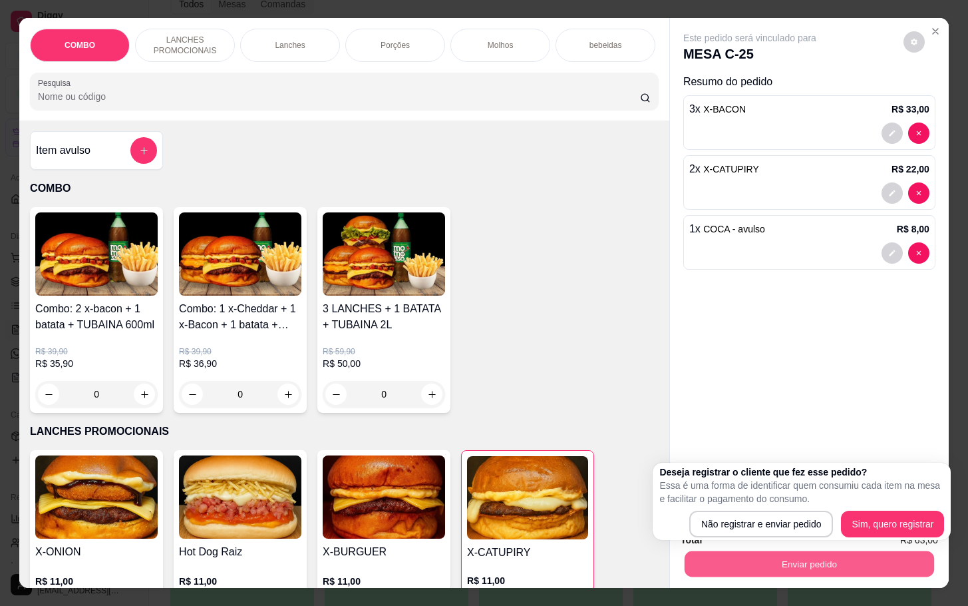
click at [765, 547] on div "Enviar pedido" at bounding box center [810, 562] width 258 height 30
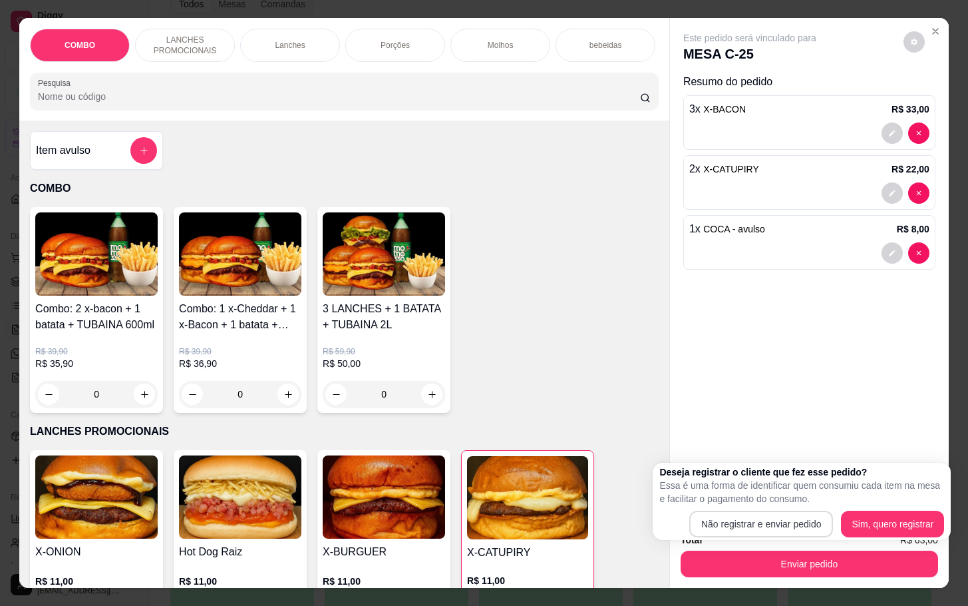
click at [769, 524] on div "Subtotal R$ 63,00 Total R$ 63,00 Enviar pedido" at bounding box center [810, 547] width 258 height 59
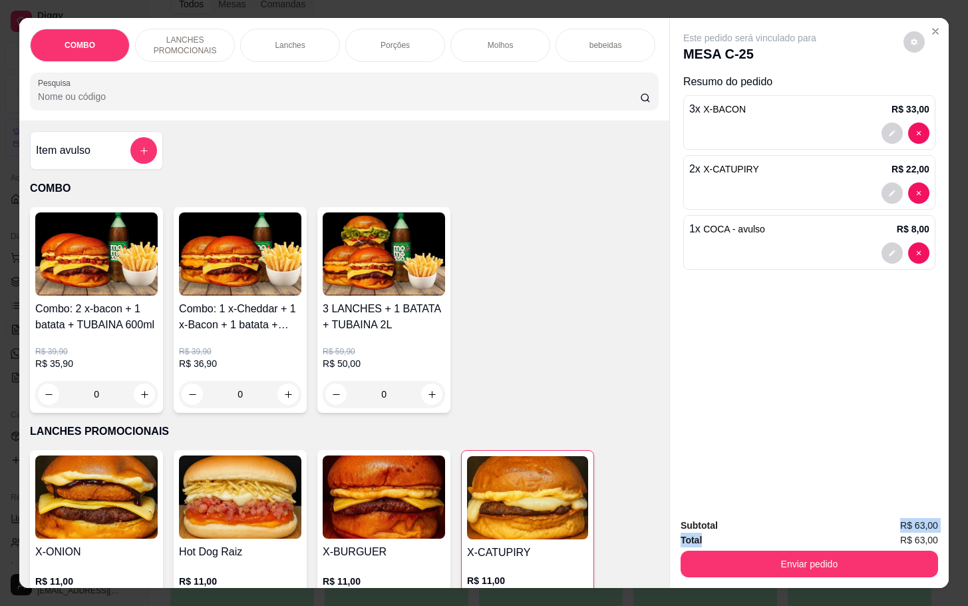
click at [769, 569] on button "Enviar pedido" at bounding box center [810, 563] width 258 height 27
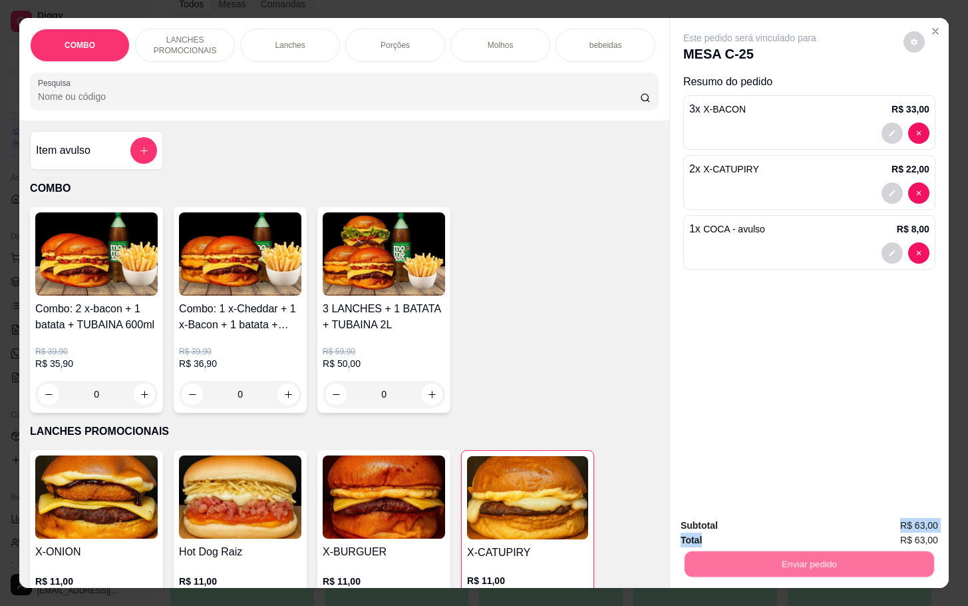
click at [757, 525] on button "Não registrar e enviar pedido" at bounding box center [763, 524] width 138 height 25
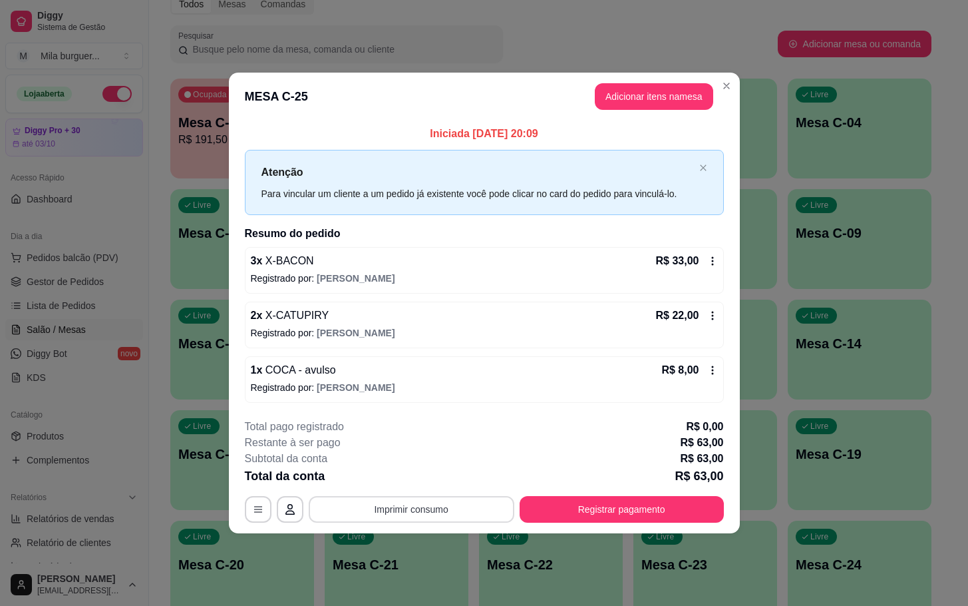
click at [427, 504] on button "Imprimir consumo" at bounding box center [412, 509] width 206 height 27
click at [429, 485] on button "IMPRESSORA" at bounding box center [415, 479] width 93 height 21
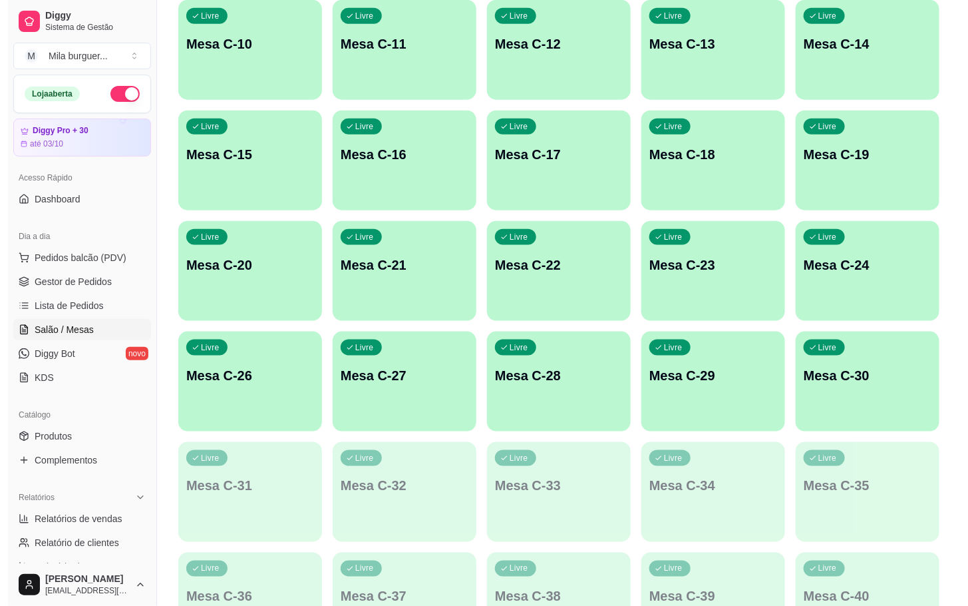
scroll to position [282, 0]
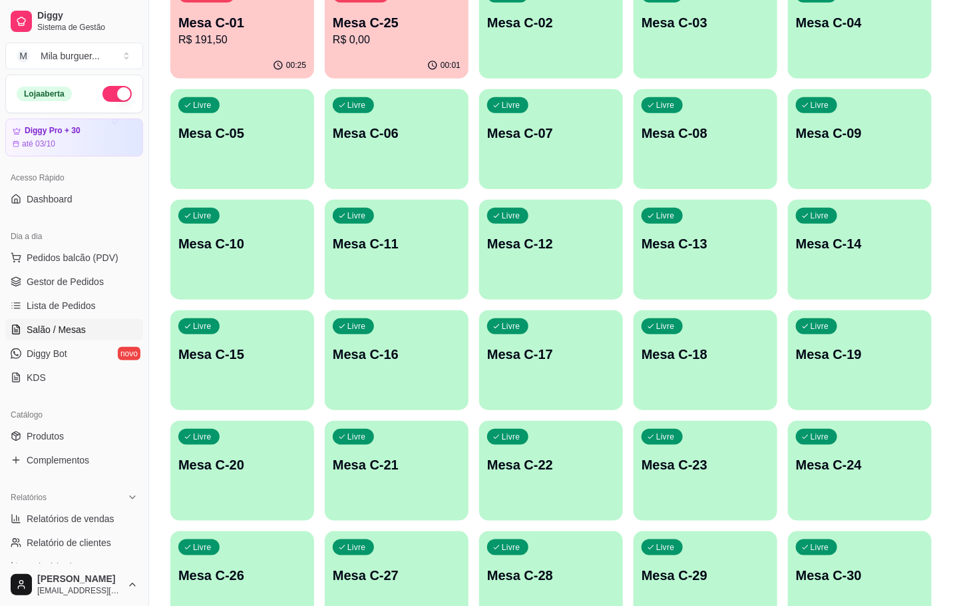
click at [564, 451] on div "Livre Mesa C-22" at bounding box center [551, 463] width 144 height 84
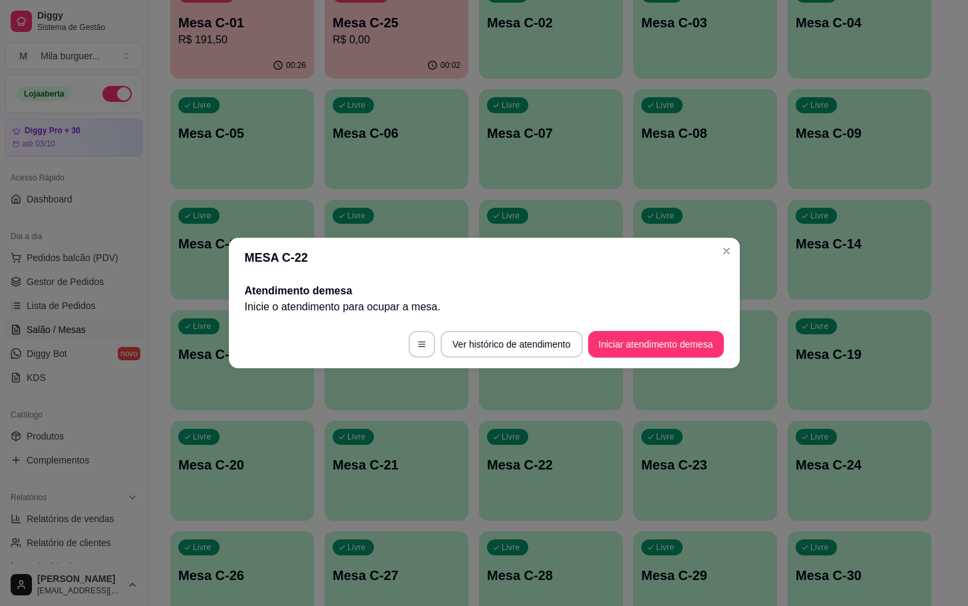
click at [630, 359] on footer "Ver histórico de atendimento Iniciar atendimento de mesa" at bounding box center [484, 344] width 511 height 48
click at [634, 359] on footer "Ver histórico de atendimento Iniciar atendimento de mesa" at bounding box center [484, 344] width 511 height 48
click at [637, 350] on button "Iniciar atendimento de mesa" at bounding box center [656, 344] width 132 height 26
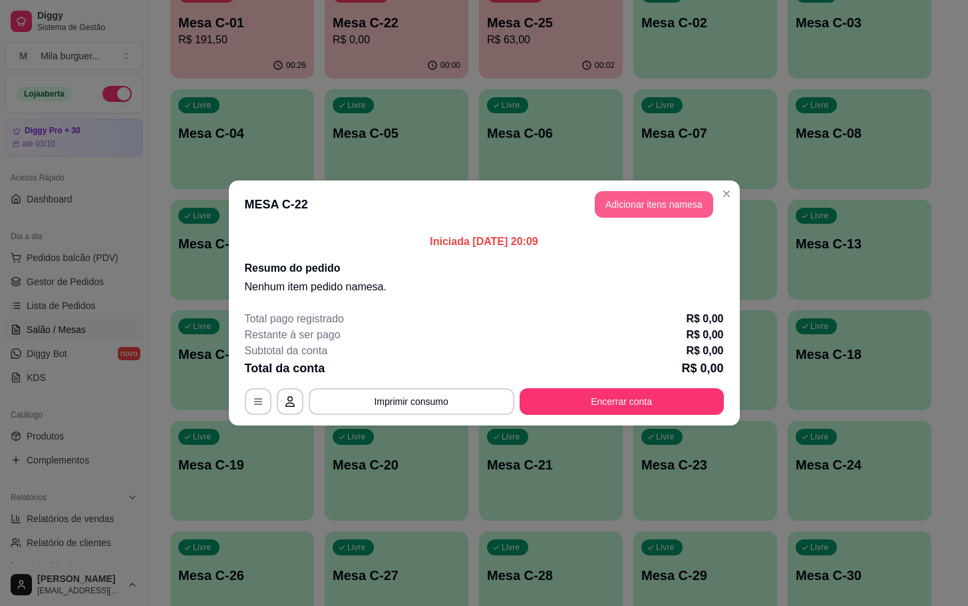
click at [632, 216] on button "Adicionar itens na mesa" at bounding box center [654, 204] width 118 height 27
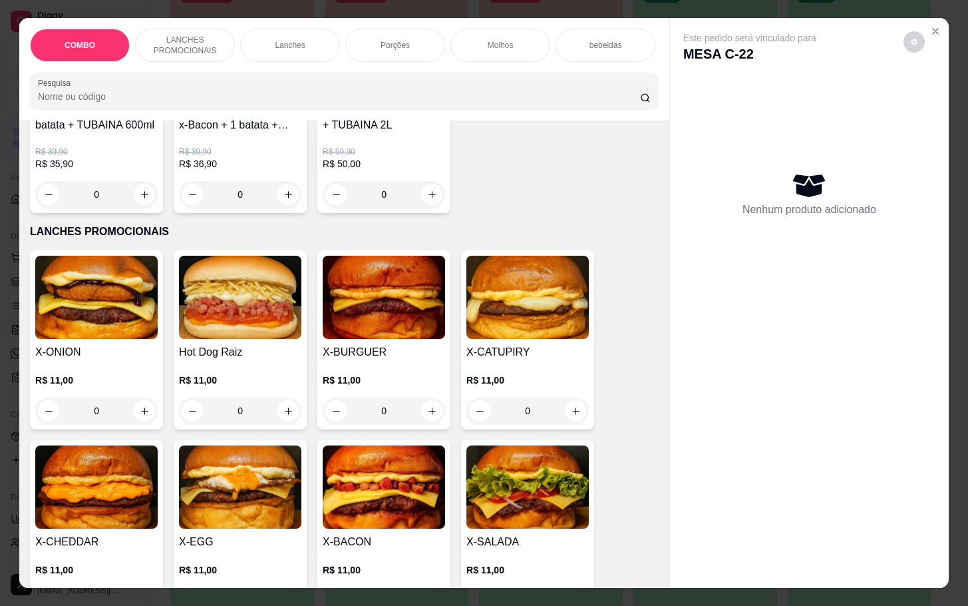
scroll to position [300, 0]
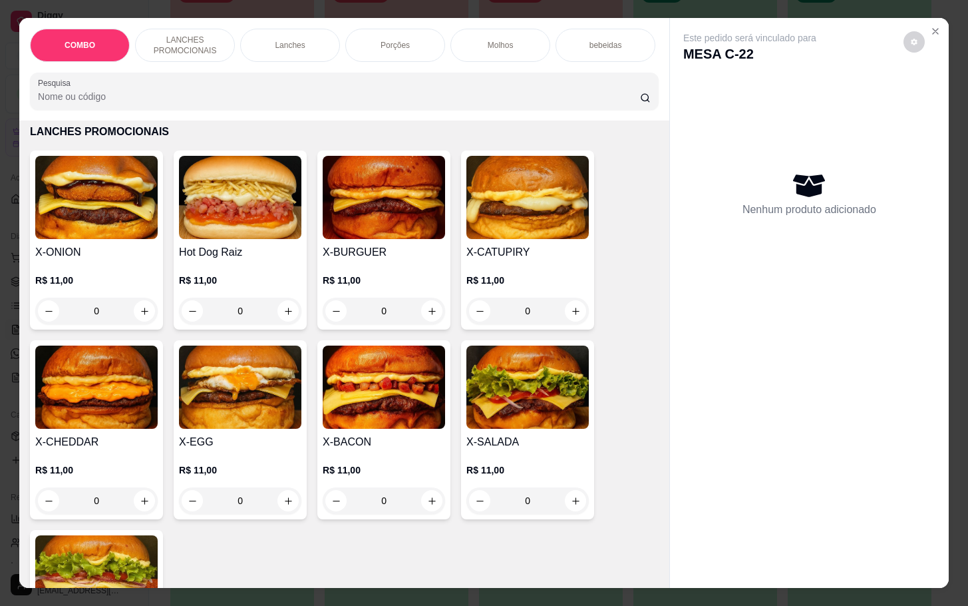
click at [53, 382] on img at bounding box center [96, 386] width 122 height 83
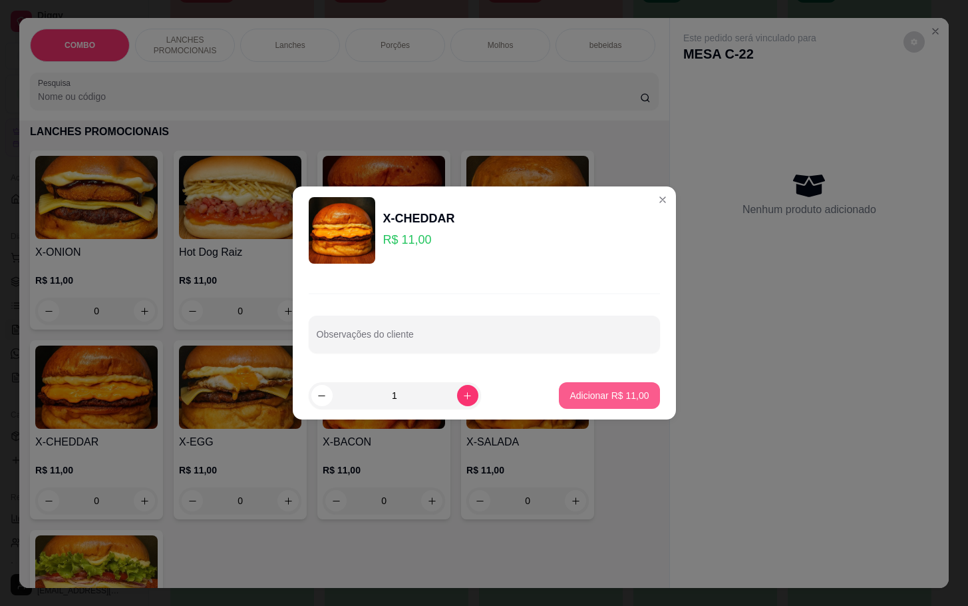
click at [559, 405] on button "Adicionar R$ 11,00" at bounding box center [609, 395] width 101 height 27
type input "1"
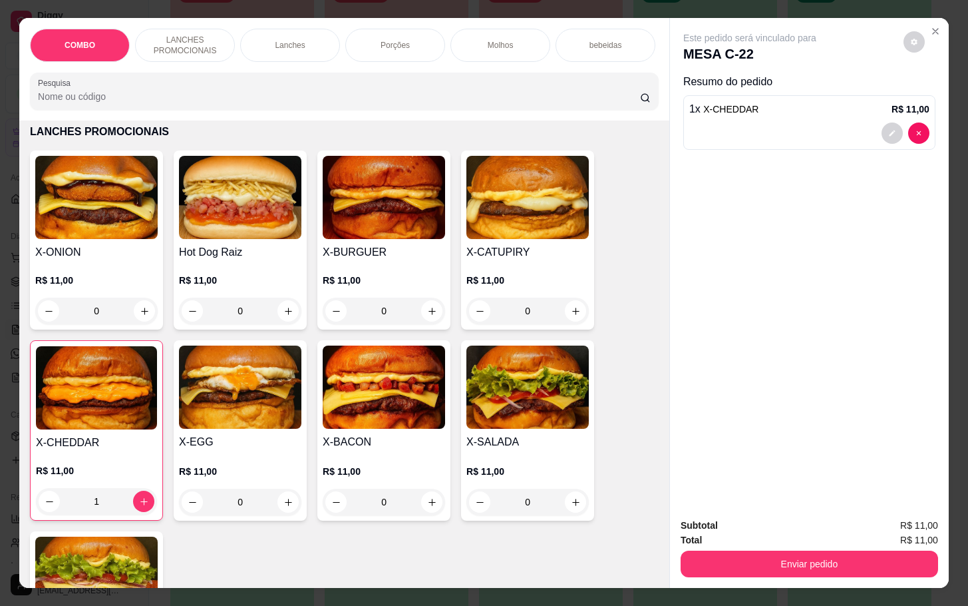
click at [363, 401] on img at bounding box center [384, 386] width 122 height 83
click at [473, 403] on img at bounding box center [528, 386] width 122 height 83
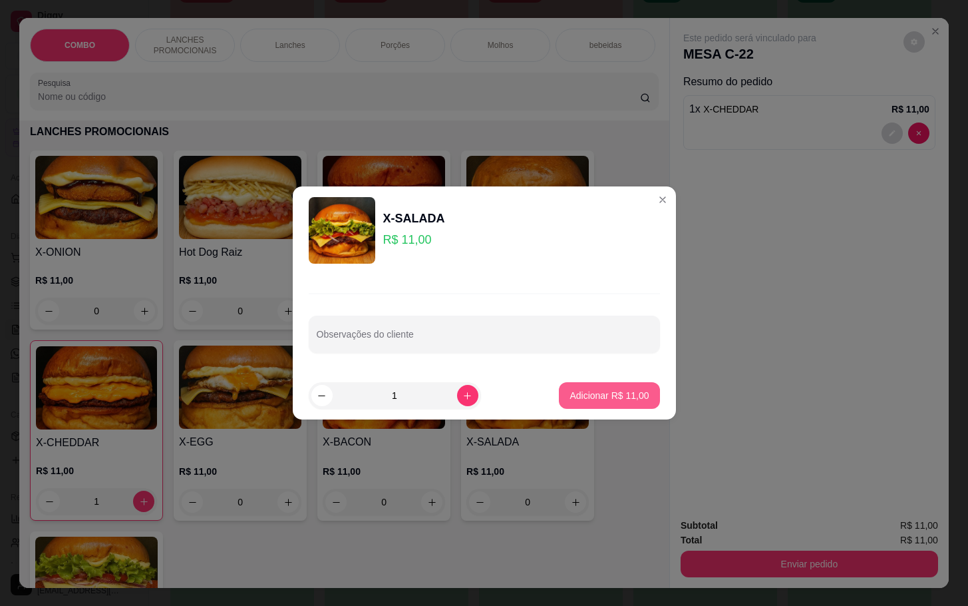
click at [584, 401] on p "Adicionar R$ 11,00" at bounding box center [609, 395] width 79 height 13
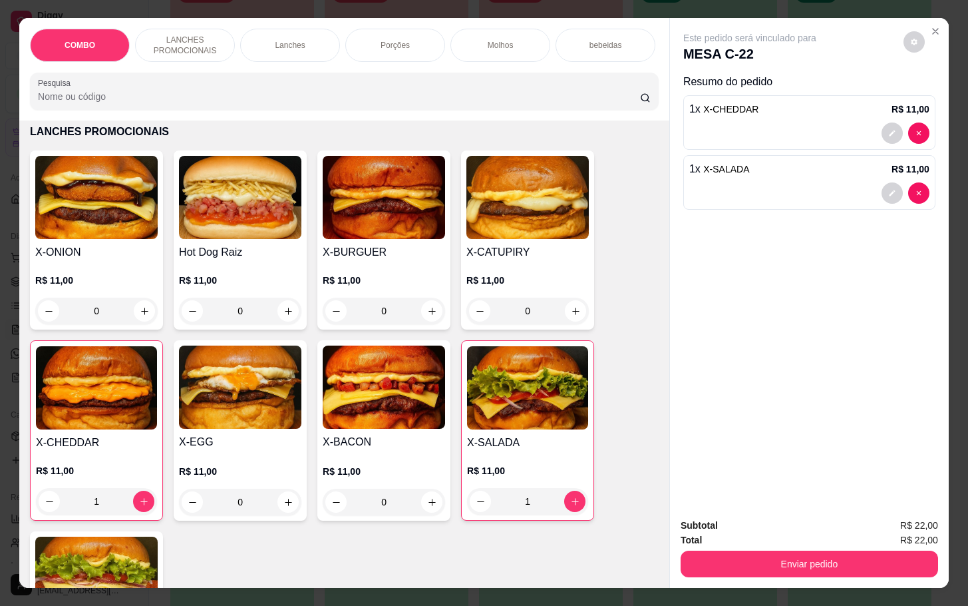
click at [506, 396] on img at bounding box center [527, 387] width 121 height 83
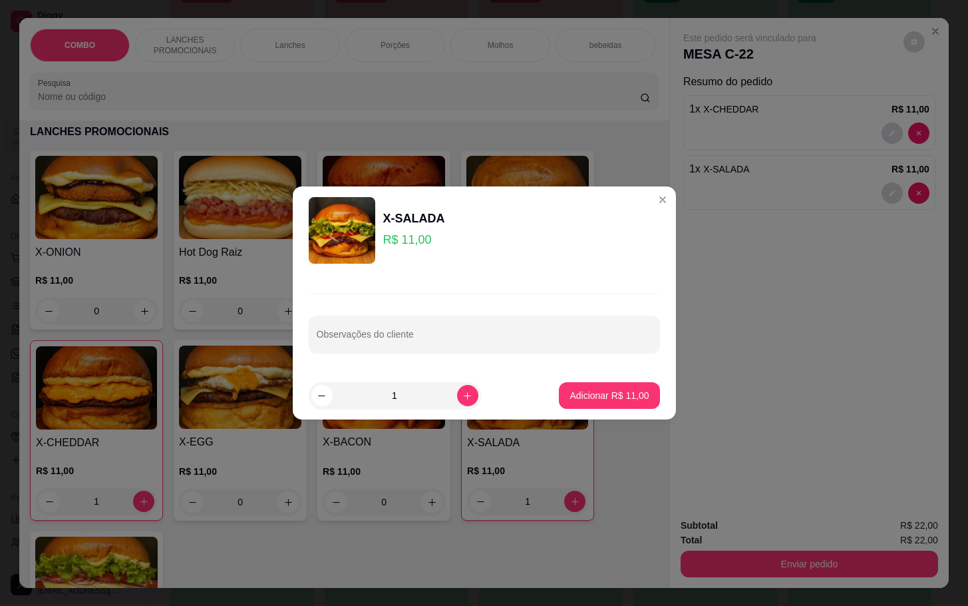
click at [599, 415] on footer "1 Adicionar R$ 11,00" at bounding box center [484, 395] width 383 height 48
click at [599, 414] on footer "1 Adicionar R$ 11,00" at bounding box center [484, 395] width 383 height 48
click at [607, 406] on button "Adicionar R$ 11,00" at bounding box center [610, 396] width 98 height 26
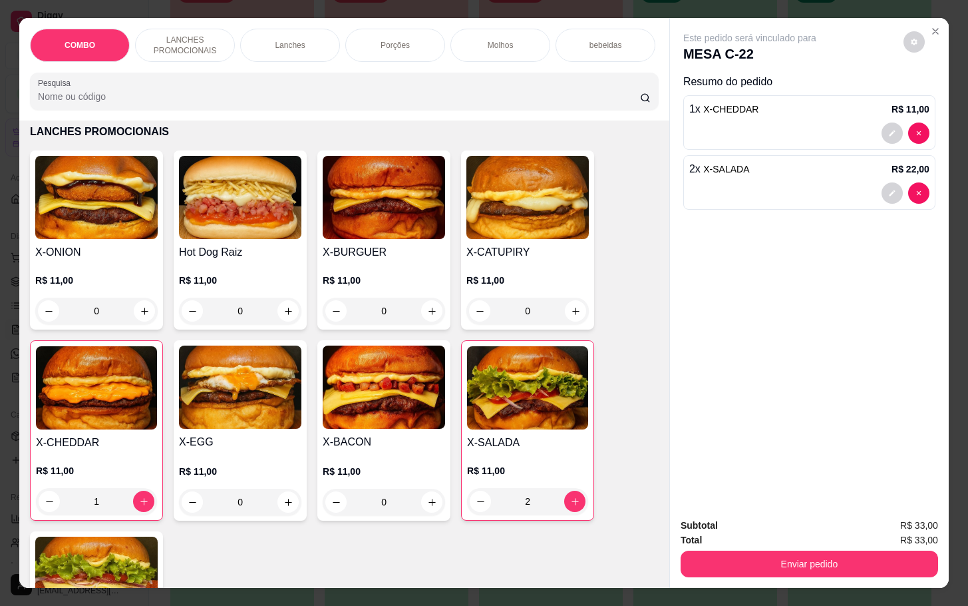
click at [474, 357] on img at bounding box center [527, 387] width 121 height 83
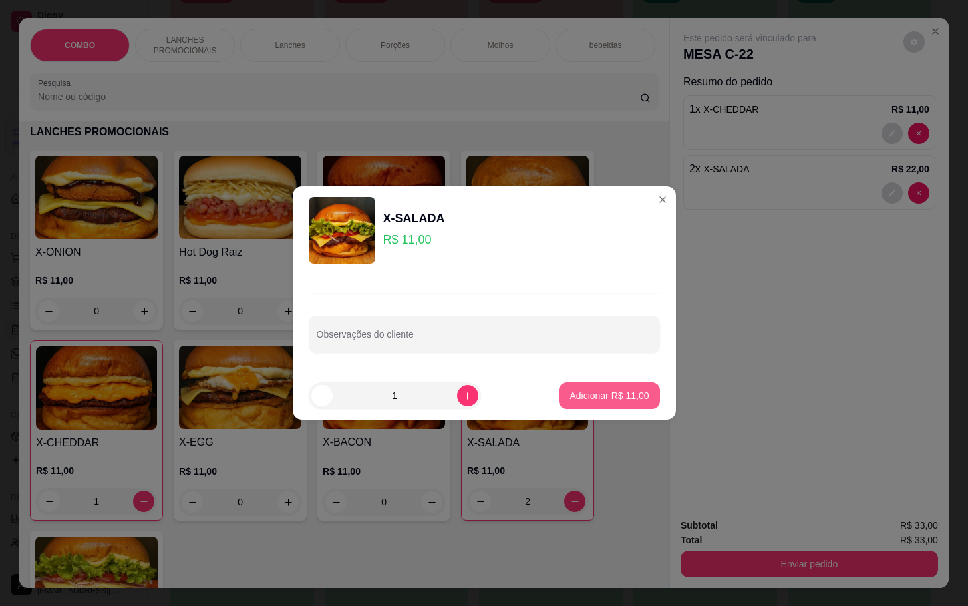
click at [590, 411] on footer "1 Adicionar R$ 11,00" at bounding box center [484, 395] width 383 height 48
click at [570, 389] on p "Adicionar R$ 11,00" at bounding box center [609, 395] width 79 height 13
type input "3"
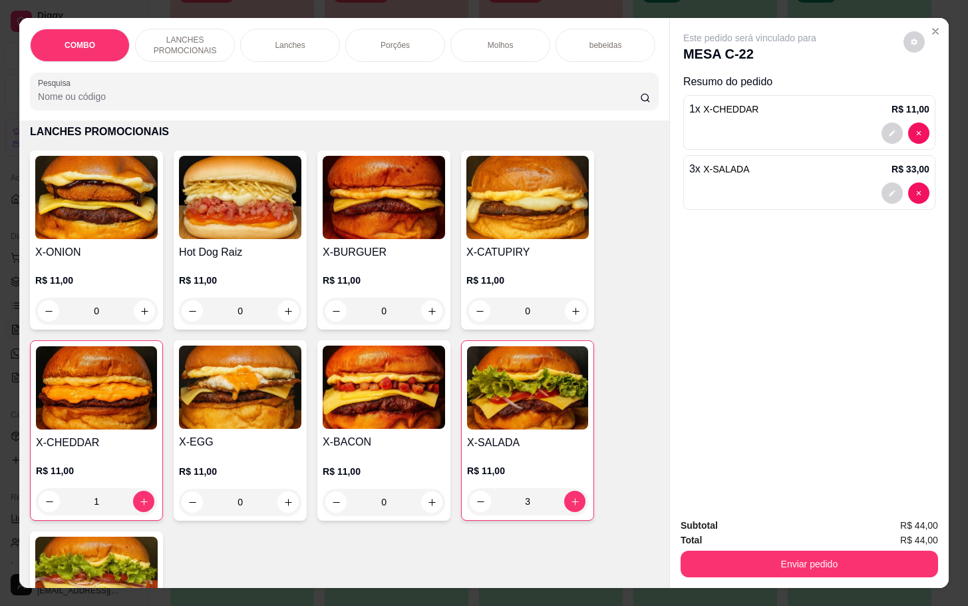
scroll to position [100, 0]
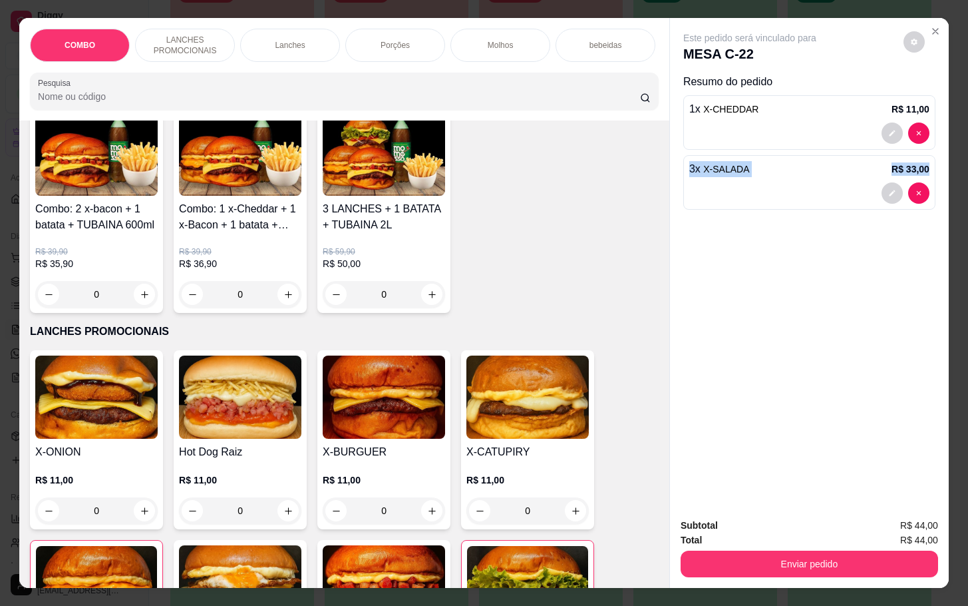
drag, startPoint x: 663, startPoint y: 164, endPoint x: 658, endPoint y: 190, distance: 26.5
click at [658, 190] on div "COMBO LANCHES PROMOCIONAIS Lanches Porções Molhos bebeidas Sobremesa bebidas em…" at bounding box center [484, 302] width 930 height 569
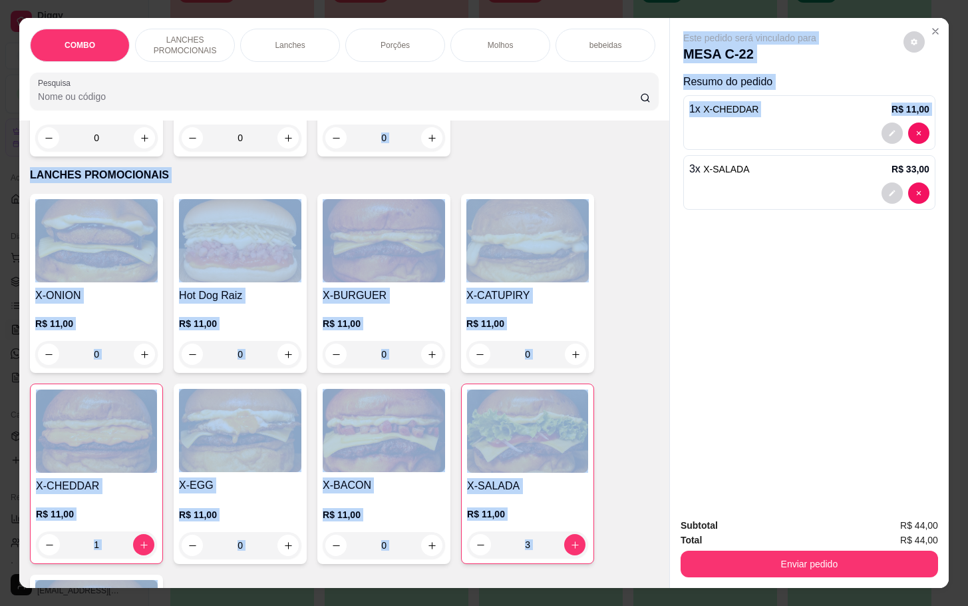
scroll to position [441, 0]
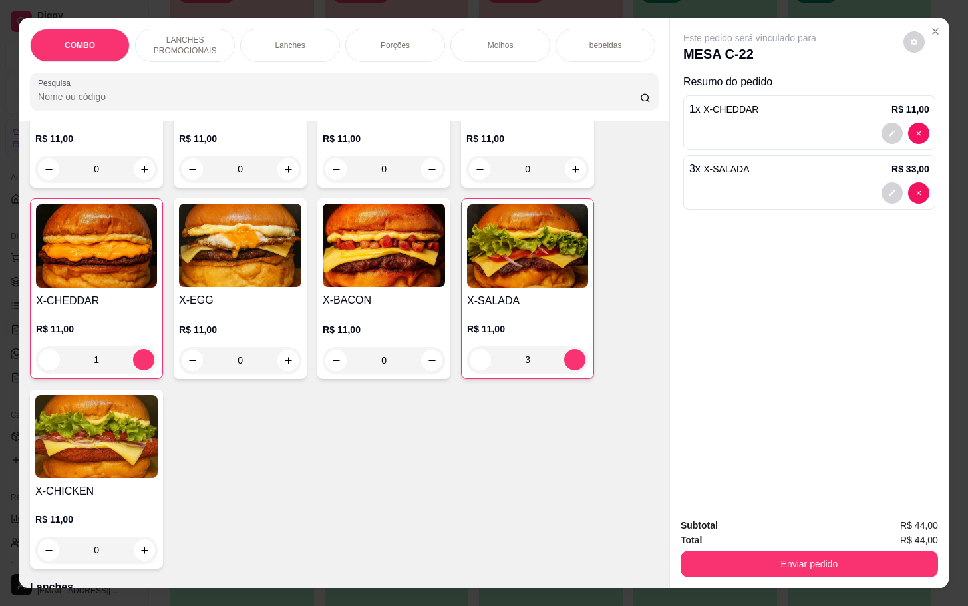
drag, startPoint x: 676, startPoint y: 290, endPoint x: 661, endPoint y: 308, distance: 23.2
click at [680, 290] on div "Este pedido será vinculado para MESA C-22 Resumo do pedido 1 x X-CHEDDAR R$ 11,…" at bounding box center [809, 262] width 279 height 489
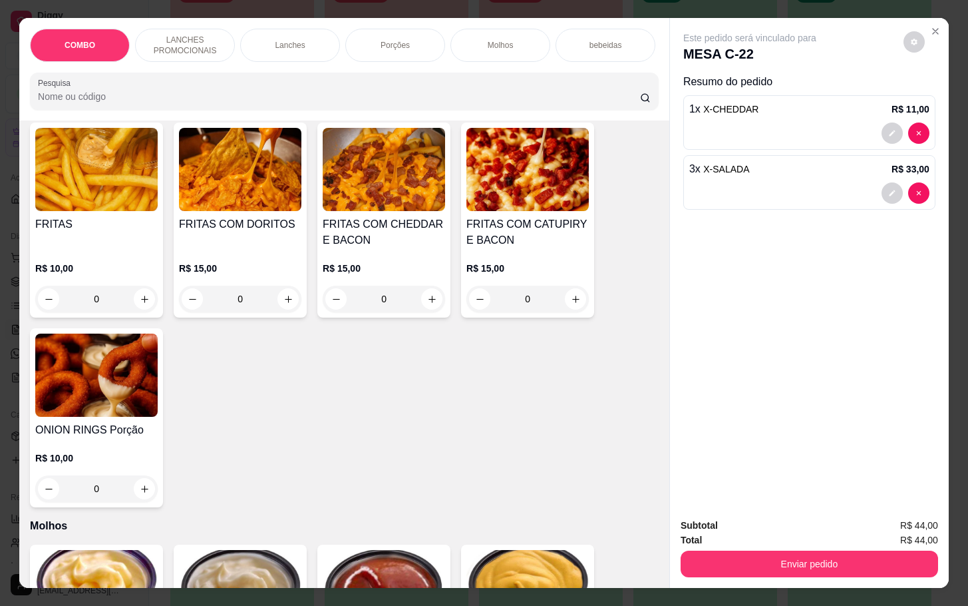
scroll to position [1502, 0]
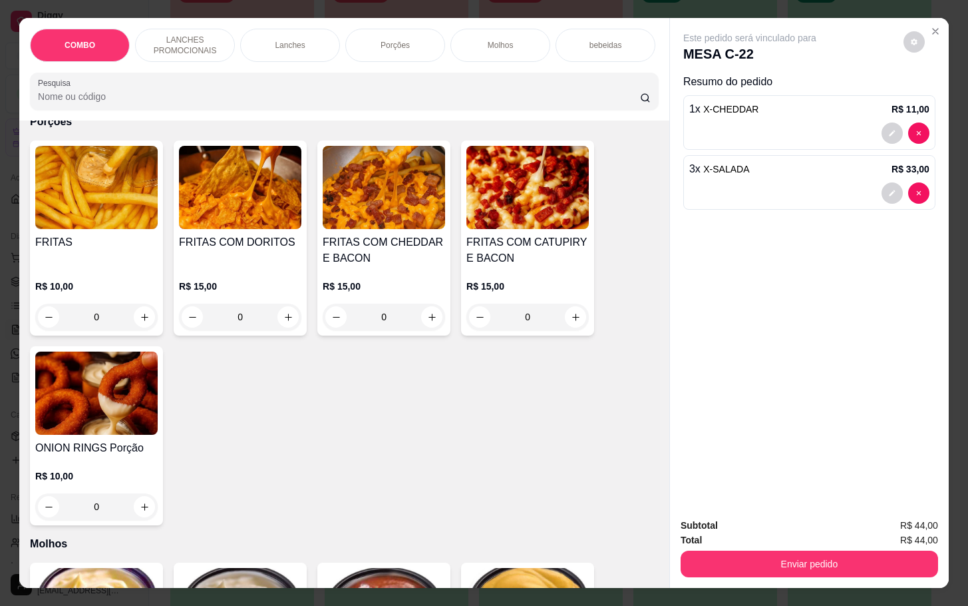
click at [544, 214] on img at bounding box center [528, 187] width 122 height 83
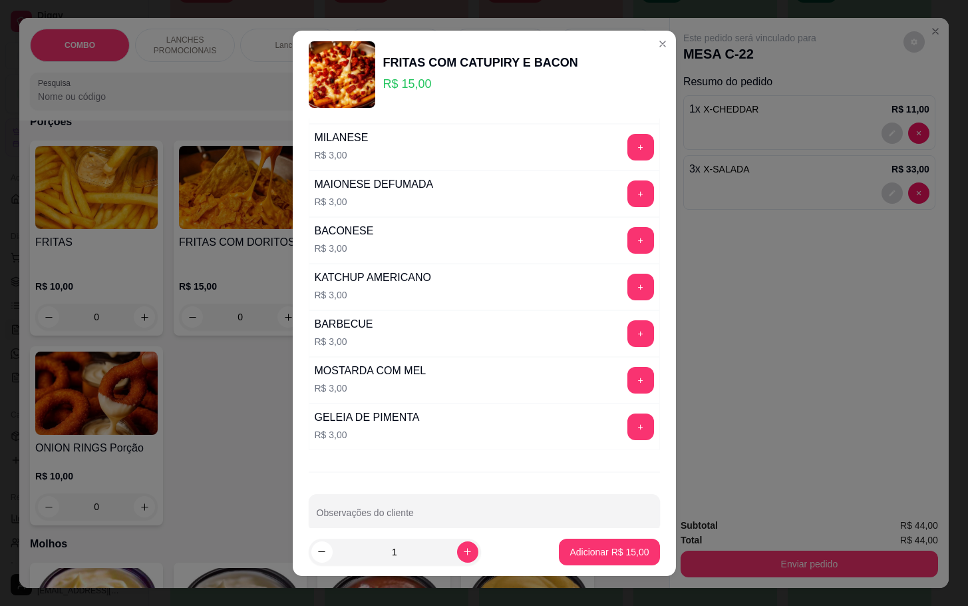
scroll to position [118, 0]
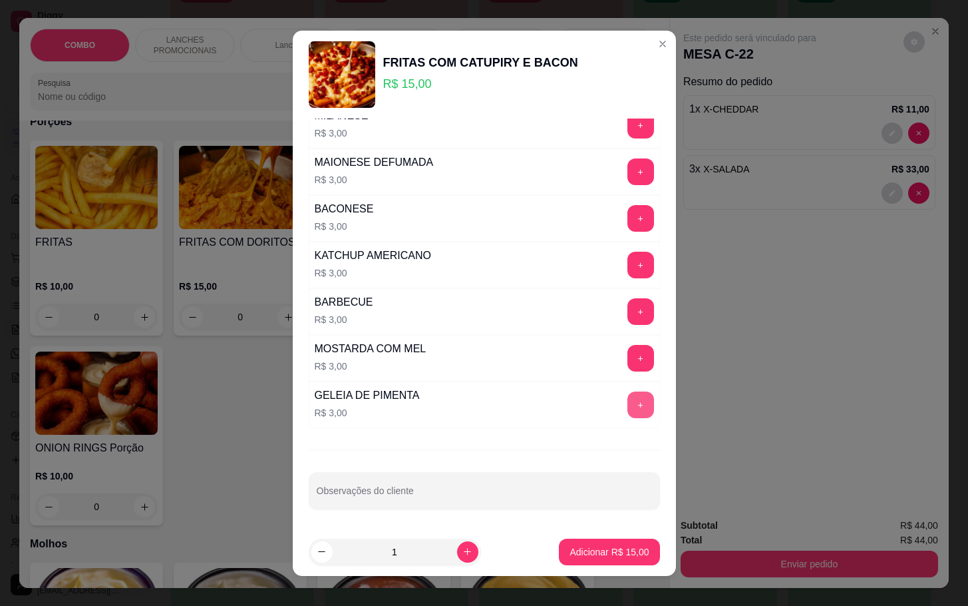
click at [628, 403] on button "+" at bounding box center [641, 404] width 27 height 27
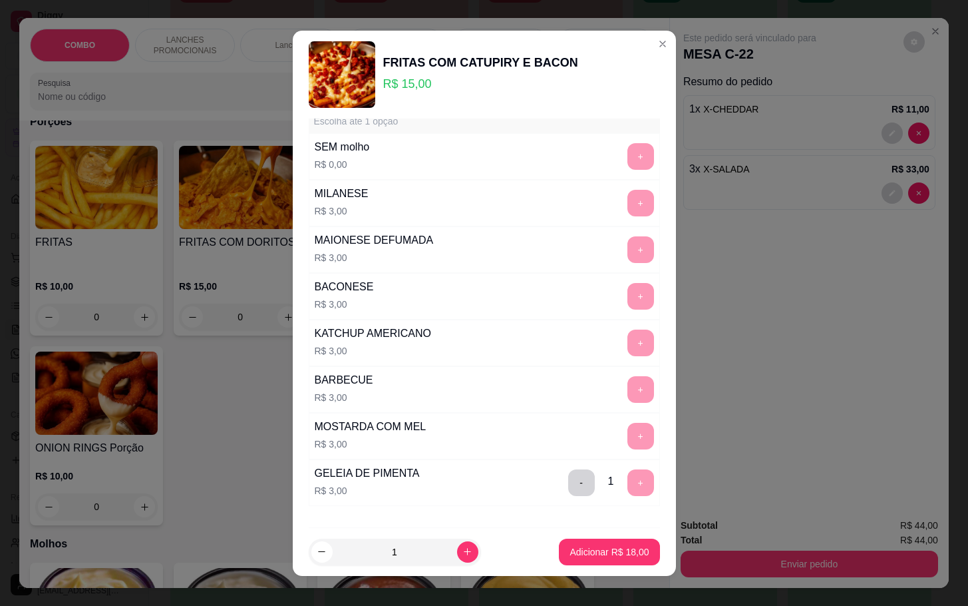
scroll to position [0, 0]
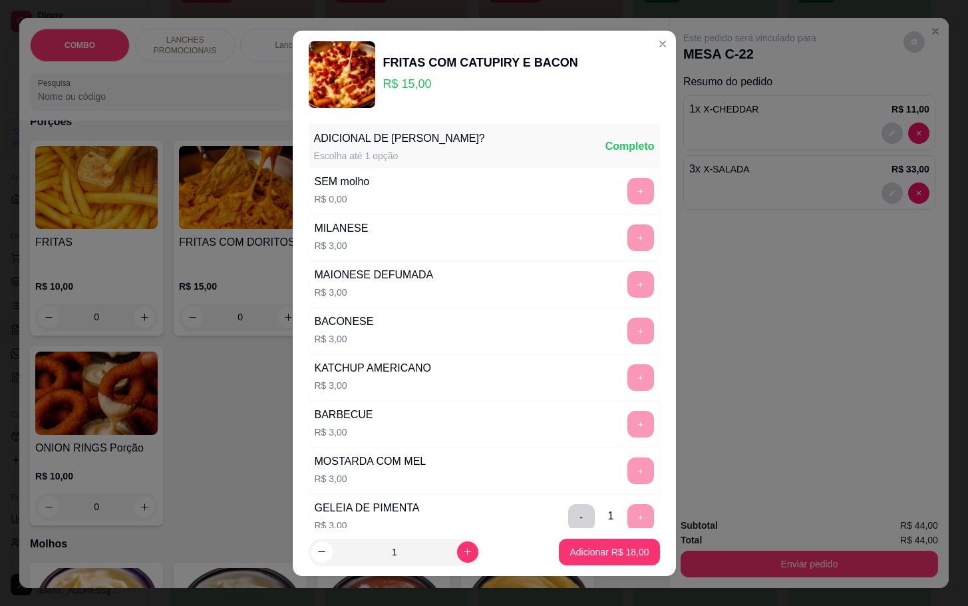
click at [572, 567] on footer "1 Adicionar R$ 18,00" at bounding box center [484, 552] width 383 height 48
click at [590, 547] on p "Adicionar R$ 18,00" at bounding box center [609, 551] width 79 height 13
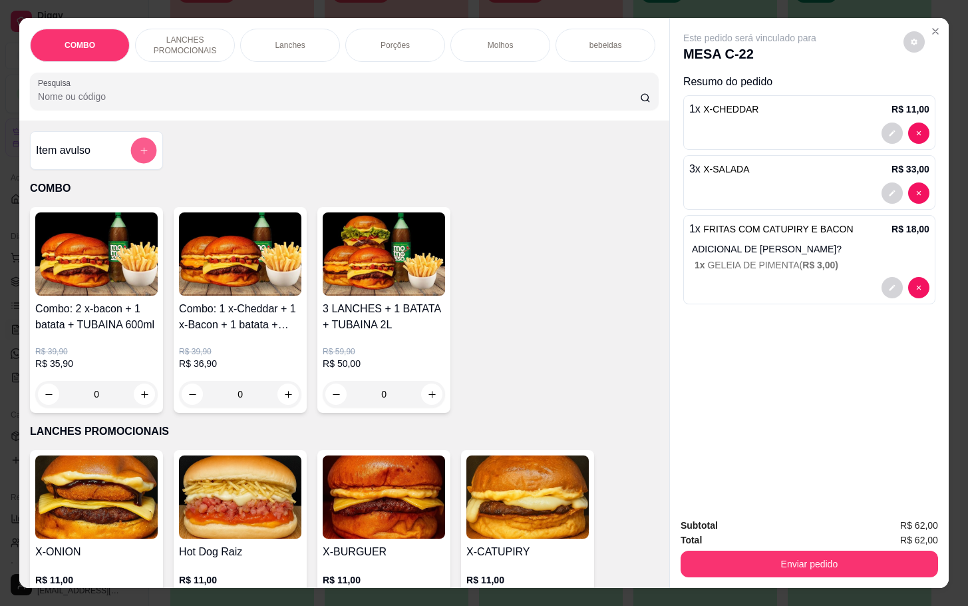
click at [131, 164] on button "add-separate-item" at bounding box center [144, 151] width 26 height 26
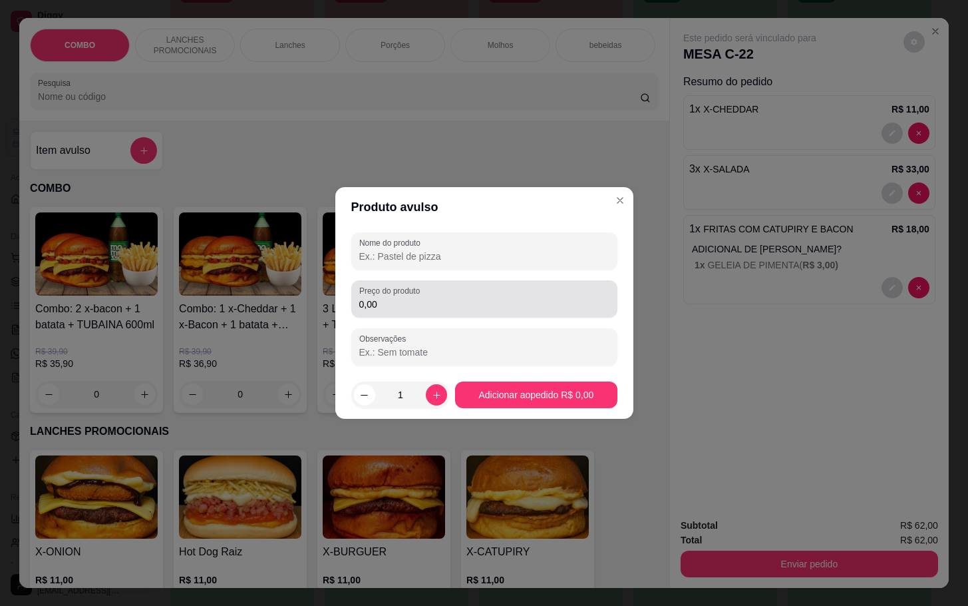
click at [384, 296] on div "Preço do produto 0,00" at bounding box center [484, 298] width 266 height 37
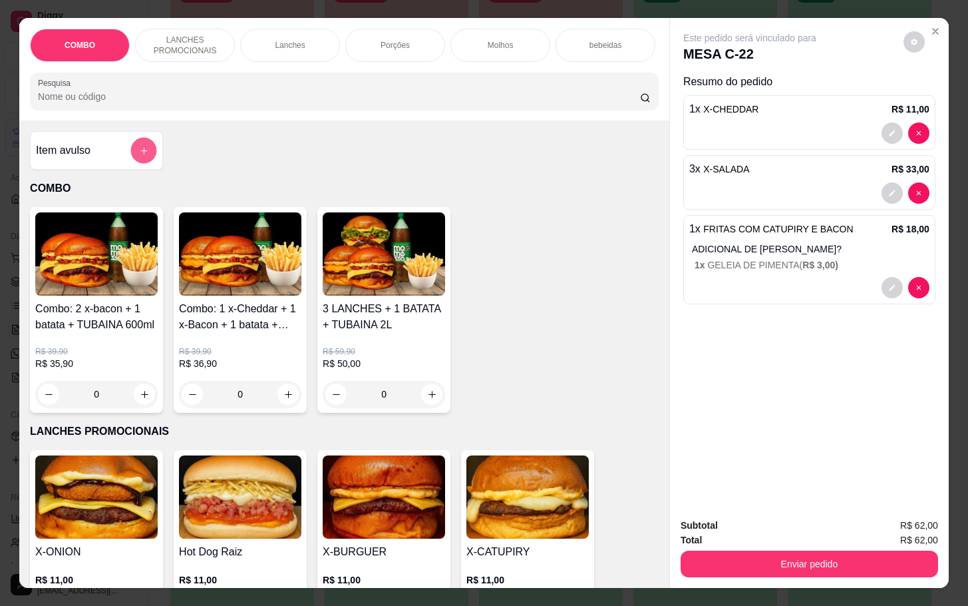
click at [144, 154] on button "add-separate-item" at bounding box center [144, 151] width 26 height 26
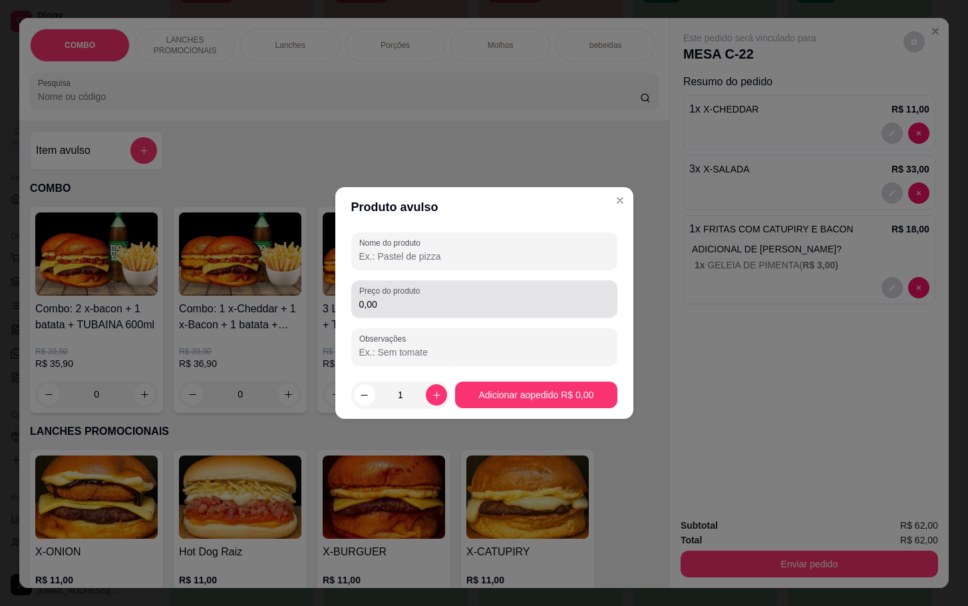
click at [438, 312] on div "Preço do produto 0,00" at bounding box center [484, 298] width 266 height 37
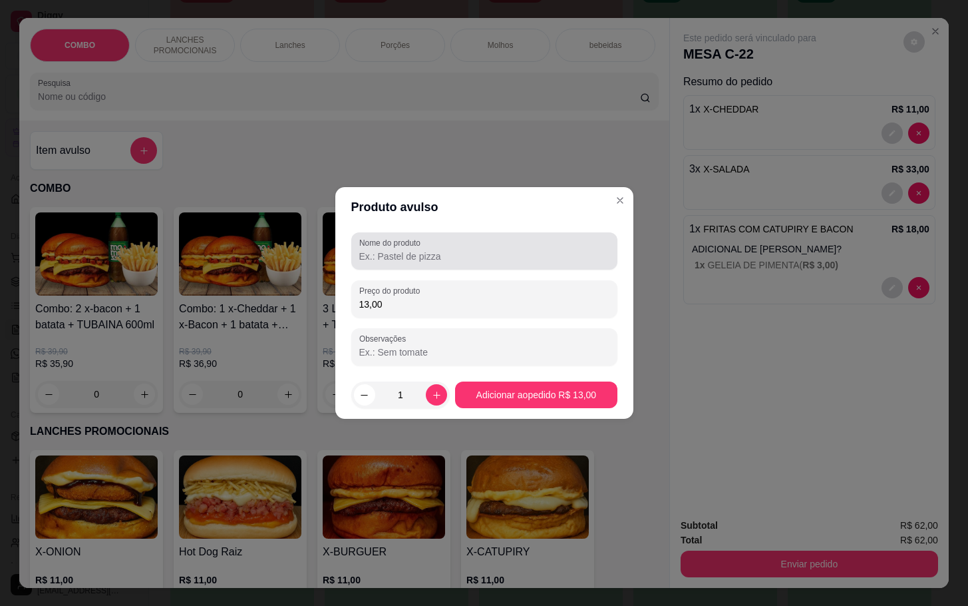
type input "13,00"
click at [411, 252] on input "Nome do produto" at bounding box center [484, 256] width 250 height 13
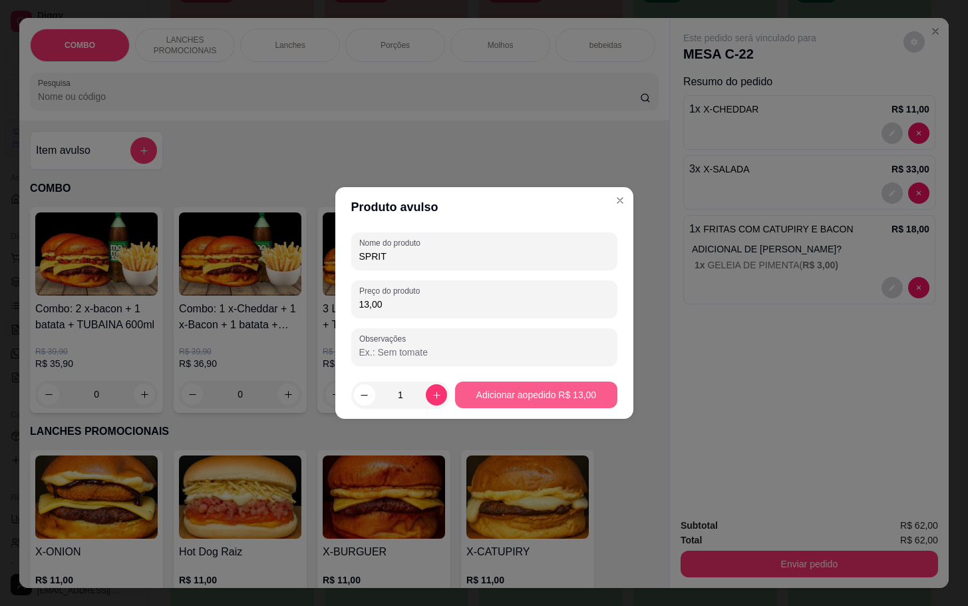
type input "SPRIT"
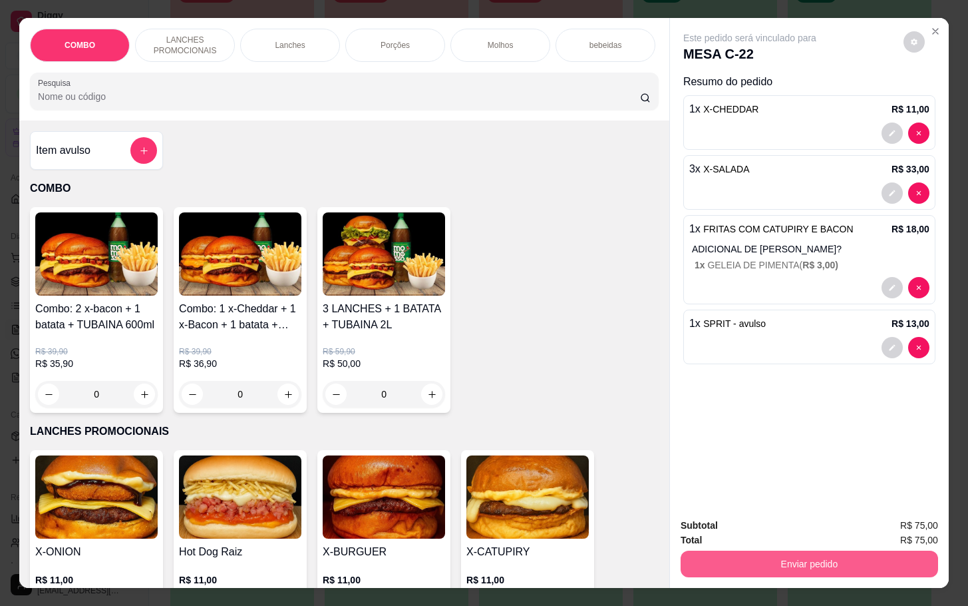
click at [783, 565] on button "Enviar pedido" at bounding box center [810, 563] width 258 height 27
click at [765, 523] on button "Não registrar e enviar pedido" at bounding box center [763, 524] width 138 height 25
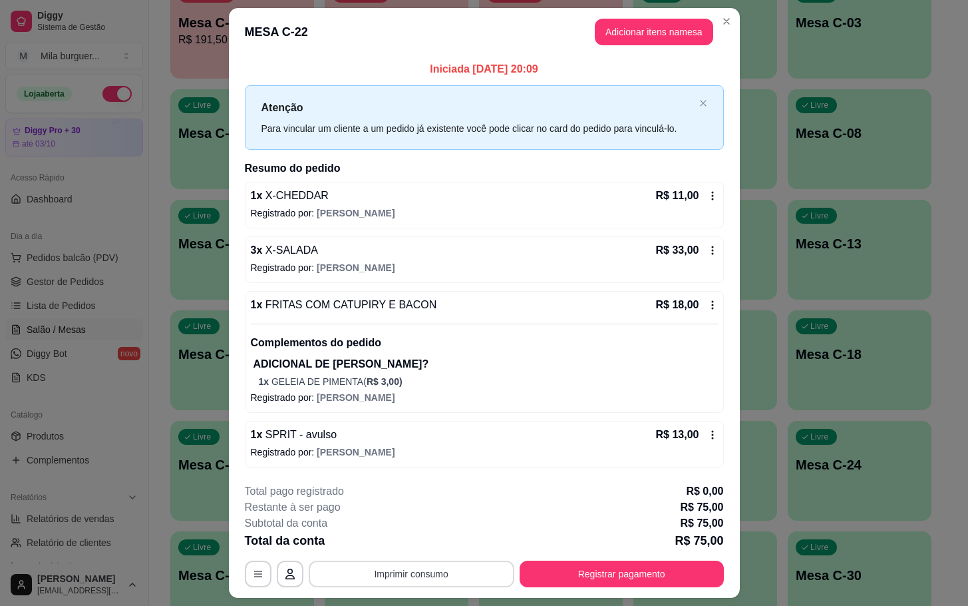
click at [454, 571] on button "Imprimir consumo" at bounding box center [412, 573] width 206 height 27
click at [433, 540] on button "IMPRESSORA" at bounding box center [408, 544] width 97 height 21
click at [454, 578] on button "Imprimir consumo" at bounding box center [412, 573] width 206 height 27
click at [423, 323] on body "Diggy Sistema de Gestão M Mila burguer ... Loja aberta Diggy Pro + 30 até 03/10…" at bounding box center [476, 21] width 953 height 606
click at [424, 542] on button "IMPRESSORA" at bounding box center [407, 544] width 93 height 21
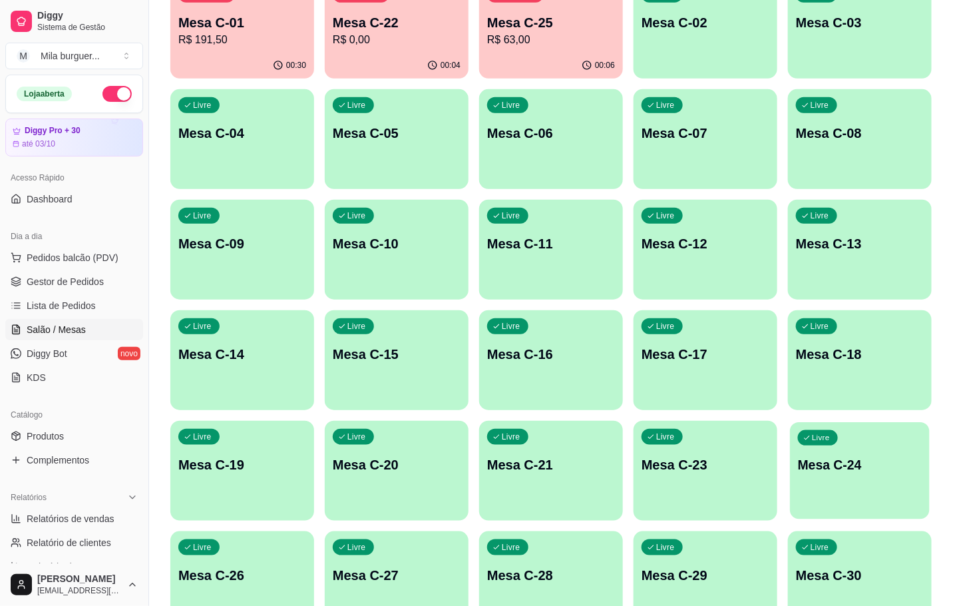
click at [843, 464] on p "Mesa C-24" at bounding box center [860, 465] width 124 height 18
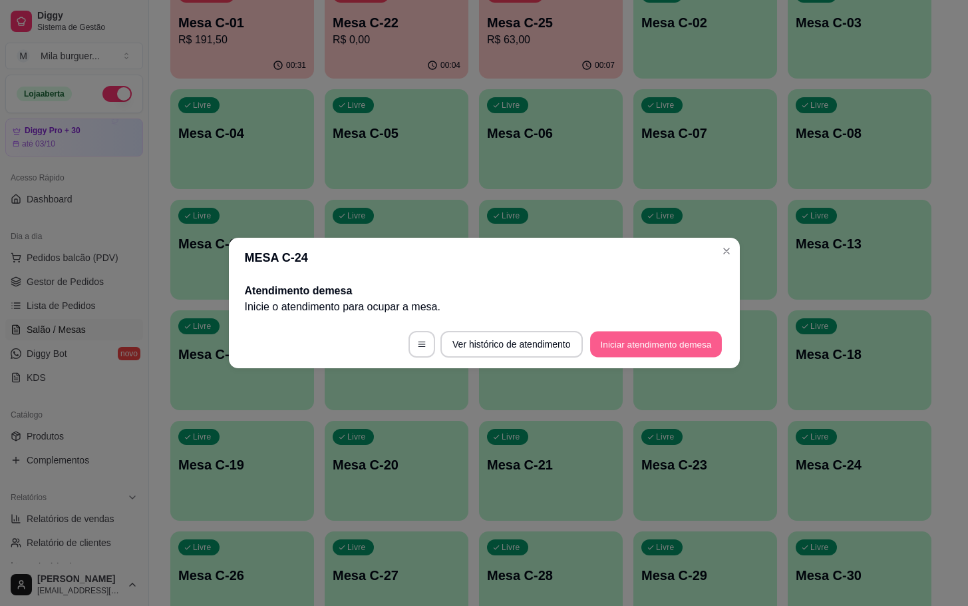
click at [666, 334] on button "Iniciar atendimento de mesa" at bounding box center [656, 344] width 132 height 26
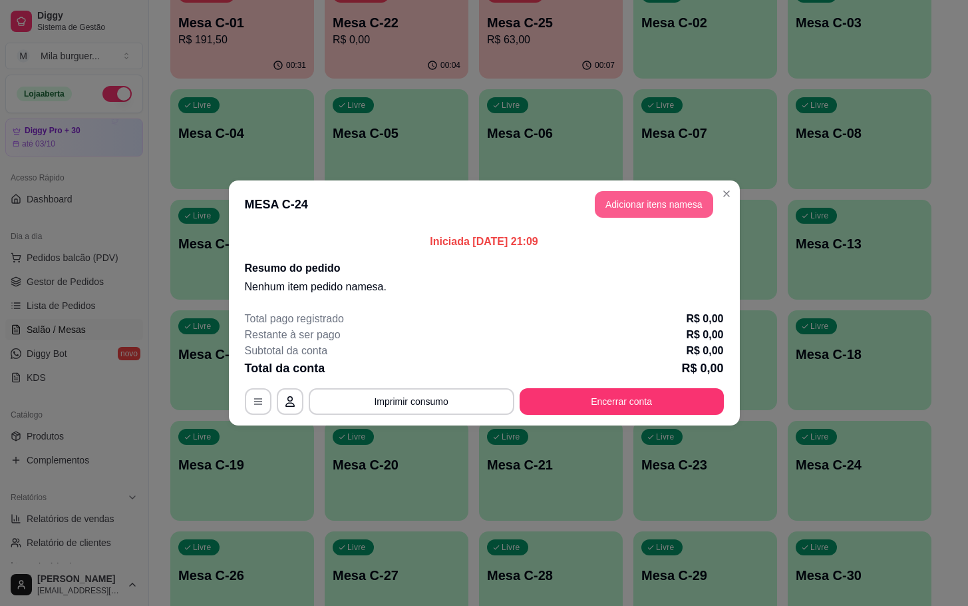
click at [643, 200] on button "Adicionar itens na mesa" at bounding box center [654, 204] width 118 height 27
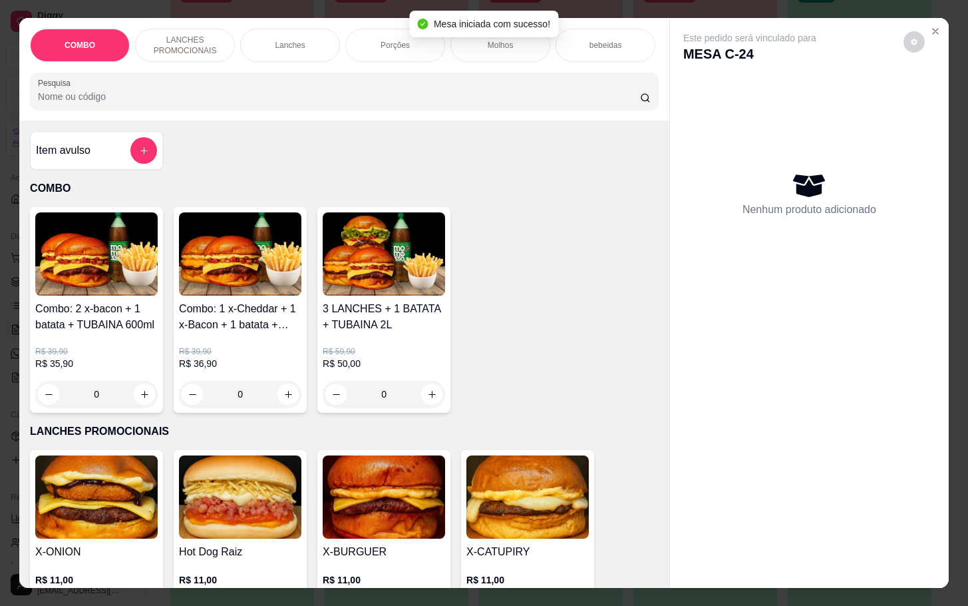
scroll to position [300, 0]
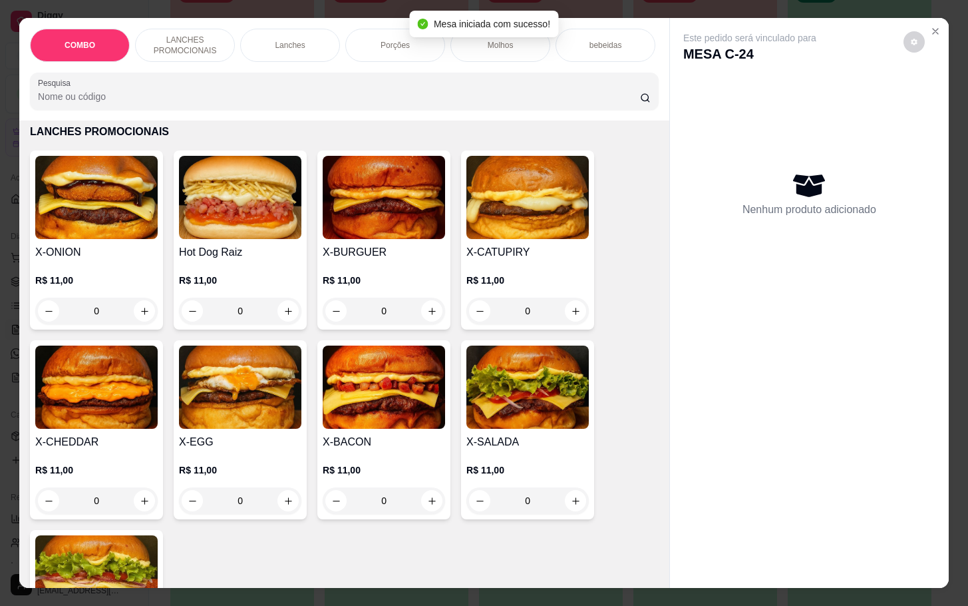
click at [278, 252] on div "Hot Dog Raiz R$ 11,00 0" at bounding box center [240, 239] width 133 height 179
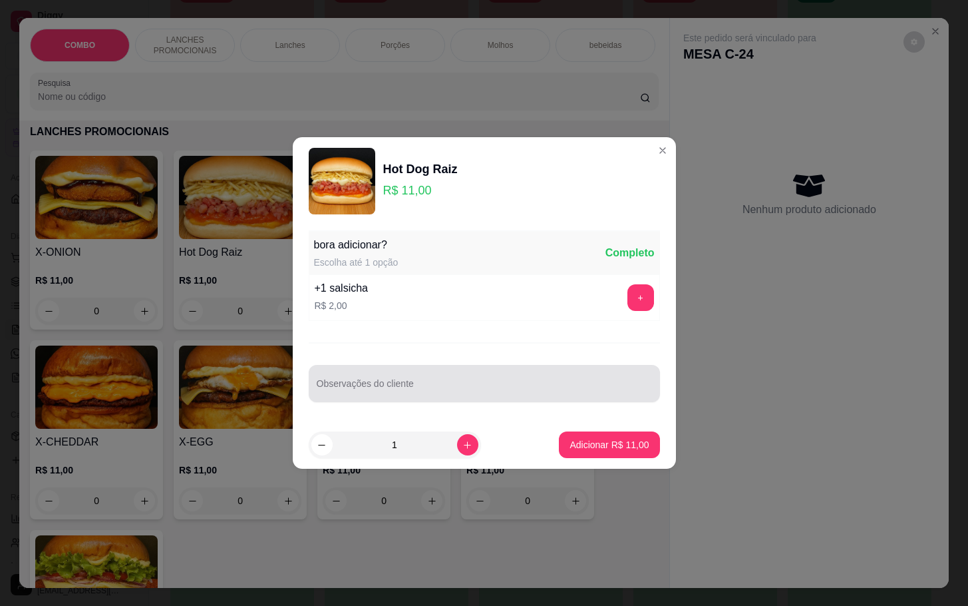
click at [508, 370] on div at bounding box center [484, 383] width 335 height 27
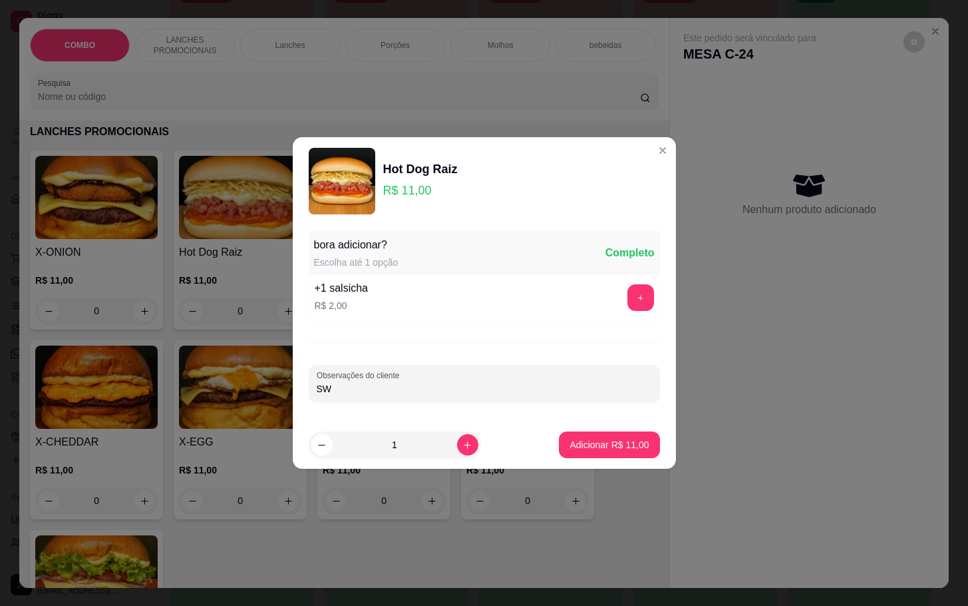
type input "S"
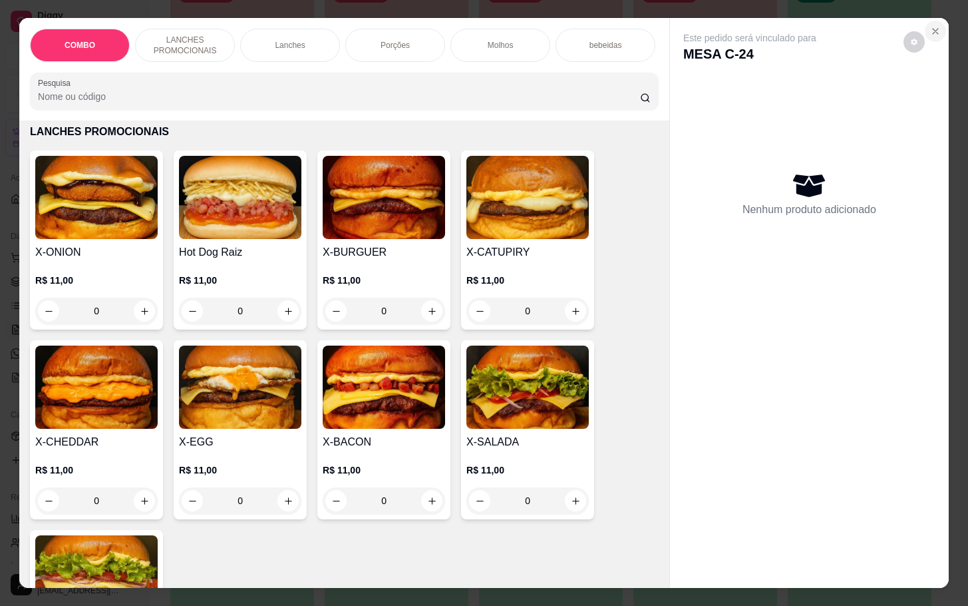
click at [930, 26] on icon "Close" at bounding box center [935, 31] width 11 height 11
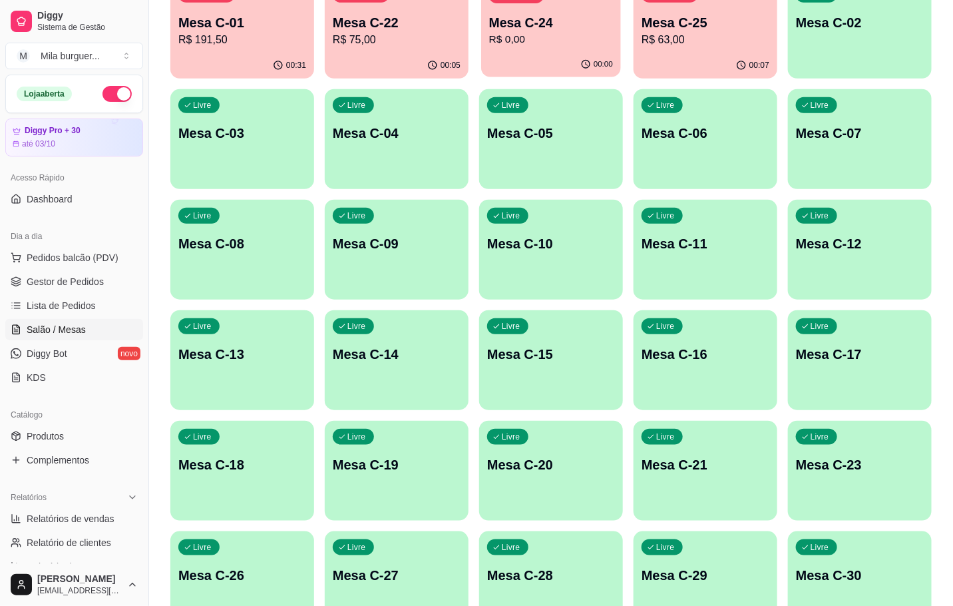
click at [573, 66] on div "00:00" at bounding box center [551, 64] width 140 height 25
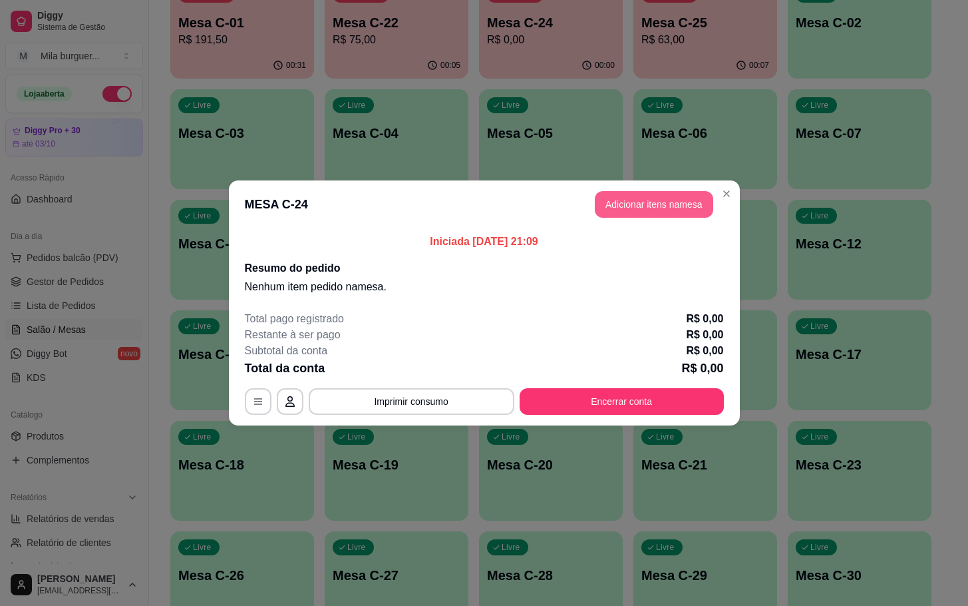
click at [614, 196] on button "Adicionar itens na mesa" at bounding box center [654, 204] width 118 height 27
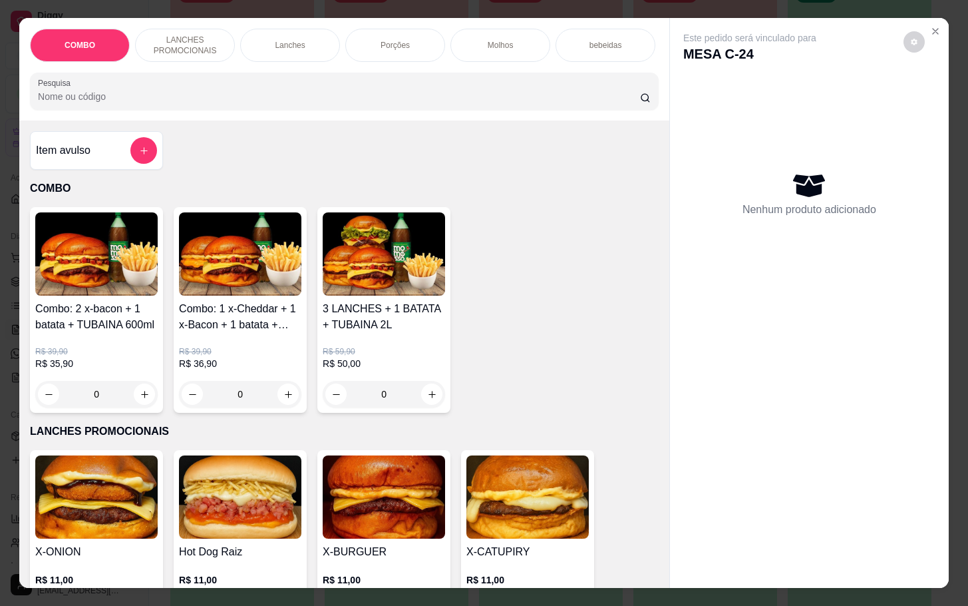
click at [405, 29] on div "Porções" at bounding box center [395, 45] width 100 height 33
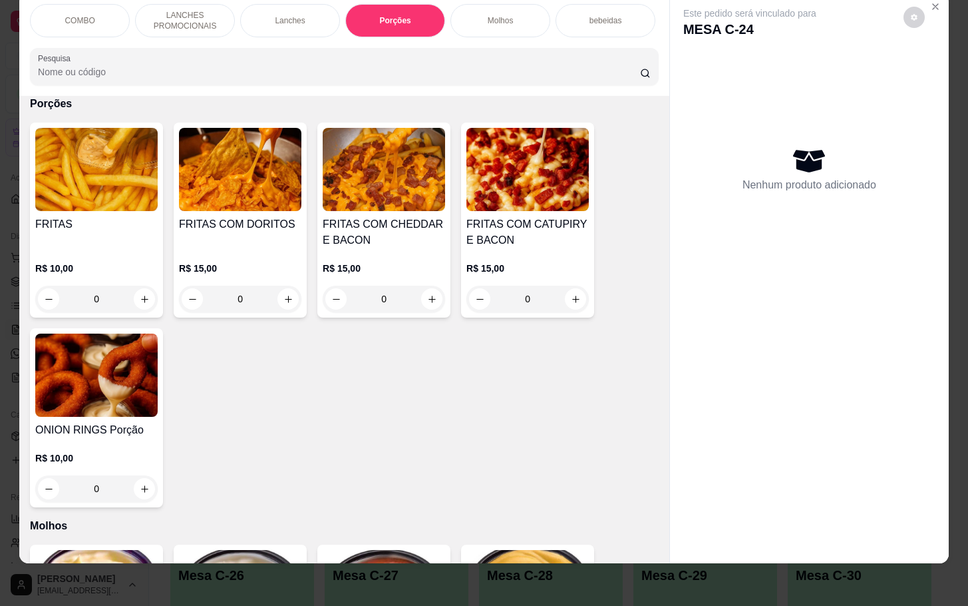
click at [378, 210] on div "FRITAS COM CHEDDAR E BACON R$ 15,00 0" at bounding box center [383, 219] width 133 height 195
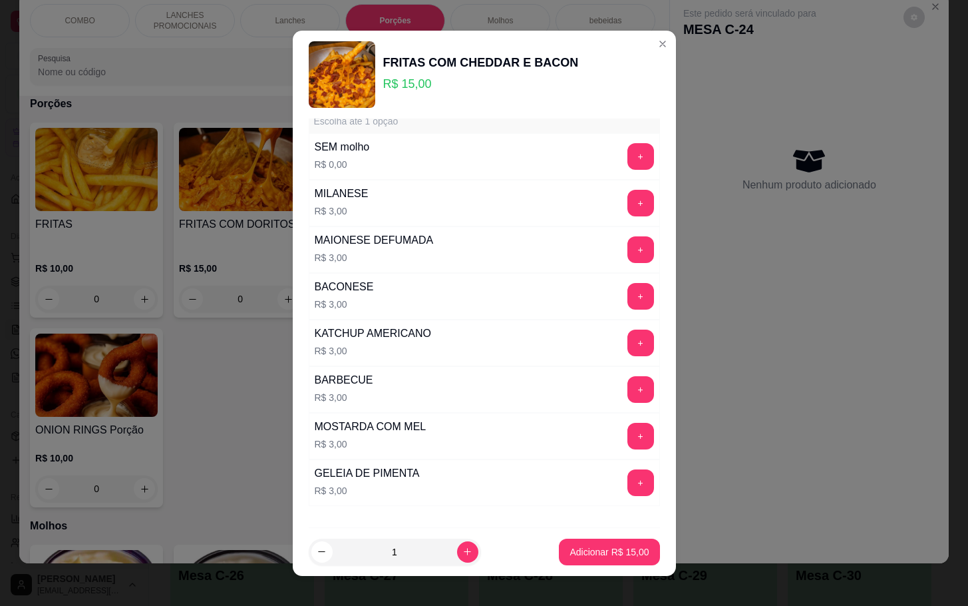
scroll to position [37, 0]
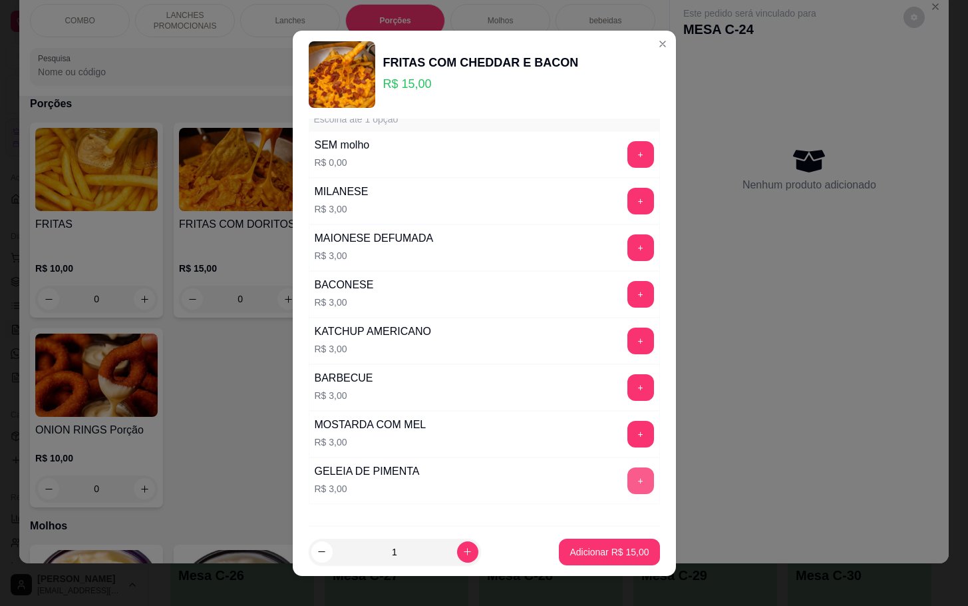
click at [628, 480] on button "+" at bounding box center [641, 480] width 27 height 27
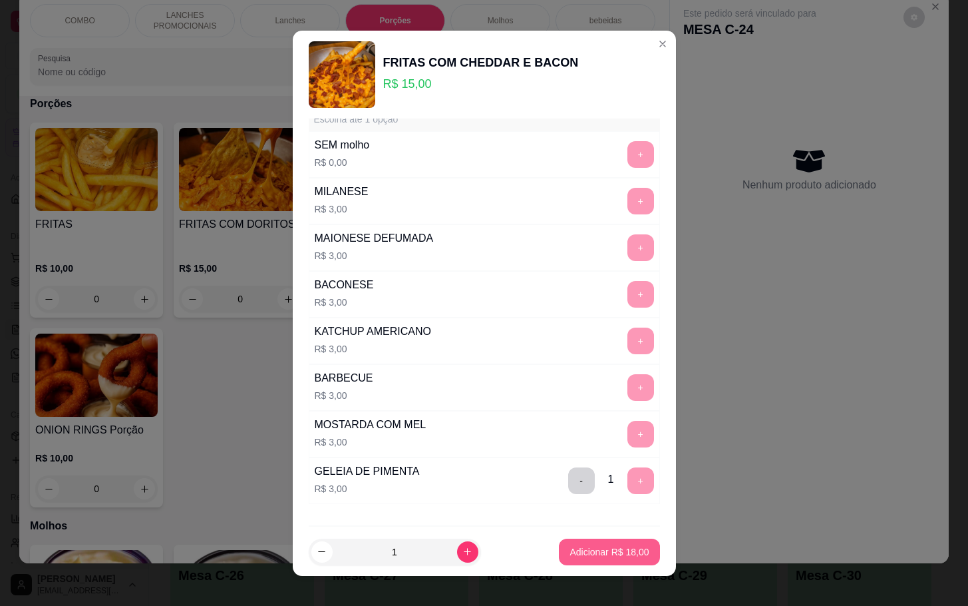
click at [609, 551] on p "Adicionar R$ 18,00" at bounding box center [609, 551] width 79 height 13
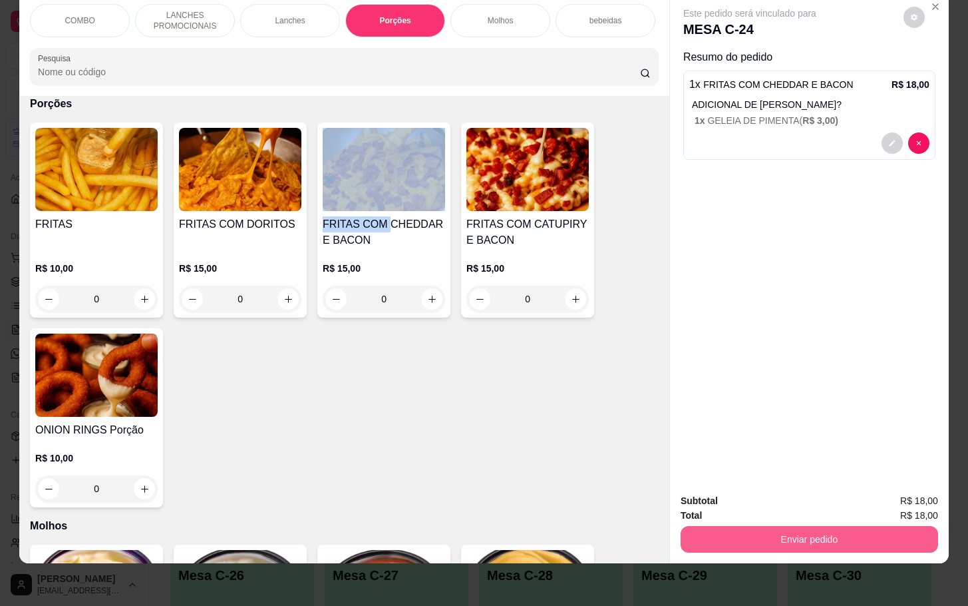
click at [767, 526] on button "Enviar pedido" at bounding box center [810, 539] width 258 height 27
click at [731, 503] on button "Não registrar e enviar pedido" at bounding box center [763, 492] width 138 height 25
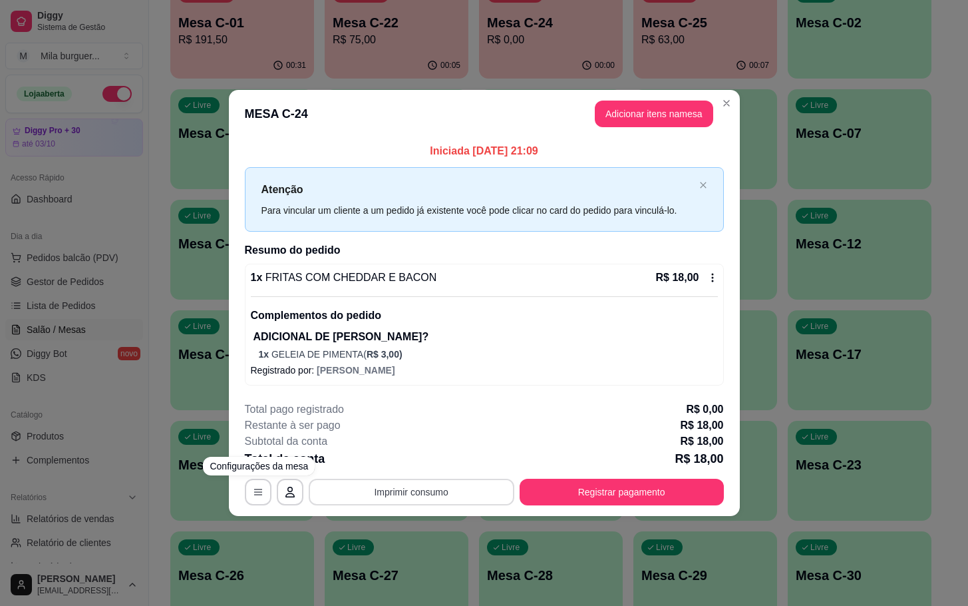
click at [411, 499] on button "Imprimir consumo" at bounding box center [412, 492] width 206 height 27
click at [446, 469] on button "IMPRESSORA" at bounding box center [415, 462] width 93 height 21
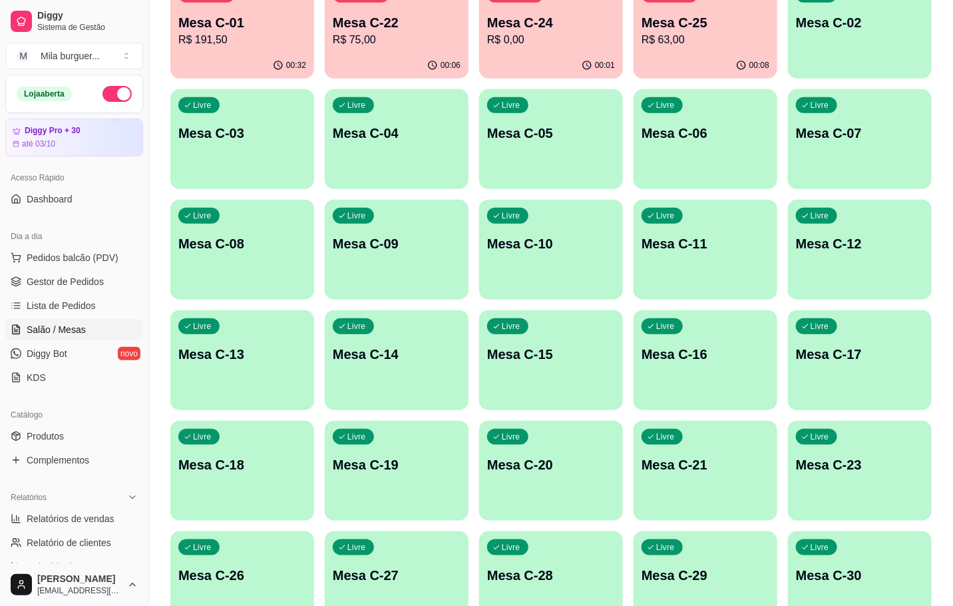
click at [803, 236] on p "Mesa C-12" at bounding box center [860, 243] width 128 height 19
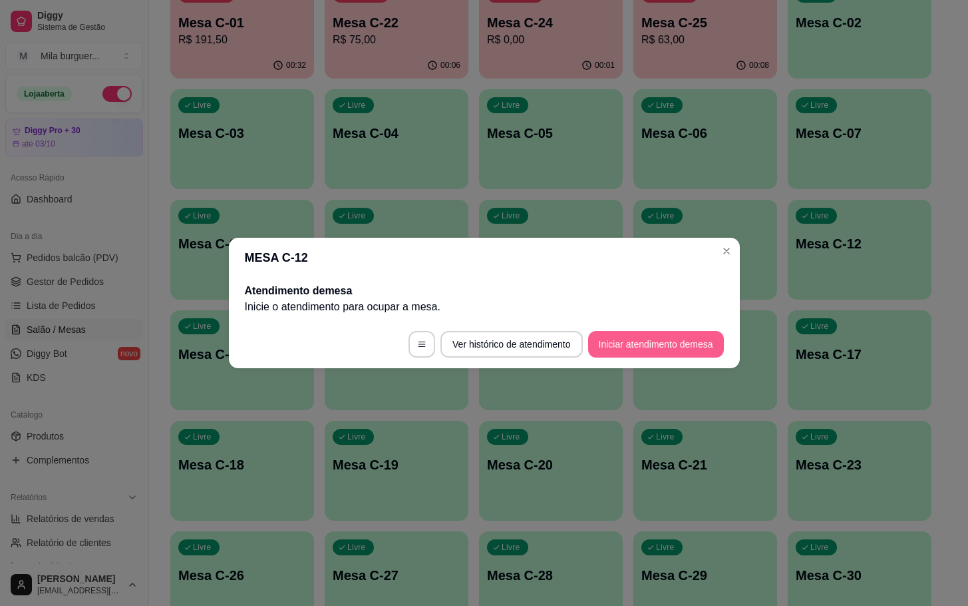
click at [628, 344] on button "Iniciar atendimento de mesa" at bounding box center [656, 344] width 136 height 27
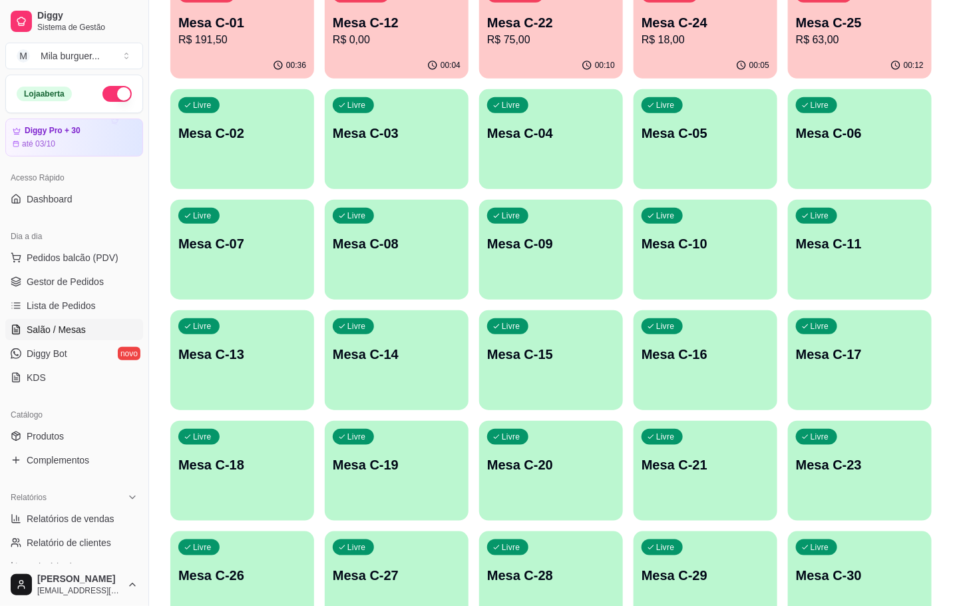
click at [903, 6] on div "Ocupada Mesa C-25 R$ 63,00" at bounding box center [860, 16] width 144 height 74
click at [650, 29] on p "Mesa C-24" at bounding box center [706, 22] width 128 height 19
click at [512, 36] on p "R$ 75,00" at bounding box center [551, 40] width 128 height 16
click at [363, 59] on div "00:04" at bounding box center [397, 66] width 144 height 26
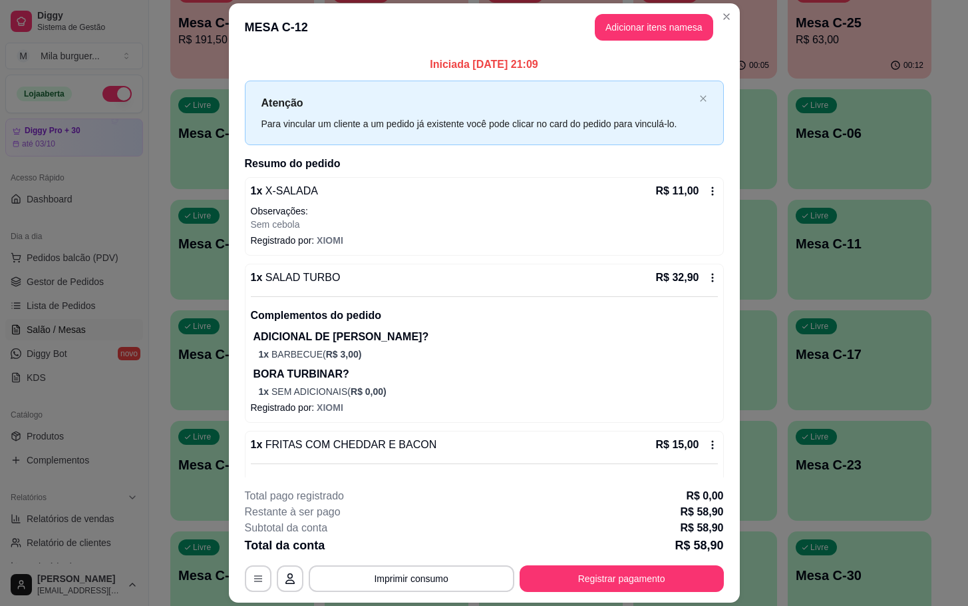
click at [394, 574] on button "Imprimir consumo" at bounding box center [412, 578] width 206 height 27
click at [418, 556] on button "IMPRESSORA" at bounding box center [408, 548] width 97 height 21
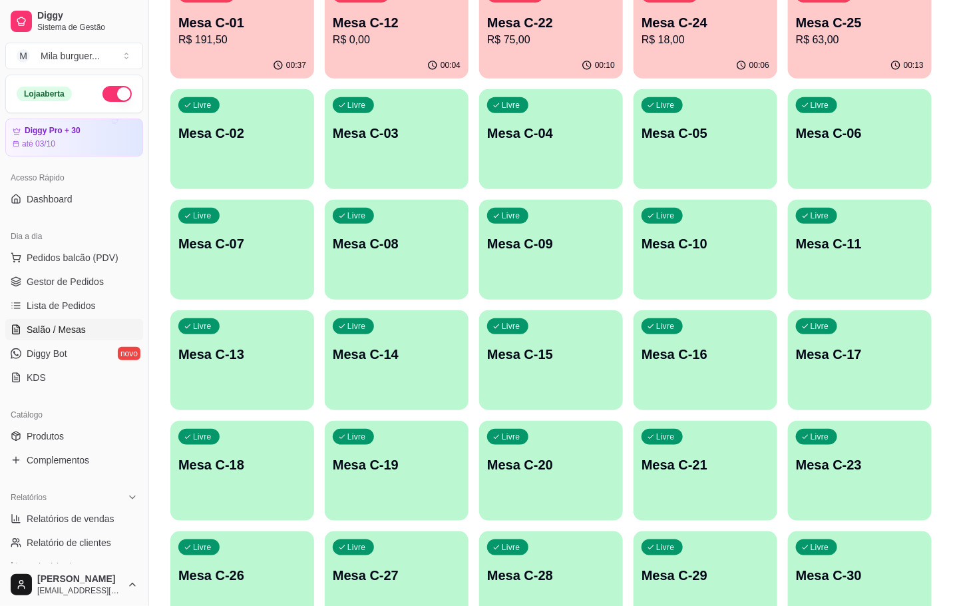
click at [597, 44] on p "R$ 75,00" at bounding box center [551, 40] width 128 height 16
click at [715, 38] on p "R$ 18,00" at bounding box center [706, 39] width 124 height 15
click at [843, 64] on div "00:13" at bounding box center [860, 66] width 144 height 26
click at [216, 39] on p "R$ 191,50" at bounding box center [242, 40] width 128 height 16
click at [359, 54] on div "00:04" at bounding box center [397, 64] width 140 height 25
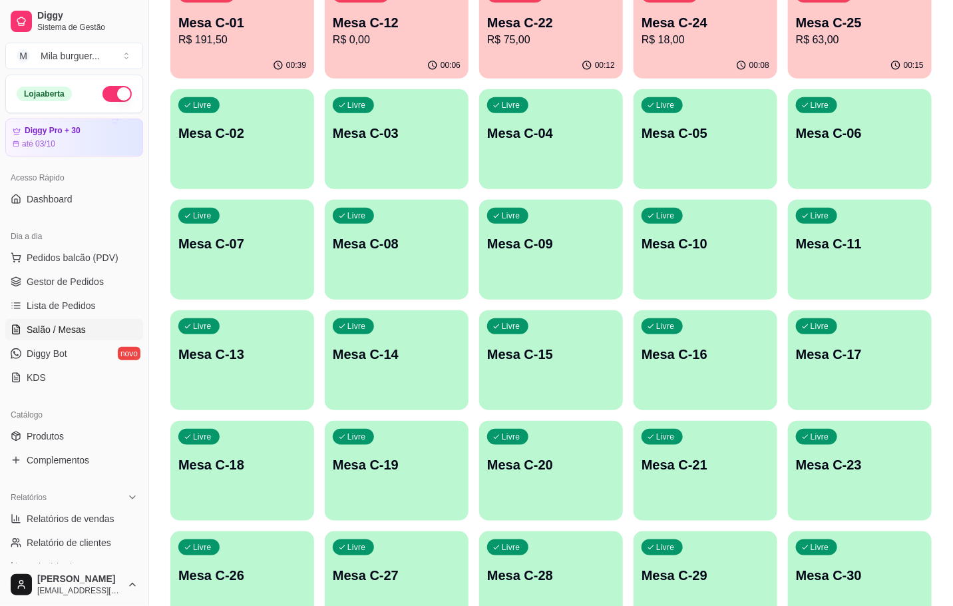
click at [430, 284] on div "button" at bounding box center [397, 292] width 144 height 16
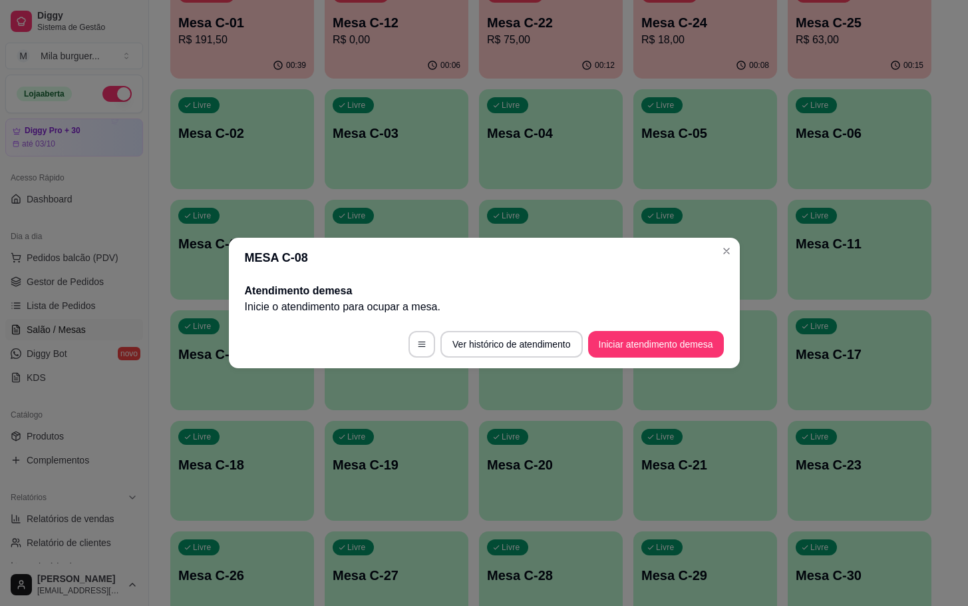
click at [663, 325] on footer "Ver histórico de atendimento Iniciar atendimento de mesa" at bounding box center [484, 344] width 511 height 48
click at [657, 336] on button "Iniciar atendimento de mesa" at bounding box center [656, 344] width 132 height 26
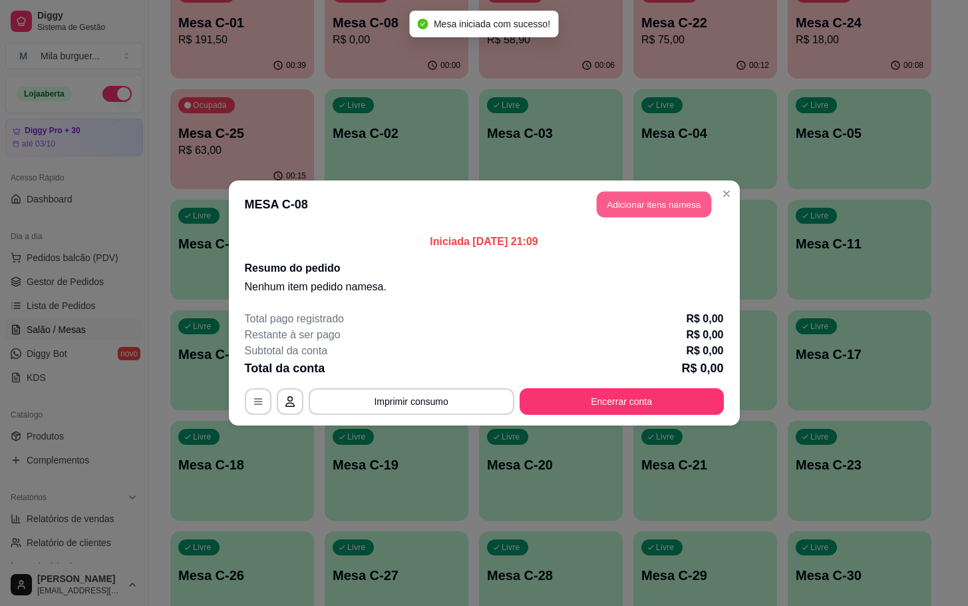
click at [651, 206] on button "Adicionar itens na mesa" at bounding box center [654, 205] width 114 height 26
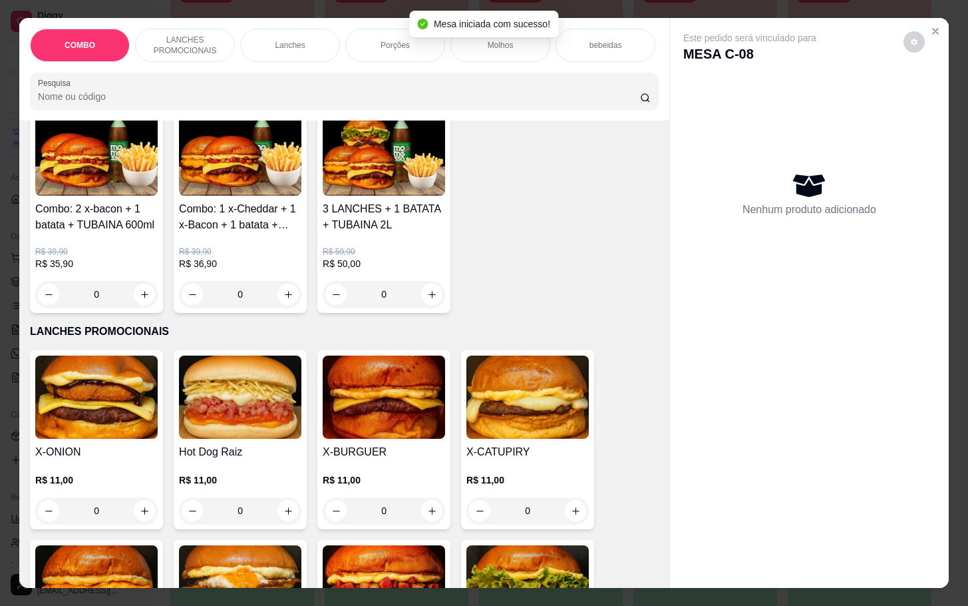
scroll to position [200, 0]
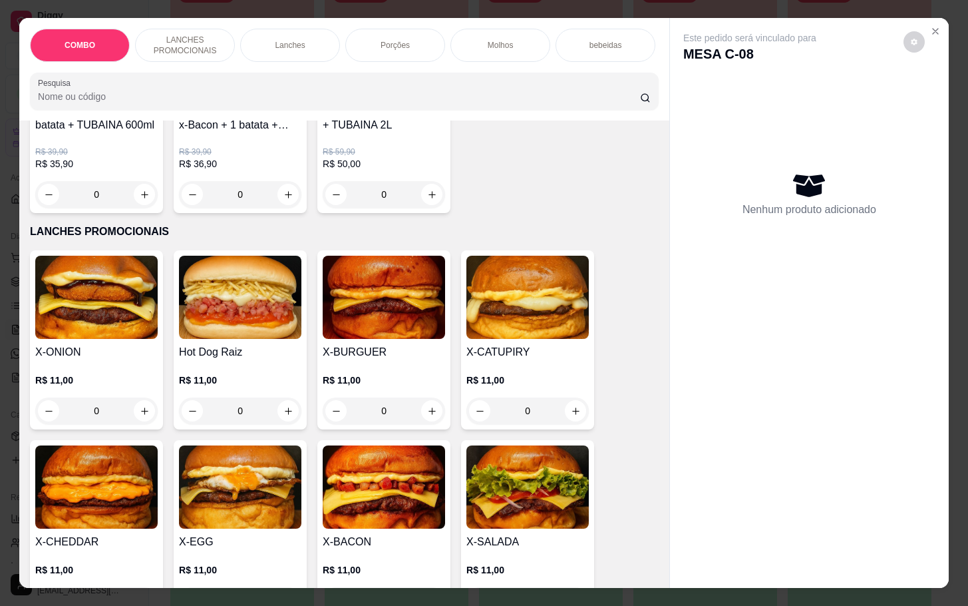
click at [409, 468] on img at bounding box center [384, 486] width 122 height 83
click at [571, 383] on button "Adicionar R$ 11,00" at bounding box center [609, 395] width 101 height 27
type input "1"
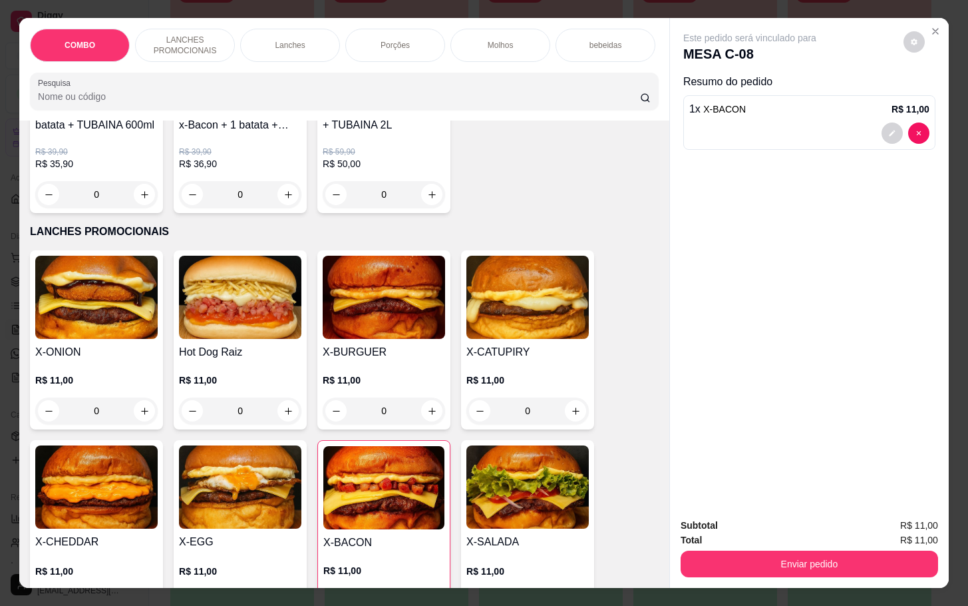
click at [278, 499] on img at bounding box center [240, 486] width 122 height 83
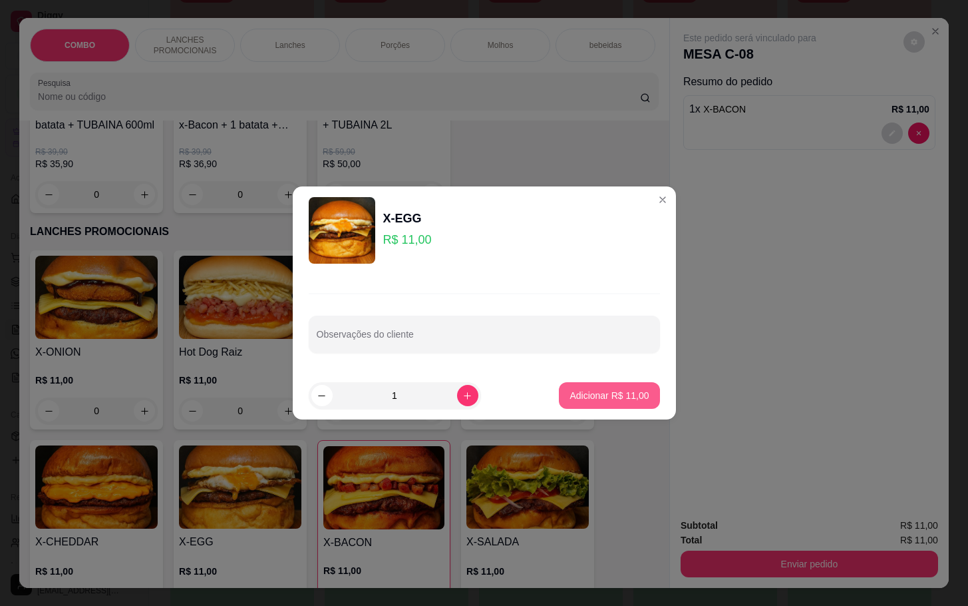
click at [570, 401] on p "Adicionar R$ 11,00" at bounding box center [609, 395] width 79 height 13
type input "1"
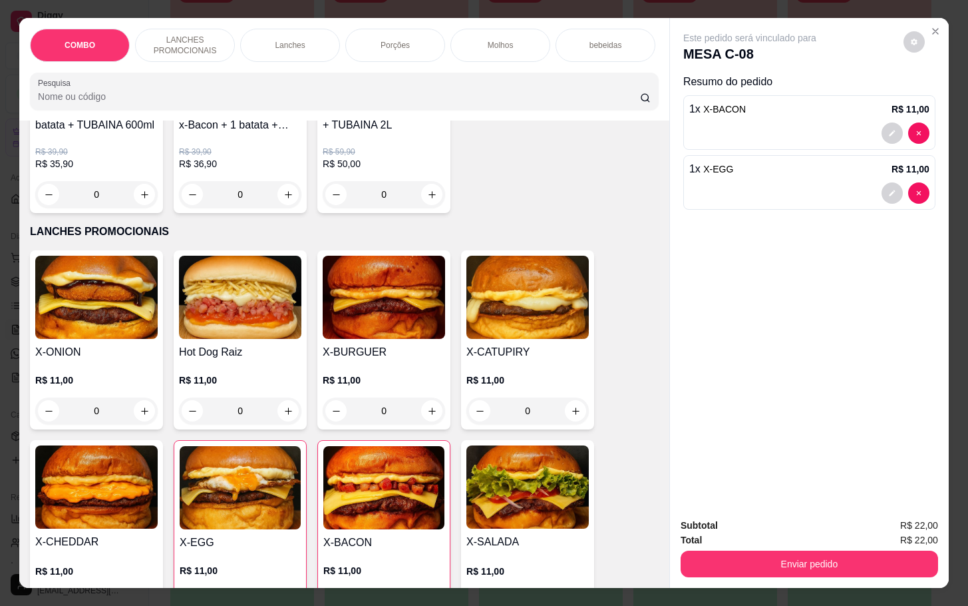
scroll to position [0, 0]
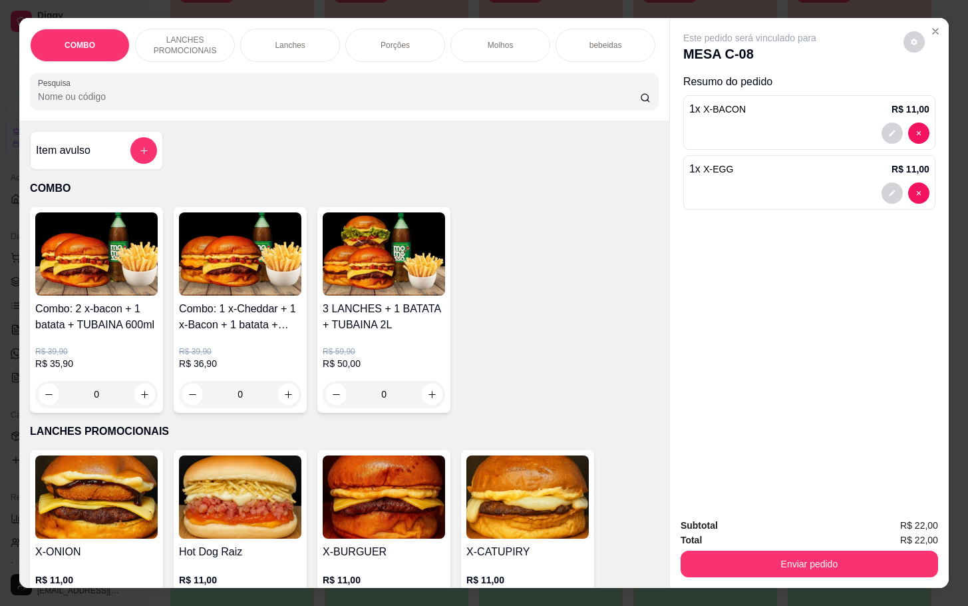
click at [130, 156] on button "add-separate-item" at bounding box center [143, 150] width 27 height 27
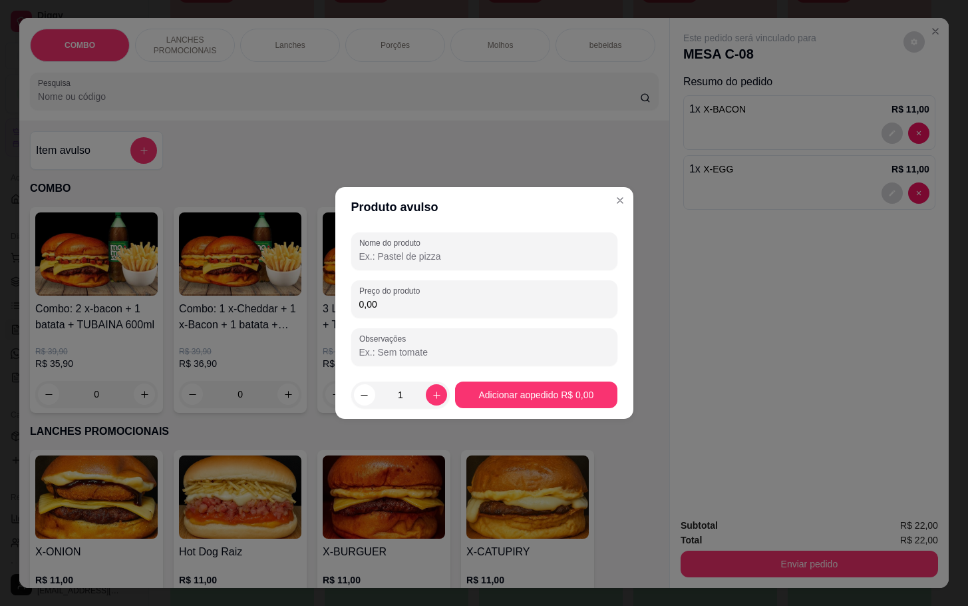
click at [447, 306] on input "0,00" at bounding box center [484, 304] width 250 height 13
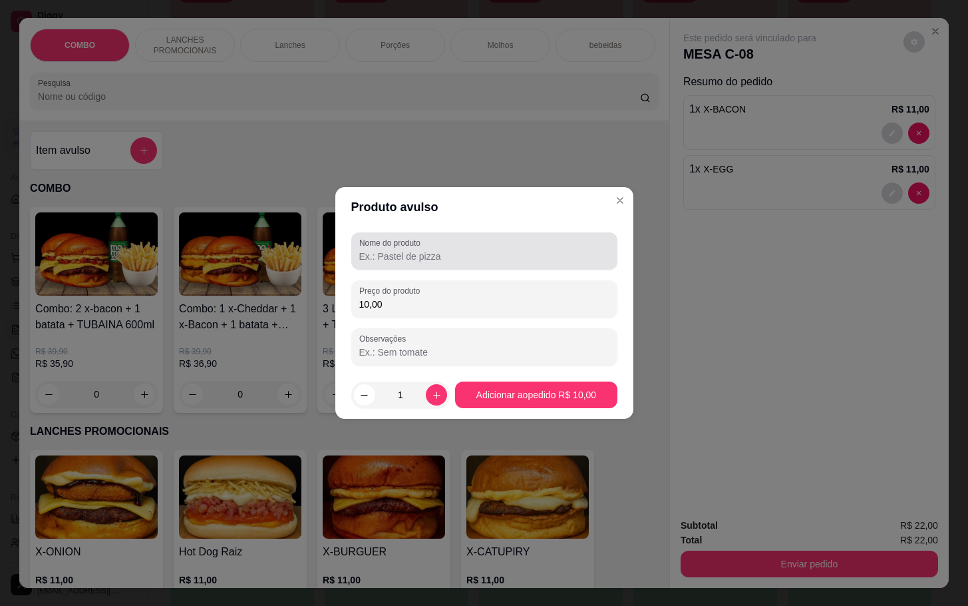
type input "10,00"
click at [442, 254] on input "Nome do produto" at bounding box center [484, 256] width 250 height 13
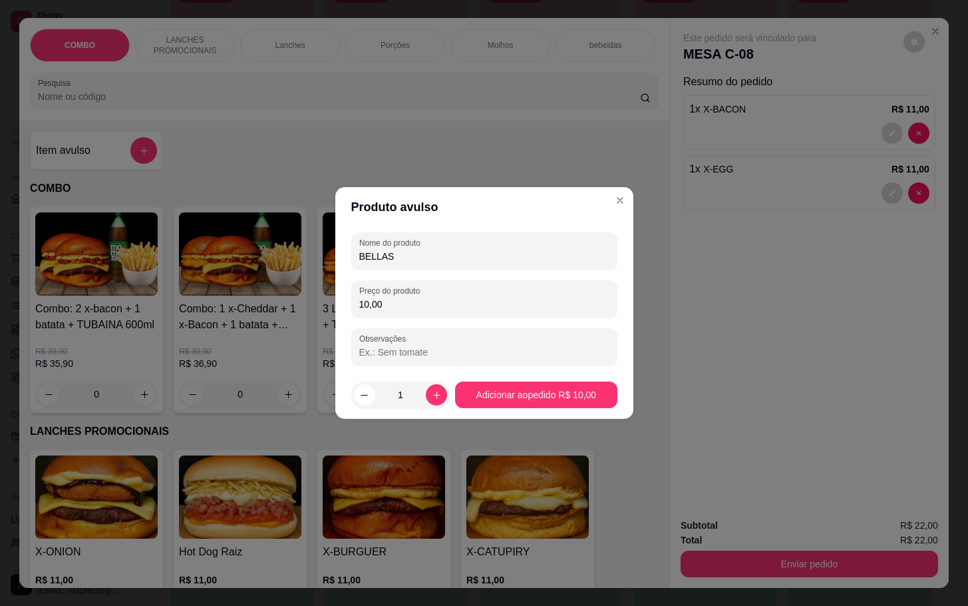
type input "BELLAS"
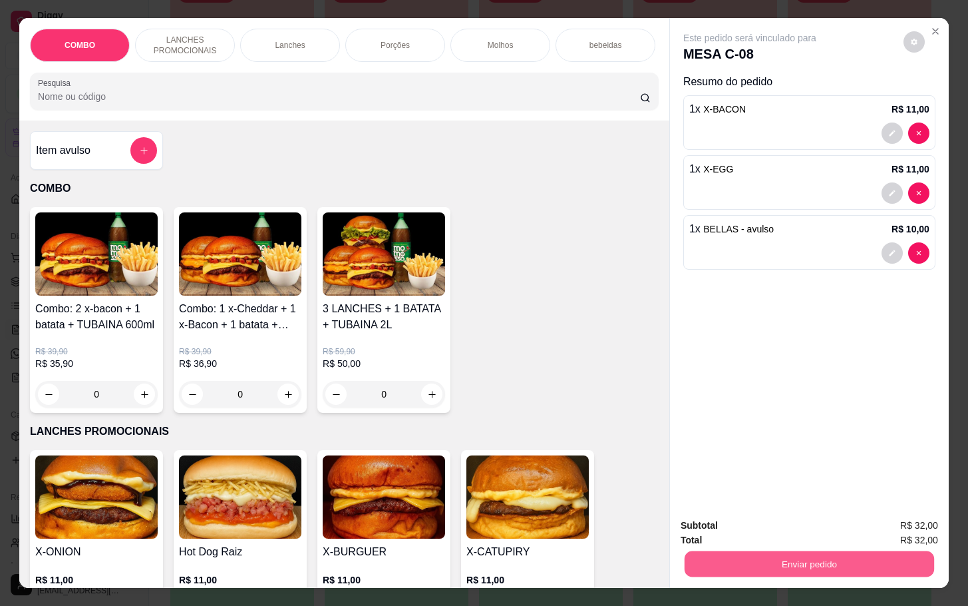
click at [793, 563] on button "Enviar pedido" at bounding box center [810, 563] width 250 height 26
click at [797, 533] on button "Não registrar e enviar pedido" at bounding box center [763, 524] width 134 height 25
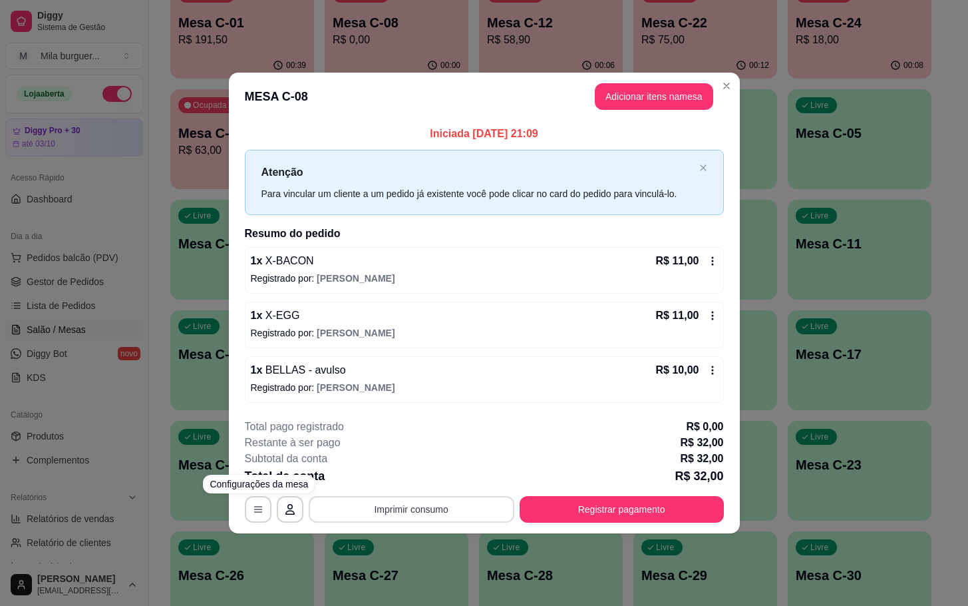
click at [434, 507] on button "Imprimir consumo" at bounding box center [412, 509] width 206 height 27
click at [430, 470] on button "IMPRESSORA" at bounding box center [415, 479] width 97 height 21
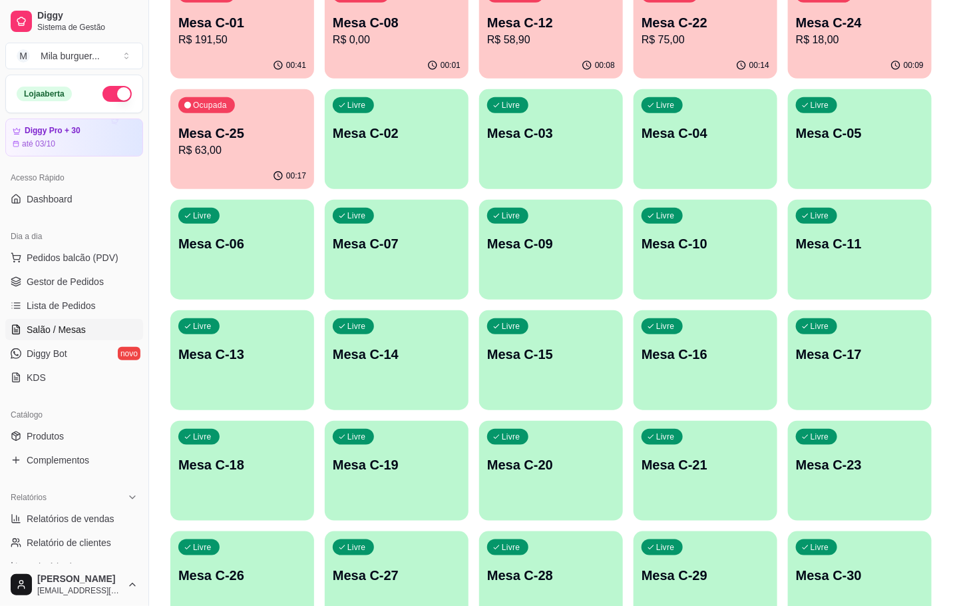
click at [206, 44] on p "R$ 191,50" at bounding box center [242, 40] width 128 height 16
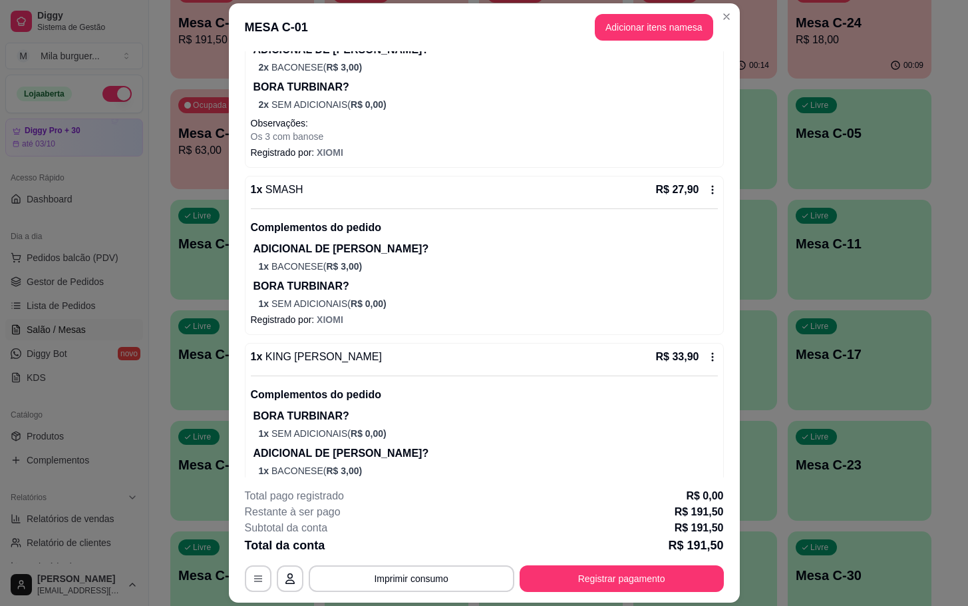
scroll to position [204, 0]
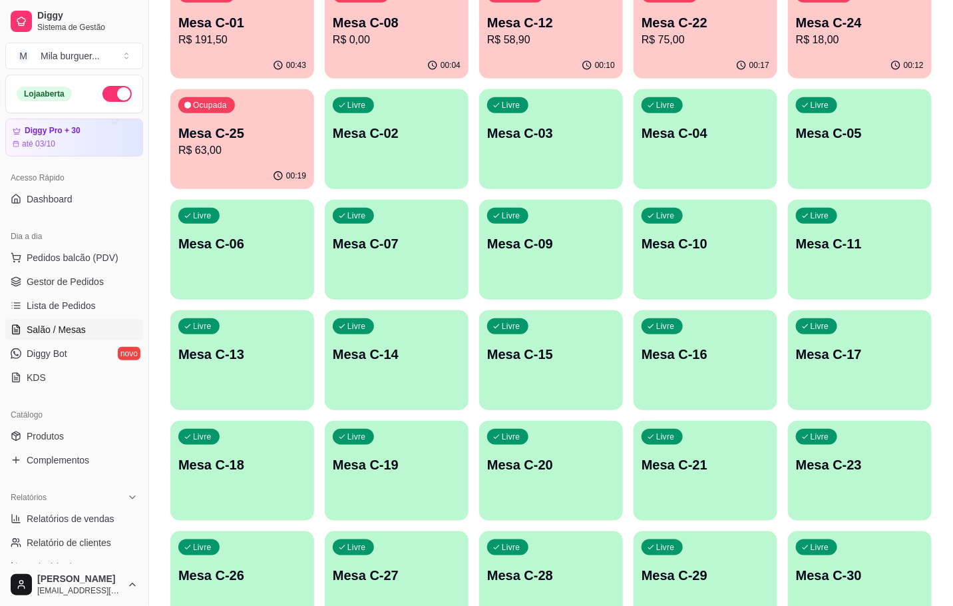
click at [254, 30] on p "Mesa C-01" at bounding box center [242, 22] width 128 height 19
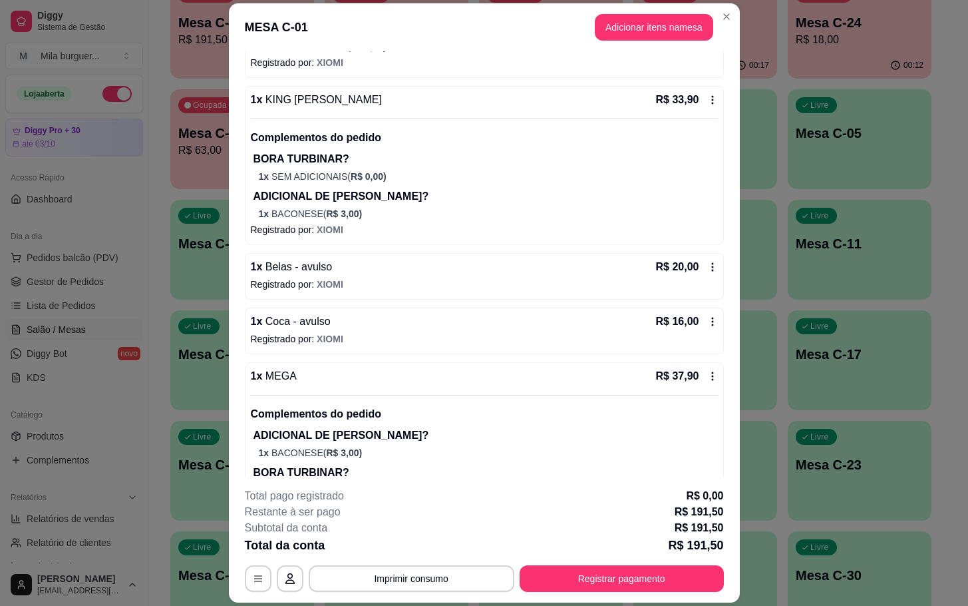
scroll to position [509, 0]
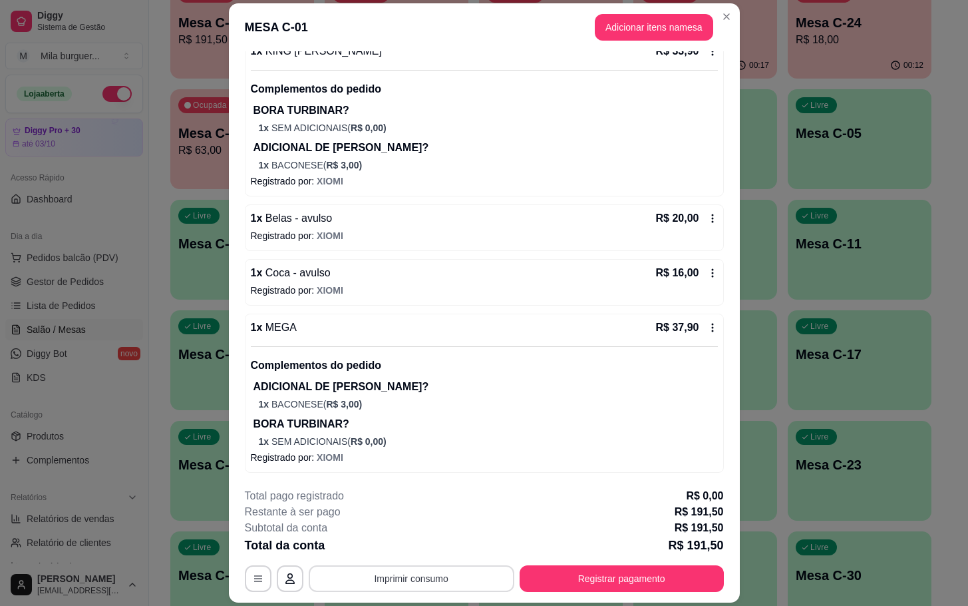
click at [426, 582] on button "Imprimir consumo" at bounding box center [412, 578] width 206 height 27
click at [406, 548] on button "IMPRESSORA" at bounding box center [408, 548] width 97 height 21
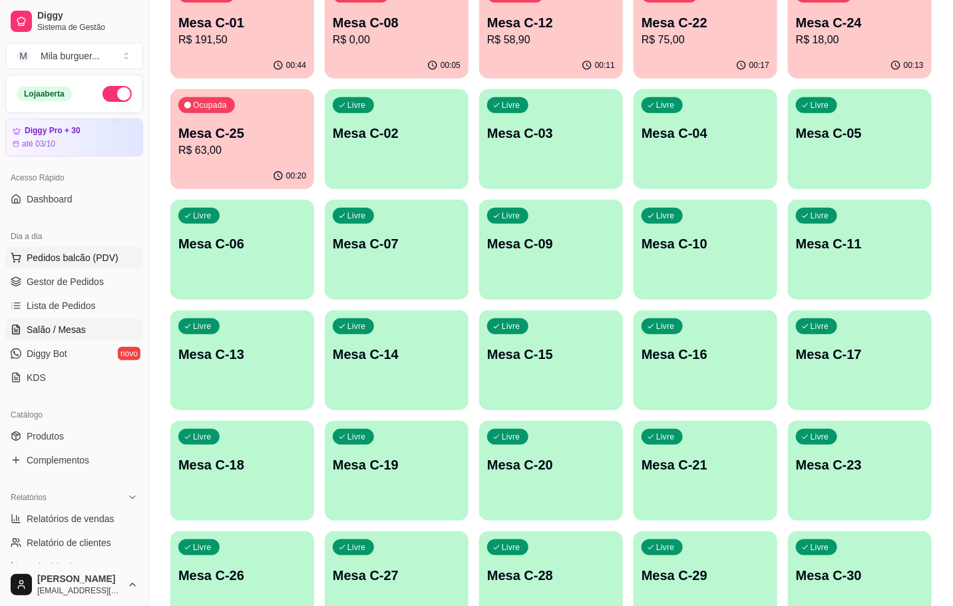
click at [91, 264] on span "Pedidos balcão (PDV)" at bounding box center [73, 257] width 92 height 13
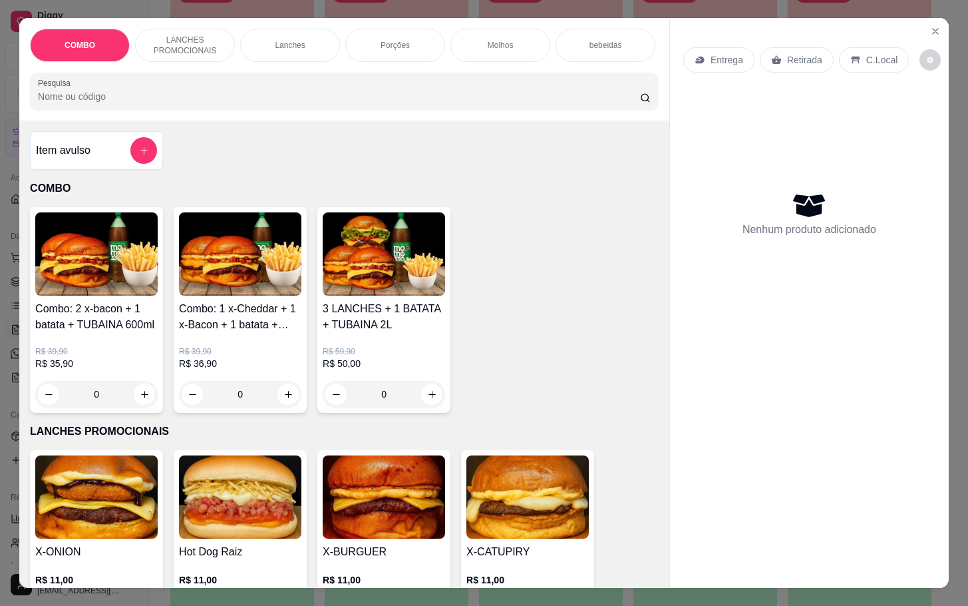
scroll to position [200, 0]
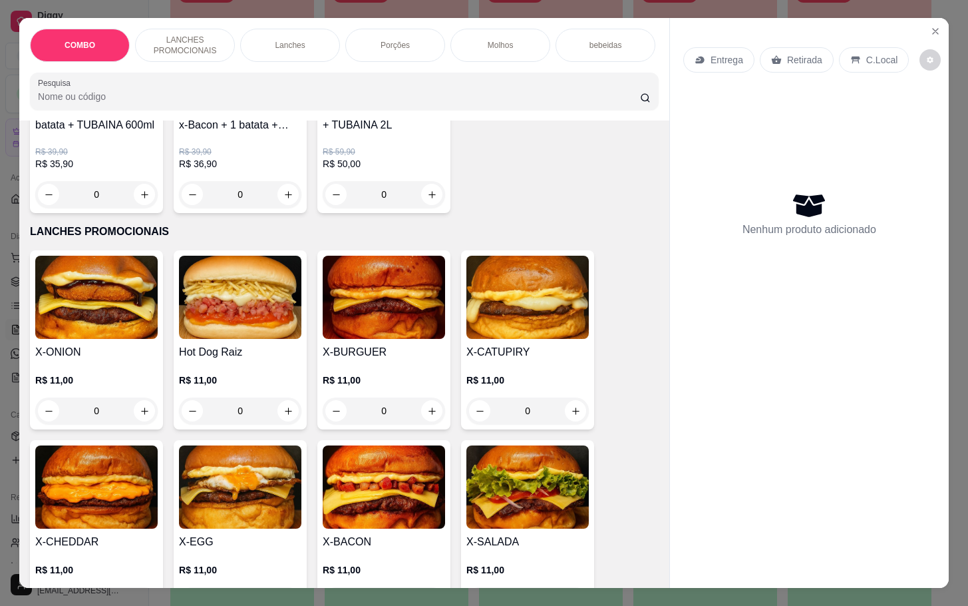
click at [413, 483] on img at bounding box center [384, 486] width 122 height 83
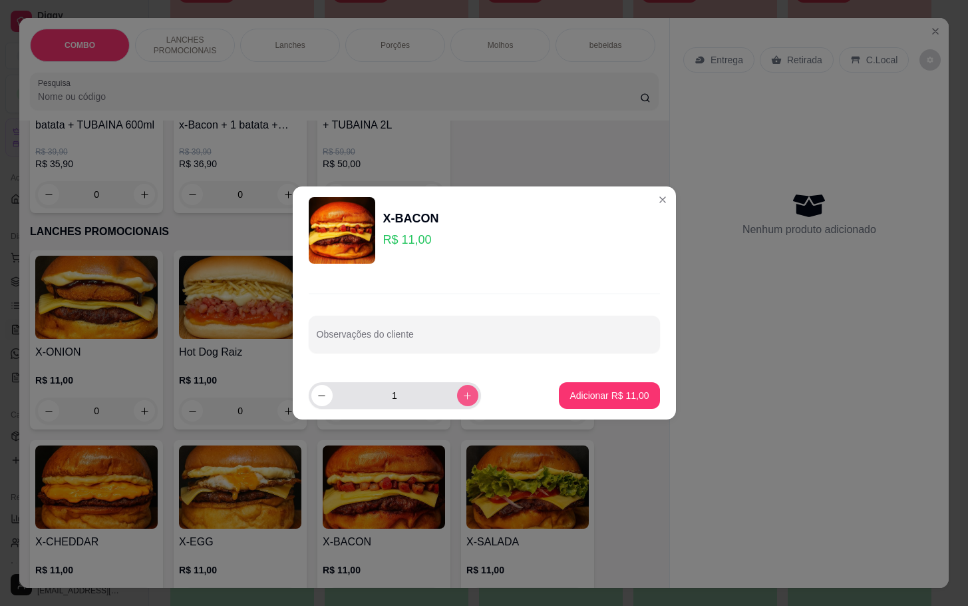
click at [463, 395] on icon "increase-product-quantity" at bounding box center [468, 396] width 10 height 10
type input "2"
click at [611, 403] on button "Adicionar R$ 22,00" at bounding box center [610, 396] width 98 height 26
type input "2"
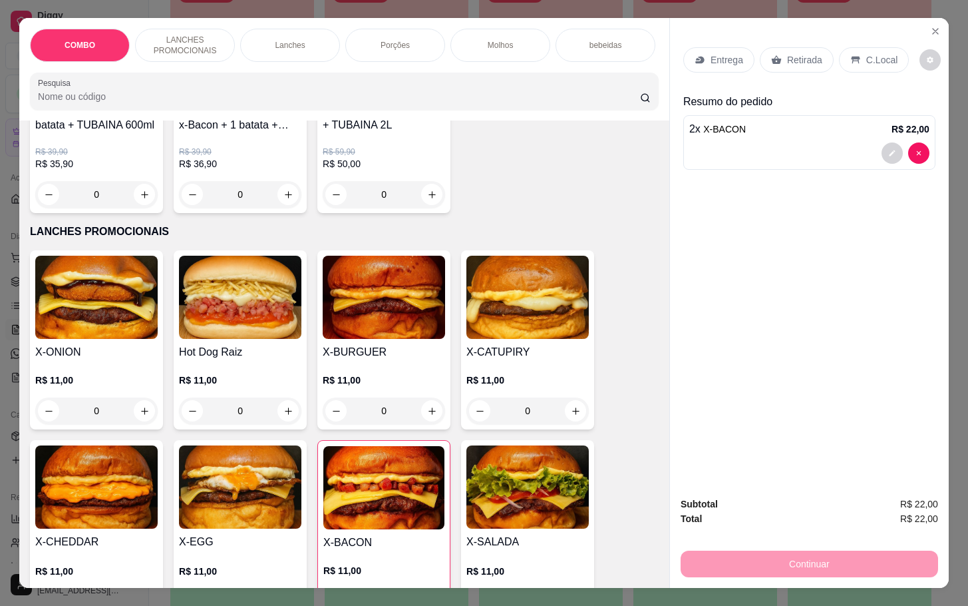
scroll to position [399, 0]
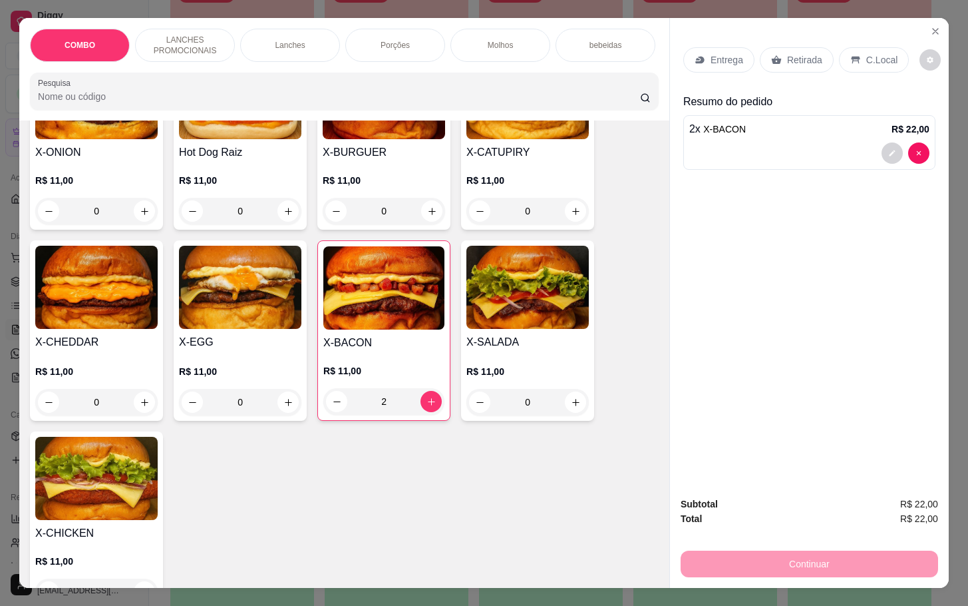
click at [206, 39] on p "LANCHES PROMOCIONAIS" at bounding box center [184, 45] width 77 height 21
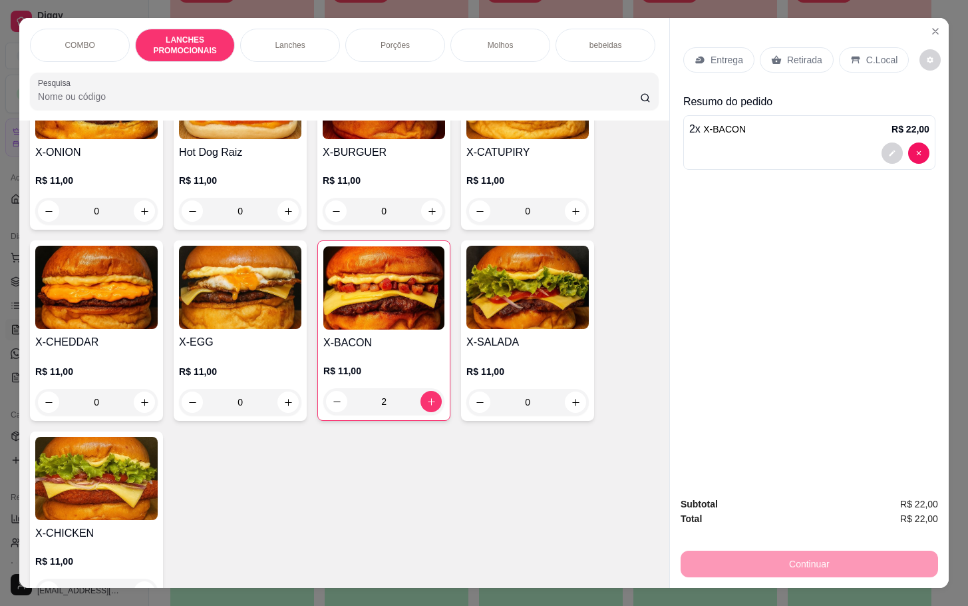
scroll to position [32, 0]
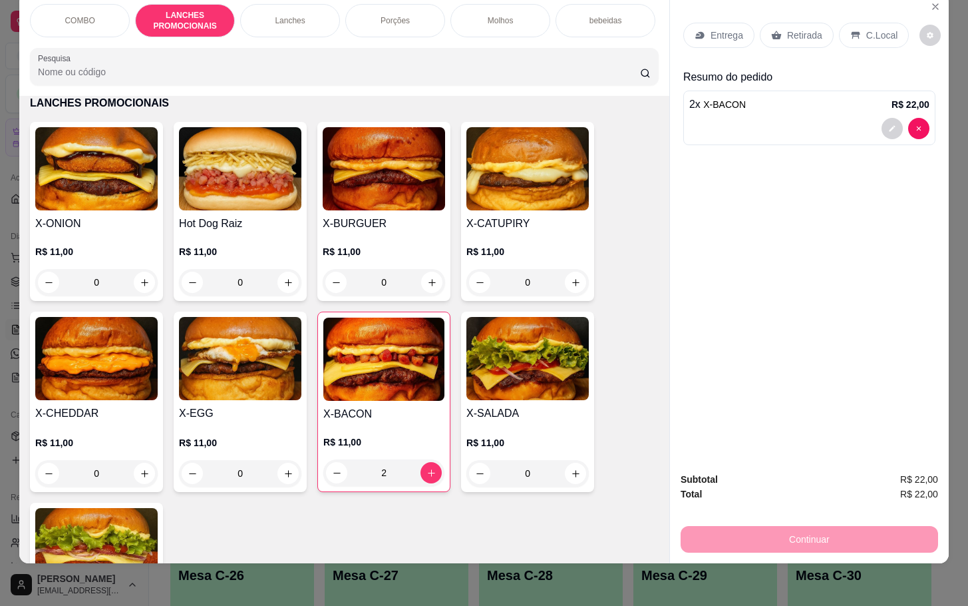
click at [414, 13] on div "Porções" at bounding box center [395, 20] width 100 height 33
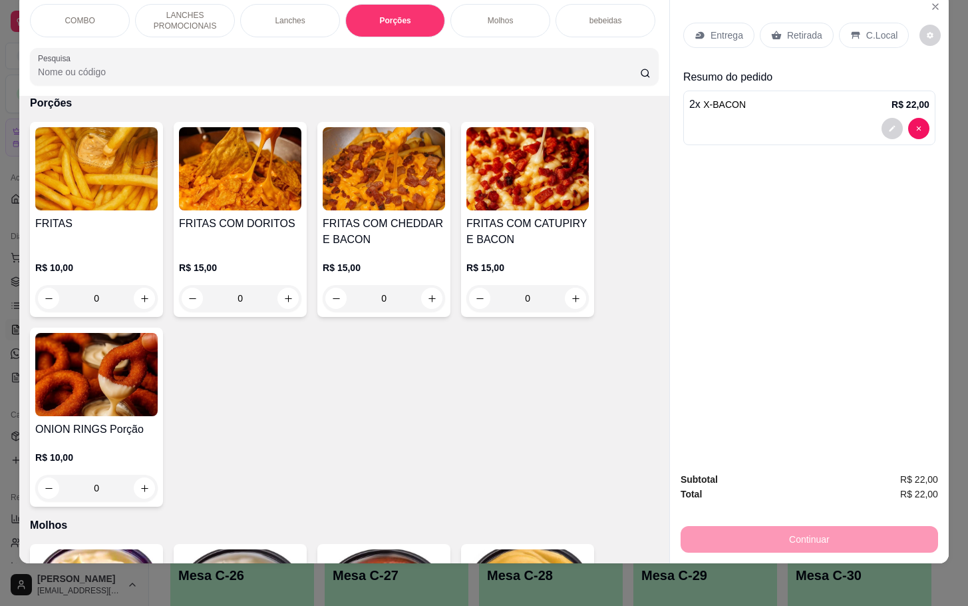
click at [400, 208] on img at bounding box center [384, 168] width 122 height 83
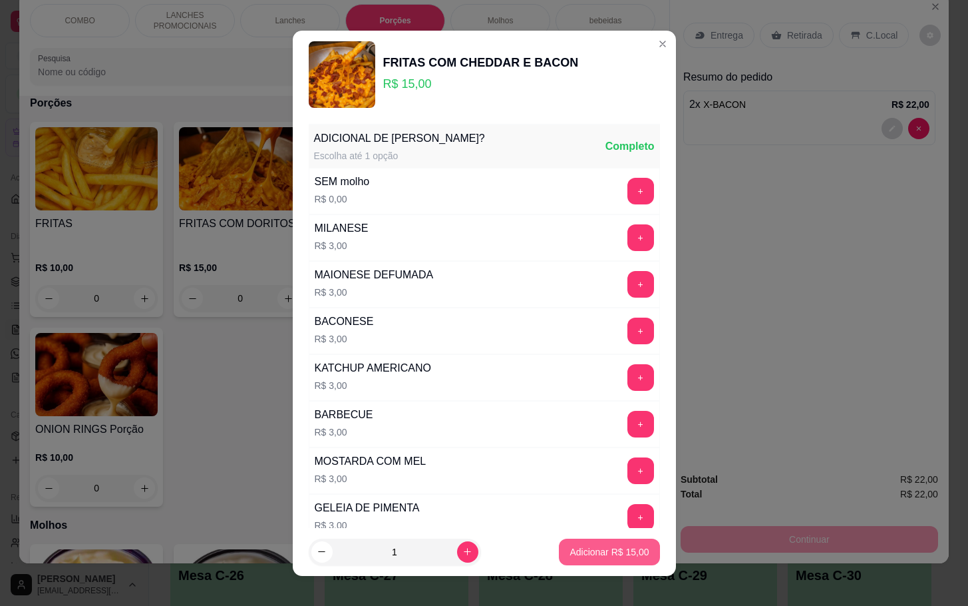
click at [594, 561] on button "Adicionar R$ 15,00" at bounding box center [609, 551] width 101 height 27
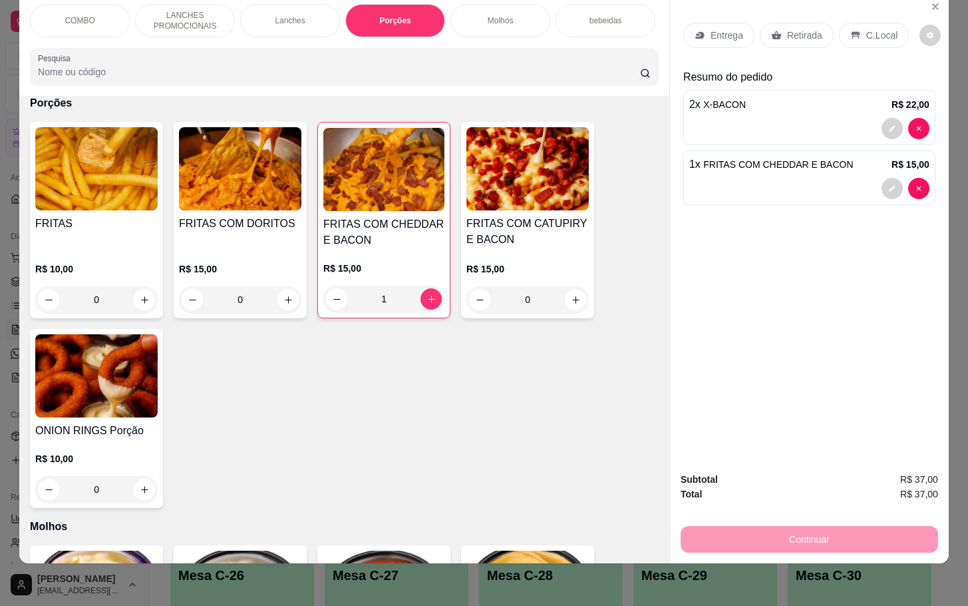
click at [419, 236] on h4 "FRITAS COM CHEDDAR E BACON" at bounding box center [383, 232] width 121 height 32
click at [781, 30] on div "Retirada" at bounding box center [797, 35] width 74 height 25
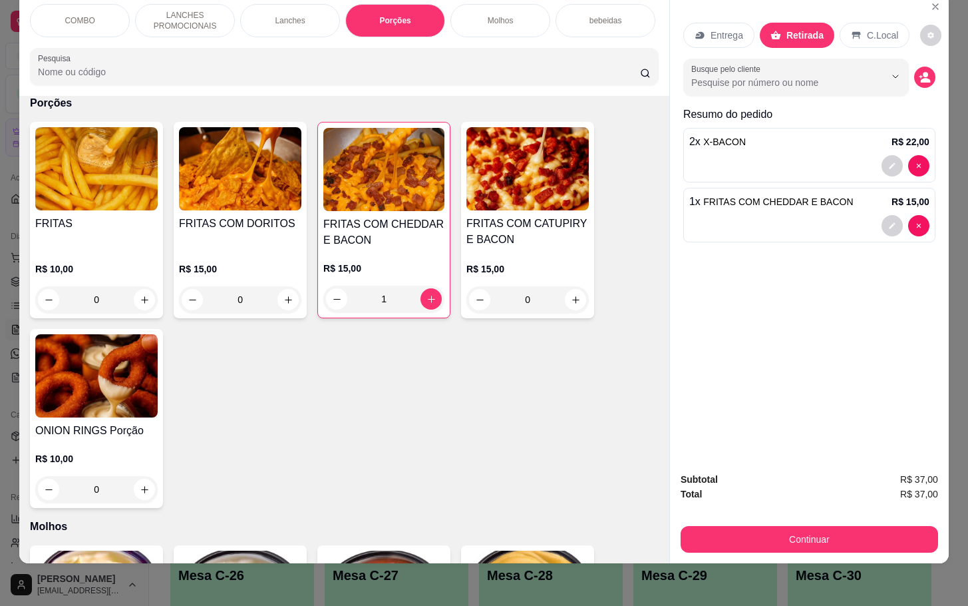
click at [408, 146] on img at bounding box center [383, 169] width 121 height 83
click at [799, 216] on div at bounding box center [810, 225] width 240 height 21
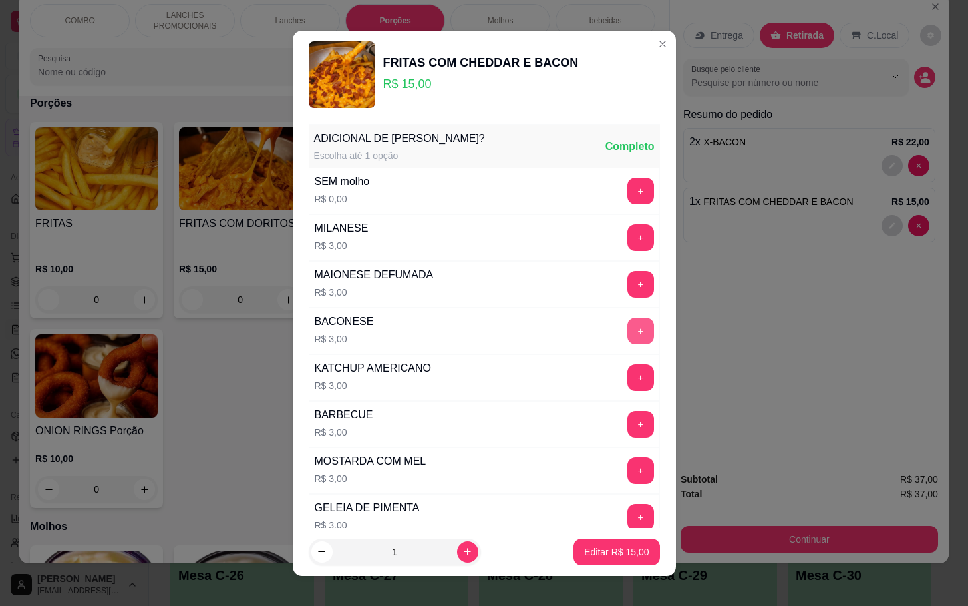
click at [628, 336] on button "+" at bounding box center [641, 330] width 27 height 27
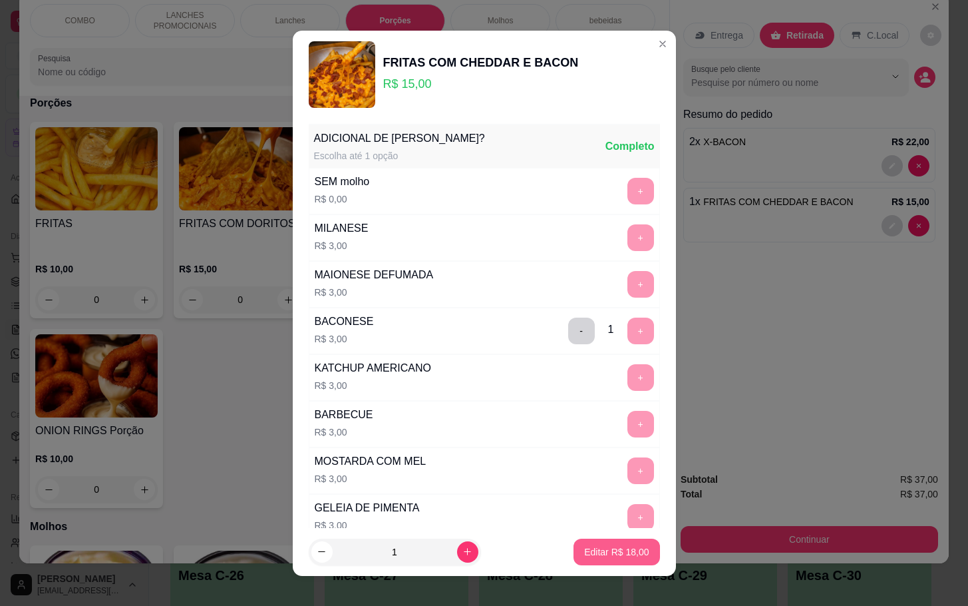
click at [600, 548] on p "Editar R$ 18,00" at bounding box center [616, 551] width 65 height 13
type input "0"
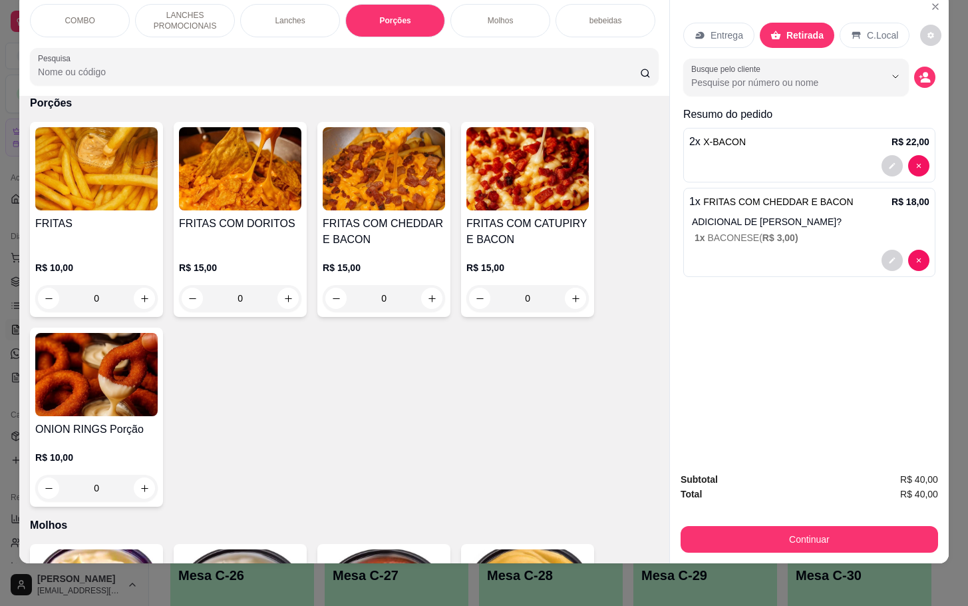
click at [837, 234] on div "1 x FRITAS COM CHEDDAR E BACON R$ 18,00 ADICIONAL DE MOLHO? 1 x BACONESE ( R$ 3…" at bounding box center [810, 232] width 252 height 89
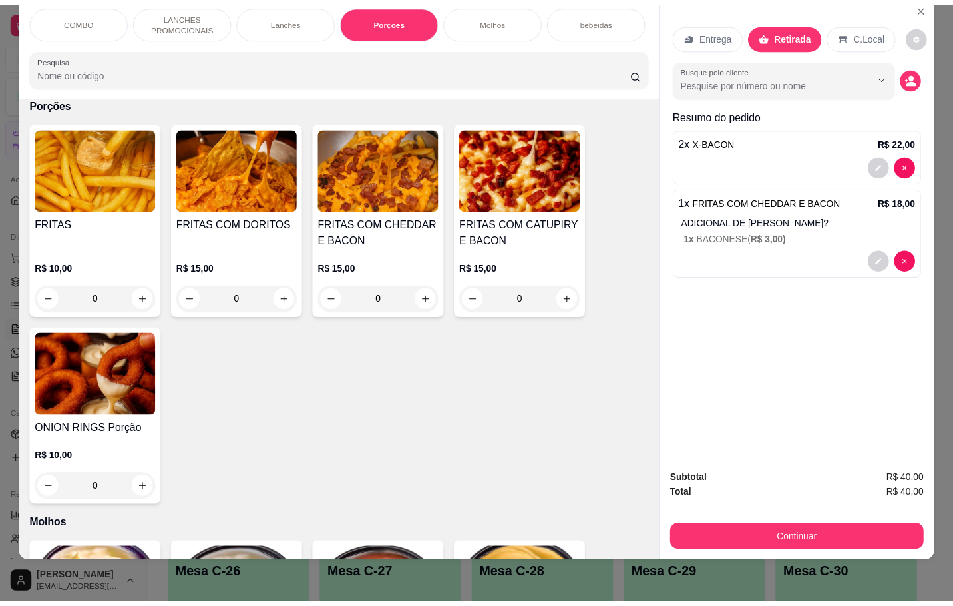
scroll to position [0, 0]
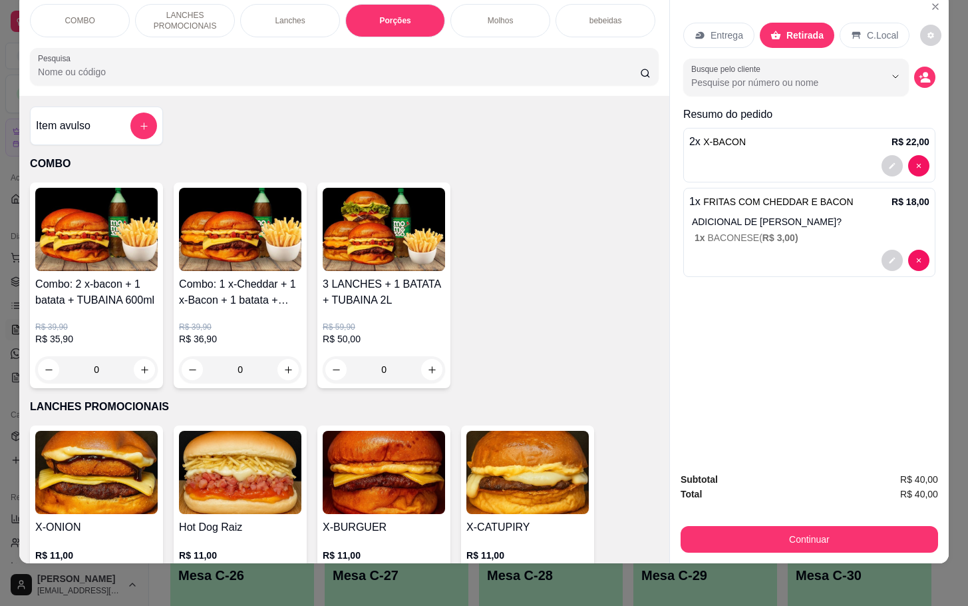
click at [162, 120] on div "Item avulso COMBO Combo: 2 x-bacon + 1 batata + TUBAINA 600ml R$ 39,90 R$ 35,90…" at bounding box center [344, 329] width 650 height 467
click at [158, 118] on div "Item avulso COMBO Combo: 2 x-bacon + 1 batata + TUBAINA 600ml R$ 39,90 R$ 35,90…" at bounding box center [344, 329] width 650 height 467
click at [61, 120] on h4 "Item avulso" at bounding box center [63, 126] width 55 height 16
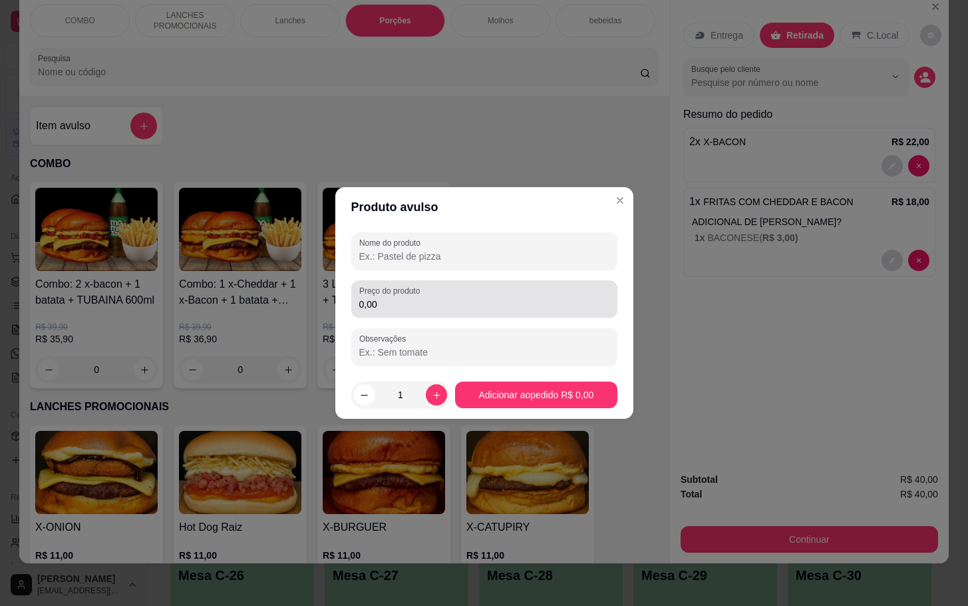
click at [486, 316] on div "Preço do produto 0,00" at bounding box center [484, 298] width 266 height 37
type input "9,00"
click at [437, 252] on input "Nome do produto" at bounding box center [484, 256] width 250 height 13
drag, startPoint x: 512, startPoint y: 242, endPoint x: 230, endPoint y: 294, distance: 286.9
click at [513, 242] on div "COCA" at bounding box center [484, 251] width 250 height 27
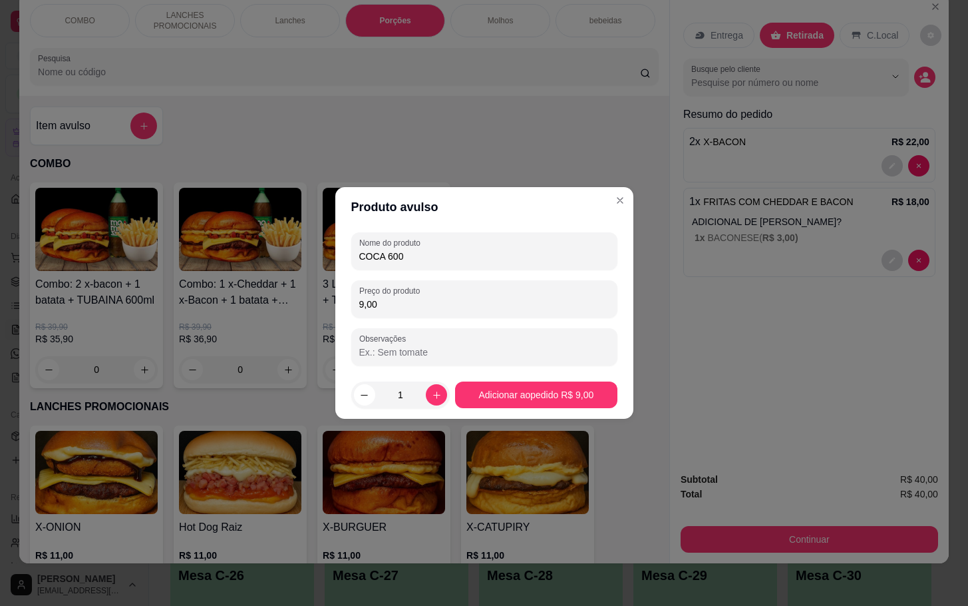
type input "COCA 600"
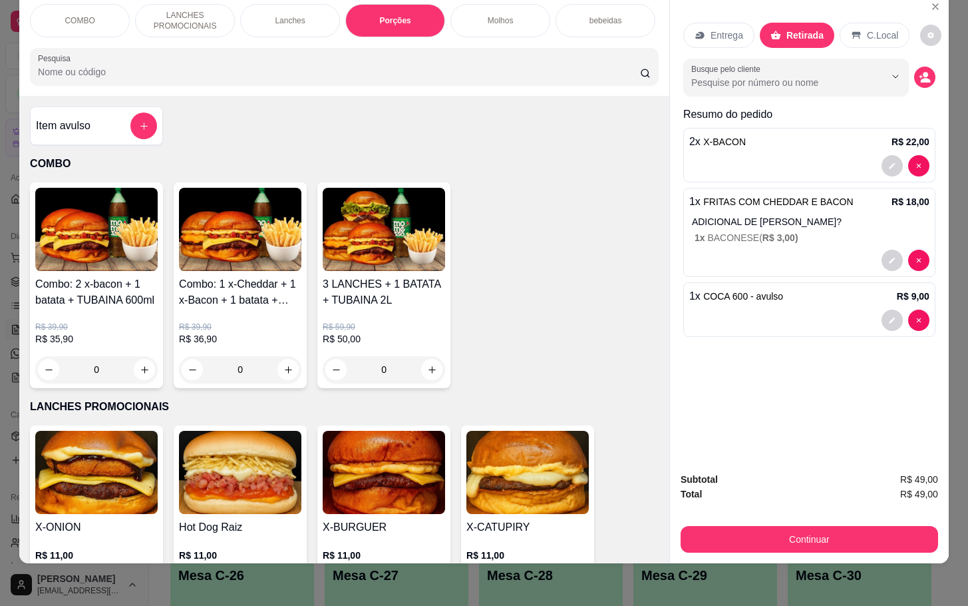
click at [118, 118] on div "Item avulso" at bounding box center [96, 125] width 121 height 27
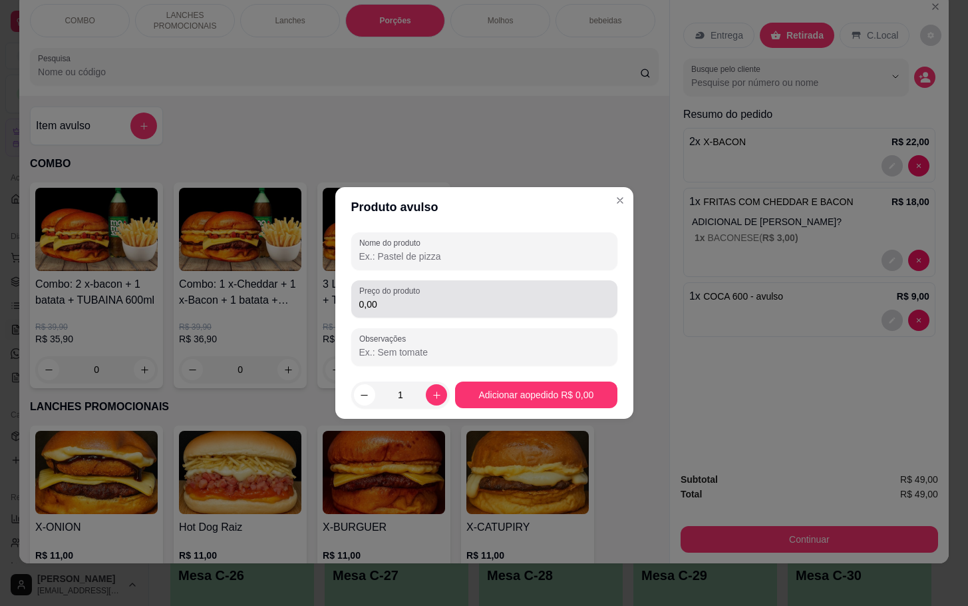
click at [477, 294] on div "0,00" at bounding box center [484, 299] width 250 height 27
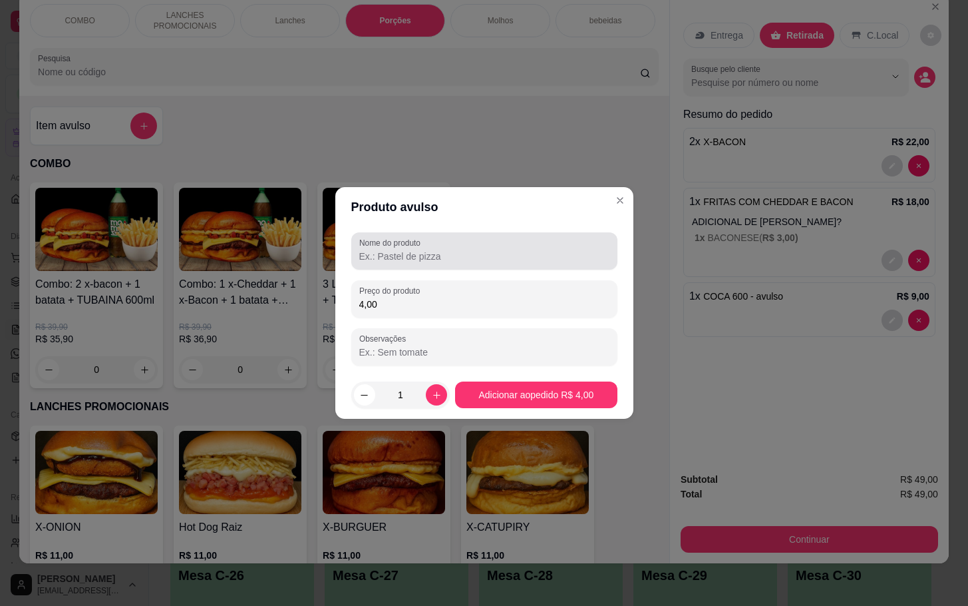
type input "4,00"
click at [431, 236] on div "Nome do produto" at bounding box center [484, 250] width 266 height 37
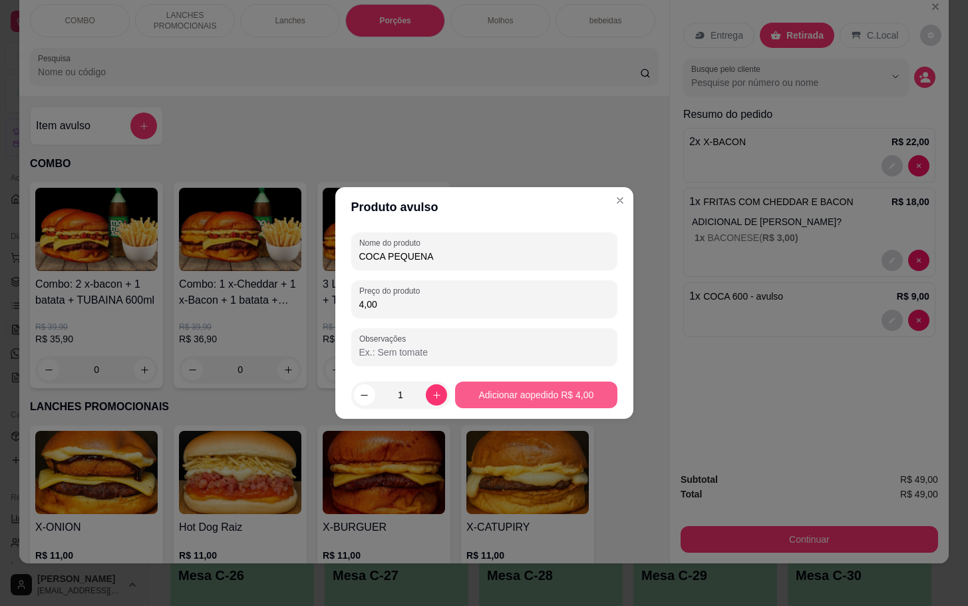
type input "COCA PEQUENA"
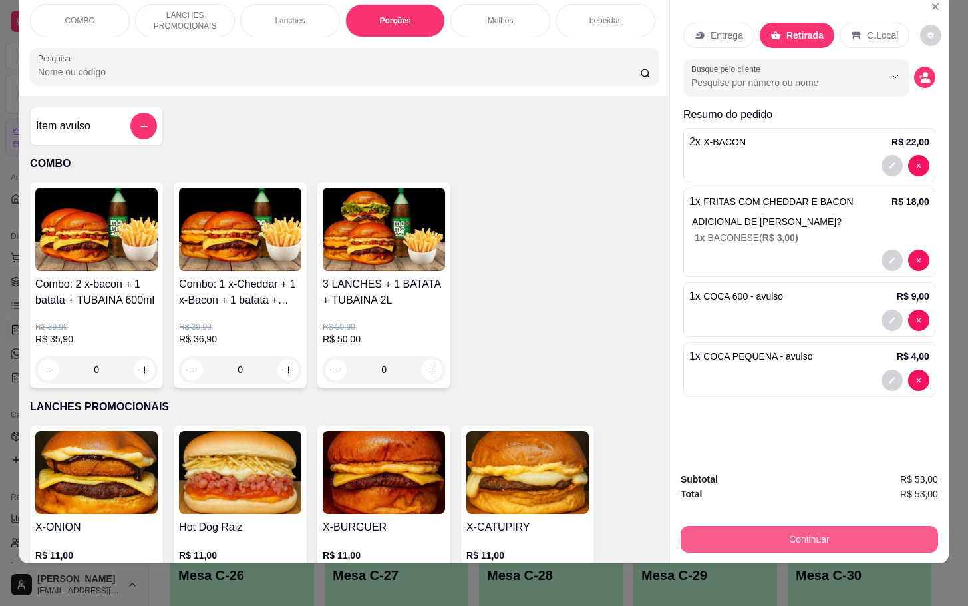
click at [841, 527] on button "Continuar" at bounding box center [810, 539] width 258 height 27
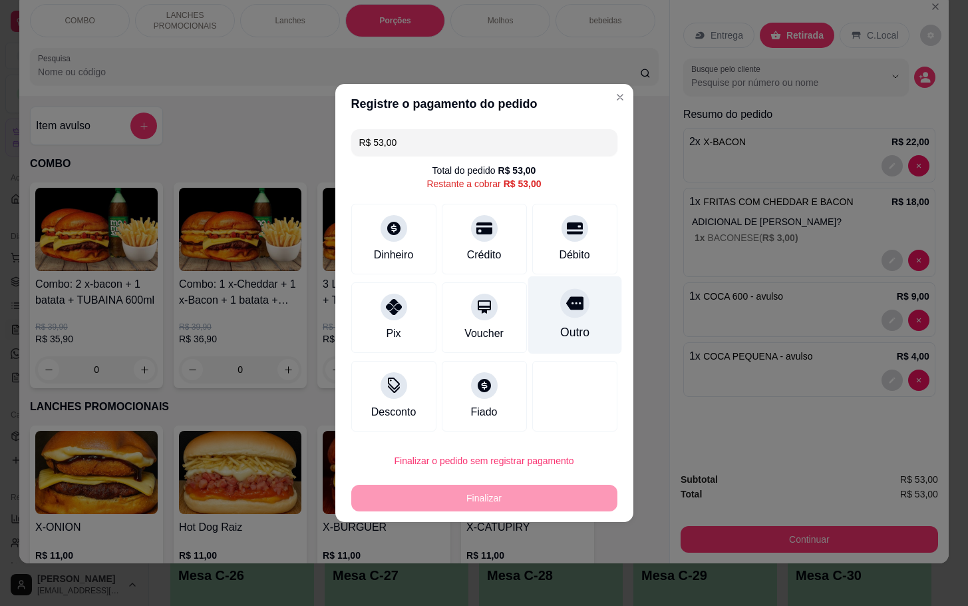
click at [578, 315] on div "Outro" at bounding box center [575, 315] width 94 height 78
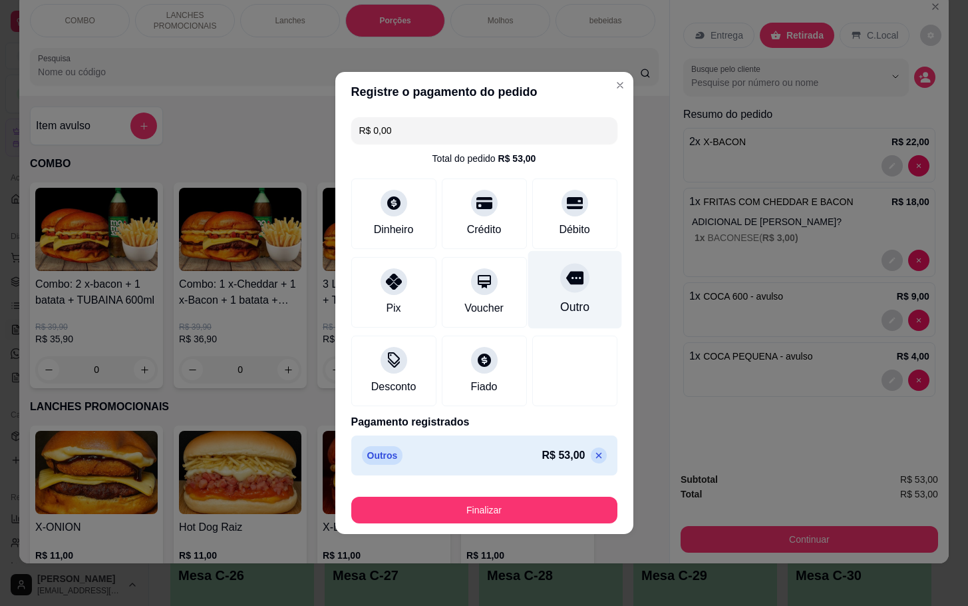
type input "R$ 0,00"
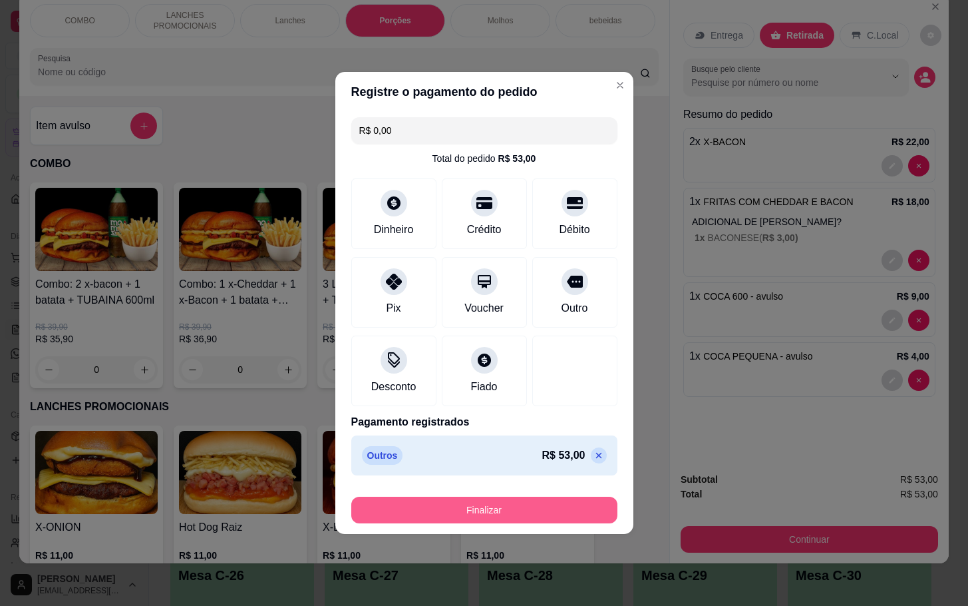
click at [558, 506] on button "Finalizar" at bounding box center [484, 510] width 266 height 27
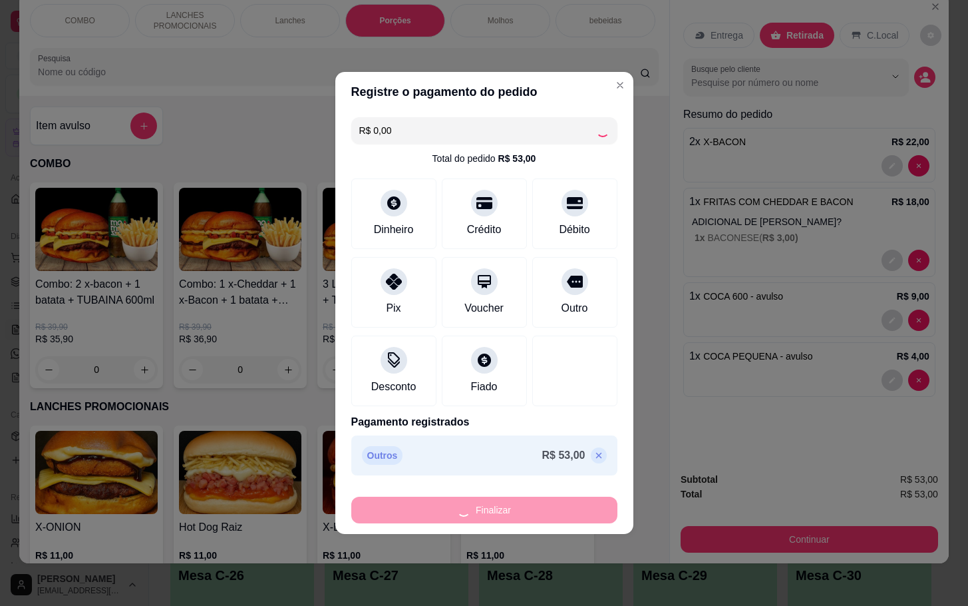
type input "0"
type input "-R$ 53,00"
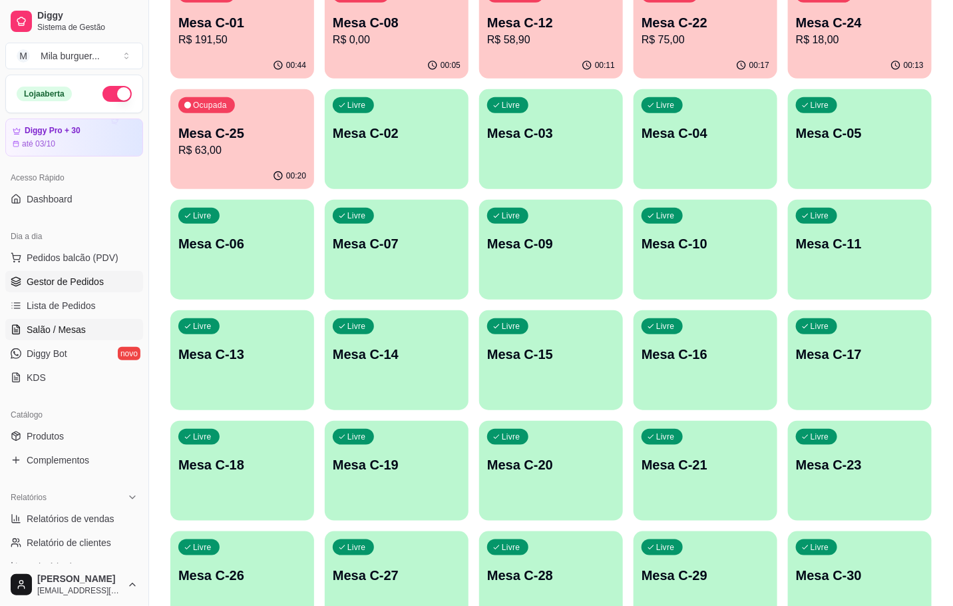
click at [110, 290] on link "Gestor de Pedidos" at bounding box center [74, 281] width 138 height 21
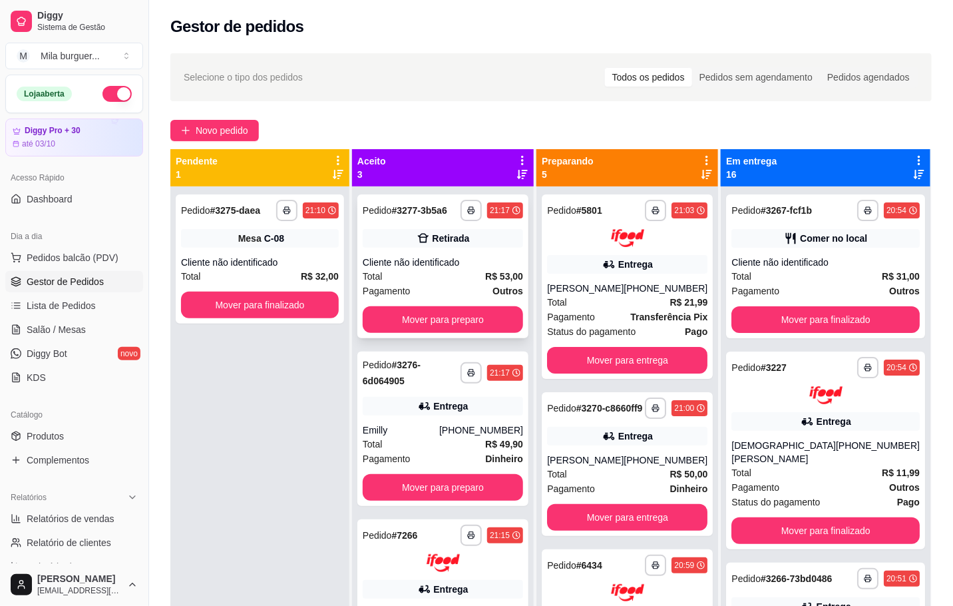
click at [417, 246] on div "Retirada" at bounding box center [443, 238] width 160 height 19
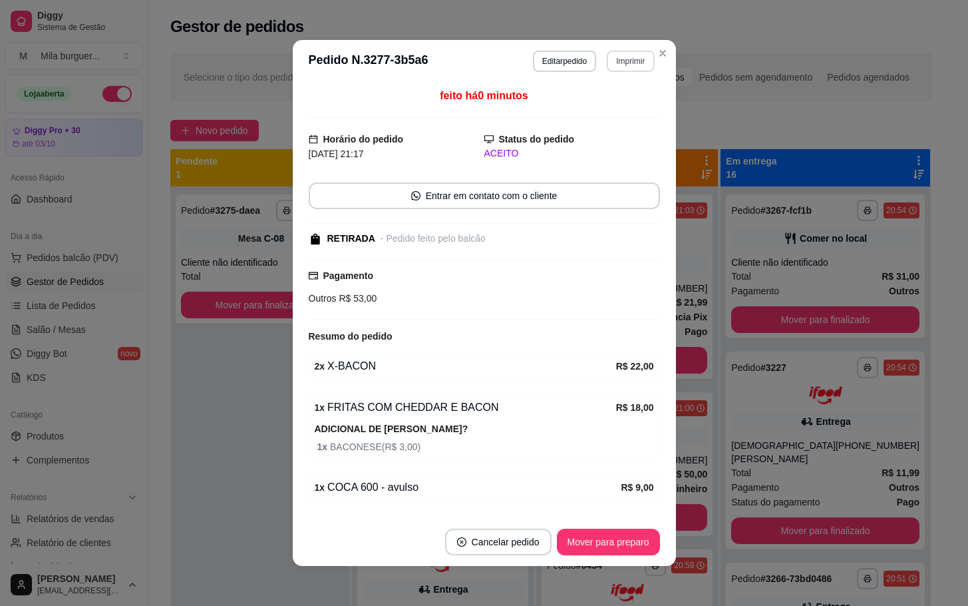
click at [613, 55] on button "Imprimir" at bounding box center [630, 61] width 47 height 21
click at [605, 102] on button "IMPRESSORA" at bounding box center [599, 108] width 93 height 21
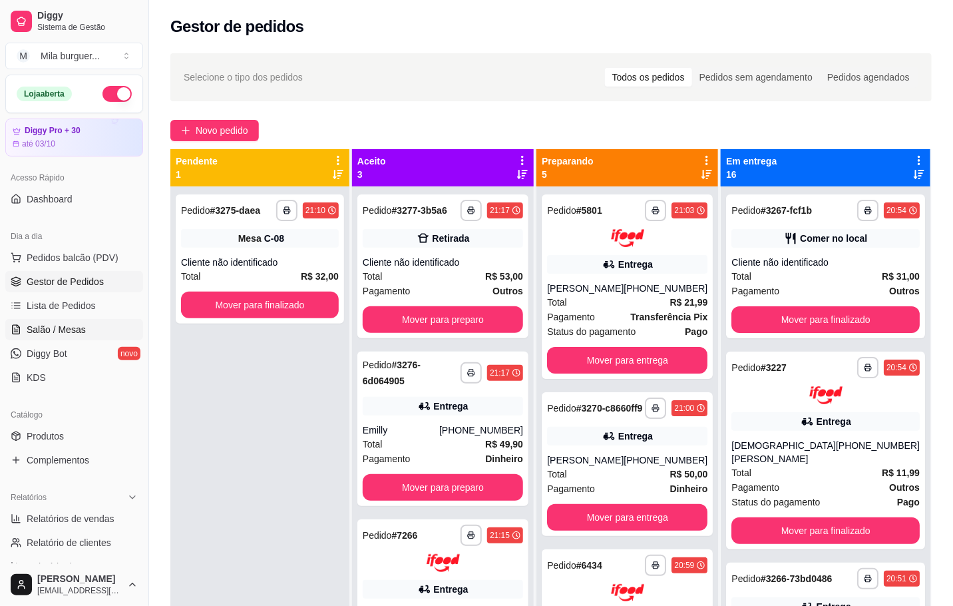
click at [76, 320] on link "Salão / Mesas" at bounding box center [74, 329] width 138 height 21
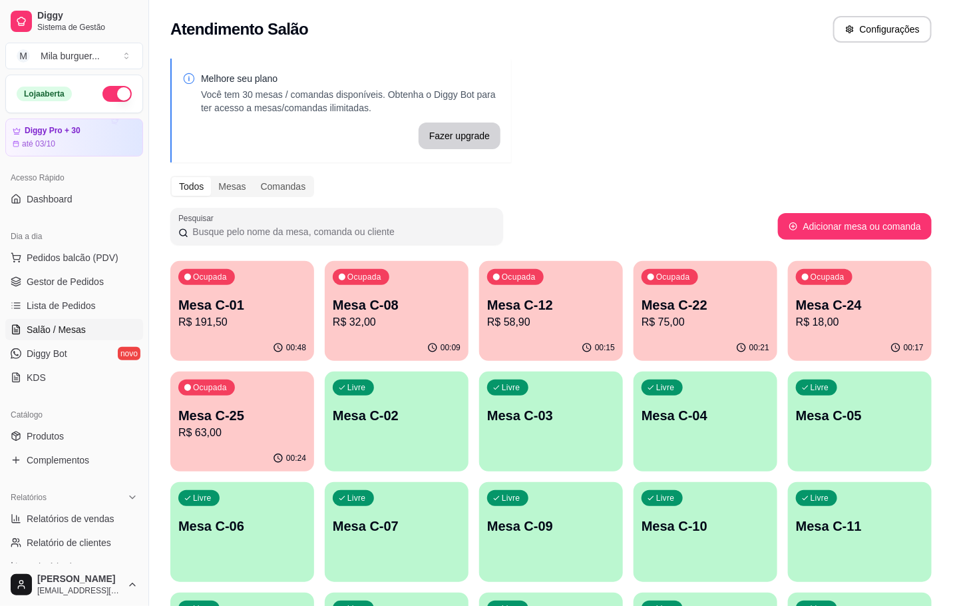
click at [258, 318] on p "R$ 191,50" at bounding box center [242, 322] width 128 height 16
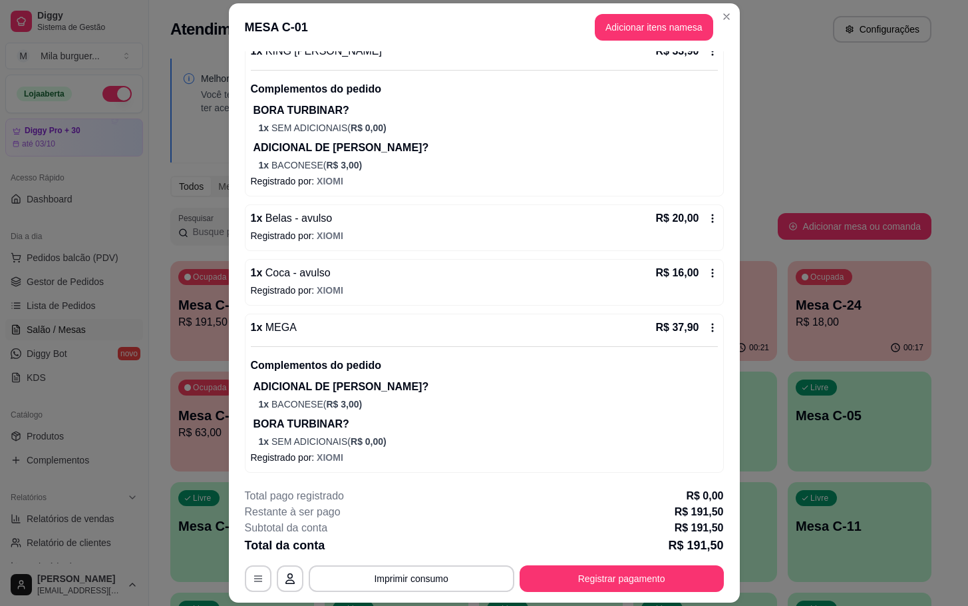
scroll to position [40, 0]
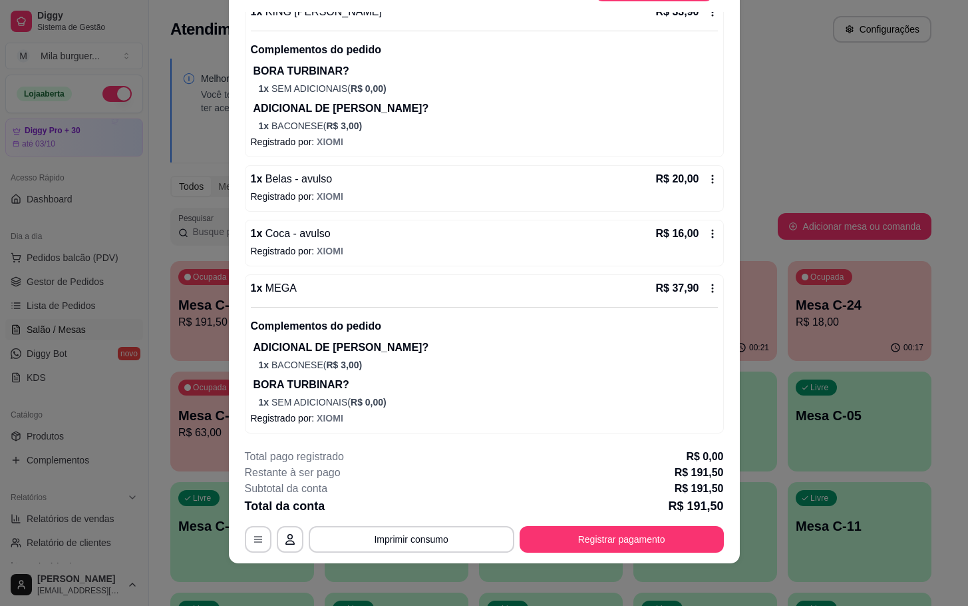
click at [678, 238] on div "R$ 16,00" at bounding box center [687, 234] width 62 height 16
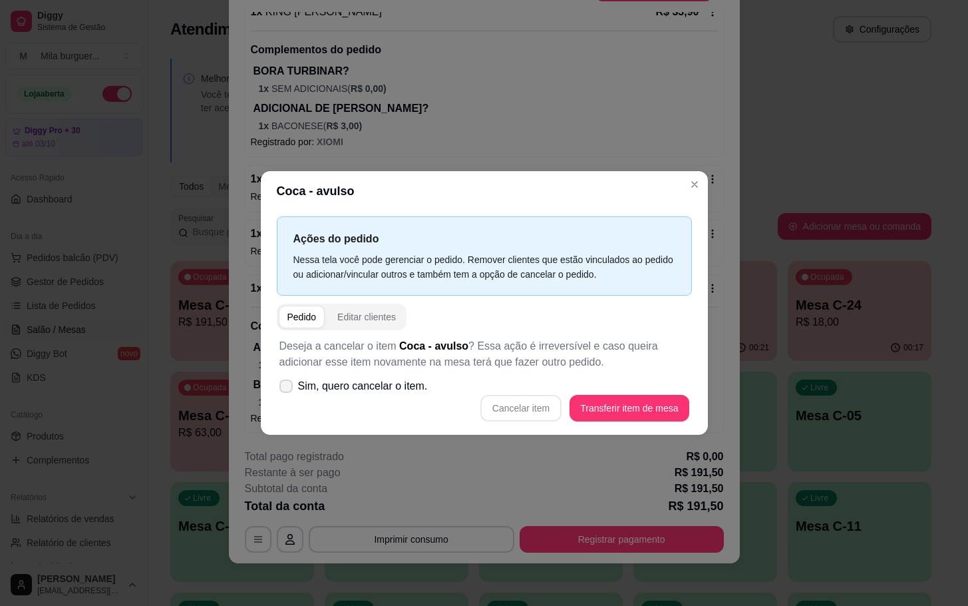
click at [290, 382] on icon at bounding box center [286, 386] width 11 height 8
click at [288, 389] on input "Sim, quero cancelar o item." at bounding box center [283, 393] width 9 height 9
checkbox input "true"
click at [528, 408] on button "Cancelar item" at bounding box center [521, 408] width 81 height 27
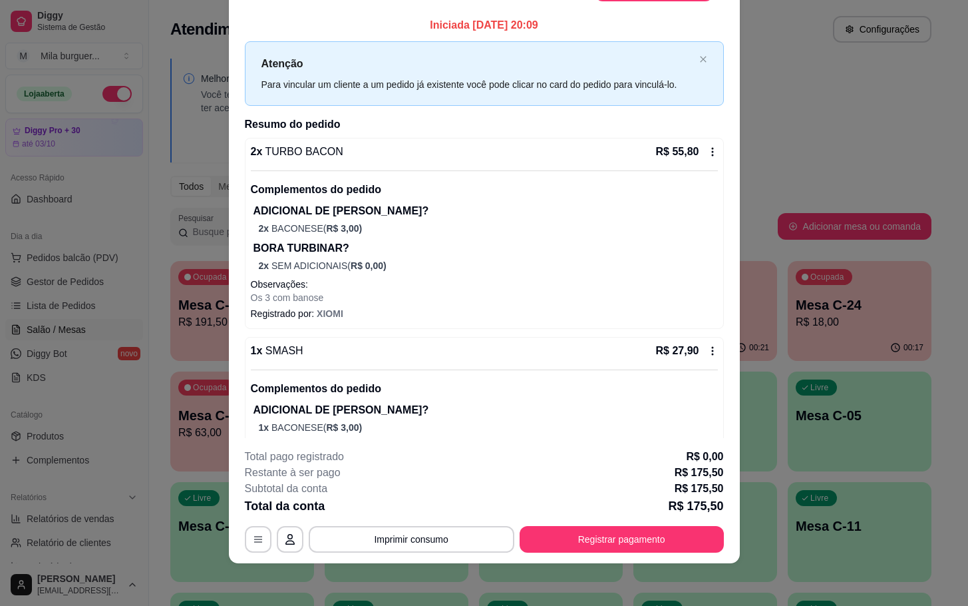
scroll to position [0, 0]
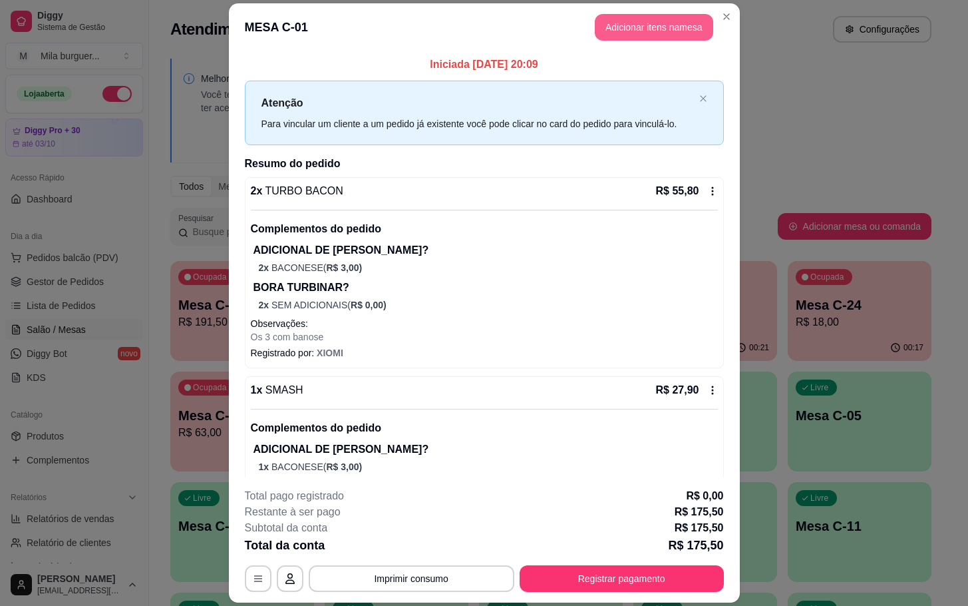
click at [658, 20] on button "Adicionar itens na mesa" at bounding box center [654, 27] width 118 height 27
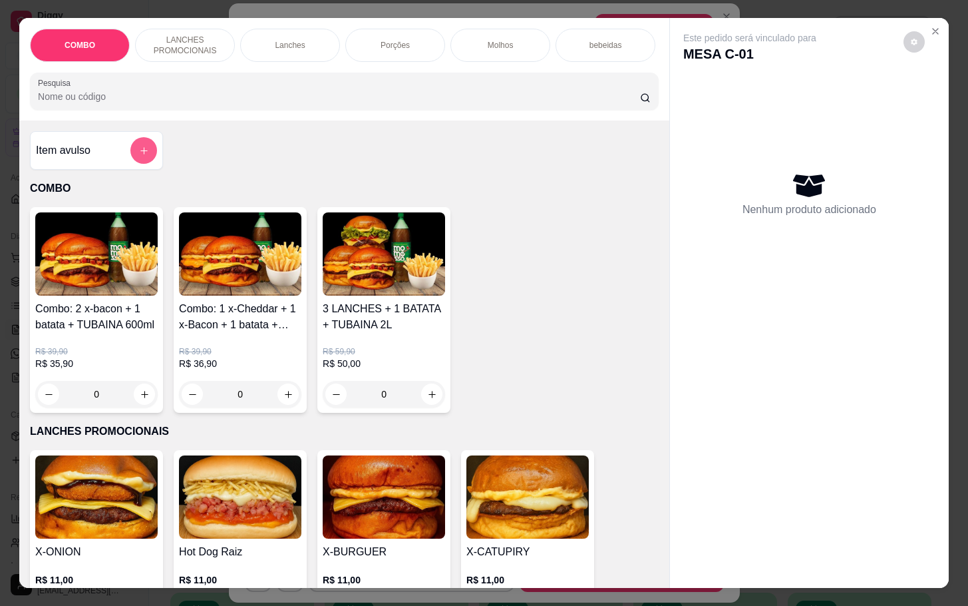
click at [130, 160] on button "add-separate-item" at bounding box center [143, 150] width 27 height 27
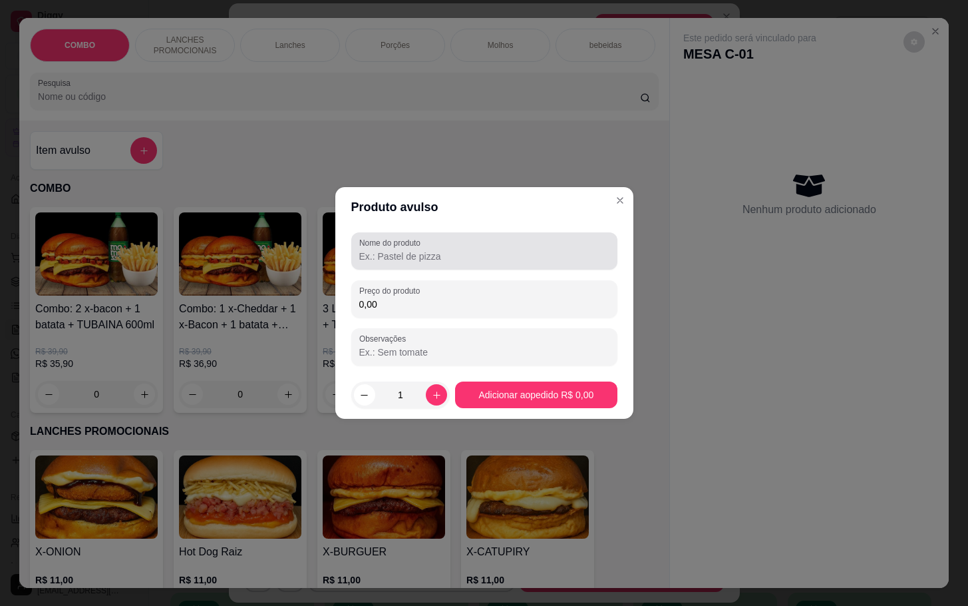
click at [439, 246] on div at bounding box center [484, 251] width 250 height 27
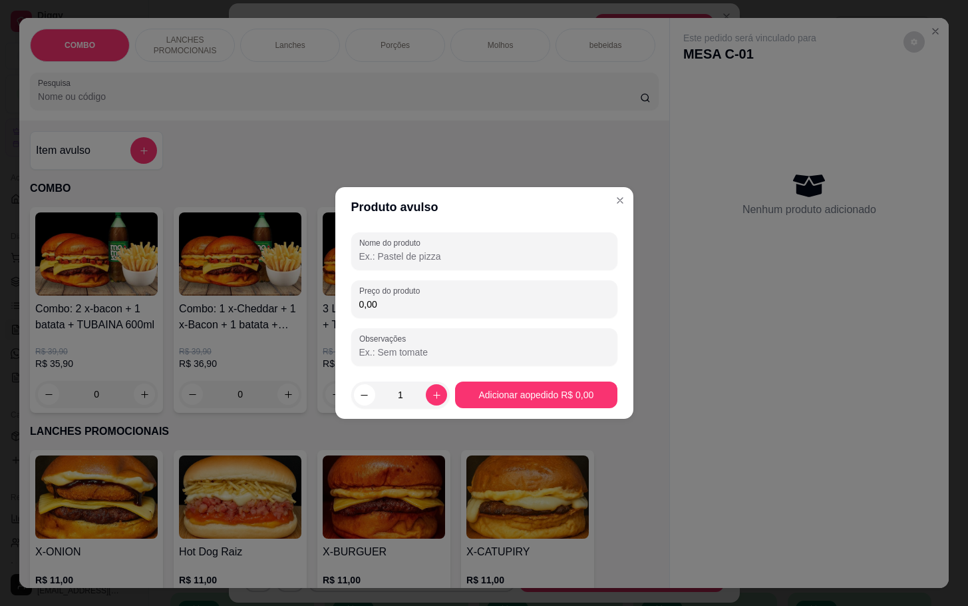
click at [540, 252] on input "Nome do produto" at bounding box center [484, 256] width 250 height 13
type input "20"
click at [411, 304] on input "0,00" at bounding box center [484, 304] width 250 height 13
type input "20,00"
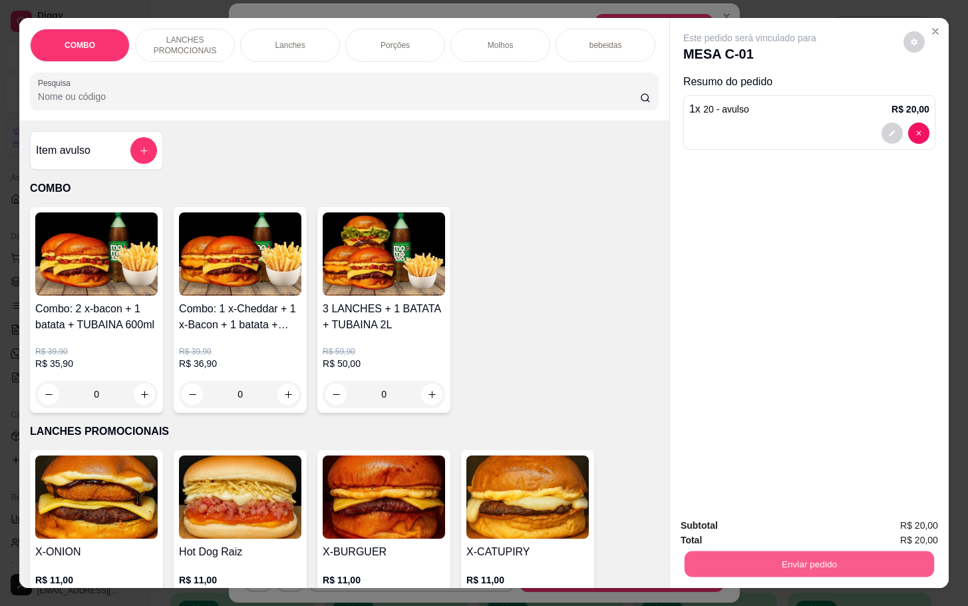
click at [737, 566] on button "Enviar pedido" at bounding box center [810, 563] width 250 height 26
click at [757, 516] on button "Não registrar e enviar pedido" at bounding box center [763, 523] width 138 height 25
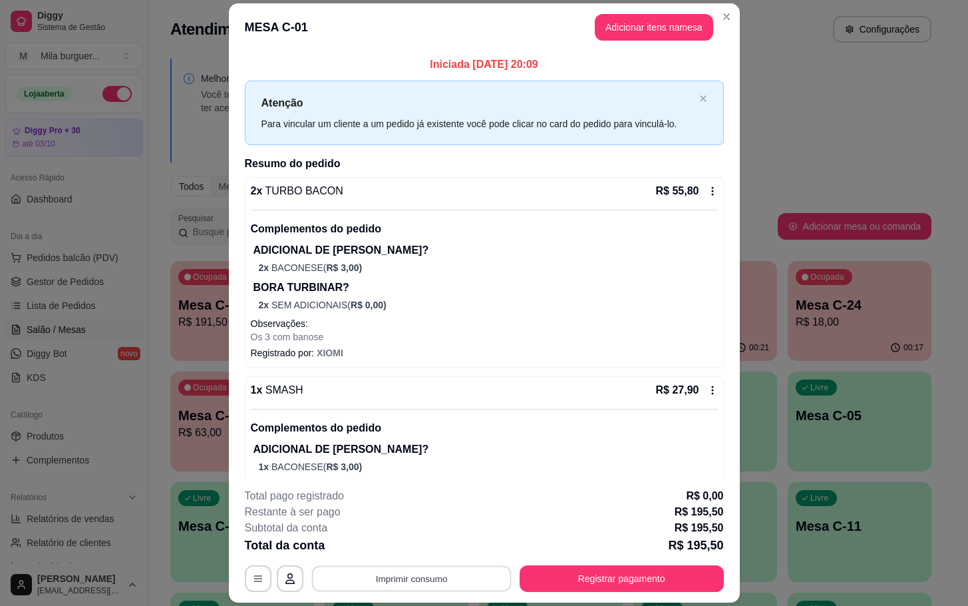
click at [437, 570] on button "Imprimir consumo" at bounding box center [411, 579] width 200 height 26
click at [442, 543] on button "IMPRESSORA" at bounding box center [407, 548] width 93 height 21
click at [652, 568] on button "Registrar pagamento" at bounding box center [622, 578] width 204 height 27
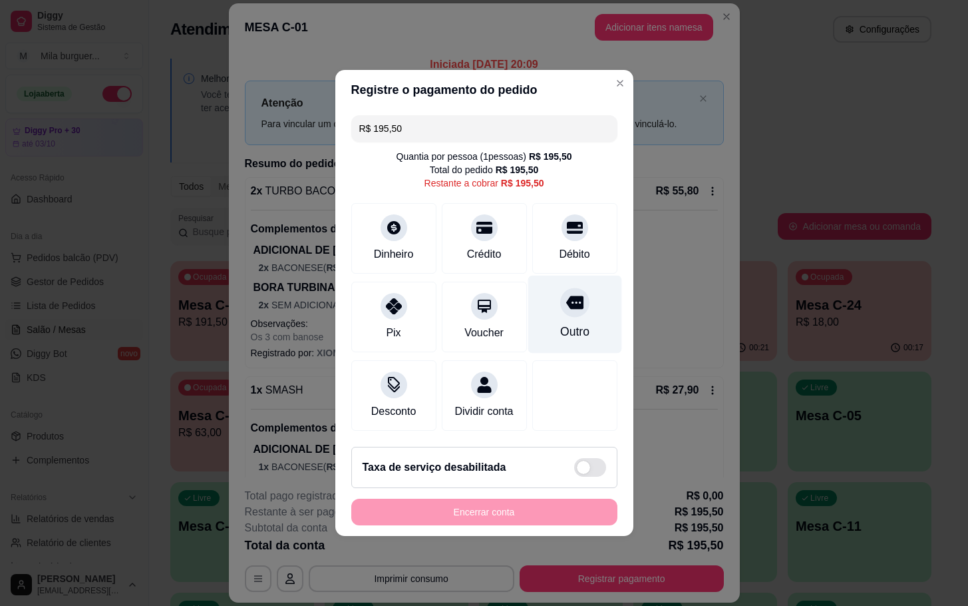
click at [579, 338] on div "Outro" at bounding box center [575, 315] width 94 height 78
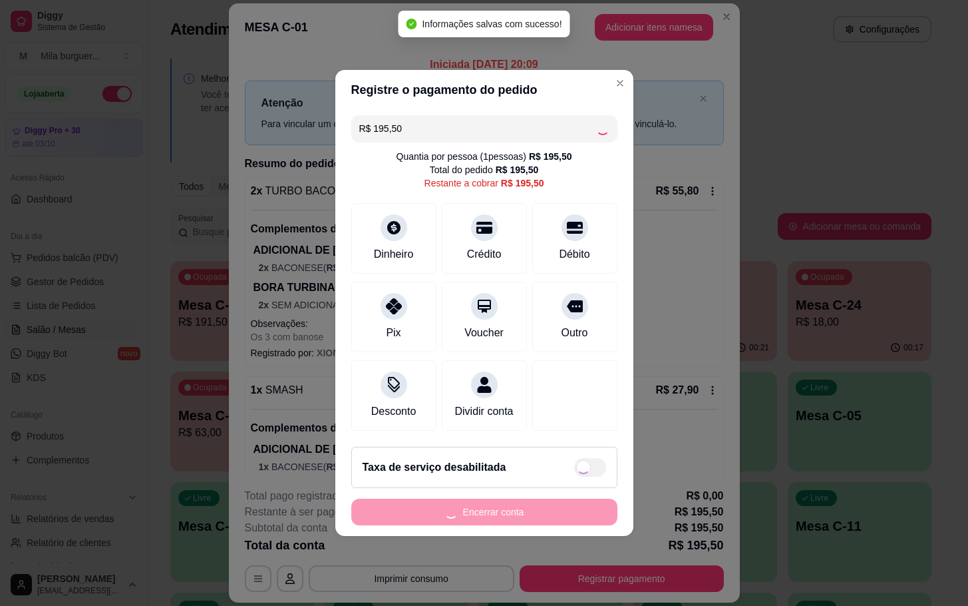
type input "R$ 0,00"
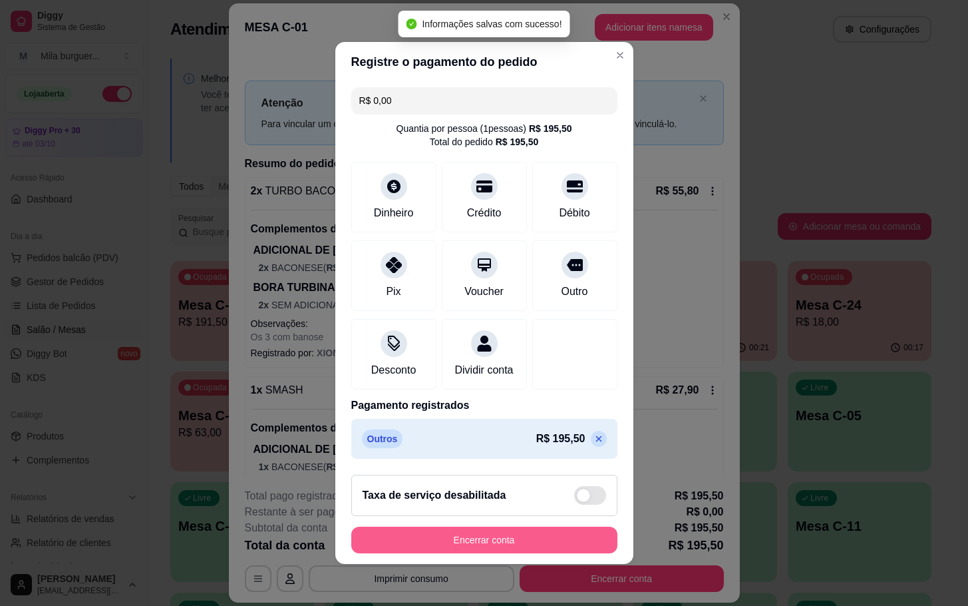
click at [526, 542] on button "Encerrar conta" at bounding box center [484, 539] width 266 height 27
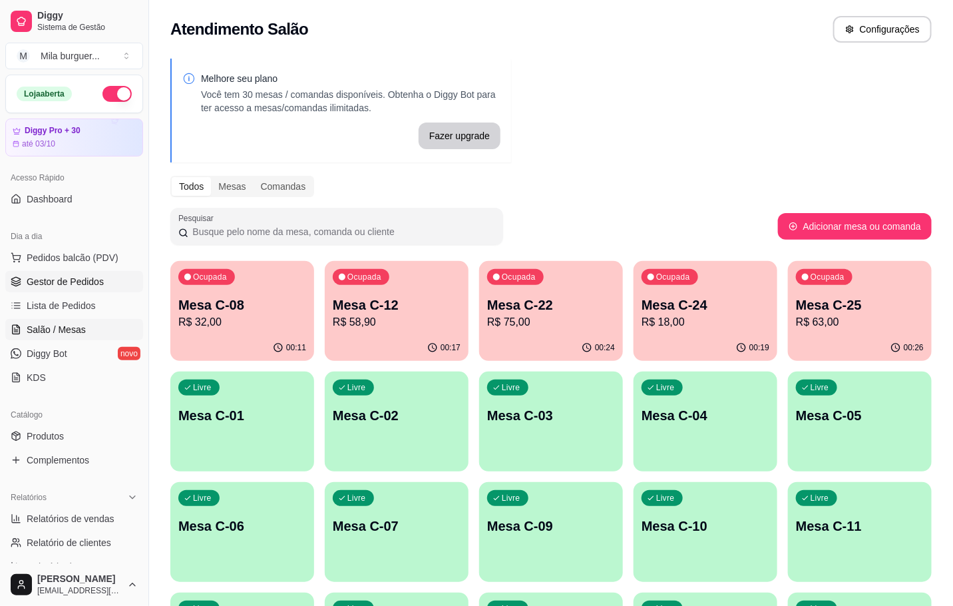
click at [80, 288] on span "Gestor de Pedidos" at bounding box center [65, 281] width 77 height 13
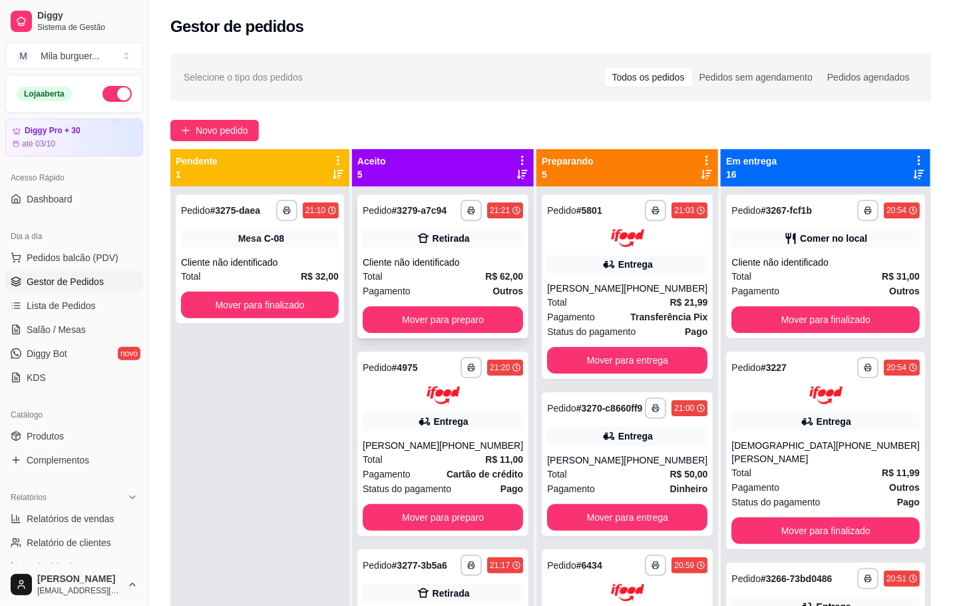
click at [461, 274] on div "Total R$ 62,00" at bounding box center [443, 276] width 160 height 15
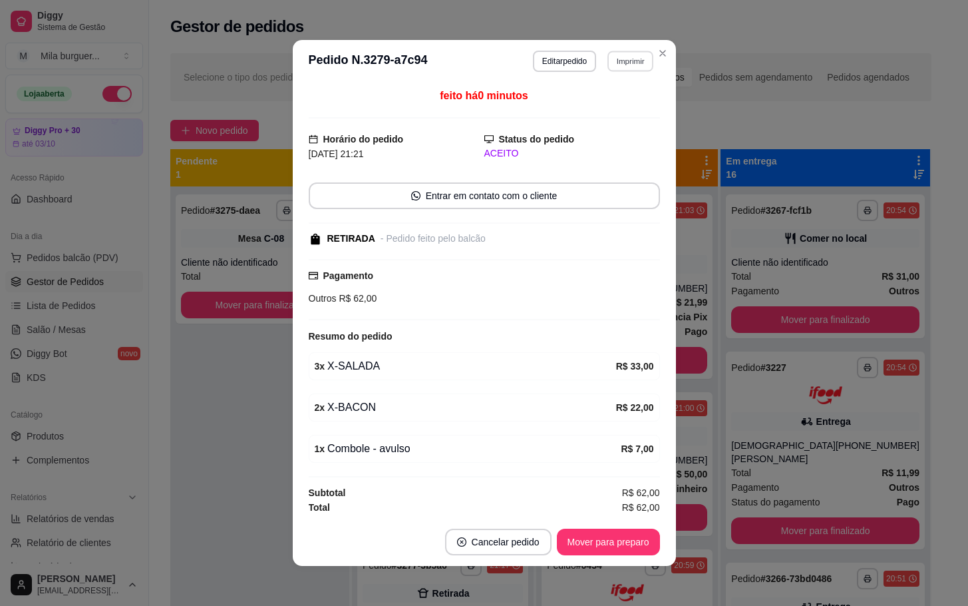
click at [632, 56] on button "Imprimir" at bounding box center [631, 61] width 46 height 21
click at [602, 108] on button "IMPRESSORA" at bounding box center [600, 108] width 97 height 21
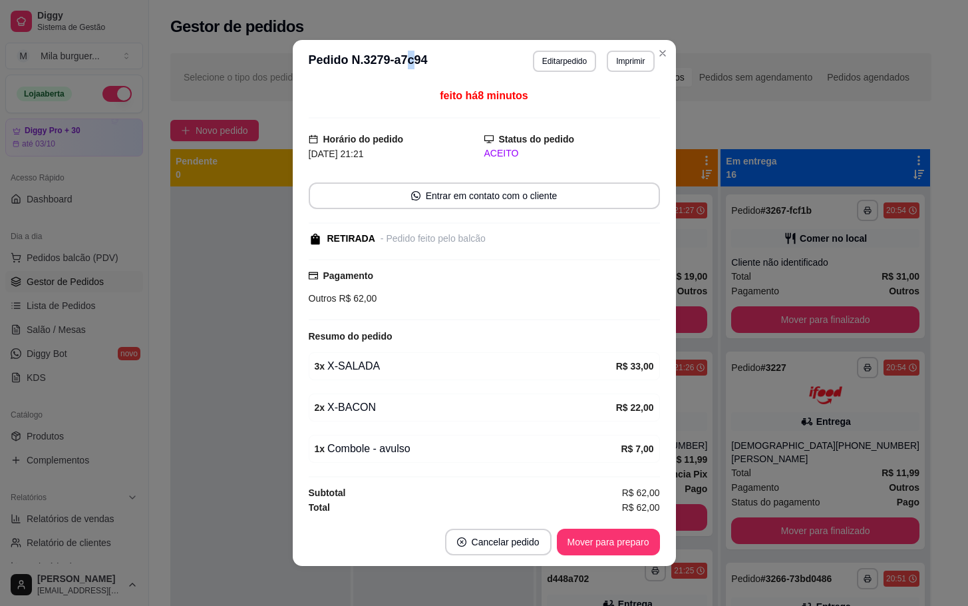
click at [405, 66] on h3 "Pedido N. 3279-a7c94" at bounding box center [368, 61] width 119 height 21
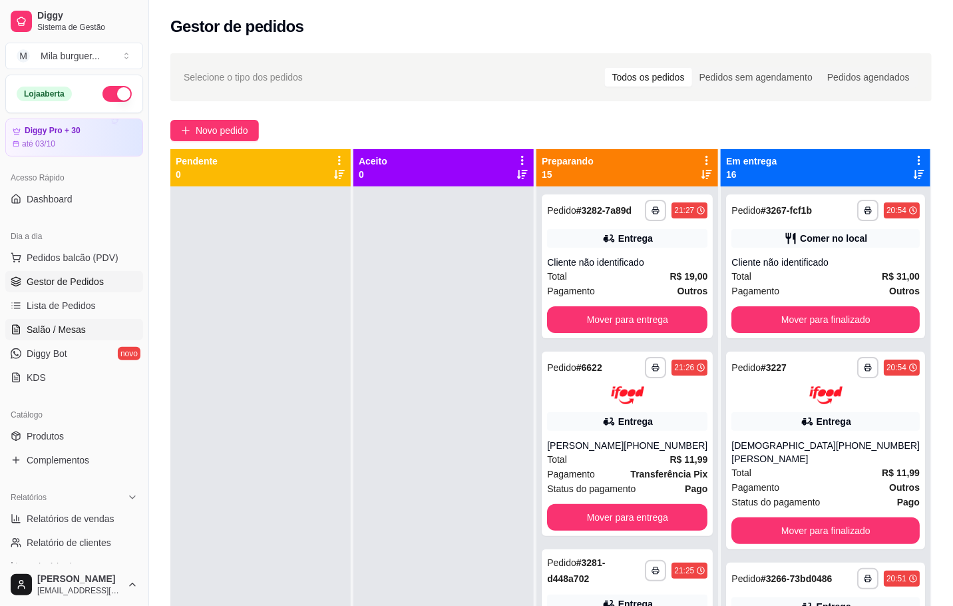
click at [100, 339] on link "Salão / Mesas" at bounding box center [74, 329] width 138 height 21
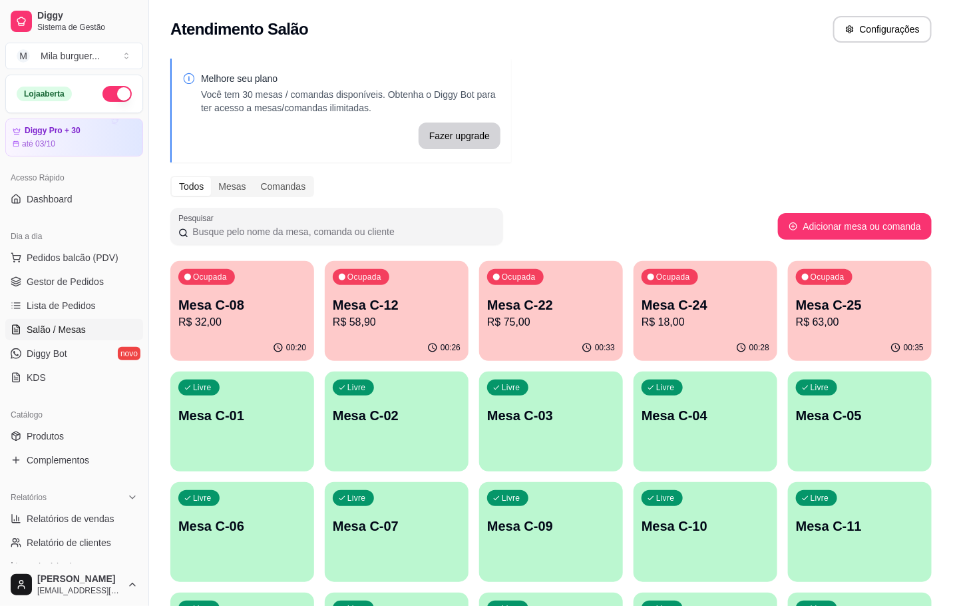
click at [861, 296] on p "Mesa C-25" at bounding box center [860, 305] width 128 height 19
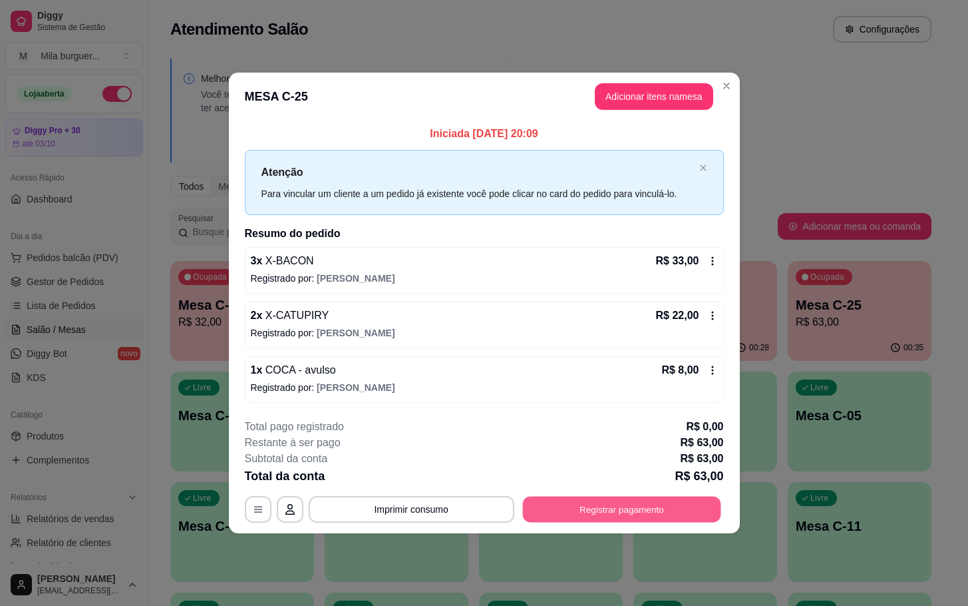
click at [701, 520] on button "Registrar pagamento" at bounding box center [621, 509] width 198 height 26
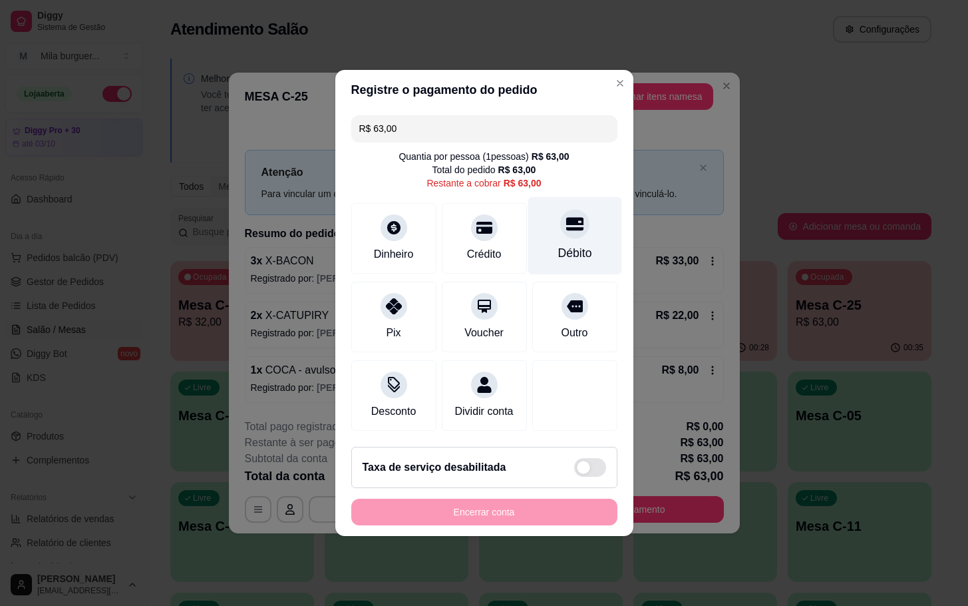
click at [558, 252] on div "Débito" at bounding box center [575, 252] width 34 height 17
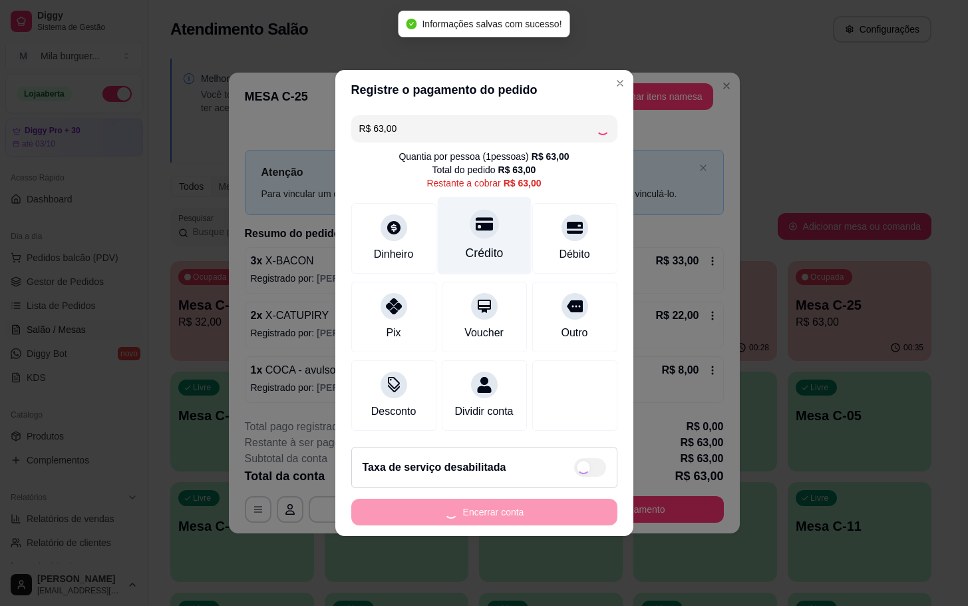
type input "R$ 0,00"
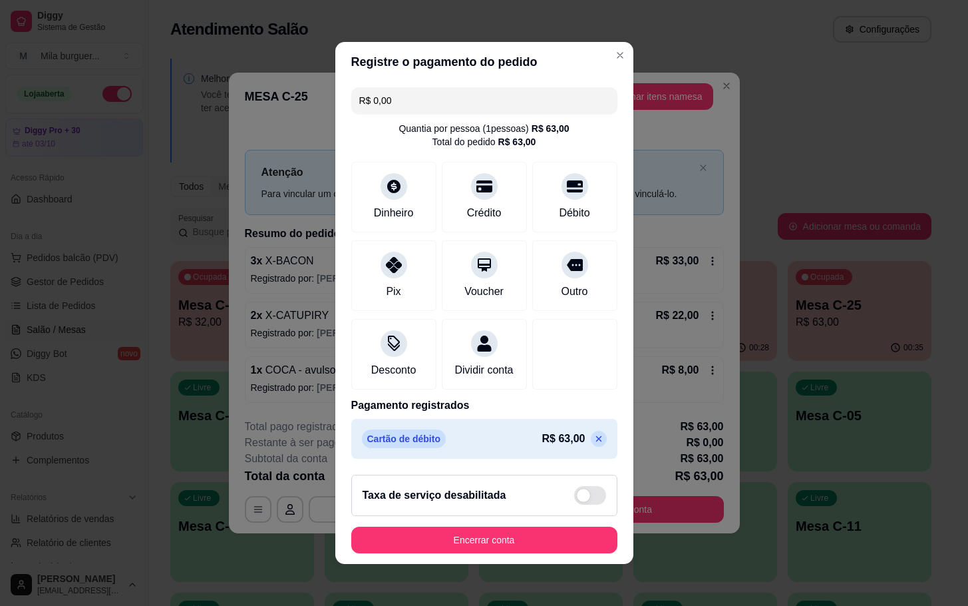
click at [483, 564] on footer "Taxa de serviço desabilitada Encerrar conta" at bounding box center [484, 514] width 298 height 100
click at [484, 564] on footer "Taxa de serviço desabilitada Encerrar conta" at bounding box center [484, 514] width 298 height 100
click at [486, 553] on button "Encerrar conta" at bounding box center [484, 539] width 266 height 27
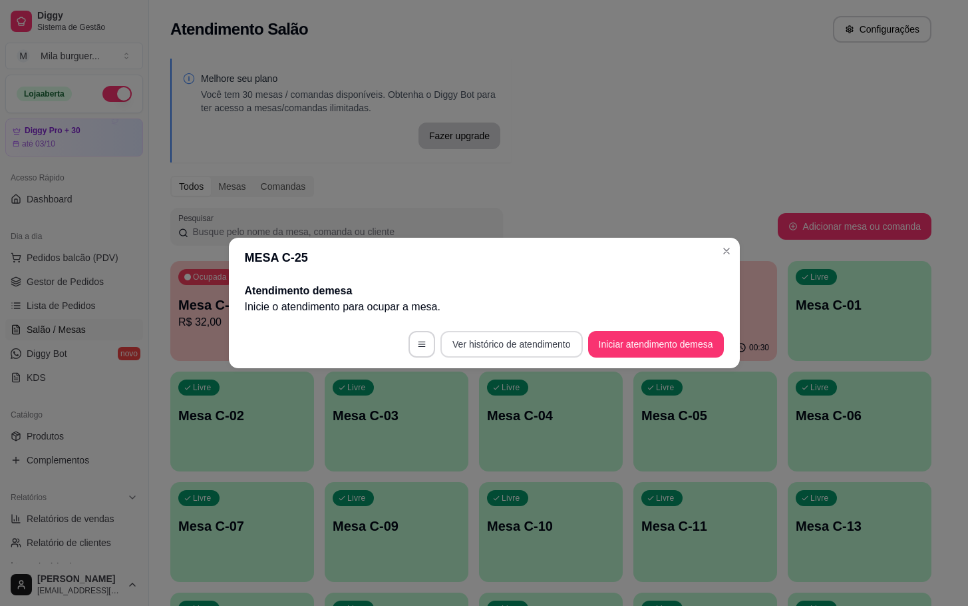
click at [537, 345] on button "Ver histórico de atendimento" at bounding box center [512, 344] width 142 height 27
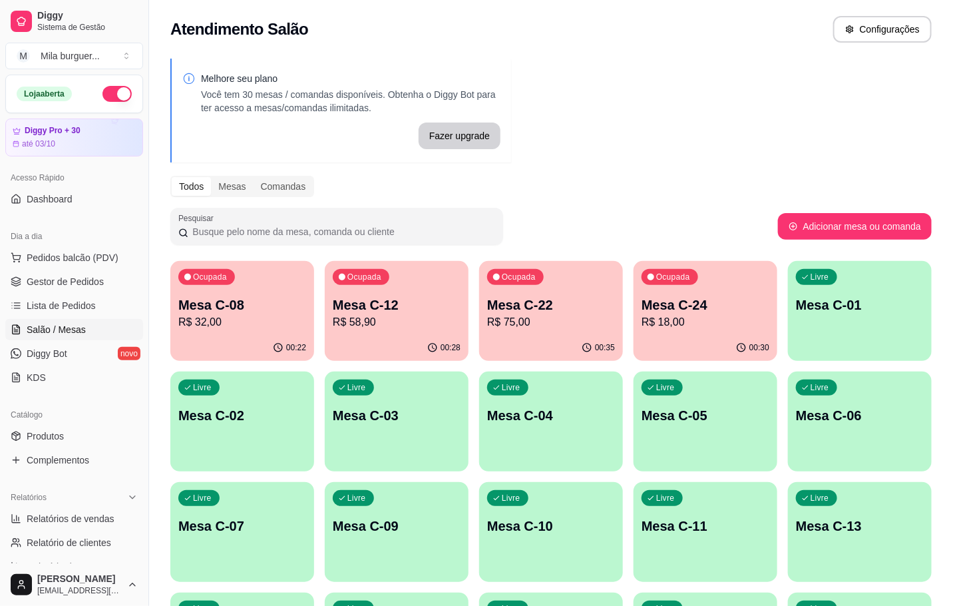
click at [519, 333] on button "Ocupada Mesa C-22 R$ 75,00 00:35" at bounding box center [551, 311] width 144 height 100
click at [400, 280] on div "Ocupada Mesa C-12 R$ 58,90" at bounding box center [397, 298] width 140 height 72
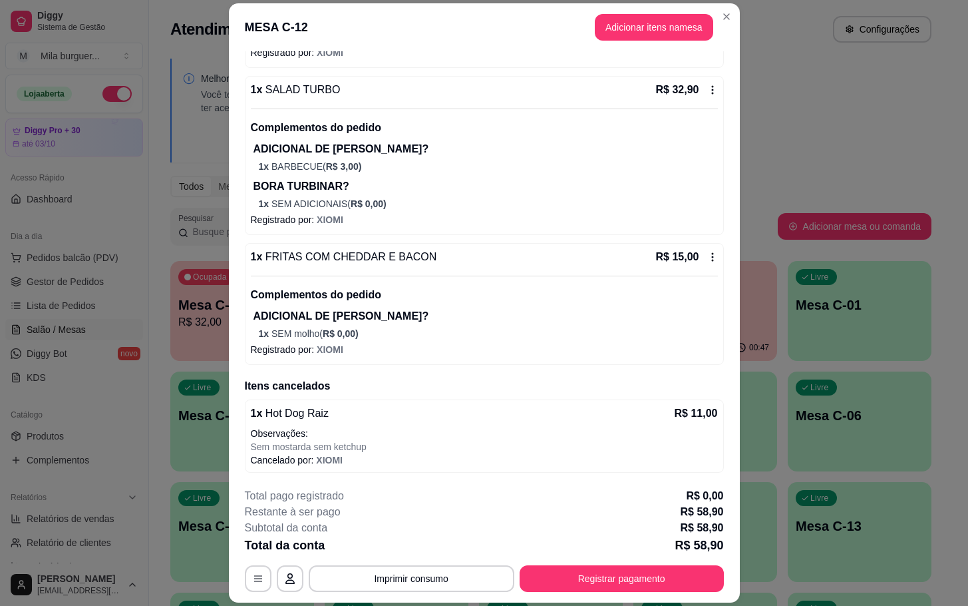
scroll to position [40, 0]
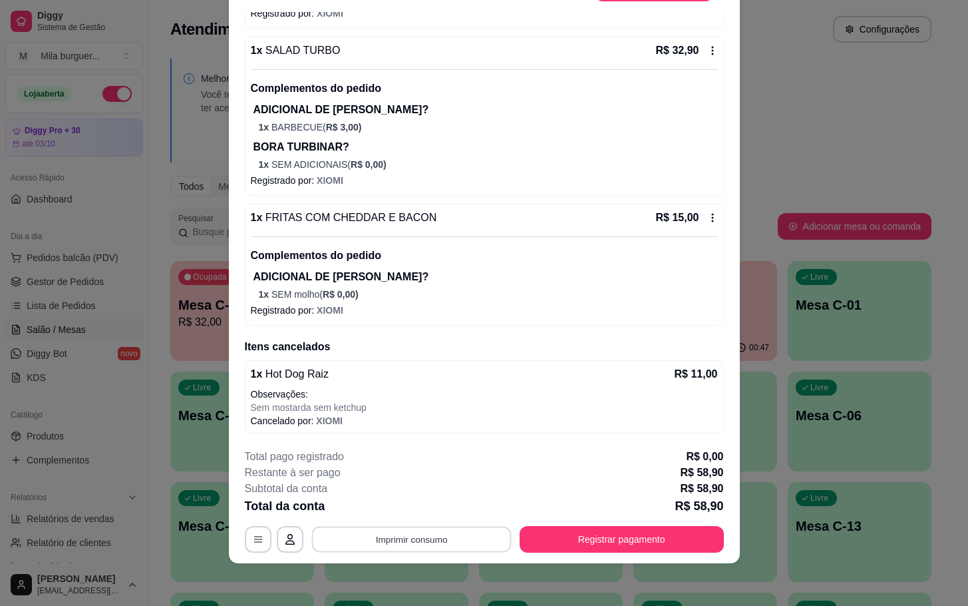
click at [381, 547] on button "Imprimir consumo" at bounding box center [411, 539] width 200 height 26
click at [407, 501] on button "IMPRESSORA" at bounding box center [408, 508] width 97 height 21
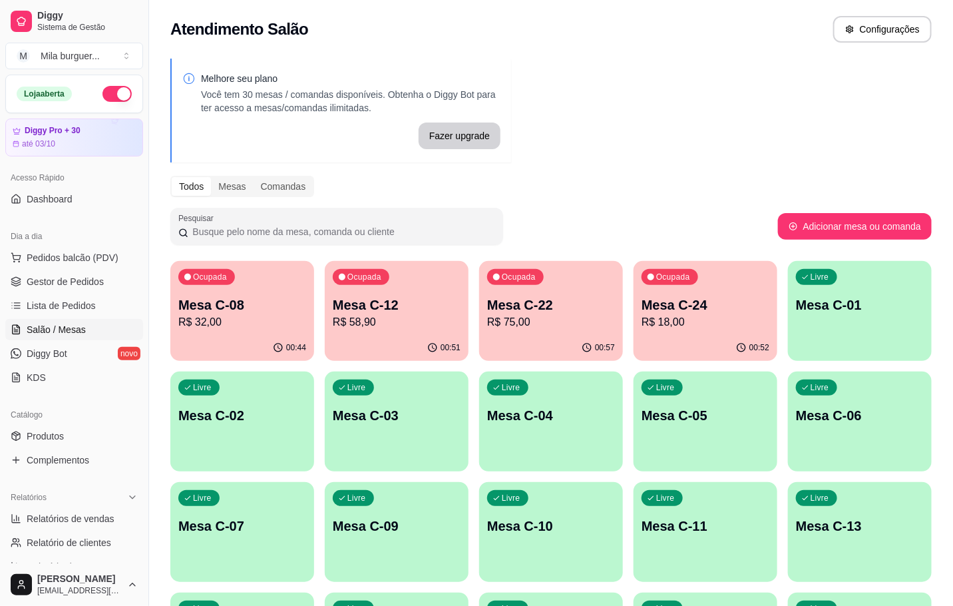
click at [296, 320] on p "R$ 32,00" at bounding box center [242, 322] width 128 height 16
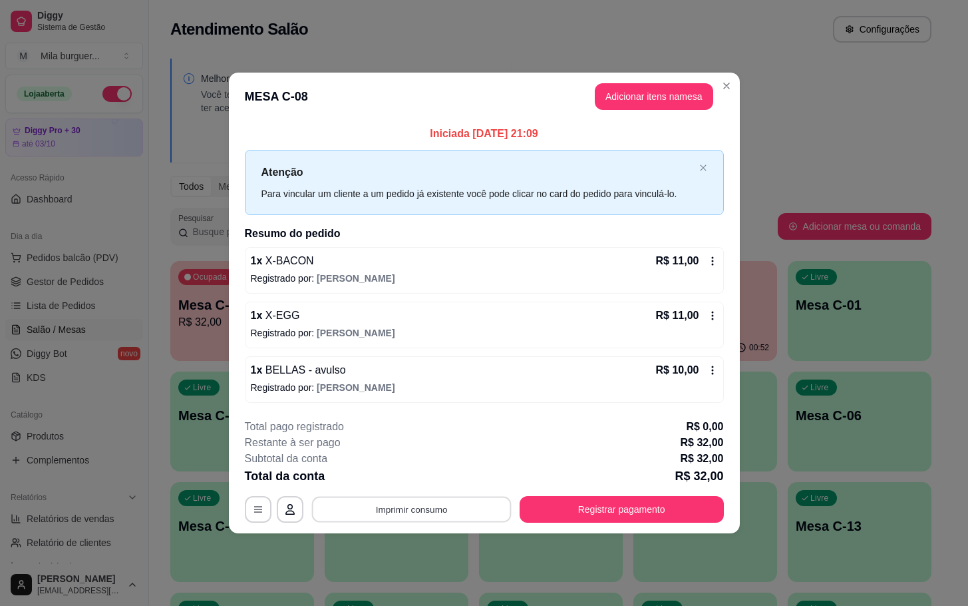
click at [403, 503] on button "Imprimir consumo" at bounding box center [411, 509] width 200 height 26
click at [429, 487] on button "IMPRESSORA" at bounding box center [415, 479] width 97 height 21
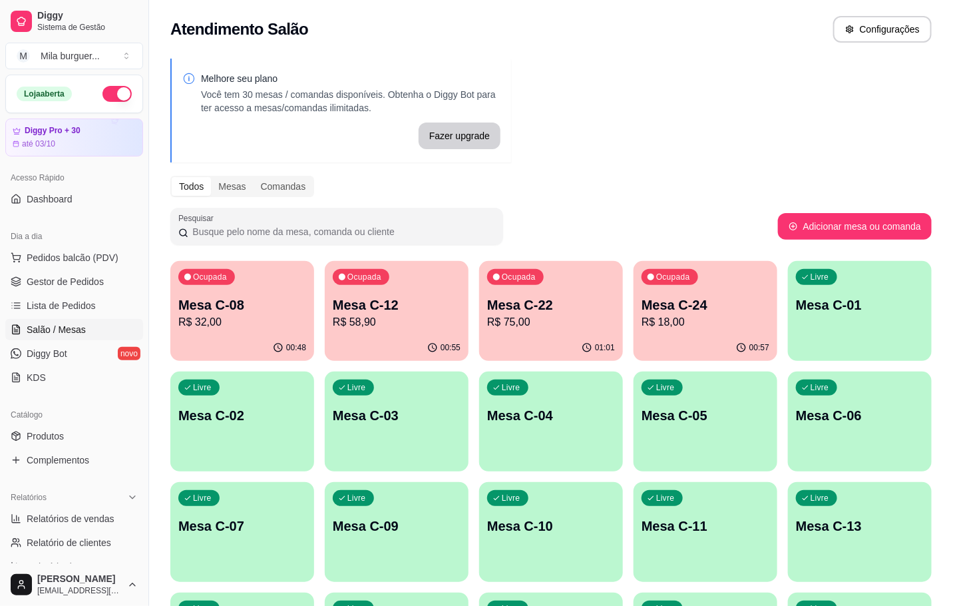
click at [713, 332] on div "Ocupada Mesa C-24 R$ 18,00" at bounding box center [706, 298] width 144 height 74
click at [679, 336] on div "00:57" at bounding box center [706, 348] width 144 height 26
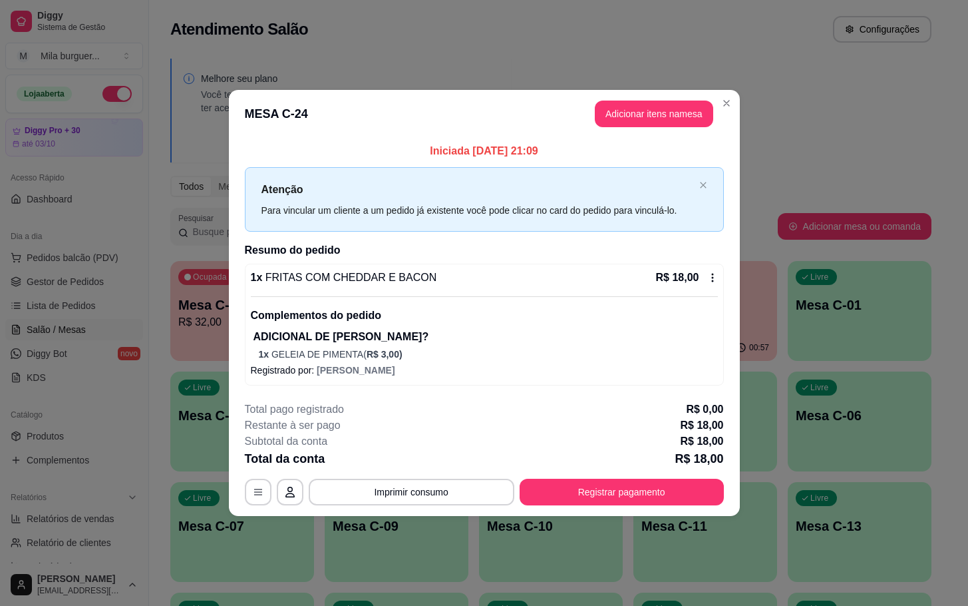
click at [674, 487] on button "Registrar pagamento" at bounding box center [622, 492] width 204 height 27
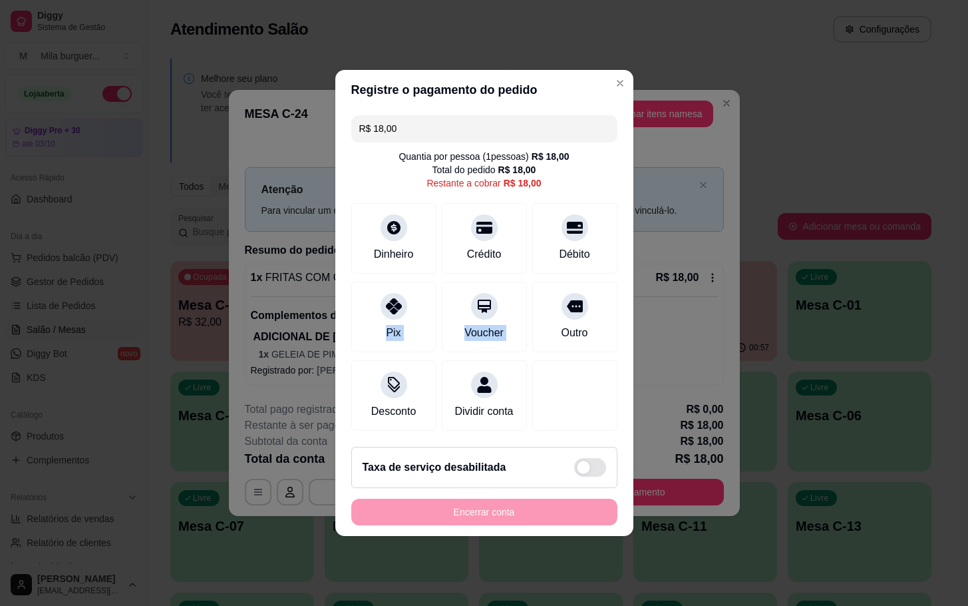
click at [578, 268] on div "R$ 18,00 Quantia por pessoa ( 1 pessoas) R$ 18,00 Total do pedido R$ 18,00 Rest…" at bounding box center [484, 273] width 298 height 326
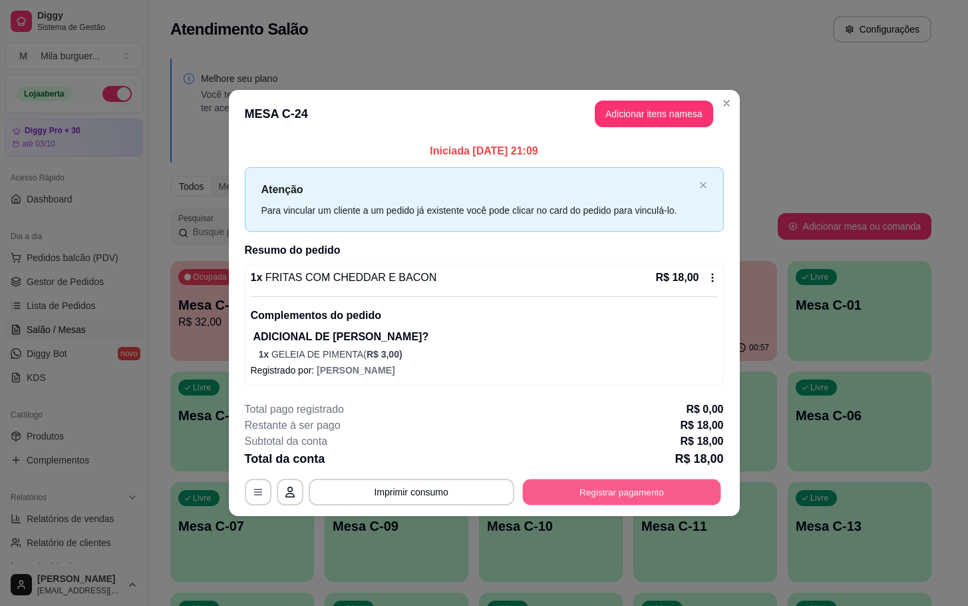
click at [593, 490] on button "Registrar pagamento" at bounding box center [621, 492] width 198 height 26
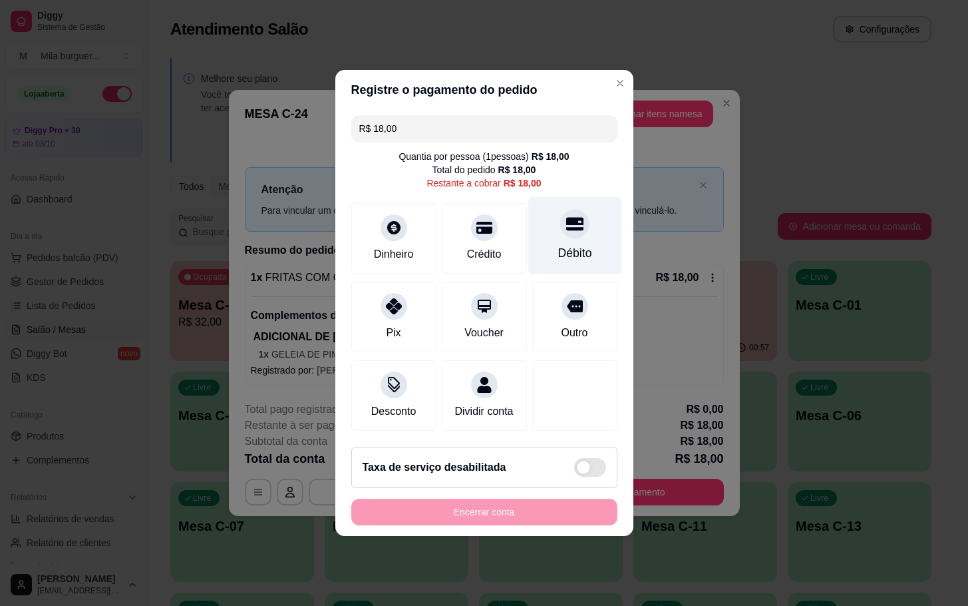
click at [558, 244] on div "Débito" at bounding box center [575, 252] width 34 height 17
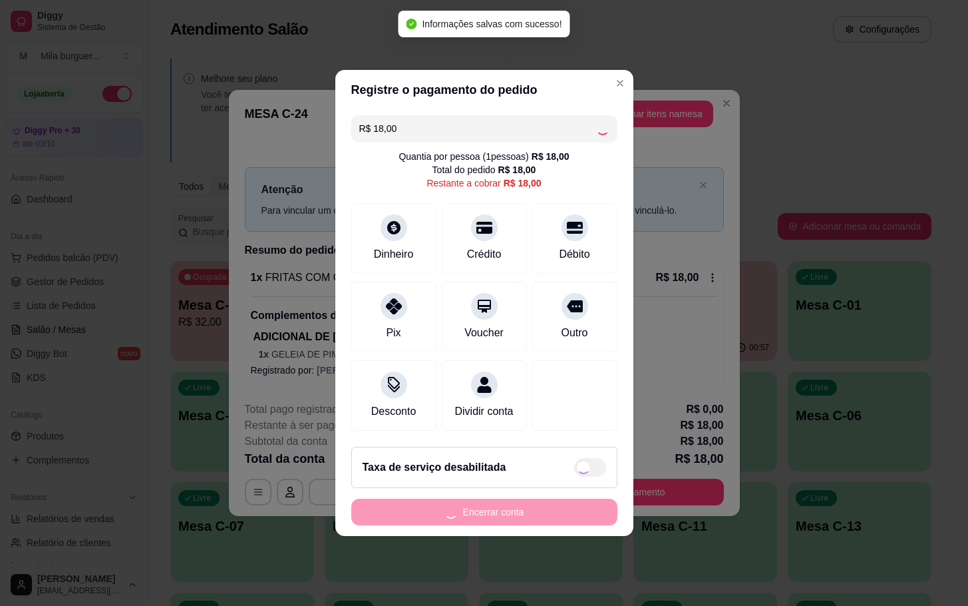
type input "R$ 0,00"
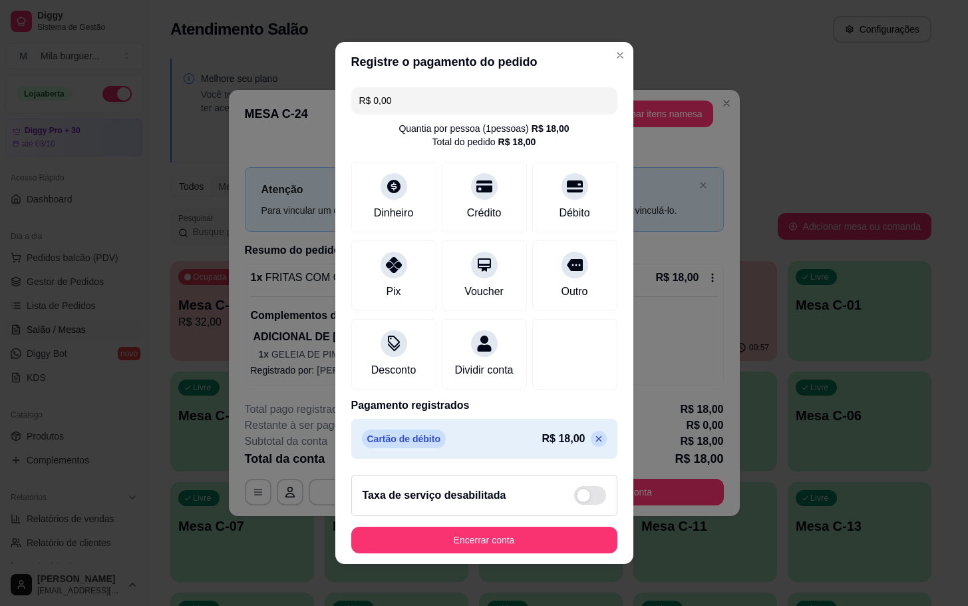
click at [555, 564] on footer "Taxa de serviço desabilitada Encerrar conta" at bounding box center [484, 514] width 298 height 100
click at [558, 564] on footer "Taxa de serviço desabilitada Encerrar conta" at bounding box center [484, 514] width 298 height 100
click at [564, 553] on button "Encerrar conta" at bounding box center [484, 539] width 266 height 27
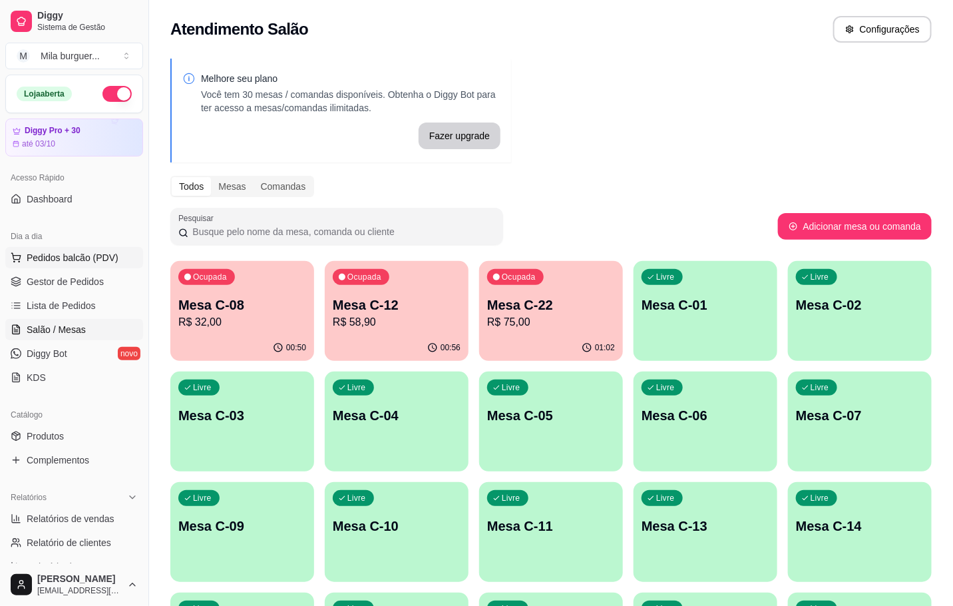
click at [75, 260] on span "Pedidos balcão (PDV)" at bounding box center [73, 257] width 92 height 13
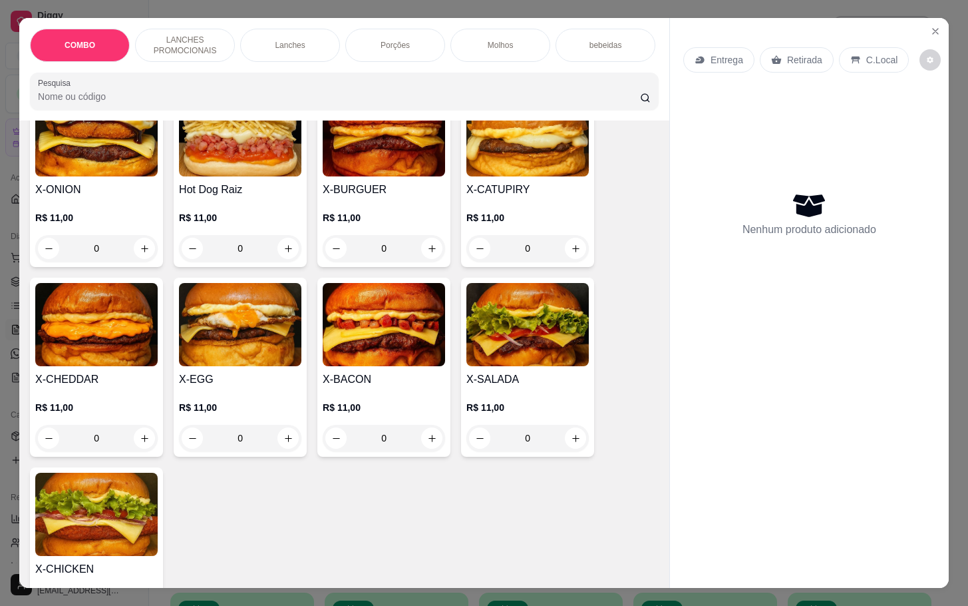
scroll to position [317, 0]
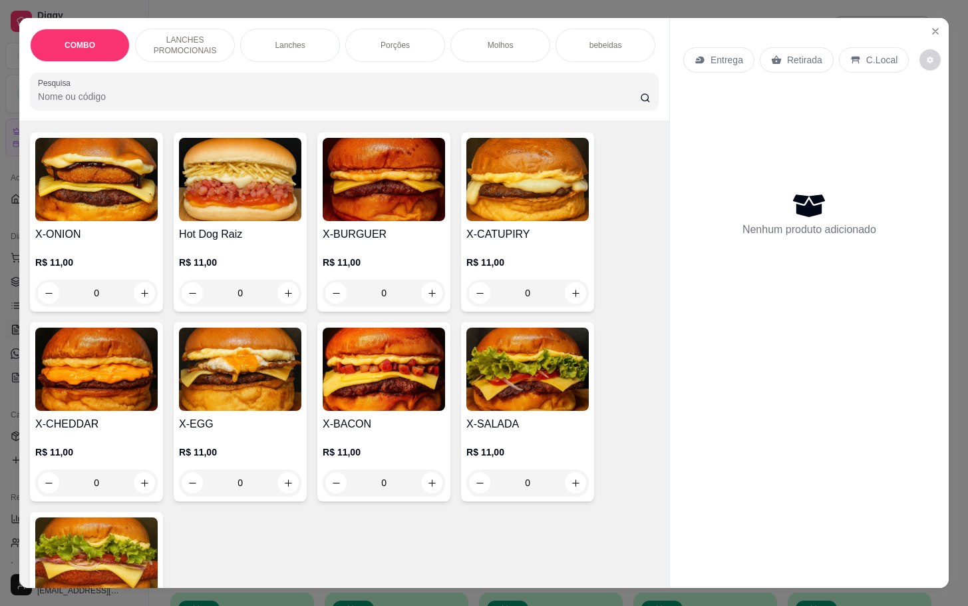
click at [278, 351] on img at bounding box center [240, 368] width 122 height 83
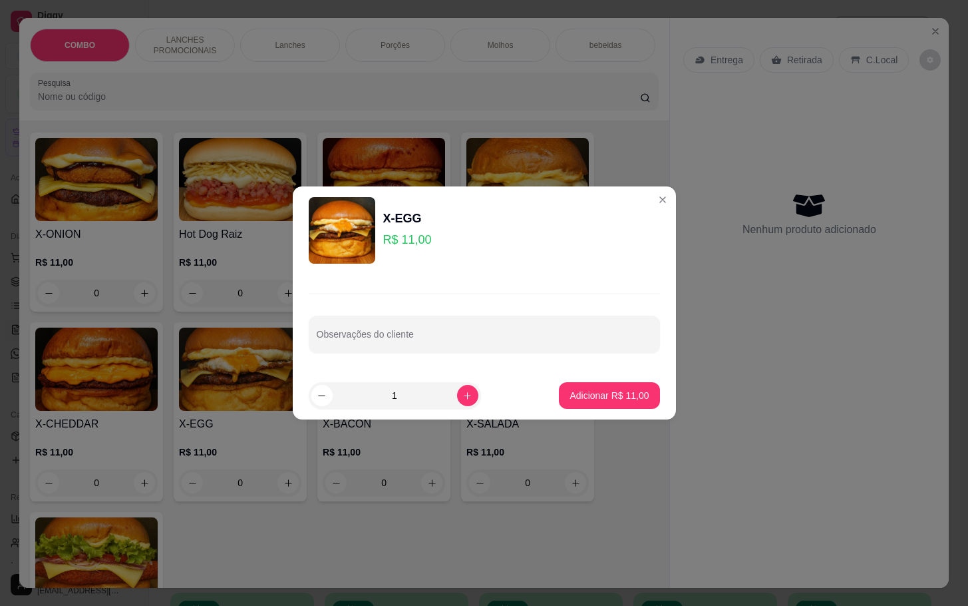
click at [593, 381] on footer "1 Adicionar R$ 11,00" at bounding box center [484, 395] width 383 height 48
click at [588, 390] on p "Adicionar R$ 11,00" at bounding box center [609, 395] width 79 height 13
type input "1"
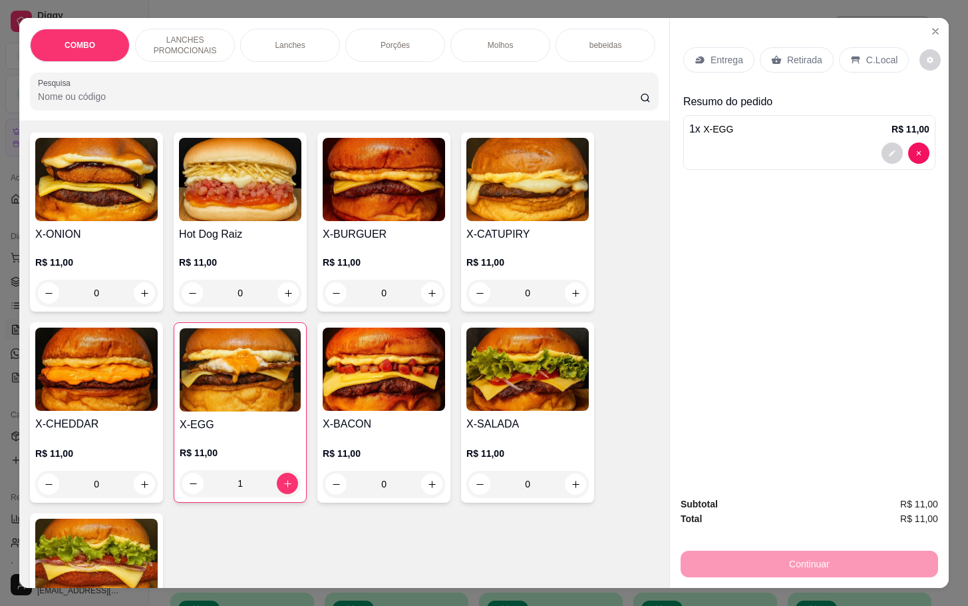
click at [759, 66] on div "Entrega Retirada C.Local" at bounding box center [797, 59] width 226 height 25
click at [777, 51] on div "Retirada" at bounding box center [797, 59] width 74 height 25
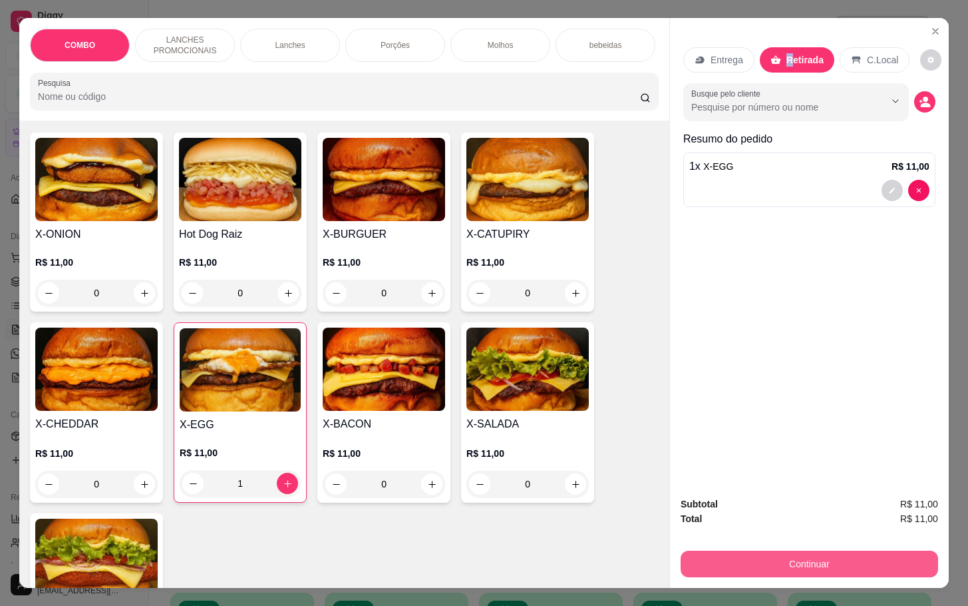
click at [853, 553] on button "Continuar" at bounding box center [810, 563] width 258 height 27
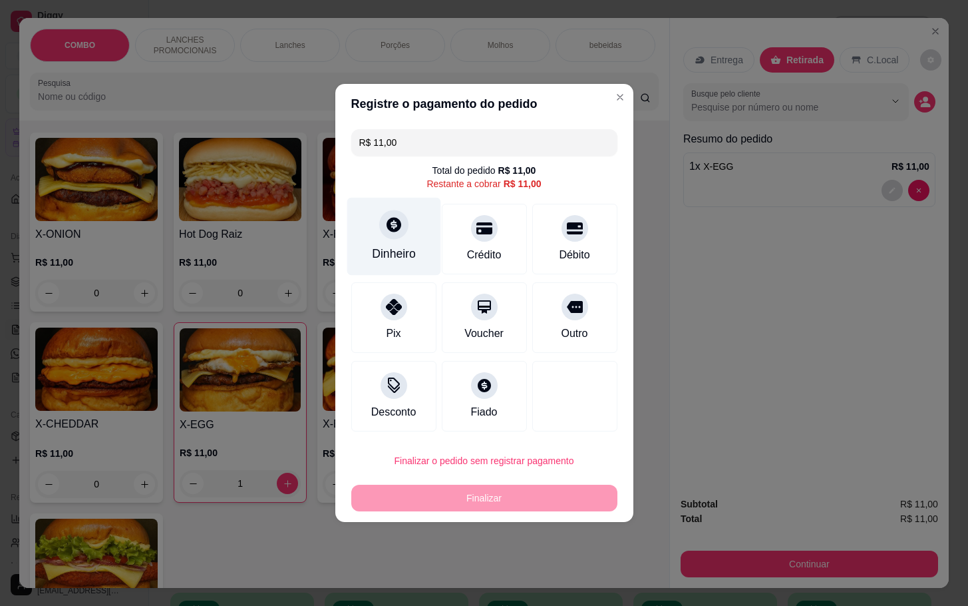
click at [394, 226] on icon at bounding box center [394, 224] width 15 height 15
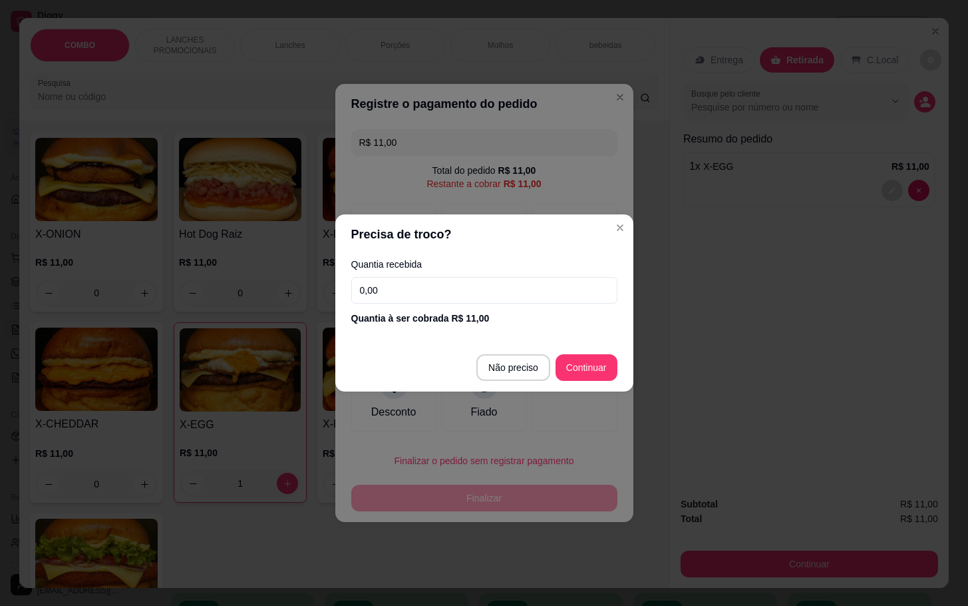
click at [473, 288] on input "0,00" at bounding box center [484, 290] width 266 height 27
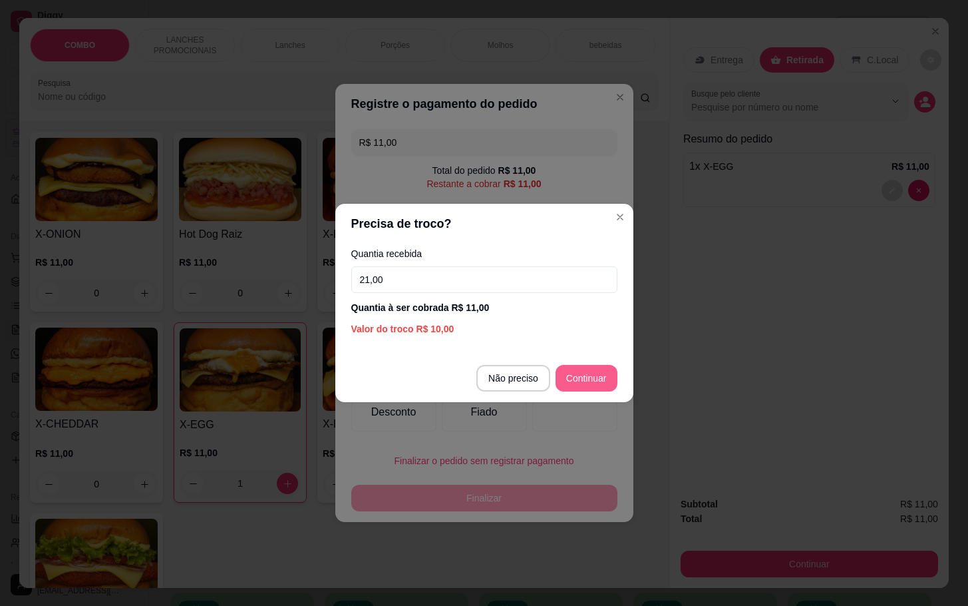
type input "21,00"
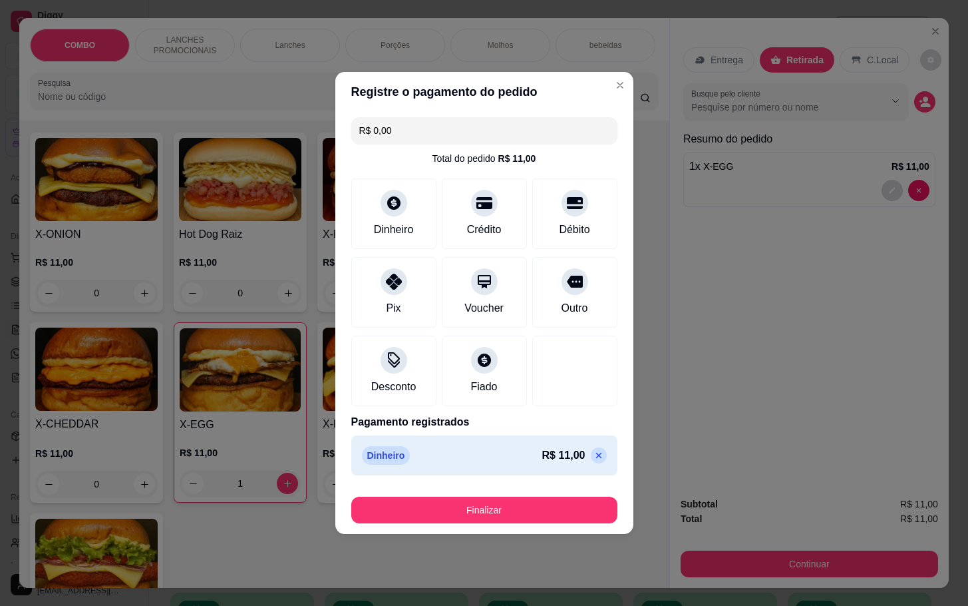
type input "R$ 0,00"
click at [596, 510] on button "Finalizar" at bounding box center [484, 510] width 266 height 27
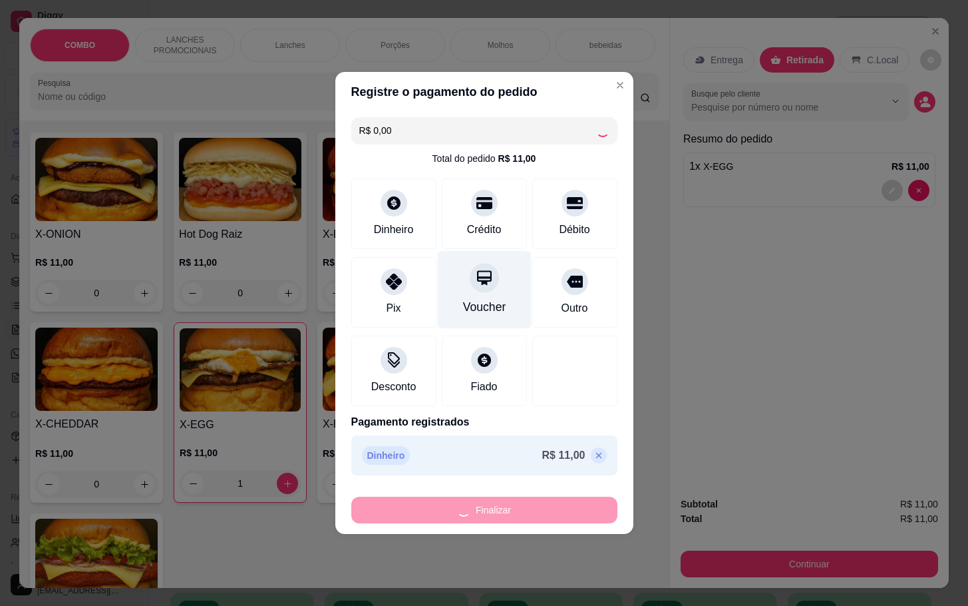
type input "0"
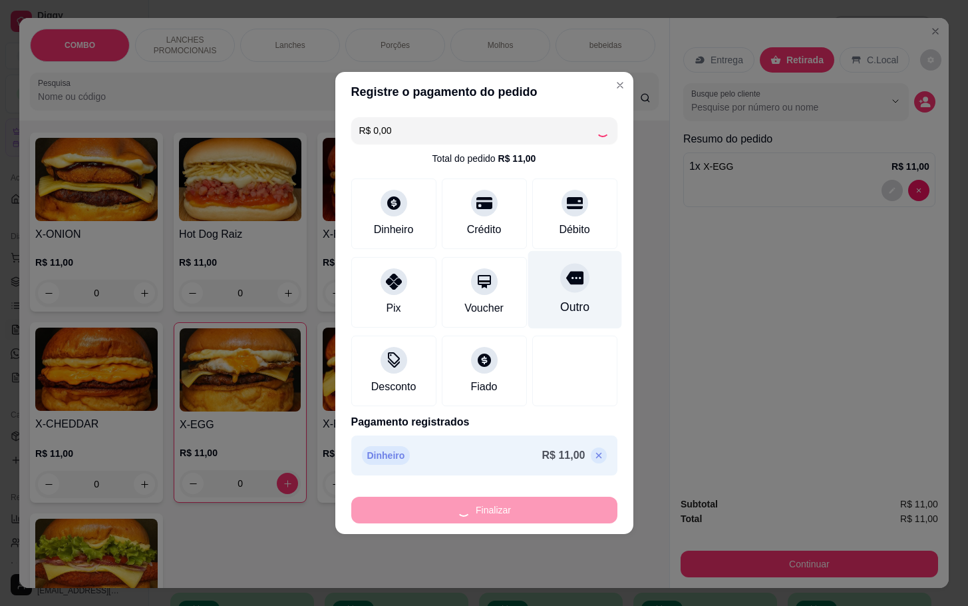
type input "-R$ 11,00"
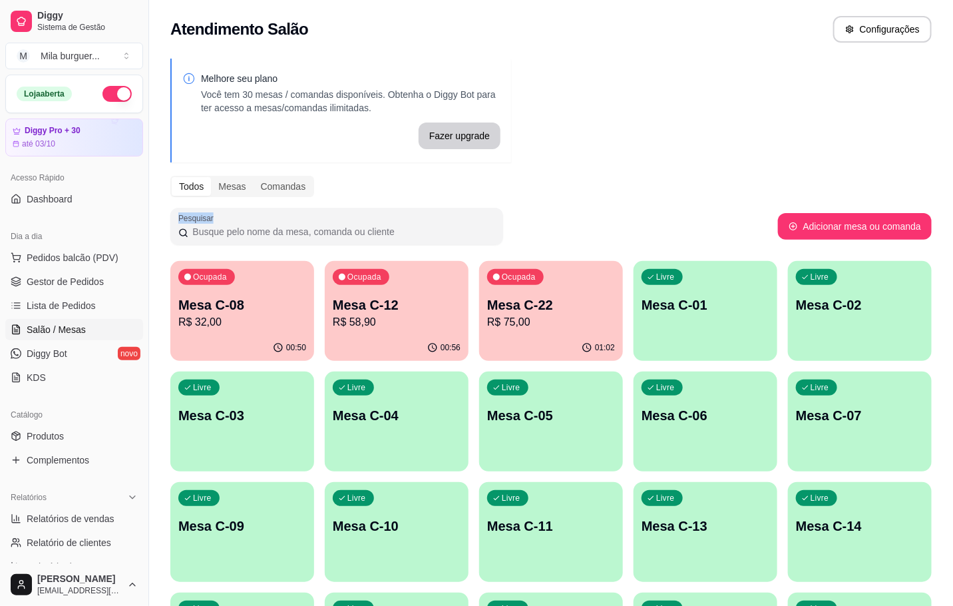
drag, startPoint x: 621, startPoint y: 204, endPoint x: 614, endPoint y: 222, distance: 19.4
click at [622, 210] on div "Melhore seu plano Você tem 30 mesas / comandas disponíveis. Obtenha o Diggy Bot…" at bounding box center [551, 601] width 804 height 1100
click at [490, 345] on div "01:02" at bounding box center [551, 348] width 144 height 26
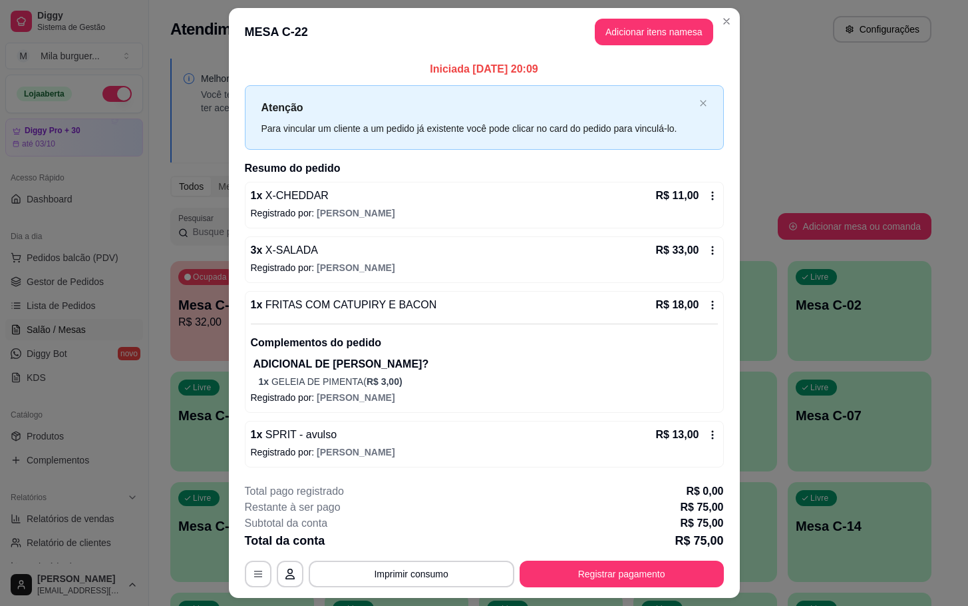
click at [691, 556] on div "**********" at bounding box center [484, 535] width 479 height 104
click at [683, 579] on button "Registrar pagamento" at bounding box center [621, 574] width 198 height 26
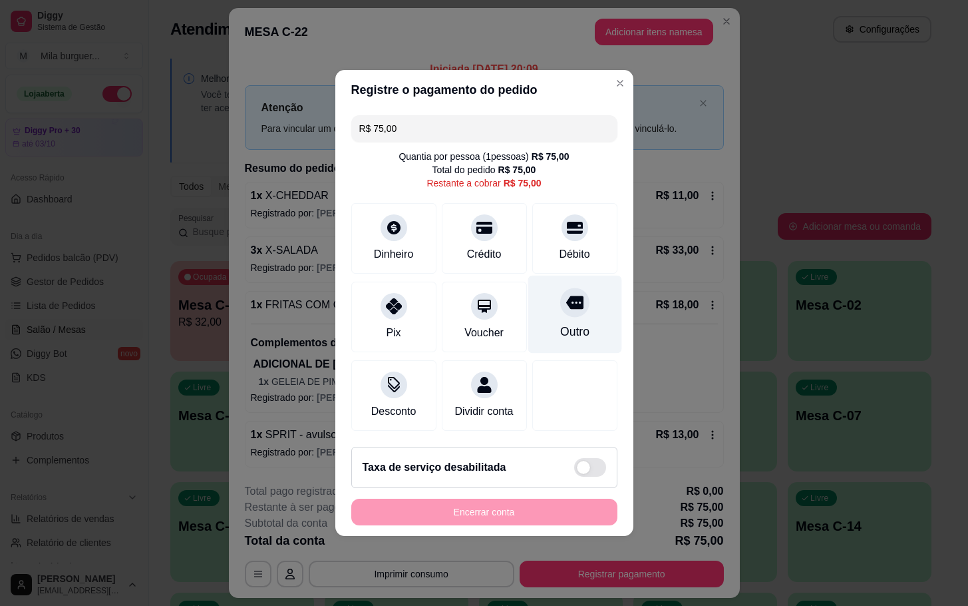
click at [550, 313] on div "Outro" at bounding box center [575, 315] width 94 height 78
type input "R$ 0,00"
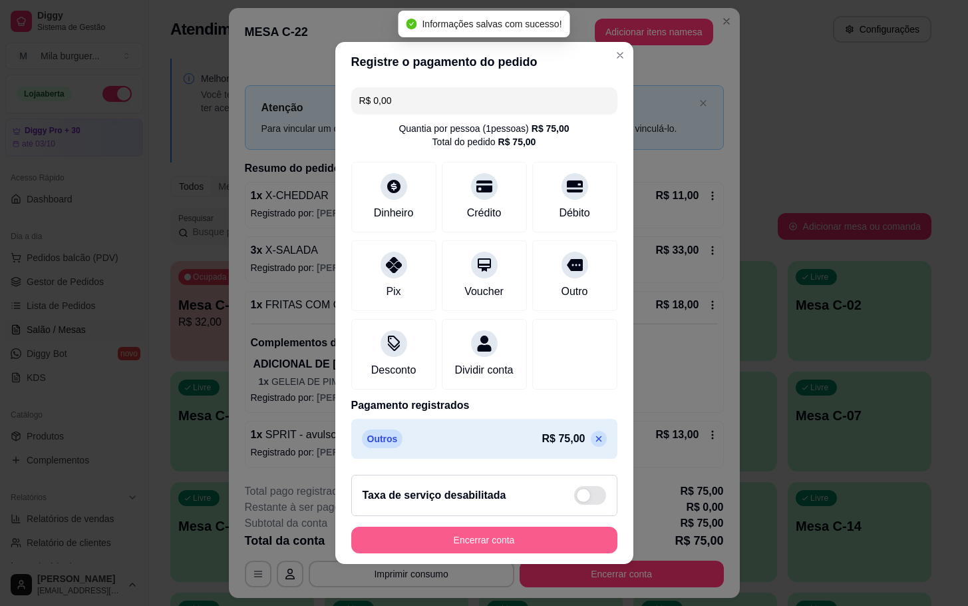
click at [556, 552] on button "Encerrar conta" at bounding box center [484, 539] width 266 height 27
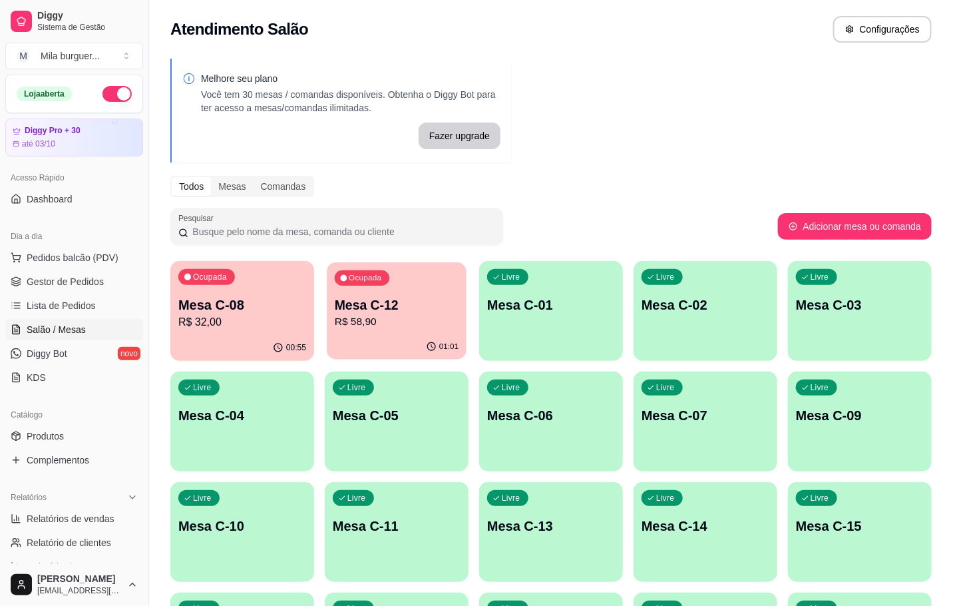
click at [403, 278] on div "Ocupada Mesa C-12 R$ 58,90" at bounding box center [397, 298] width 140 height 72
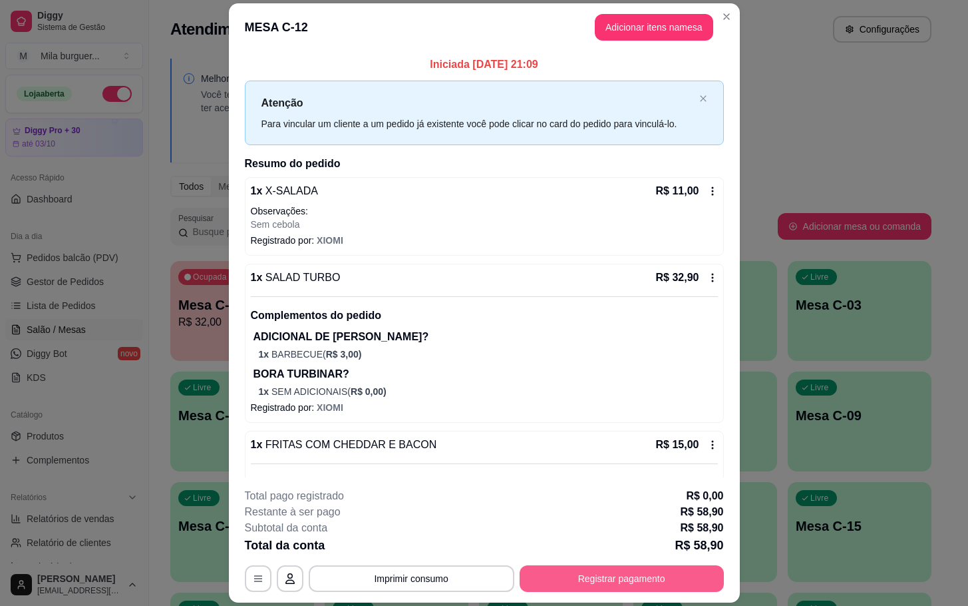
click at [678, 587] on button "Registrar pagamento" at bounding box center [622, 578] width 204 height 27
click at [577, 306] on div "Outro" at bounding box center [575, 315] width 94 height 78
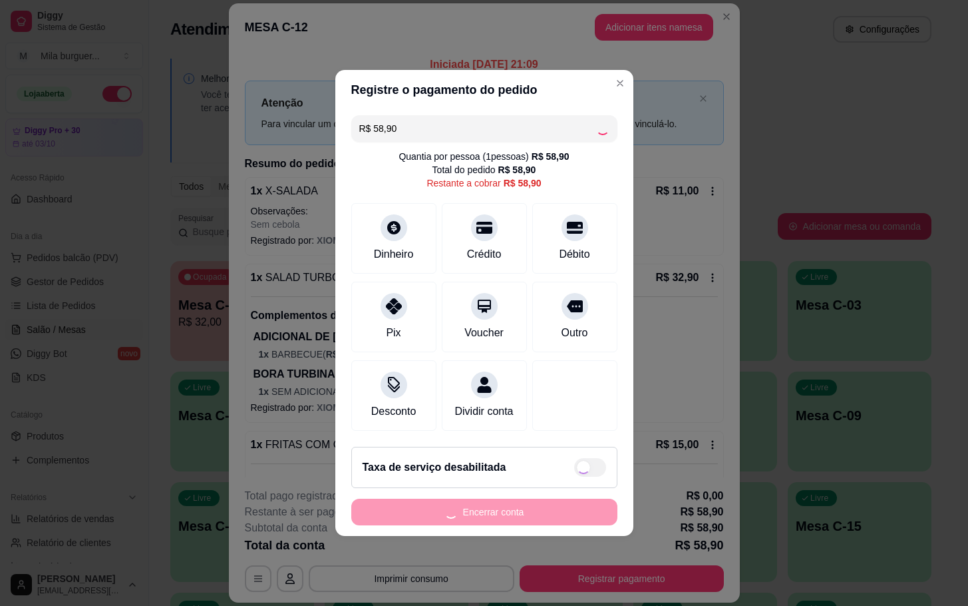
type input "R$ 0,00"
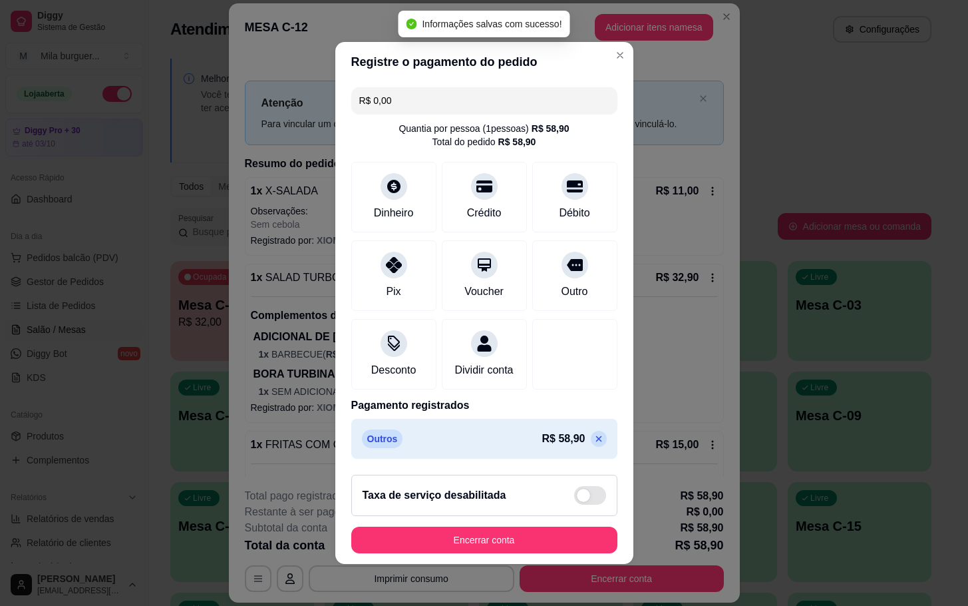
click at [552, 534] on footer "Taxa de serviço desabilitada Encerrar conta" at bounding box center [484, 514] width 298 height 100
drag, startPoint x: 546, startPoint y: 532, endPoint x: 552, endPoint y: 542, distance: 11.6
click at [546, 533] on footer "Taxa de serviço desabilitada Encerrar conta" at bounding box center [484, 514] width 298 height 100
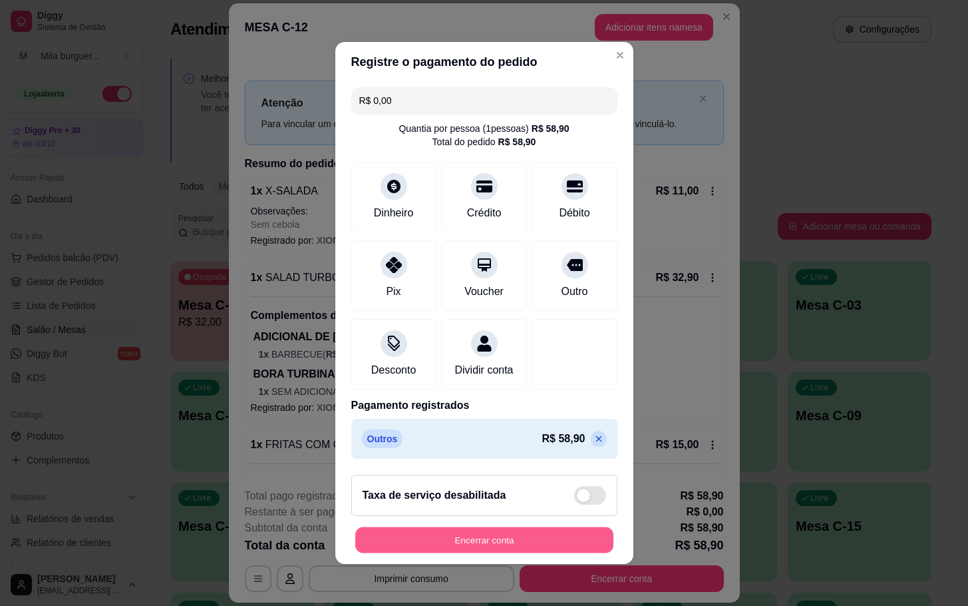
click at [552, 544] on button "Encerrar conta" at bounding box center [484, 540] width 258 height 26
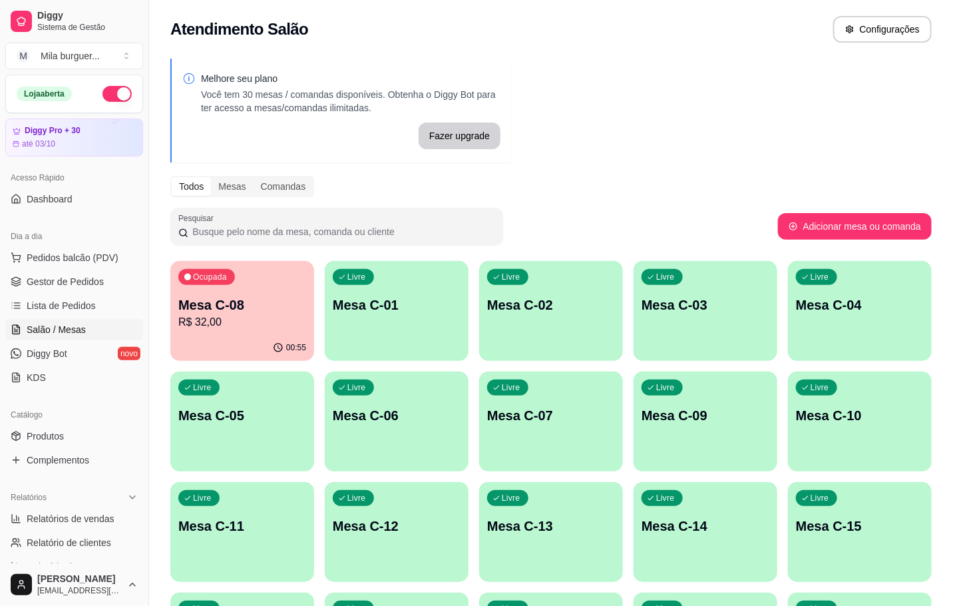
click at [288, 325] on p "R$ 32,00" at bounding box center [242, 322] width 128 height 16
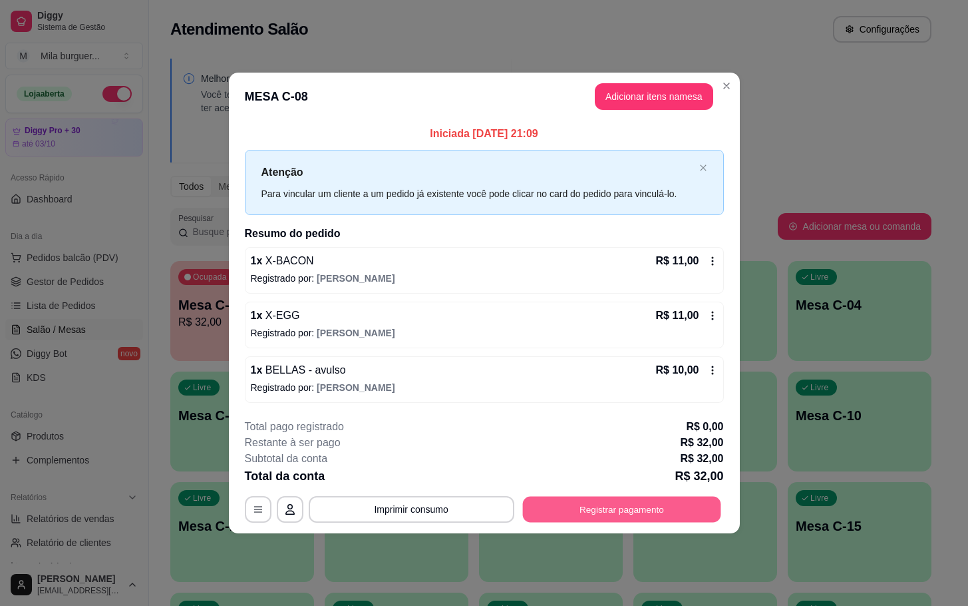
click at [633, 510] on button "Registrar pagamento" at bounding box center [621, 509] width 198 height 26
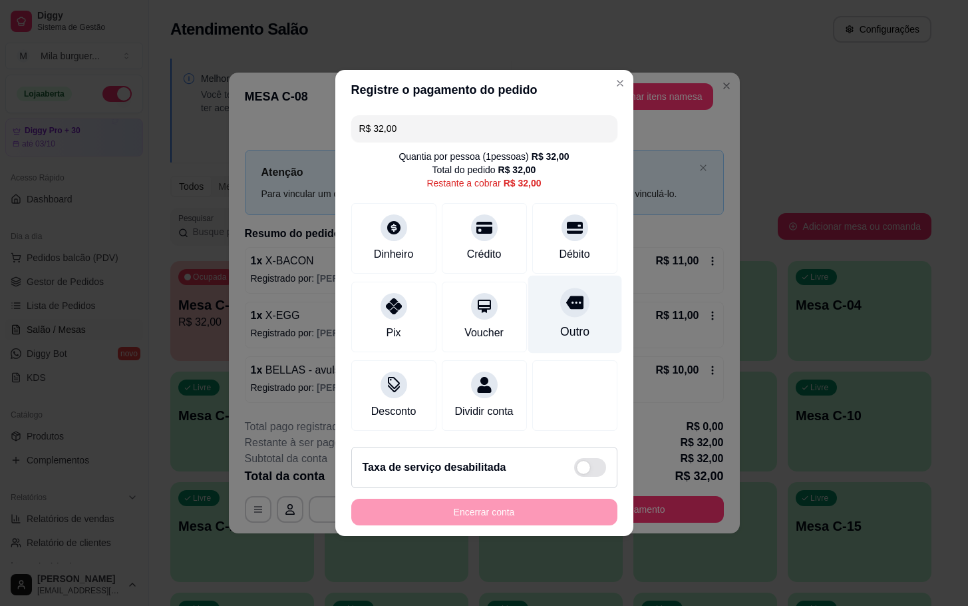
click at [556, 314] on div "Outro" at bounding box center [575, 315] width 94 height 78
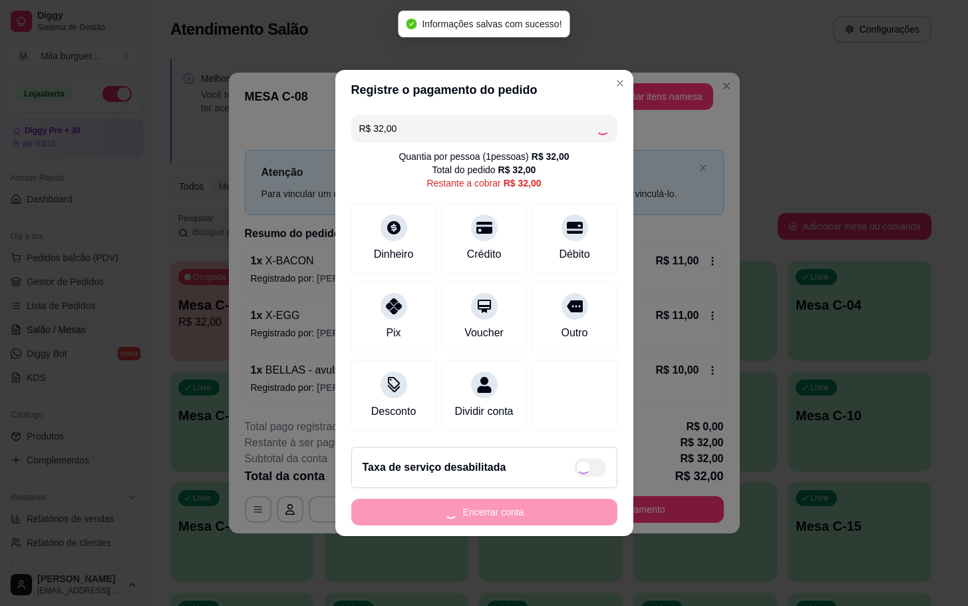
type input "R$ 0,00"
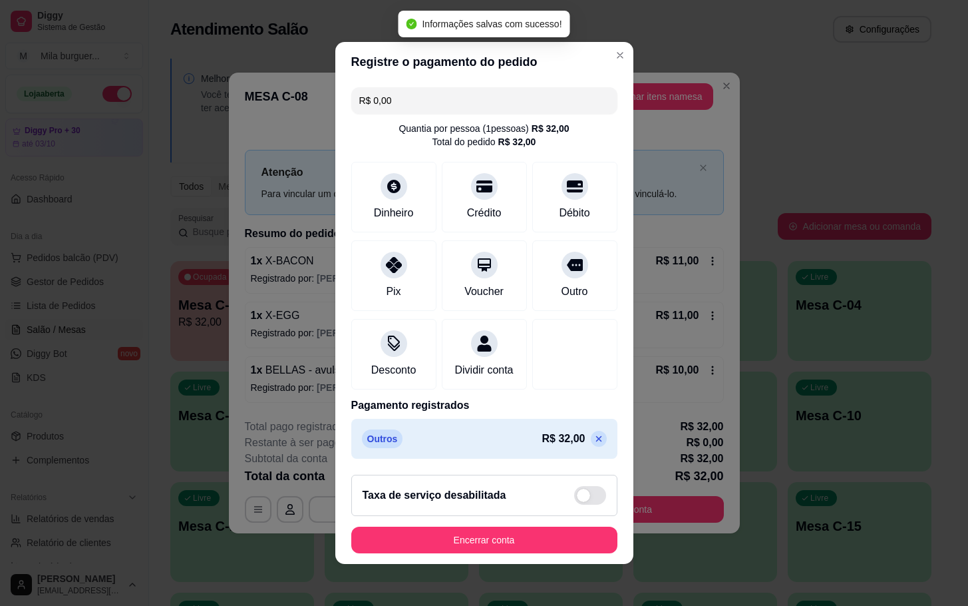
click at [531, 564] on footer "Taxa de serviço desabilitada Encerrar conta" at bounding box center [484, 514] width 298 height 100
click at [551, 553] on button "Encerrar conta" at bounding box center [484, 539] width 266 height 27
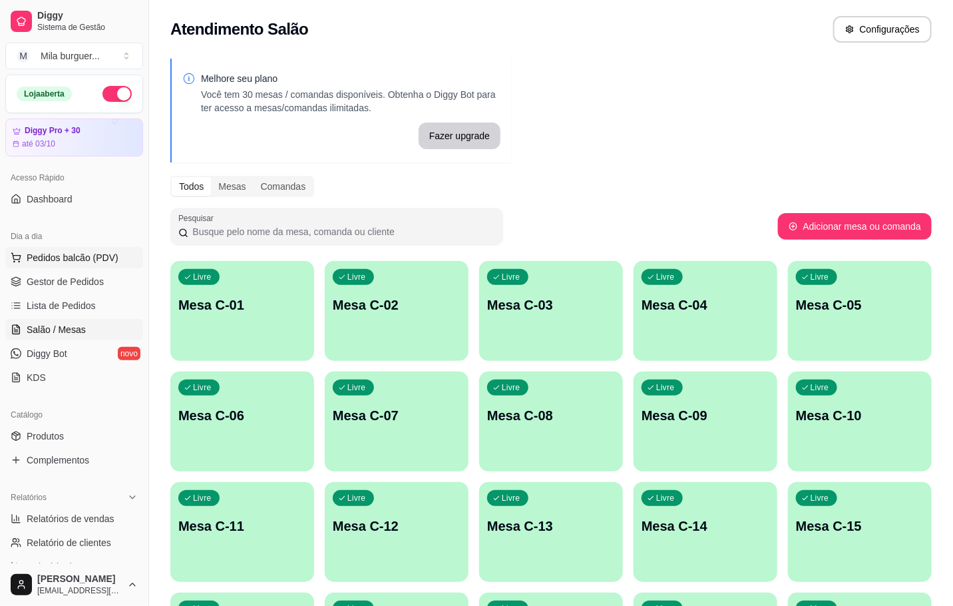
click at [101, 258] on span "Pedidos balcão (PDV)" at bounding box center [73, 257] width 92 height 13
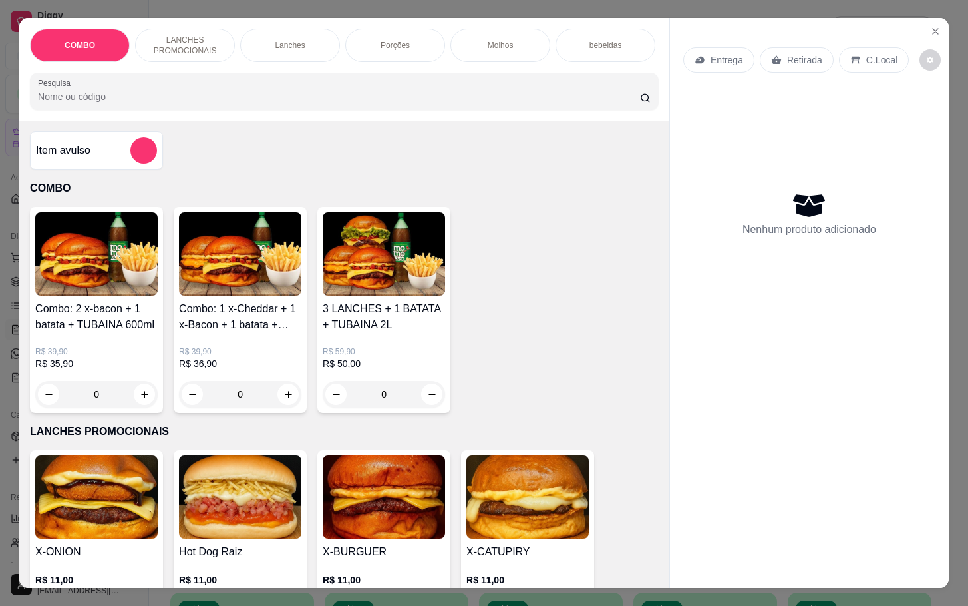
scroll to position [399, 0]
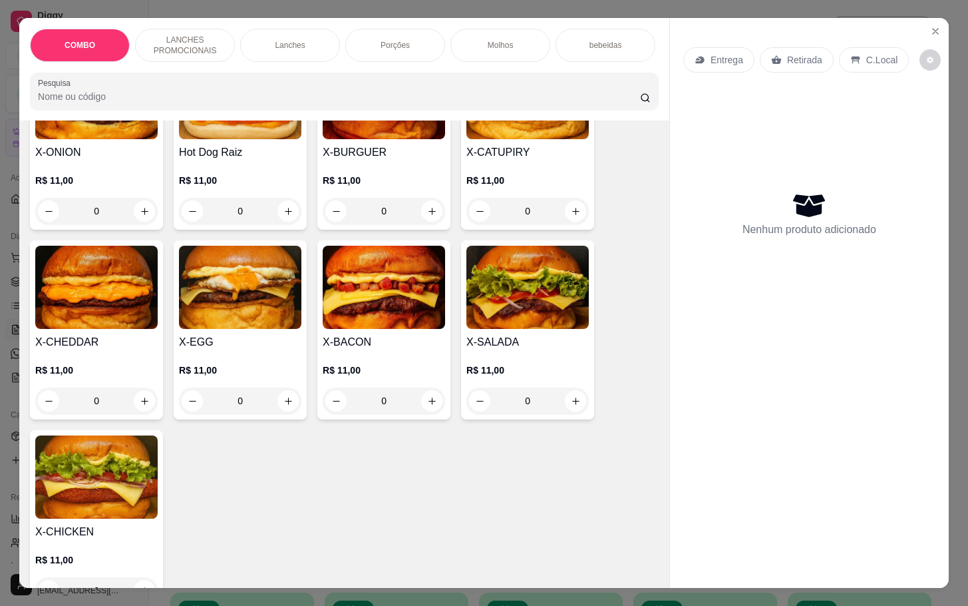
click at [102, 371] on p "R$ 11,00" at bounding box center [96, 369] width 122 height 13
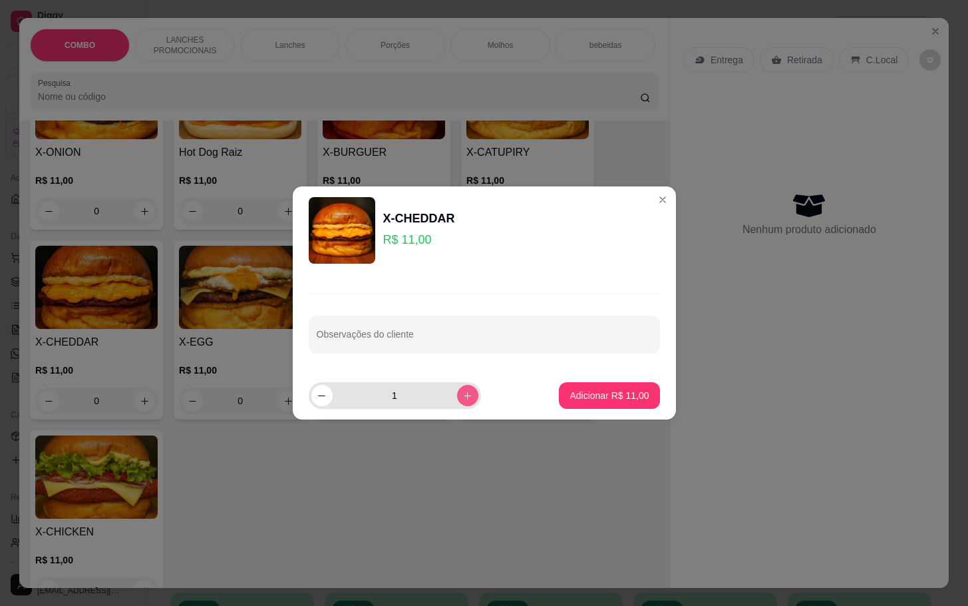
click at [463, 398] on icon "increase-product-quantity" at bounding box center [468, 396] width 10 height 10
type input "2"
click at [588, 412] on footer "2 Adicionar R$ 22,00" at bounding box center [484, 395] width 383 height 48
click at [624, 394] on p "Adicionar R$ 22,00" at bounding box center [609, 395] width 79 height 13
type input "2"
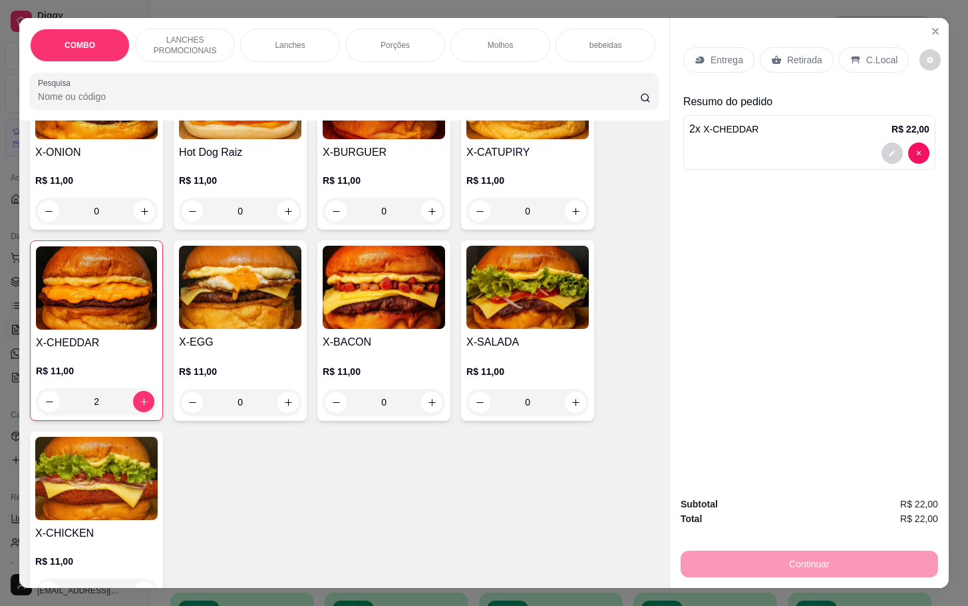
click at [795, 53] on p "Retirada" at bounding box center [804, 59] width 35 height 13
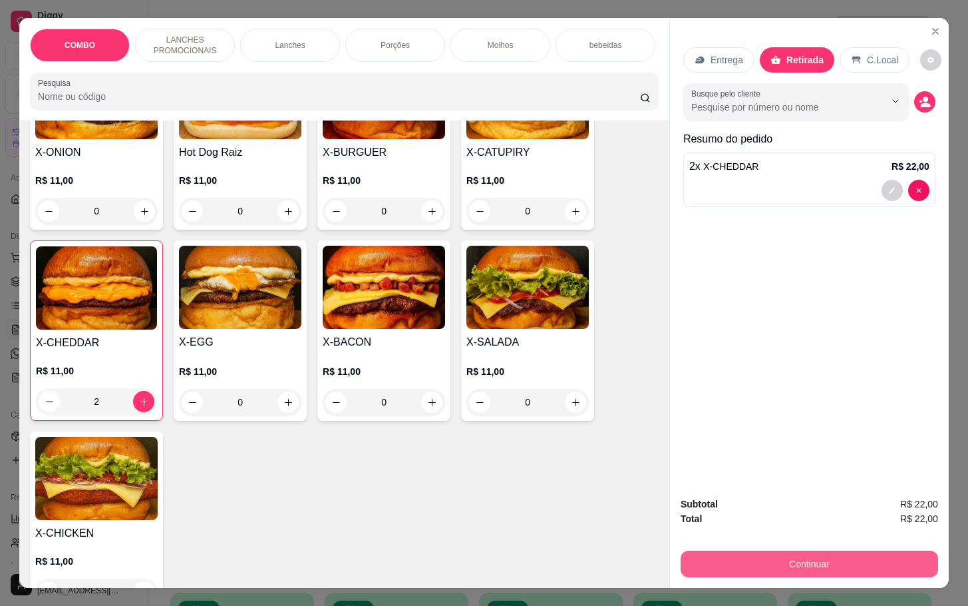
click at [807, 565] on button "Continuar" at bounding box center [810, 563] width 258 height 27
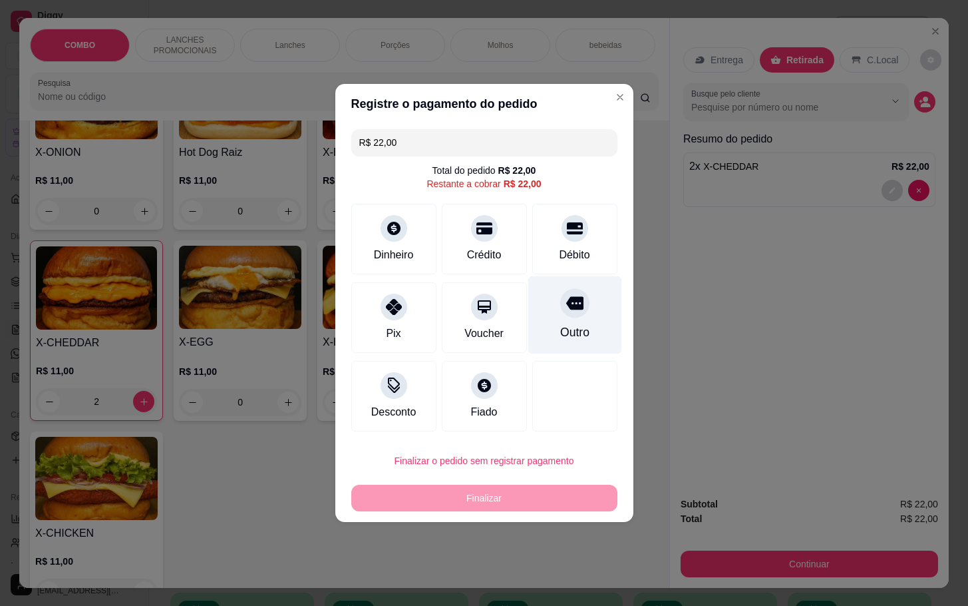
click at [582, 300] on div "Outro" at bounding box center [575, 315] width 94 height 78
type input "R$ 0,00"
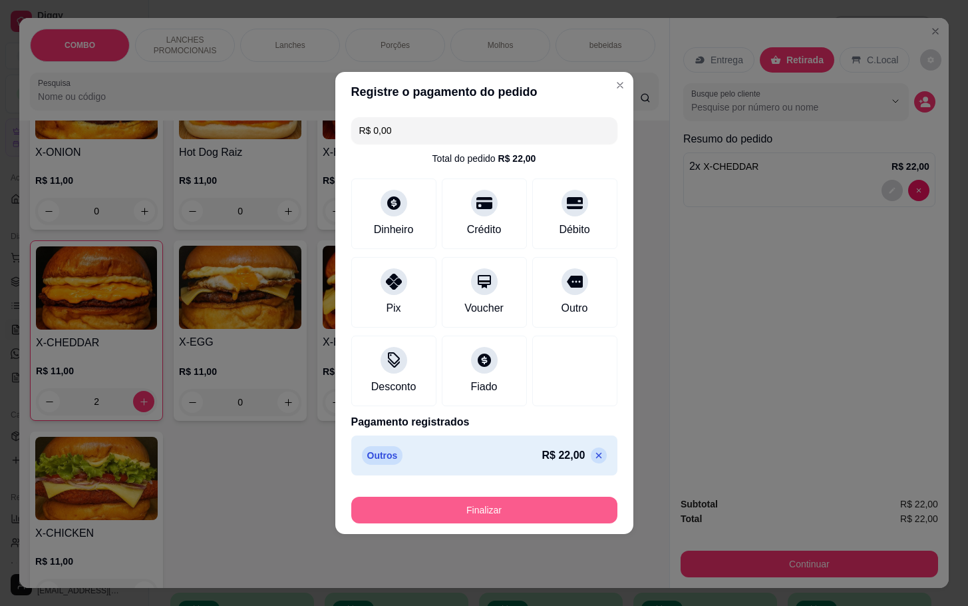
click at [567, 504] on button "Finalizar" at bounding box center [484, 510] width 266 height 27
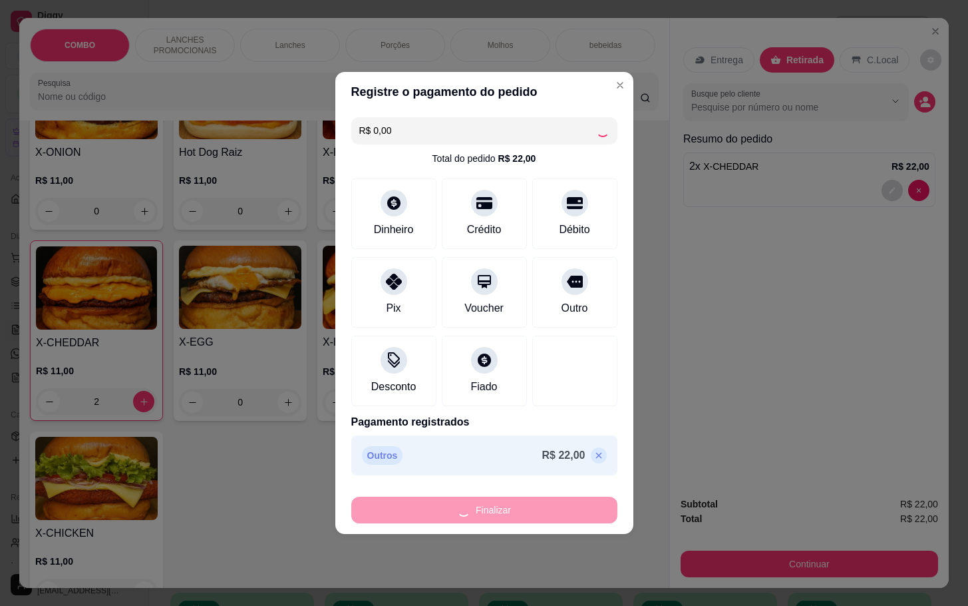
type input "0"
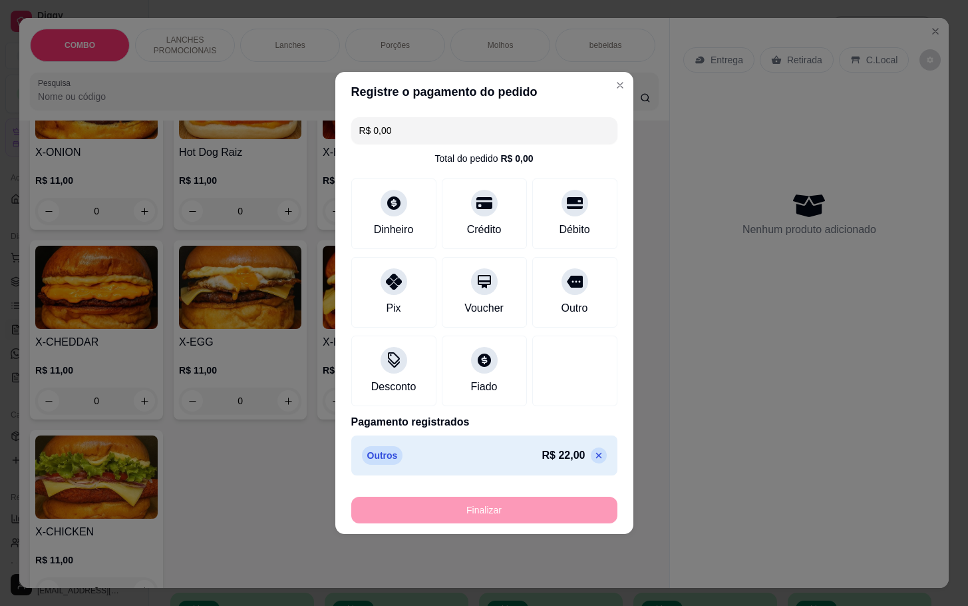
type input "-R$ 22,00"
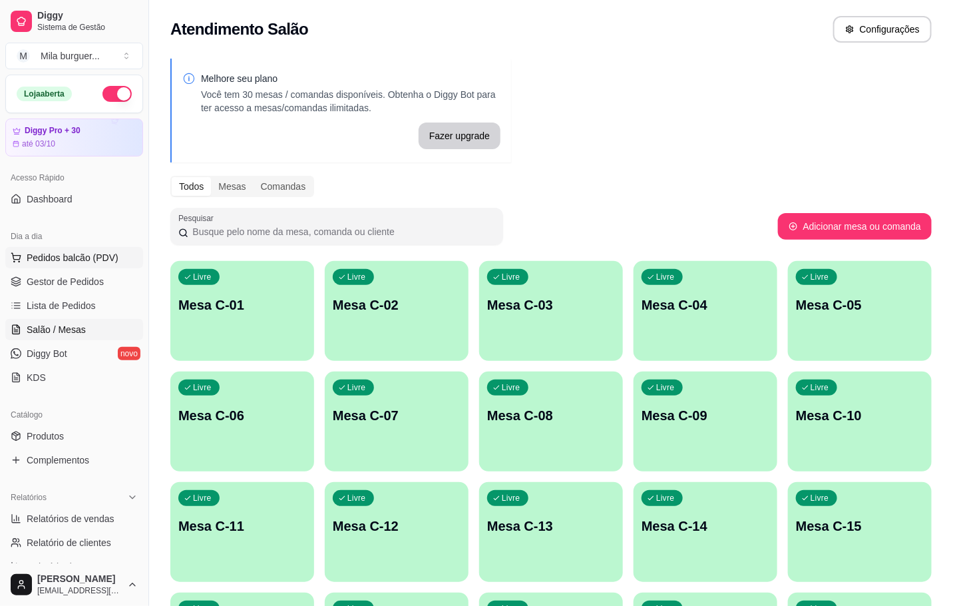
click at [110, 264] on span "Pedidos balcão (PDV)" at bounding box center [73, 257] width 92 height 13
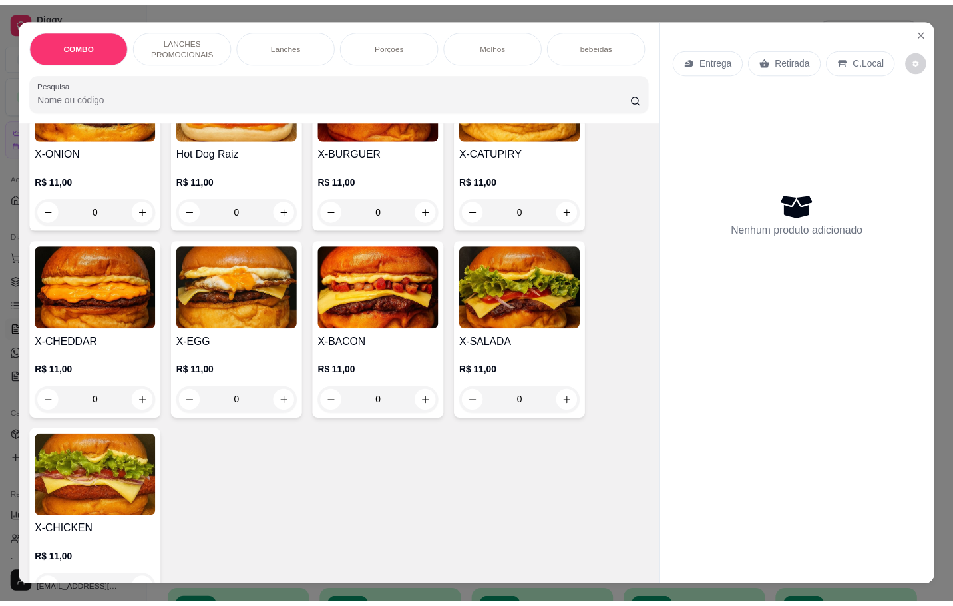
scroll to position [300, 0]
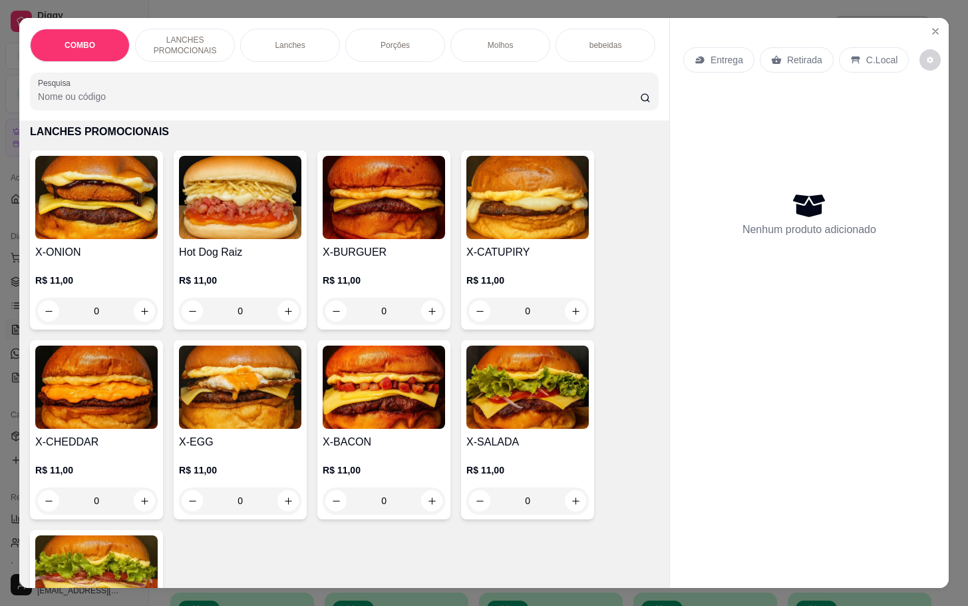
click at [254, 414] on img at bounding box center [240, 386] width 122 height 83
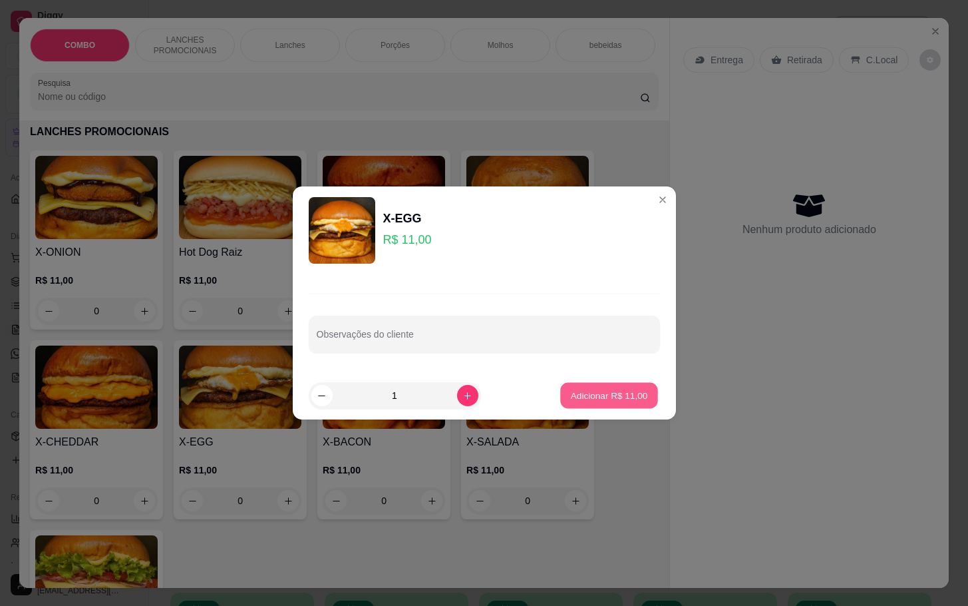
click at [561, 390] on button "Adicionar R$ 11,00" at bounding box center [610, 396] width 98 height 26
type input "1"
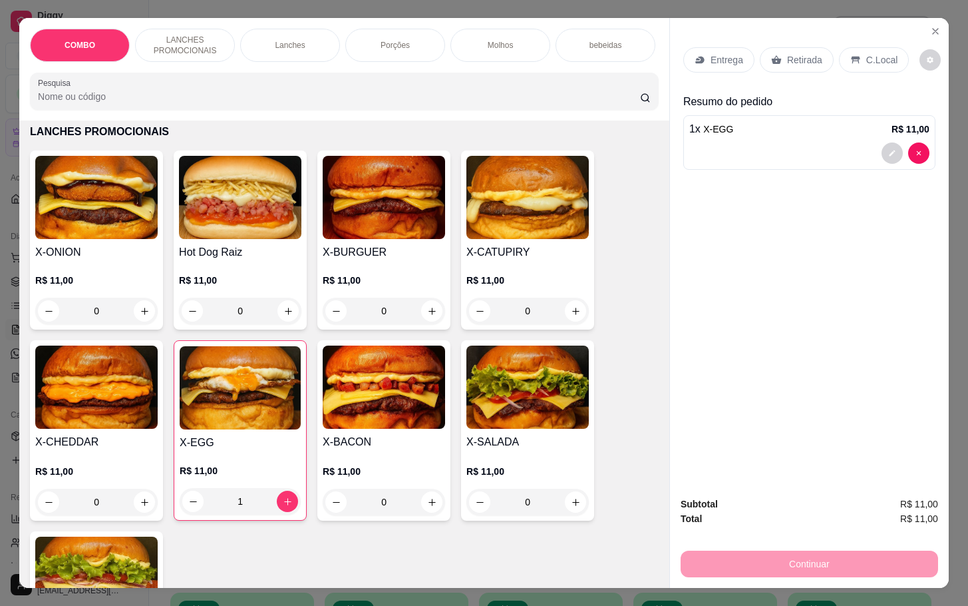
click at [514, 425] on img at bounding box center [528, 386] width 122 height 83
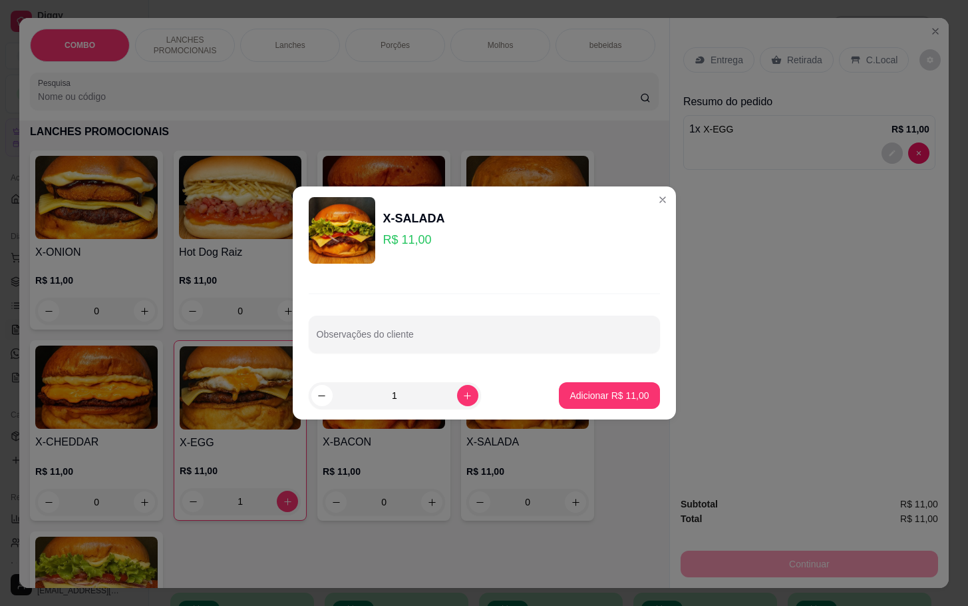
click at [601, 376] on footer "1 Adicionar R$ 11,00" at bounding box center [484, 395] width 383 height 48
click at [600, 390] on p "Adicionar R$ 11,00" at bounding box center [609, 395] width 77 height 13
type input "1"
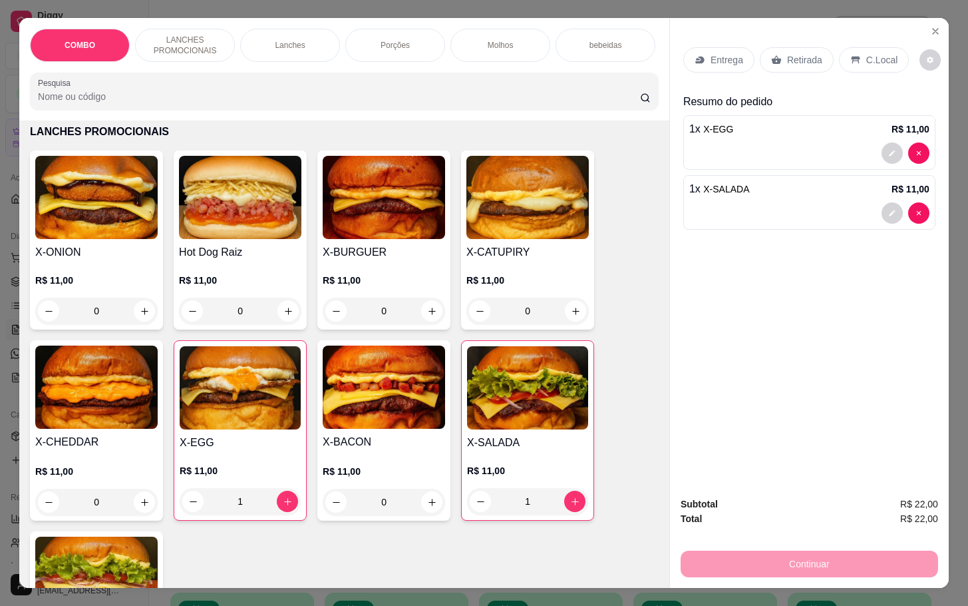
click at [821, 47] on div "Retirada" at bounding box center [797, 59] width 74 height 25
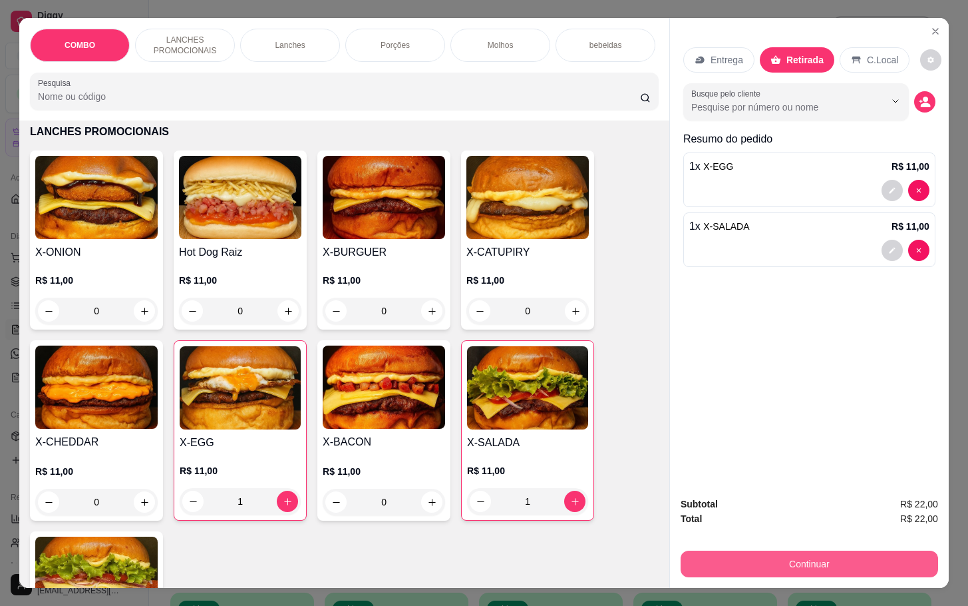
click at [805, 561] on button "Continuar" at bounding box center [810, 563] width 258 height 27
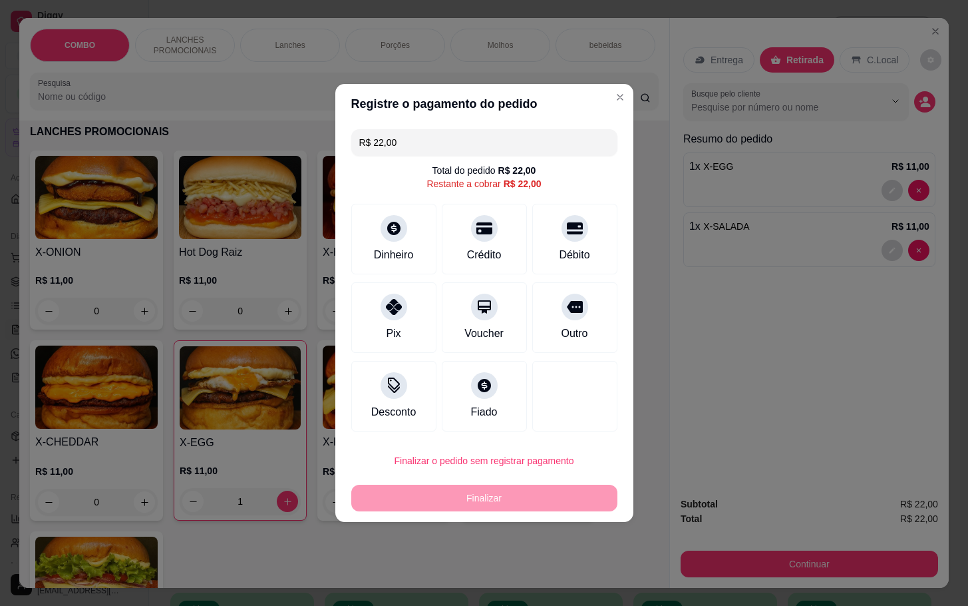
click at [605, 304] on div "R$ 22,00 Total do pedido R$ 22,00 Restante a cobrar R$ 22,00 Dinheiro Crédito D…" at bounding box center [484, 280] width 298 height 313
click at [579, 309] on div "Outro" at bounding box center [575, 315] width 94 height 78
type input "R$ 0,00"
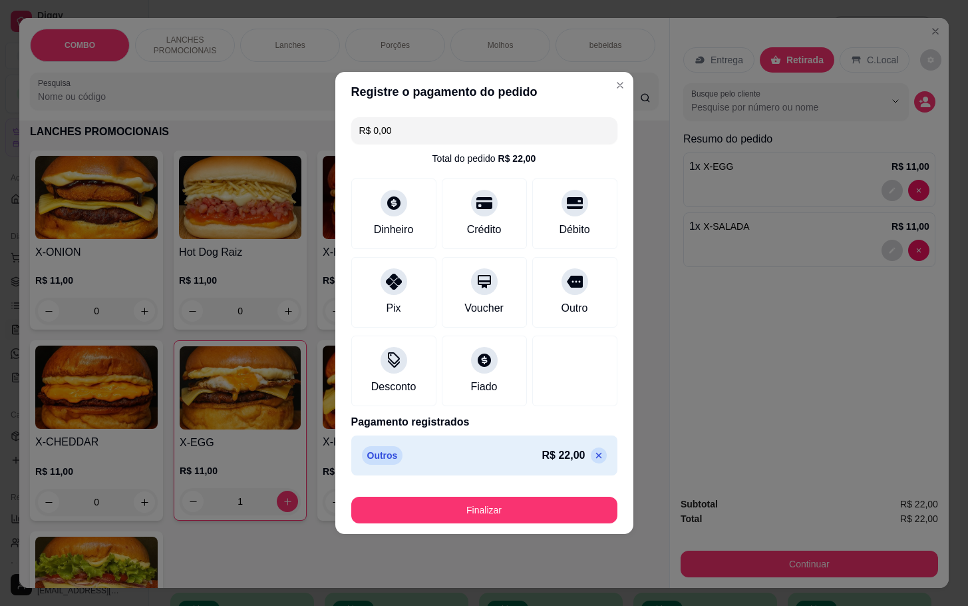
click at [434, 529] on footer "Finalizar" at bounding box center [484, 507] width 298 height 53
click at [461, 507] on button "Finalizar" at bounding box center [484, 510] width 266 height 27
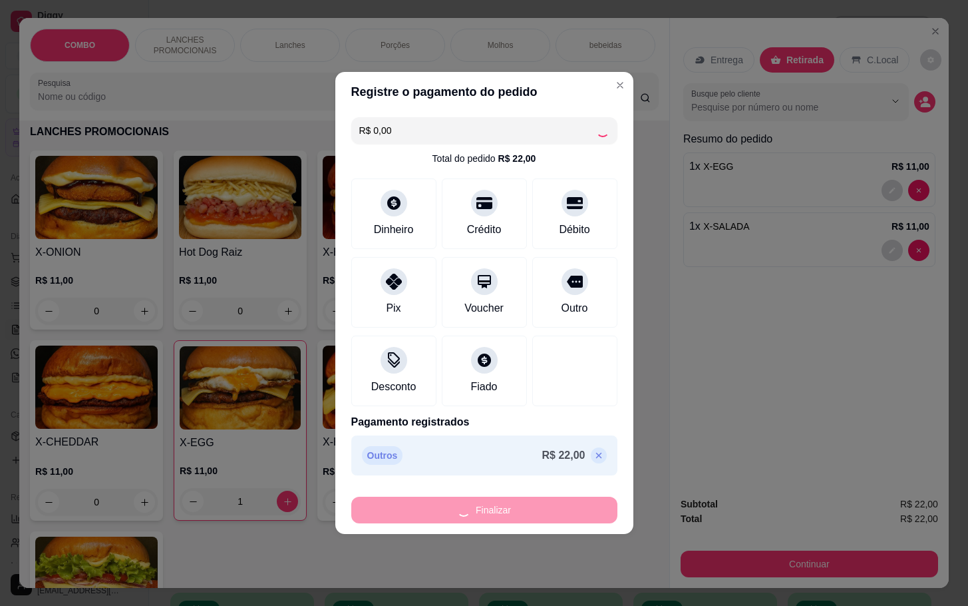
type input "0"
type input "-R$ 22,00"
